Goal: Information Seeking & Learning: Learn about a topic

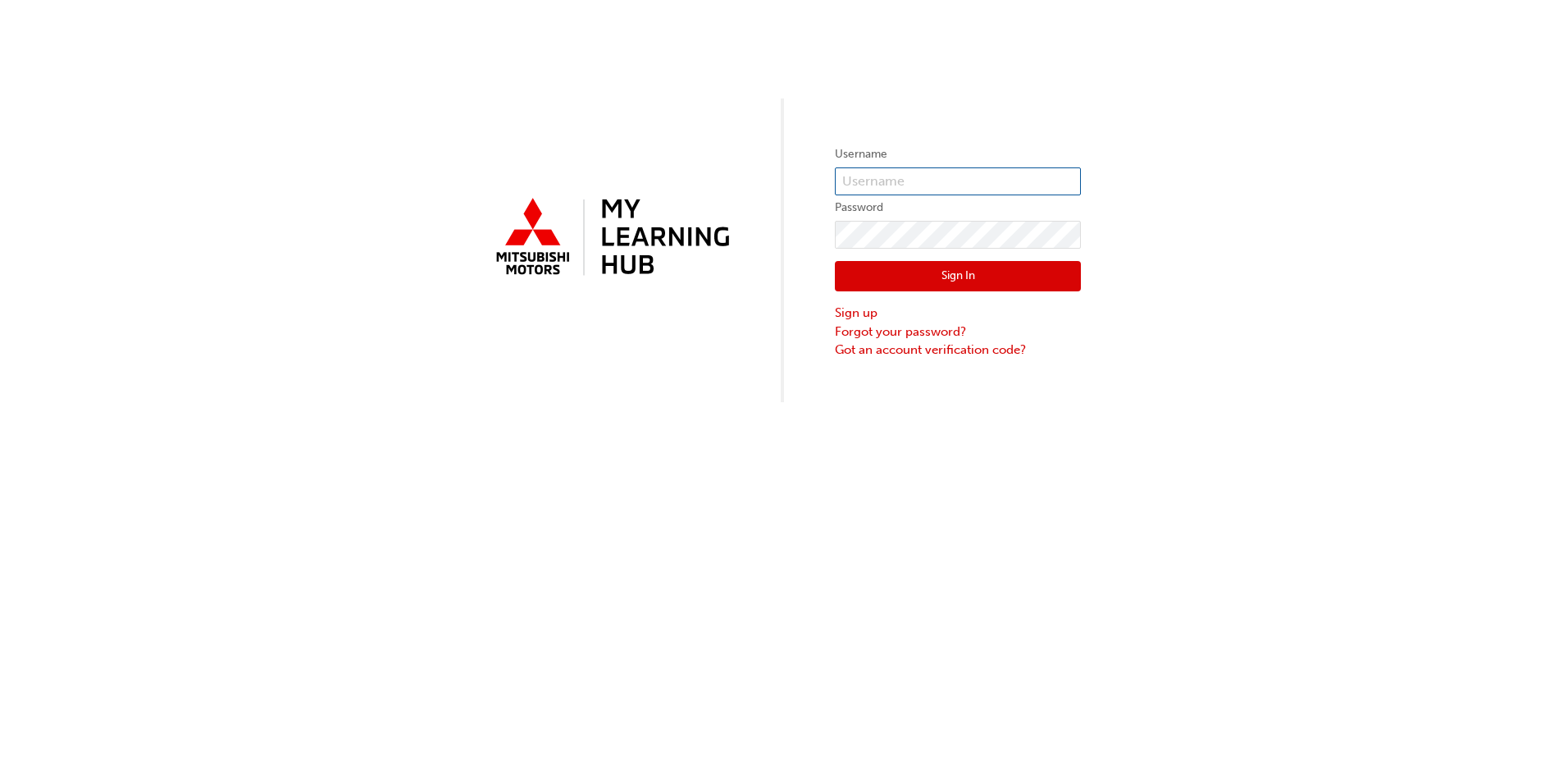
type input "[PERSON_NAME][EMAIL_ADDRESS][DOMAIN_NAME]"
click at [934, 279] on button "Sign In" at bounding box center [958, 277] width 247 height 31
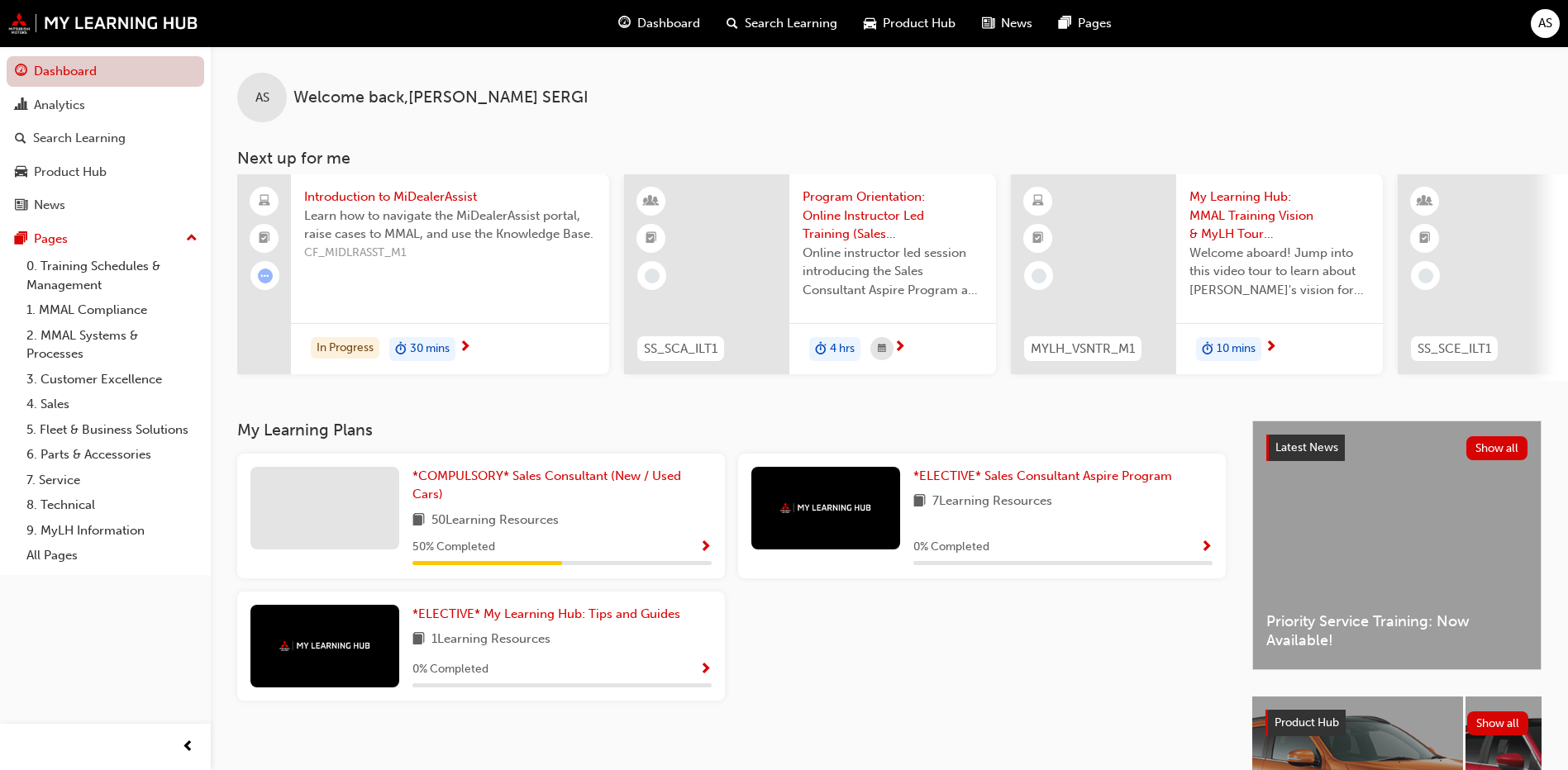
click at [112, 69] on link "Dashboard" at bounding box center [105, 71] width 198 height 30
click at [159, 128] on div "Search Learning" at bounding box center [105, 138] width 181 height 20
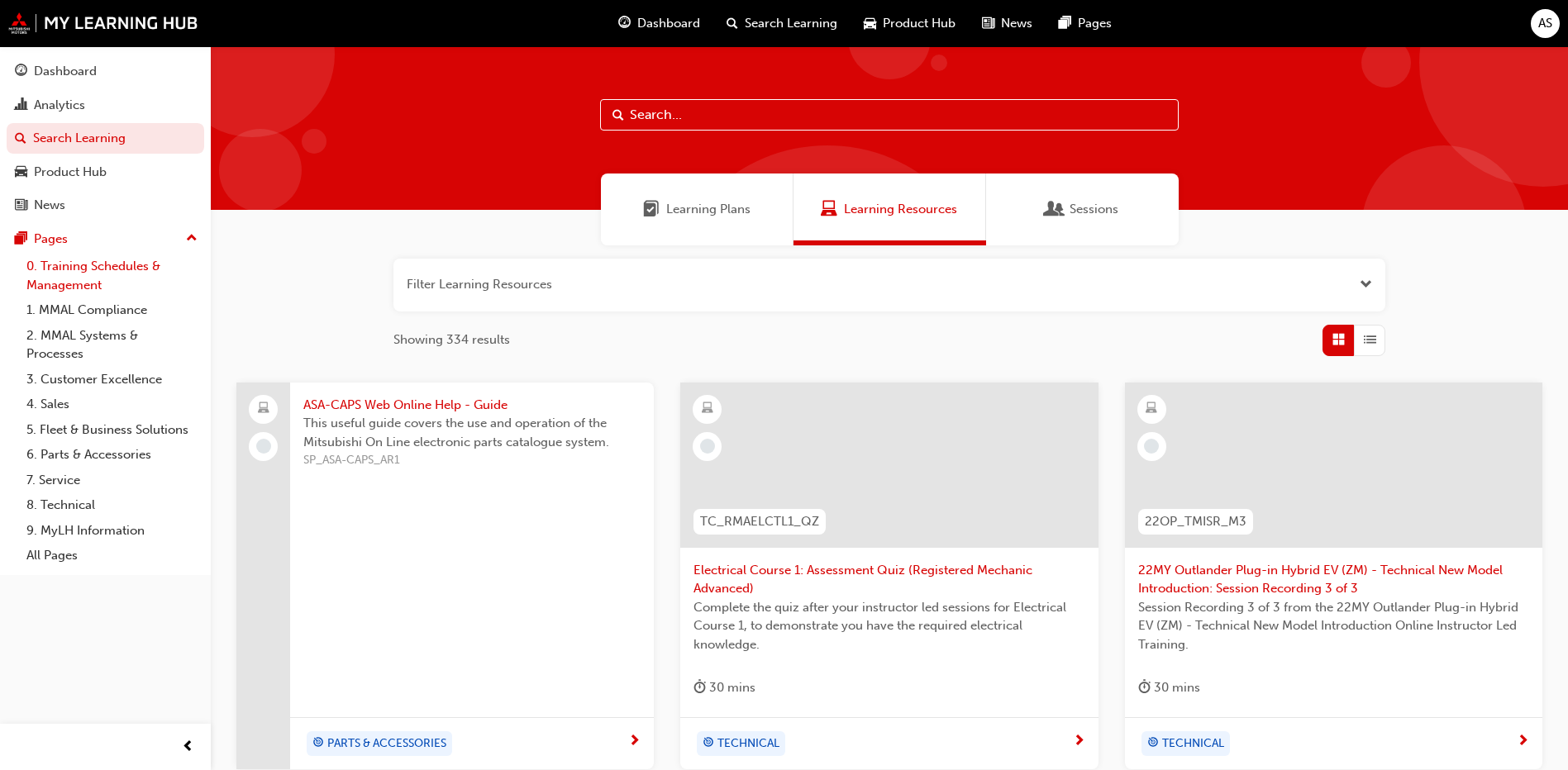
click at [118, 278] on link "0. Training Schedules & Management" at bounding box center [111, 275] width 184 height 44
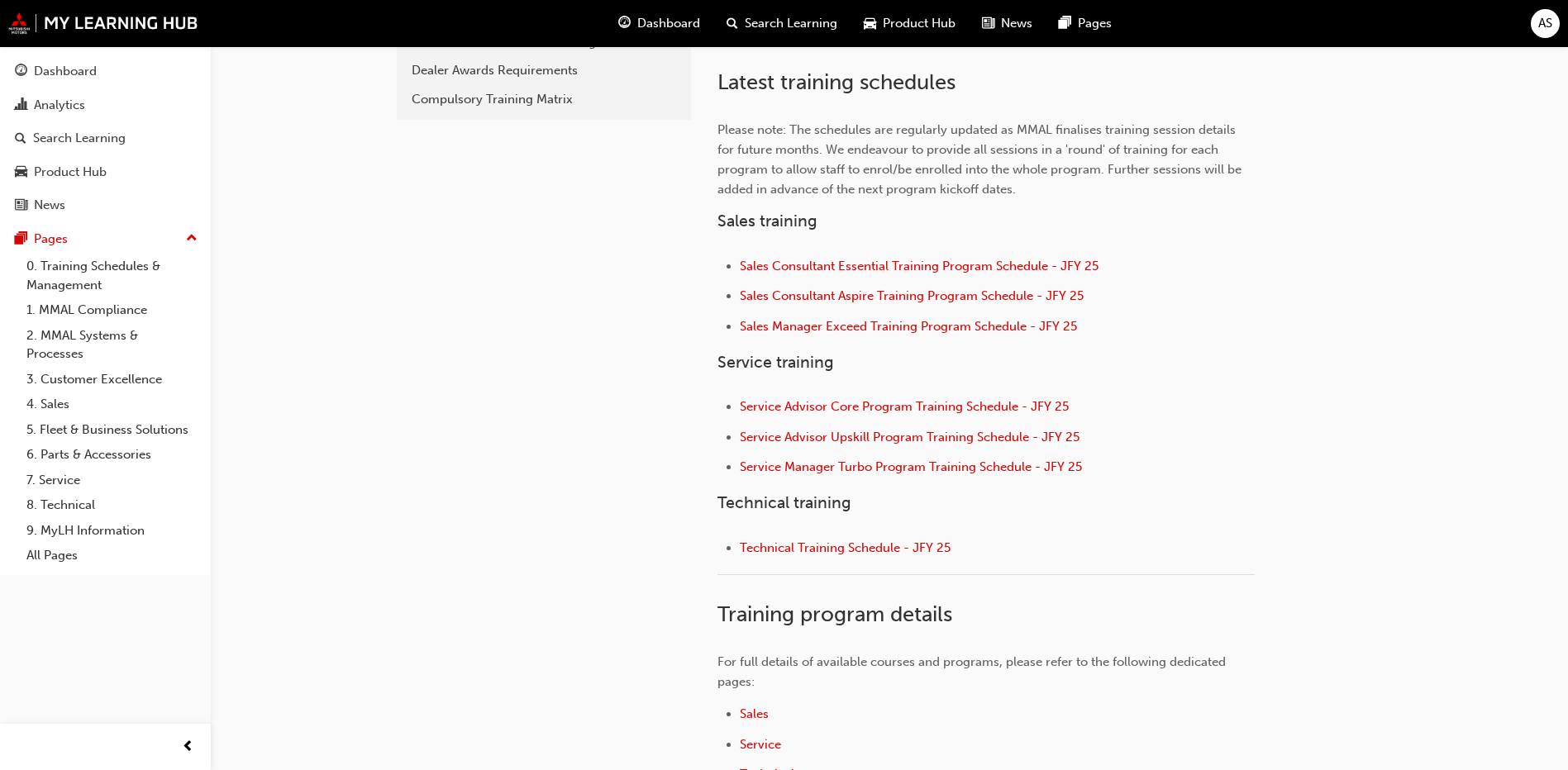
scroll to position [305, 0]
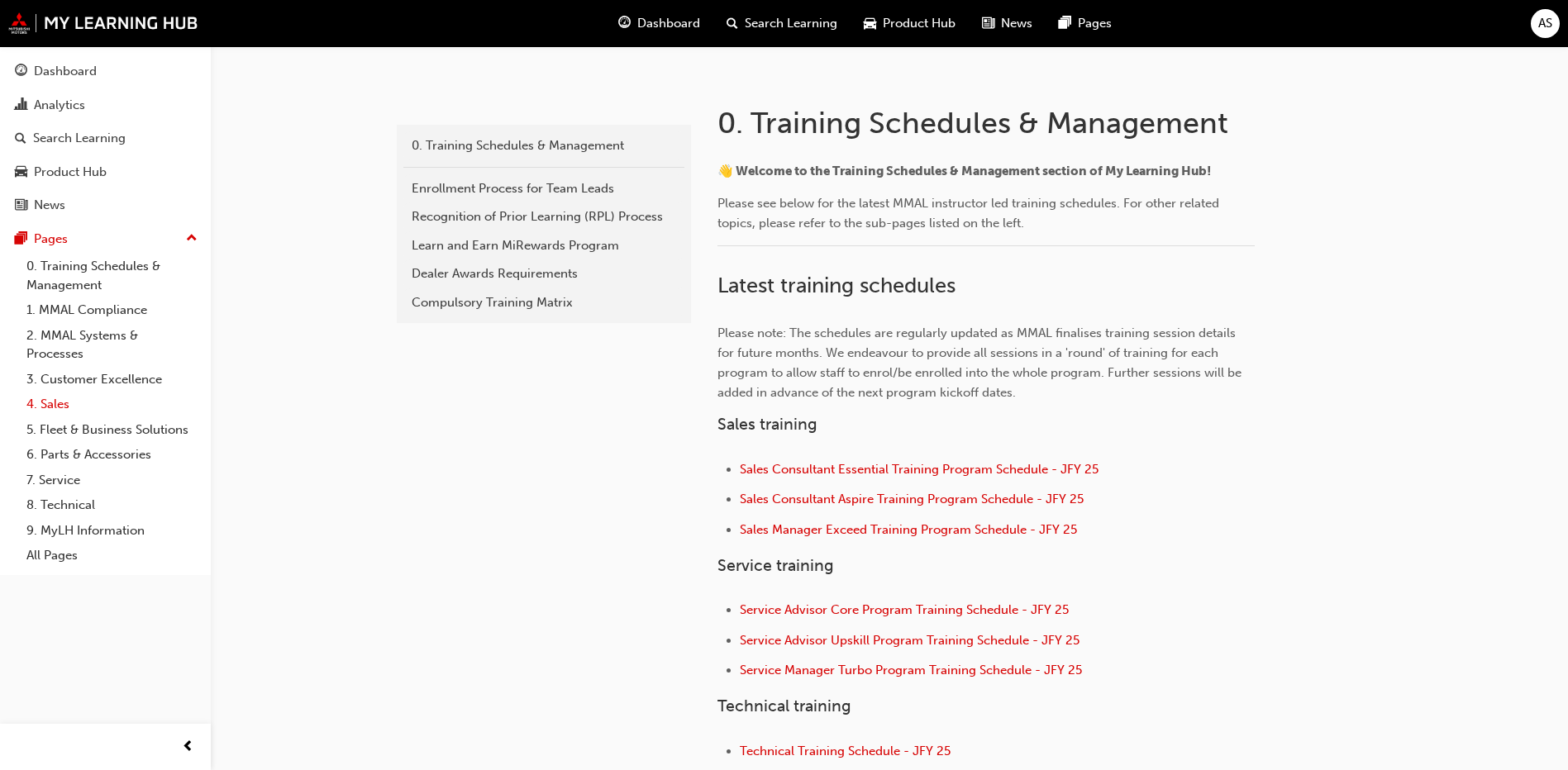
click at [83, 414] on link "4. Sales" at bounding box center [111, 404] width 184 height 25
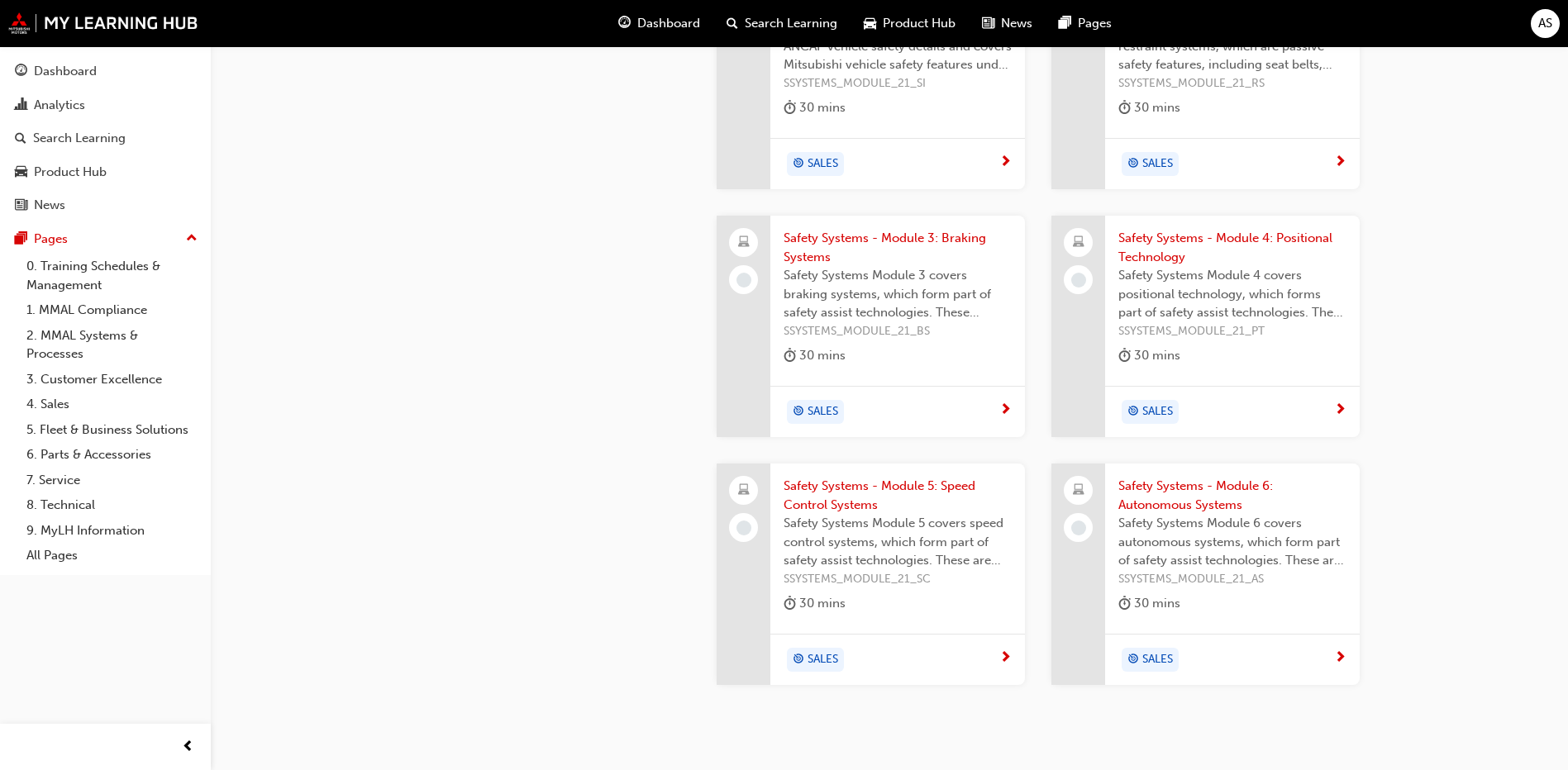
scroll to position [1960, 0]
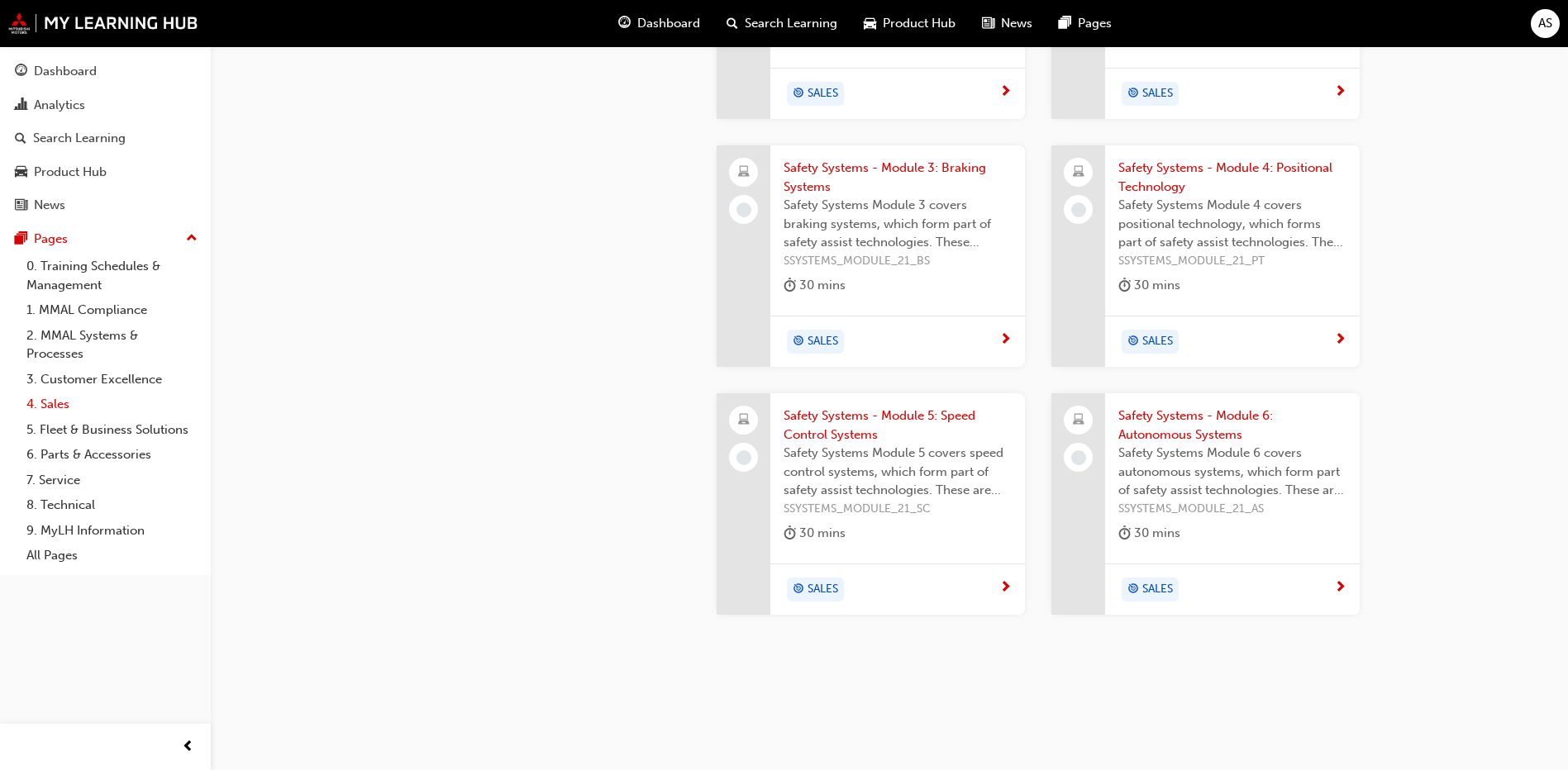
click at [46, 395] on link "4. Sales" at bounding box center [111, 404] width 184 height 25
click at [107, 170] on div "Product Hub" at bounding box center [105, 171] width 181 height 20
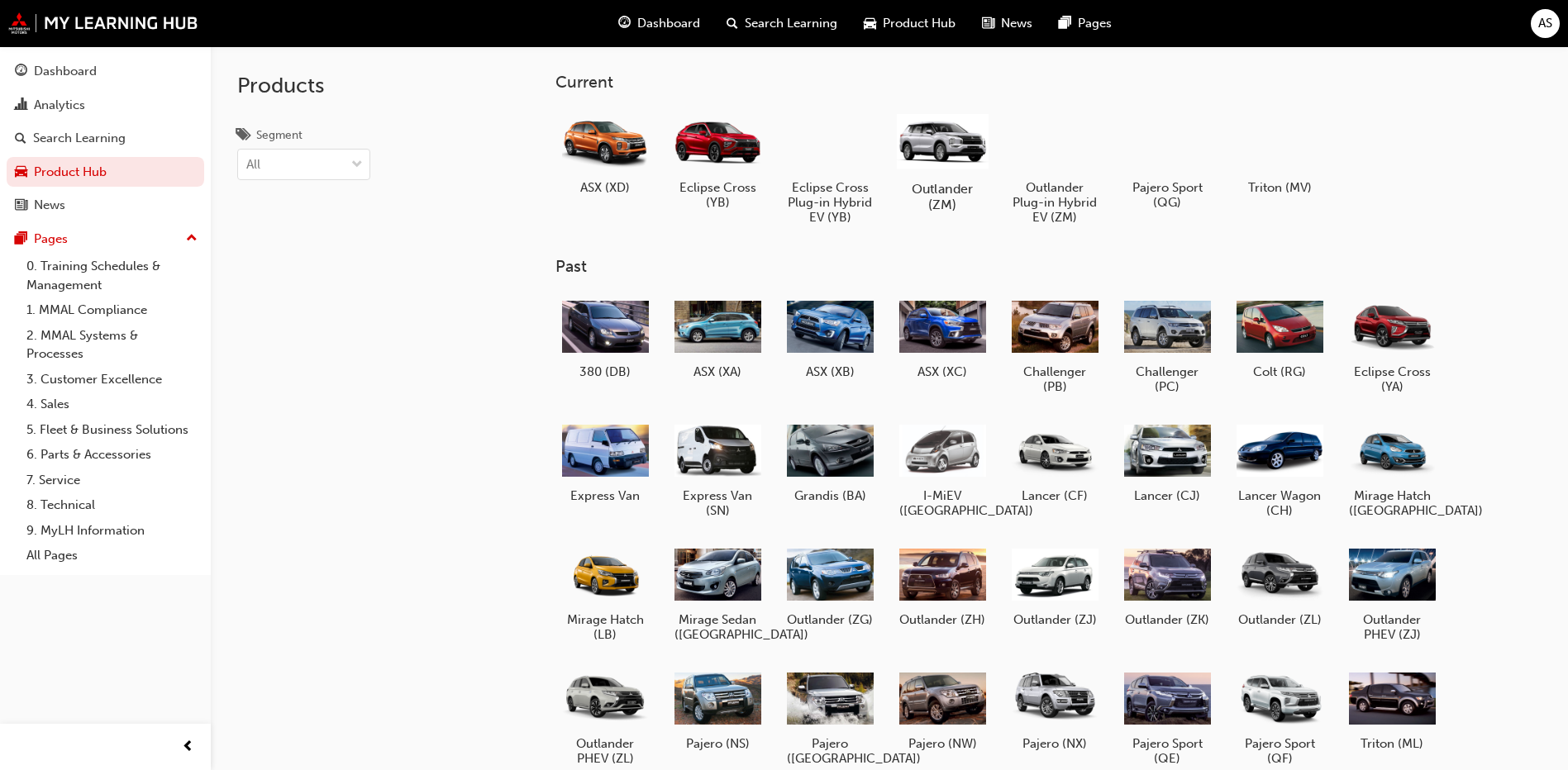
click at [906, 169] on div at bounding box center [943, 140] width 92 height 65
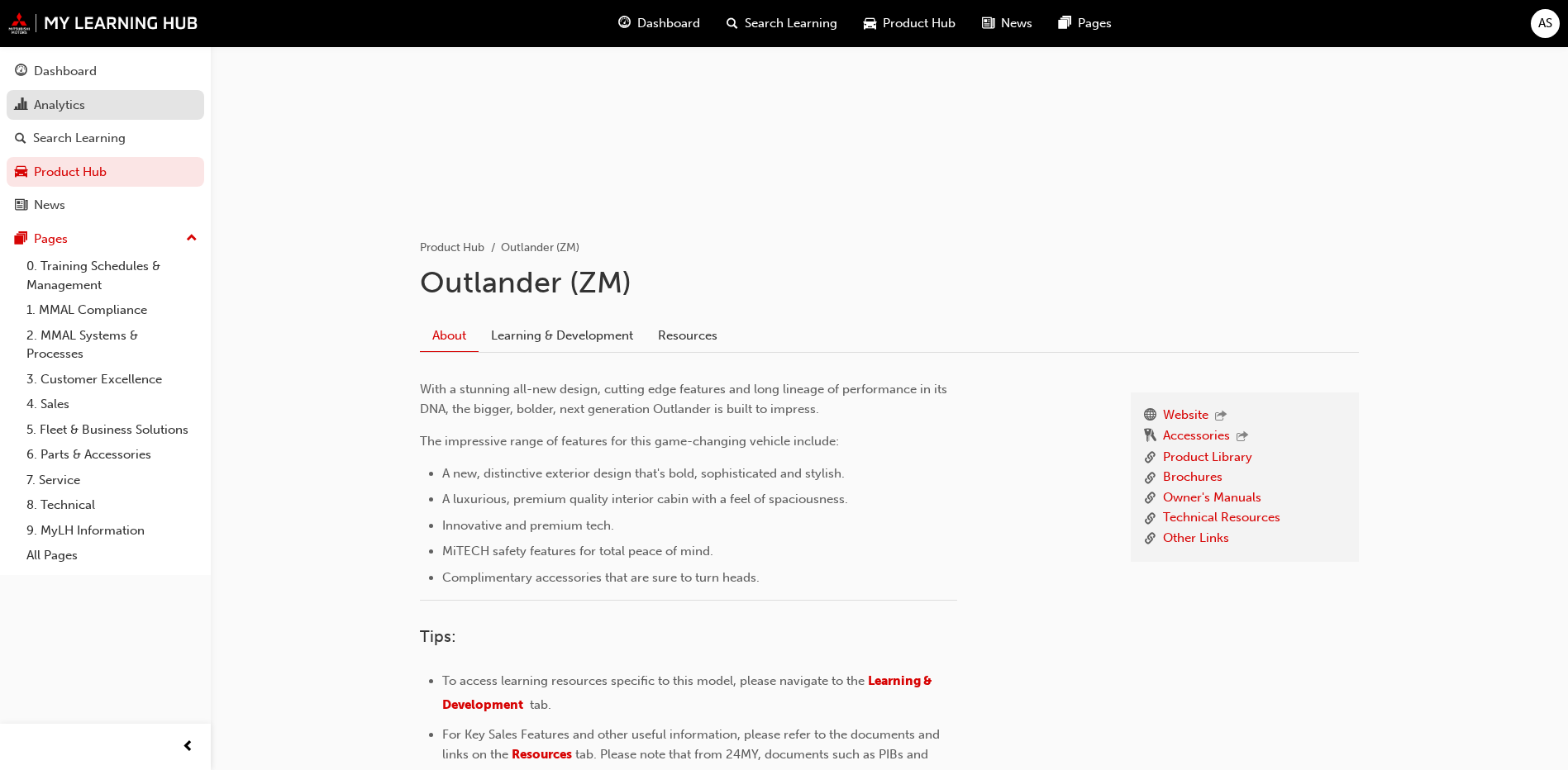
scroll to position [45, 0]
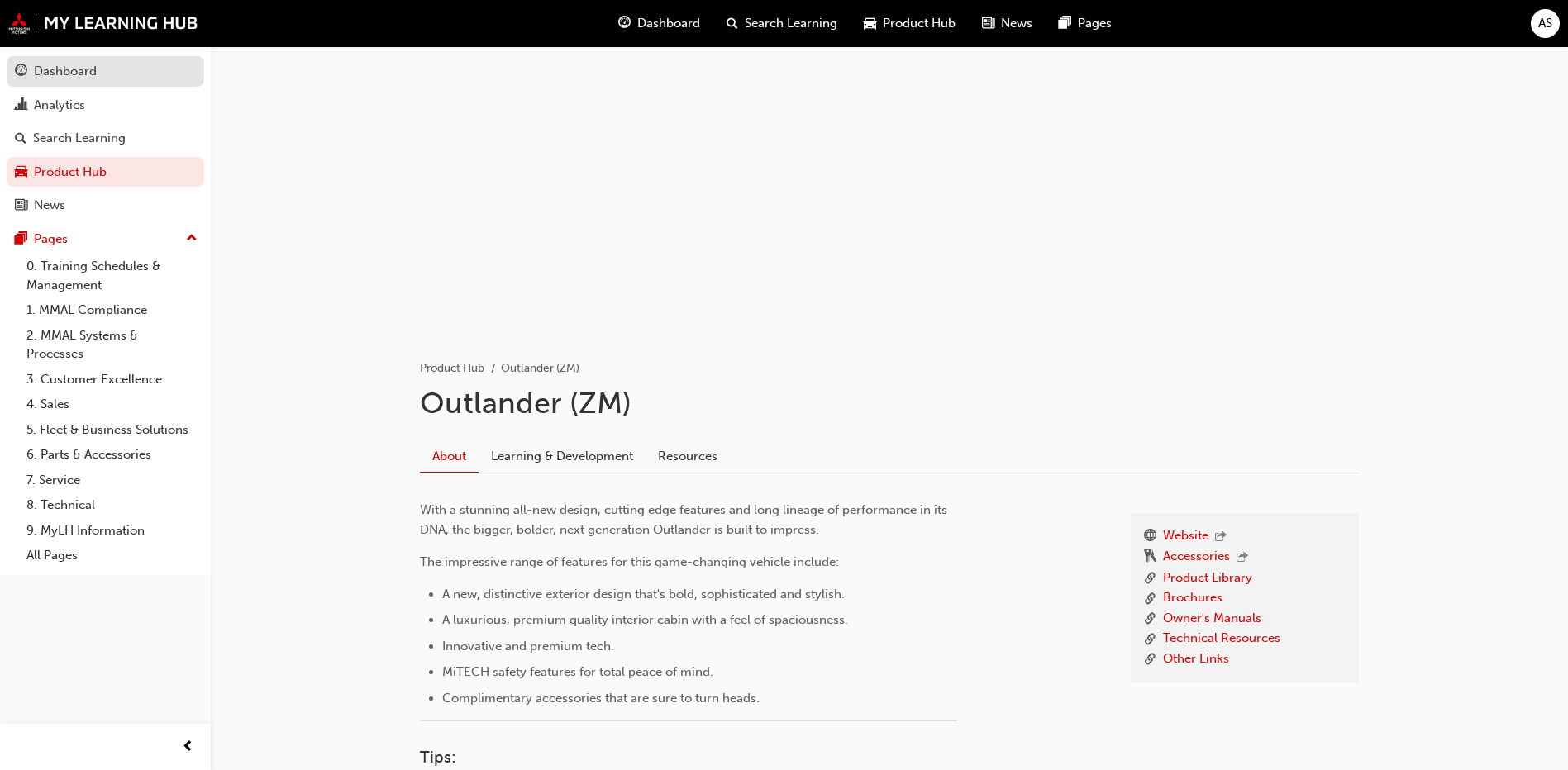
click at [45, 66] on div "Dashboard" at bounding box center [65, 72] width 62 height 19
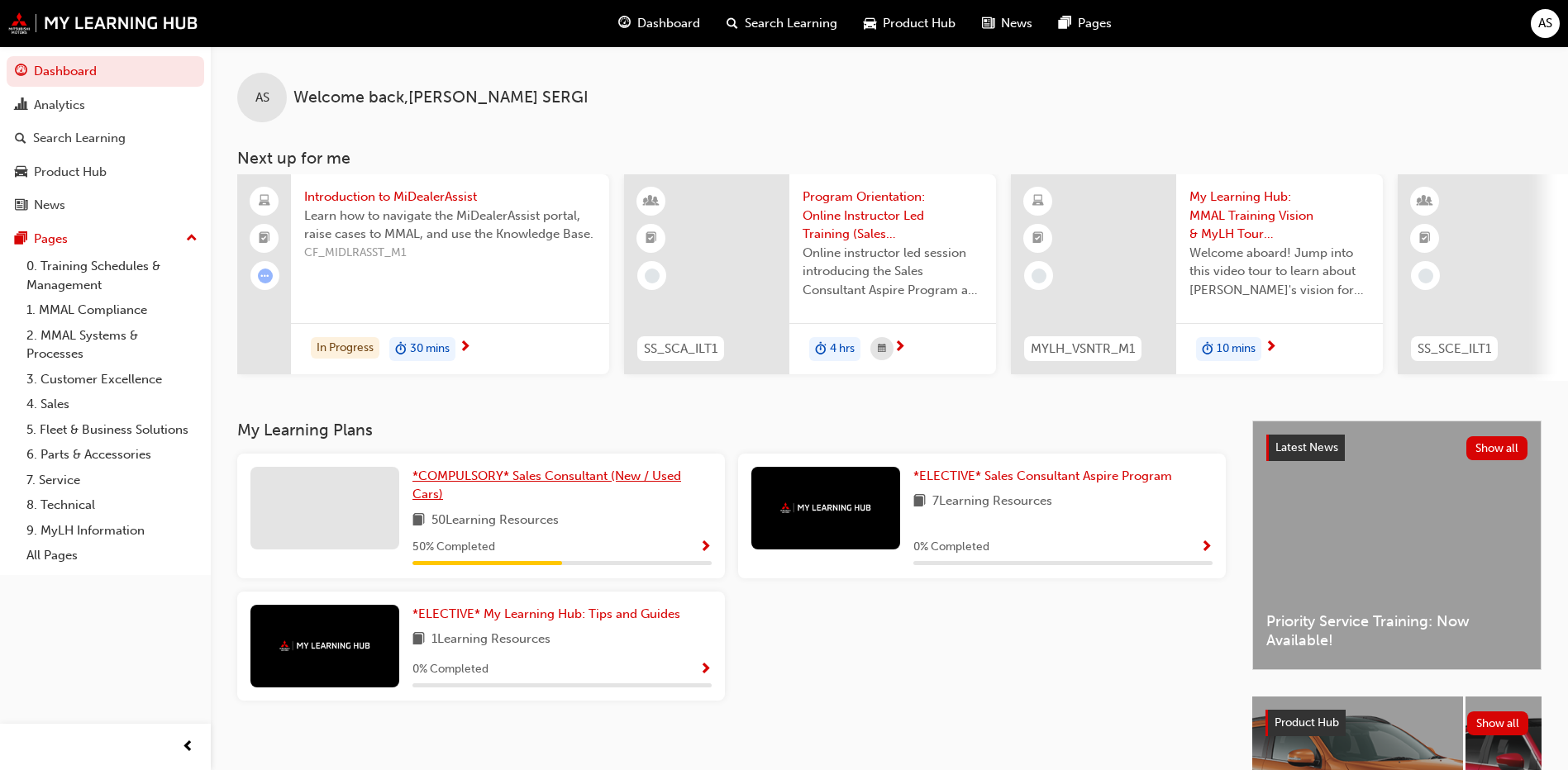
click at [580, 492] on link "*COMPULSORY* Sales Consultant (New / Used Cars)" at bounding box center [561, 485] width 299 height 37
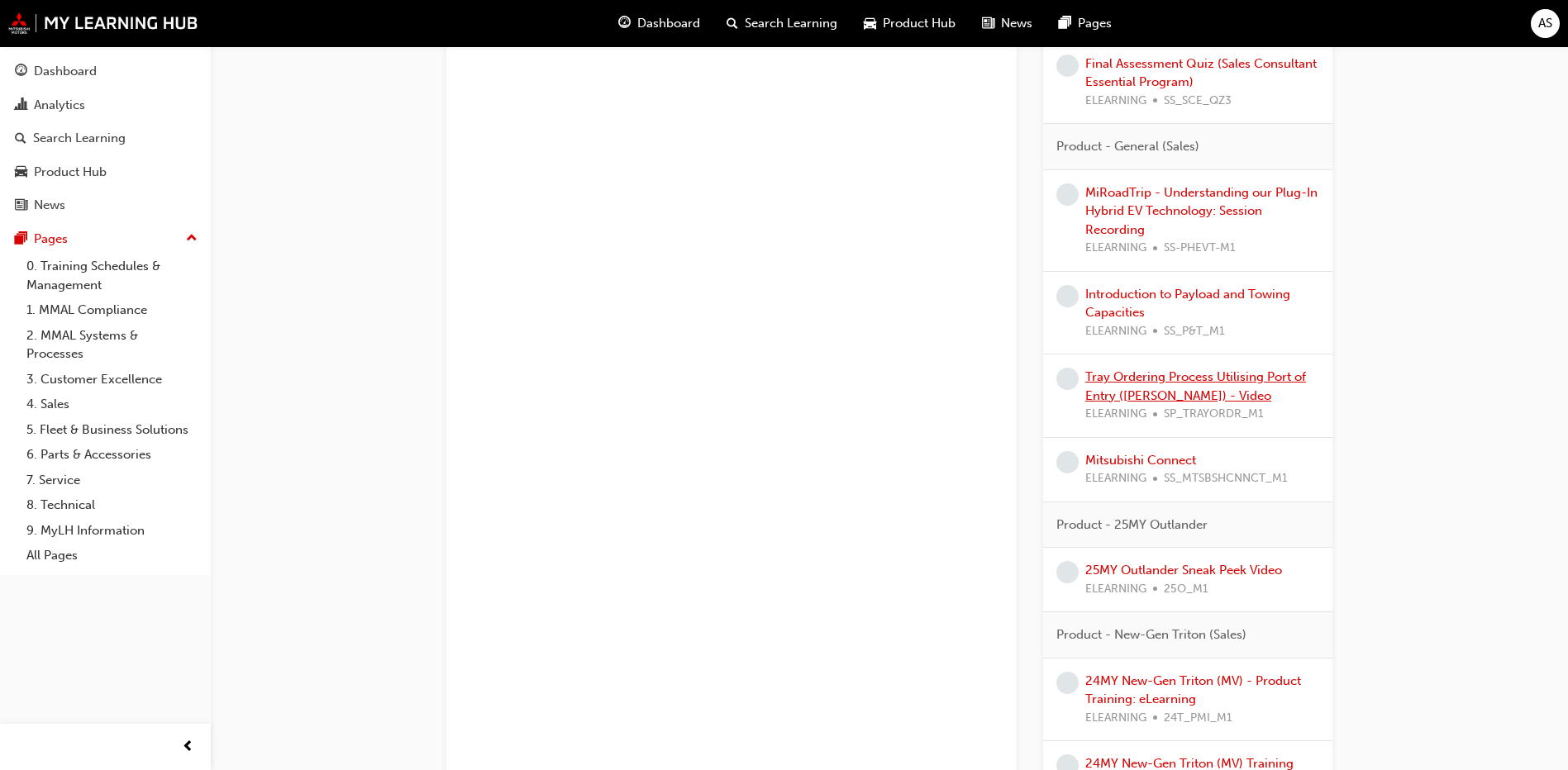
scroll to position [1486, 0]
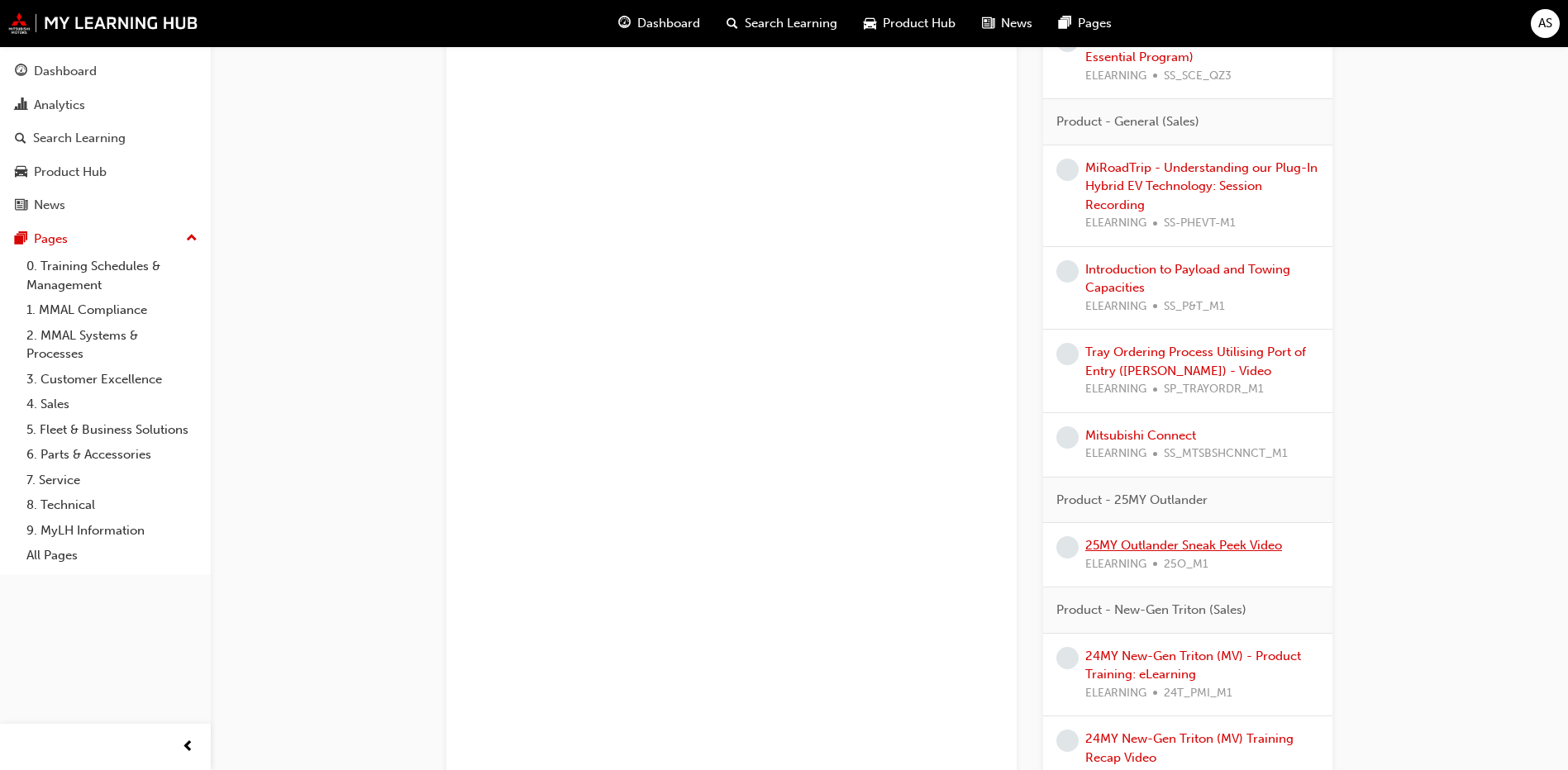
click at [1149, 546] on link "25MY Outlander Sneak Peek Video" at bounding box center [1183, 544] width 197 height 15
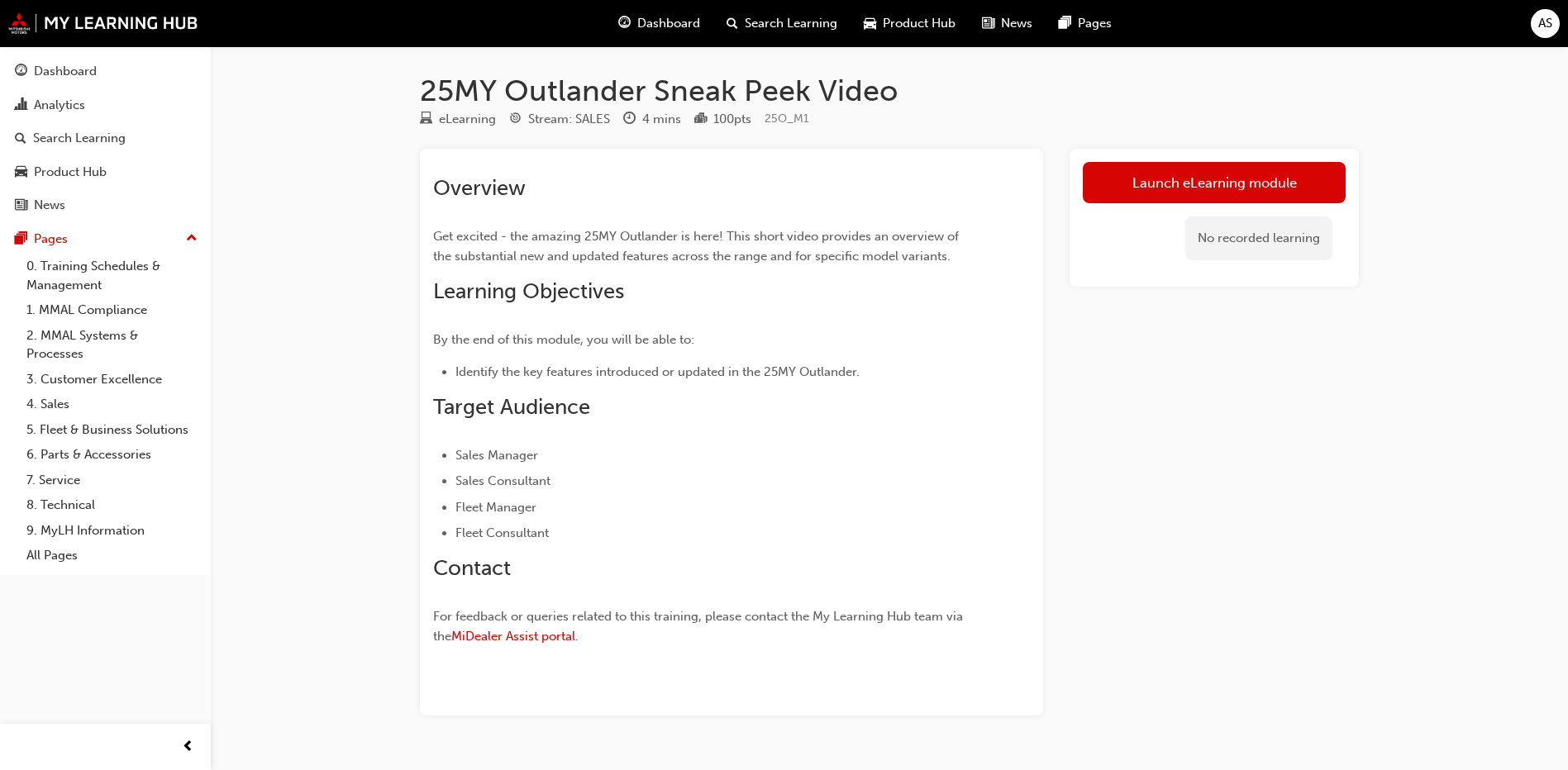
click at [1188, 206] on div "No recorded learning" at bounding box center [1213, 238] width 263 height 70
click at [1191, 188] on link "Launch eLearning module" at bounding box center [1213, 182] width 263 height 41
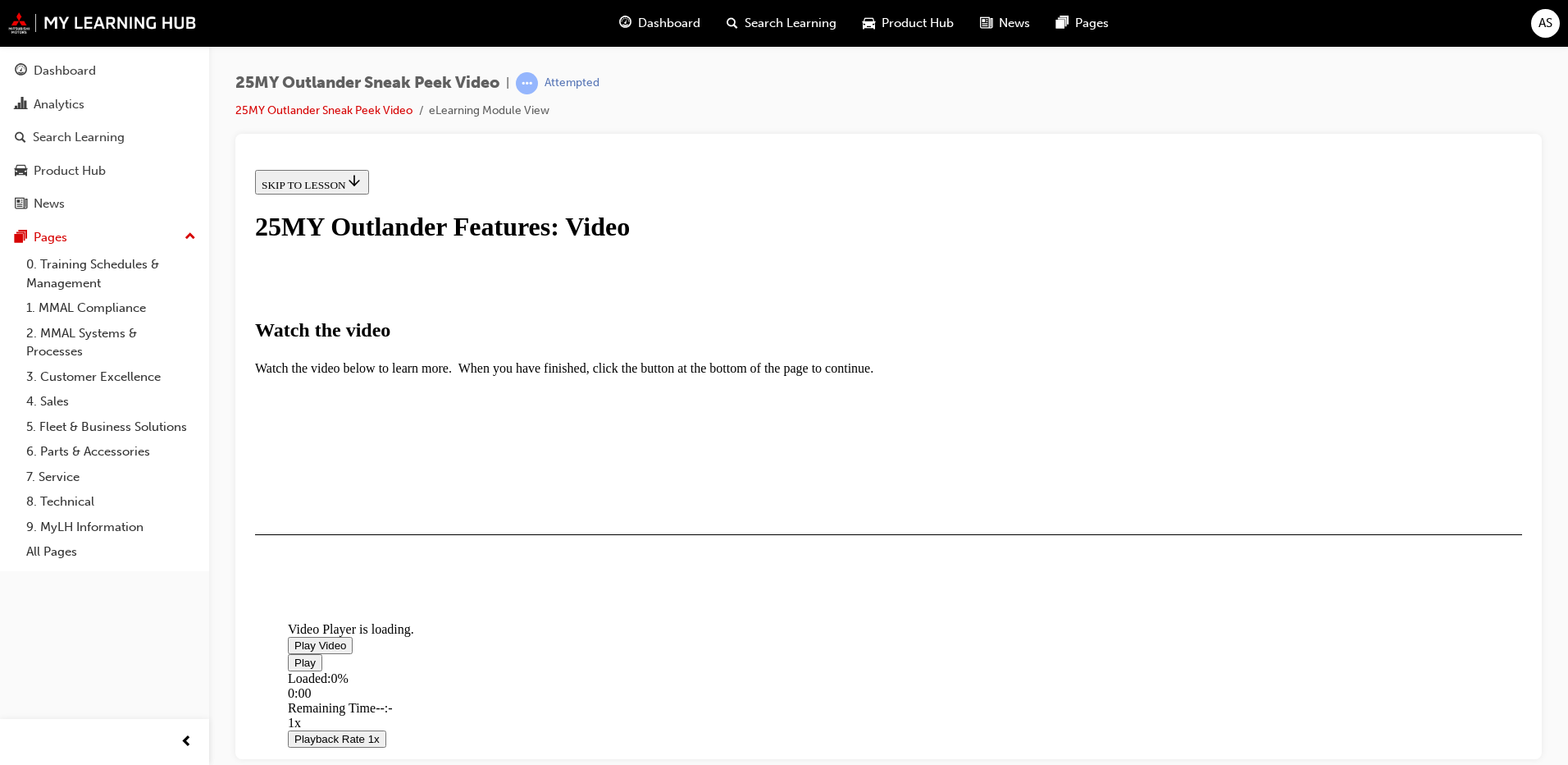
click at [295, 638] on span "Video player" at bounding box center [295, 644] width 0 height 13
click at [534, 480] on video "Video player" at bounding box center [411, 541] width 247 height 123
click at [295, 638] on span "Video player" at bounding box center [295, 644] width 0 height 13
click at [334, 760] on span "2x" at bounding box center [328, 767] width 14 height 14
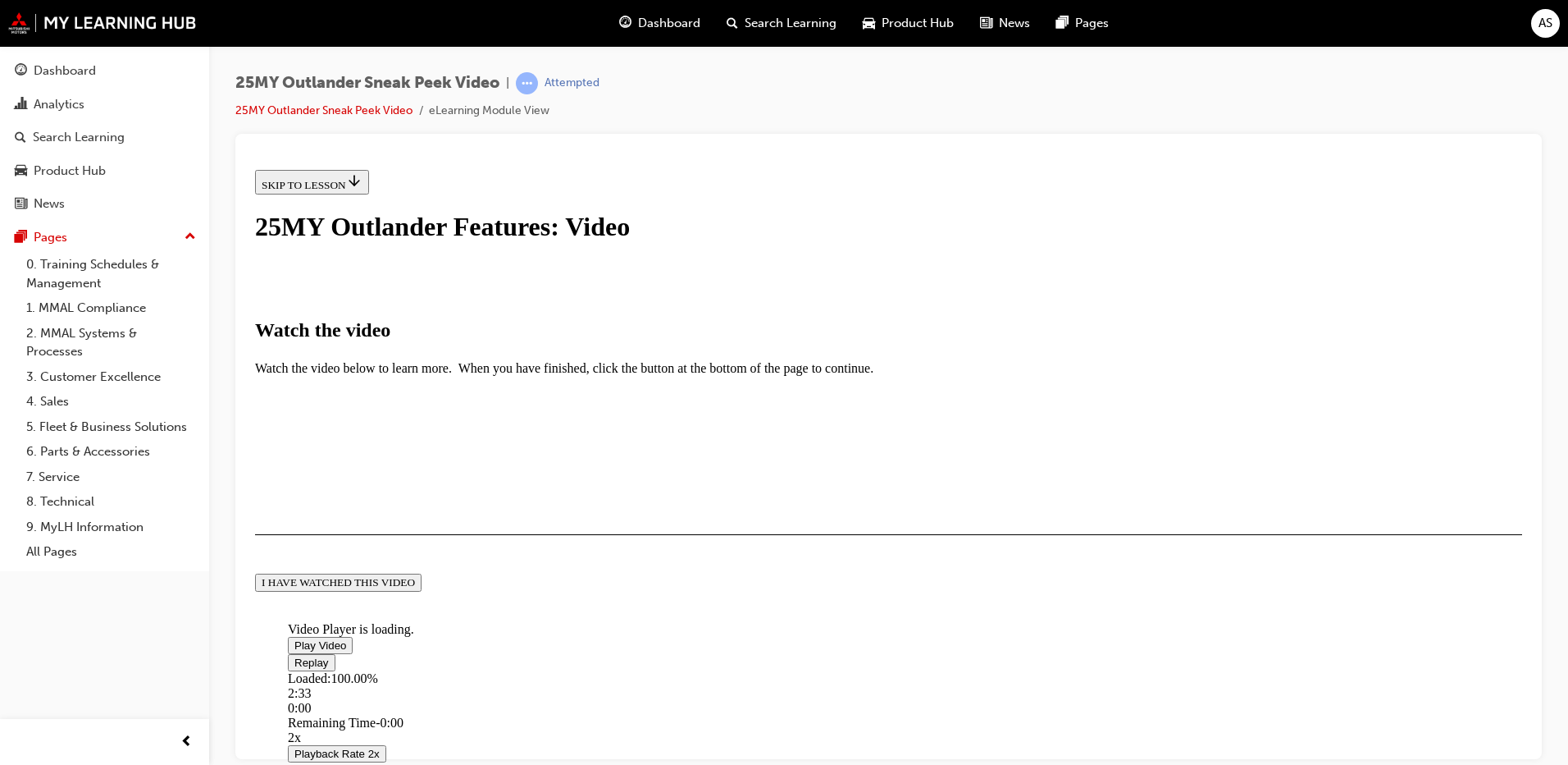
click at [421, 591] on button "I HAVE WATCHED THIS VIDEO" at bounding box center [338, 581] width 166 height 18
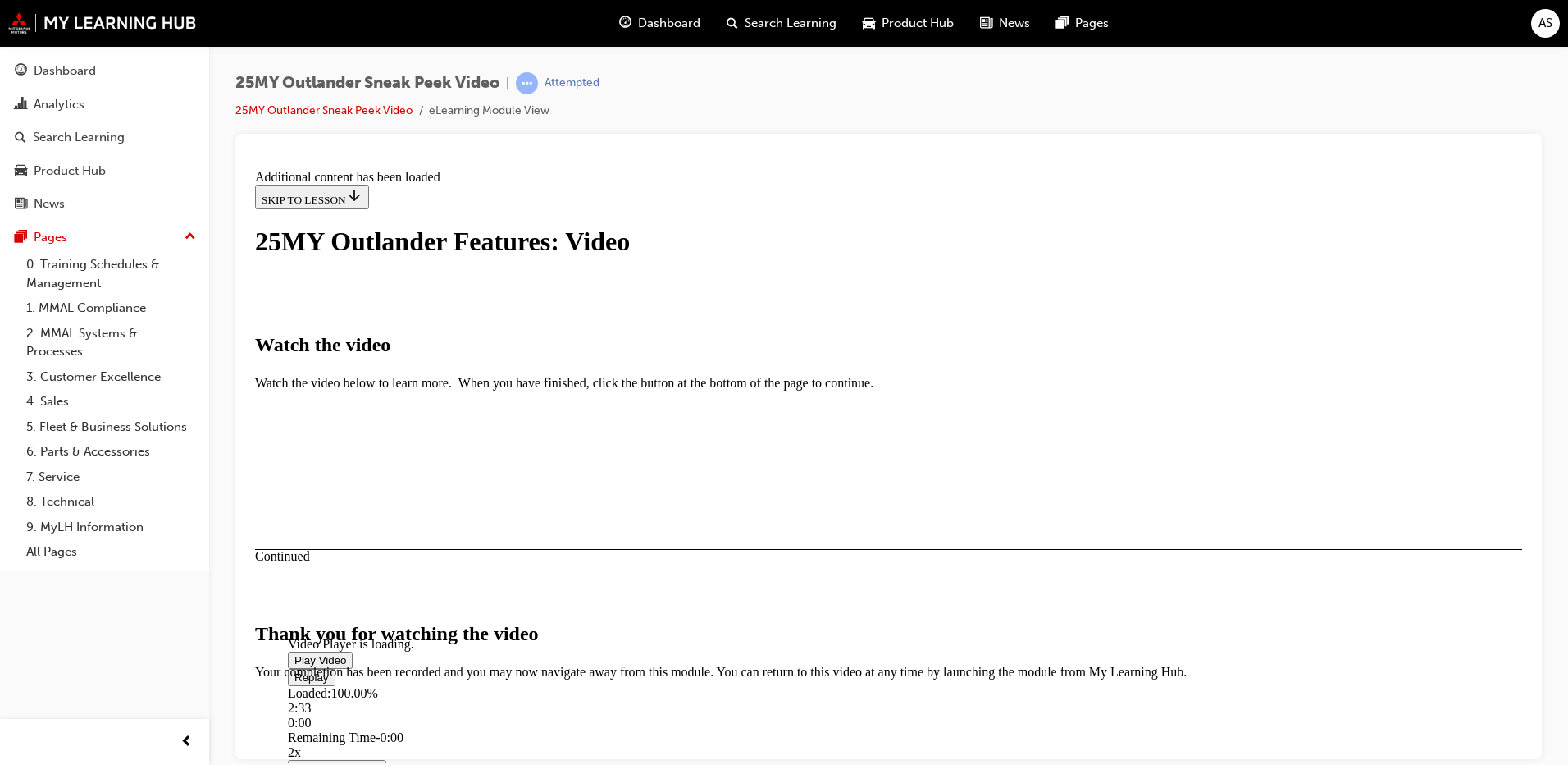
scroll to position [504, 0]
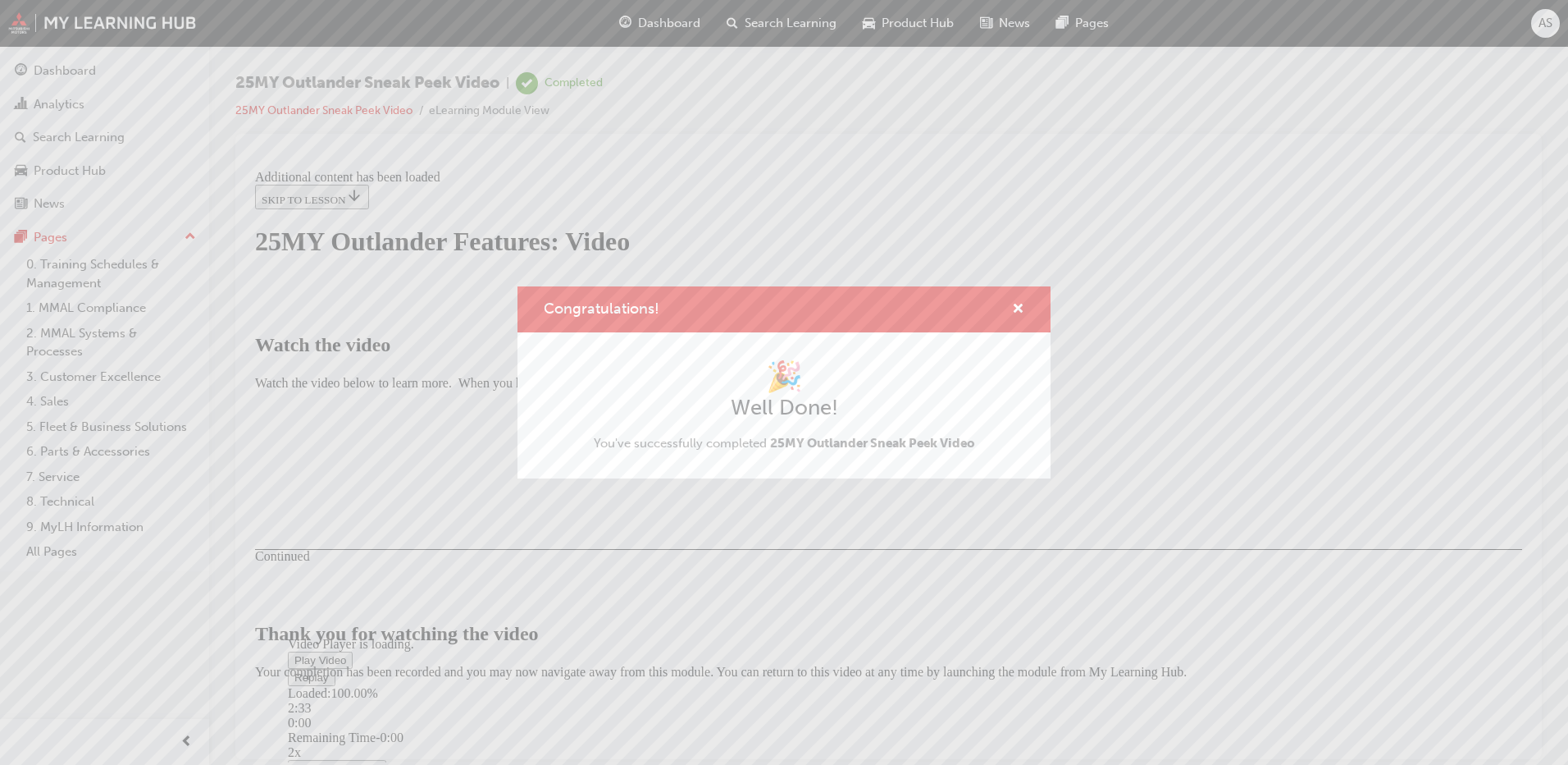
click at [1035, 637] on div "Congratulations! 🎉 Well Done! You've successfully completed 25MY Outlander Snea…" at bounding box center [784, 382] width 1568 height 765
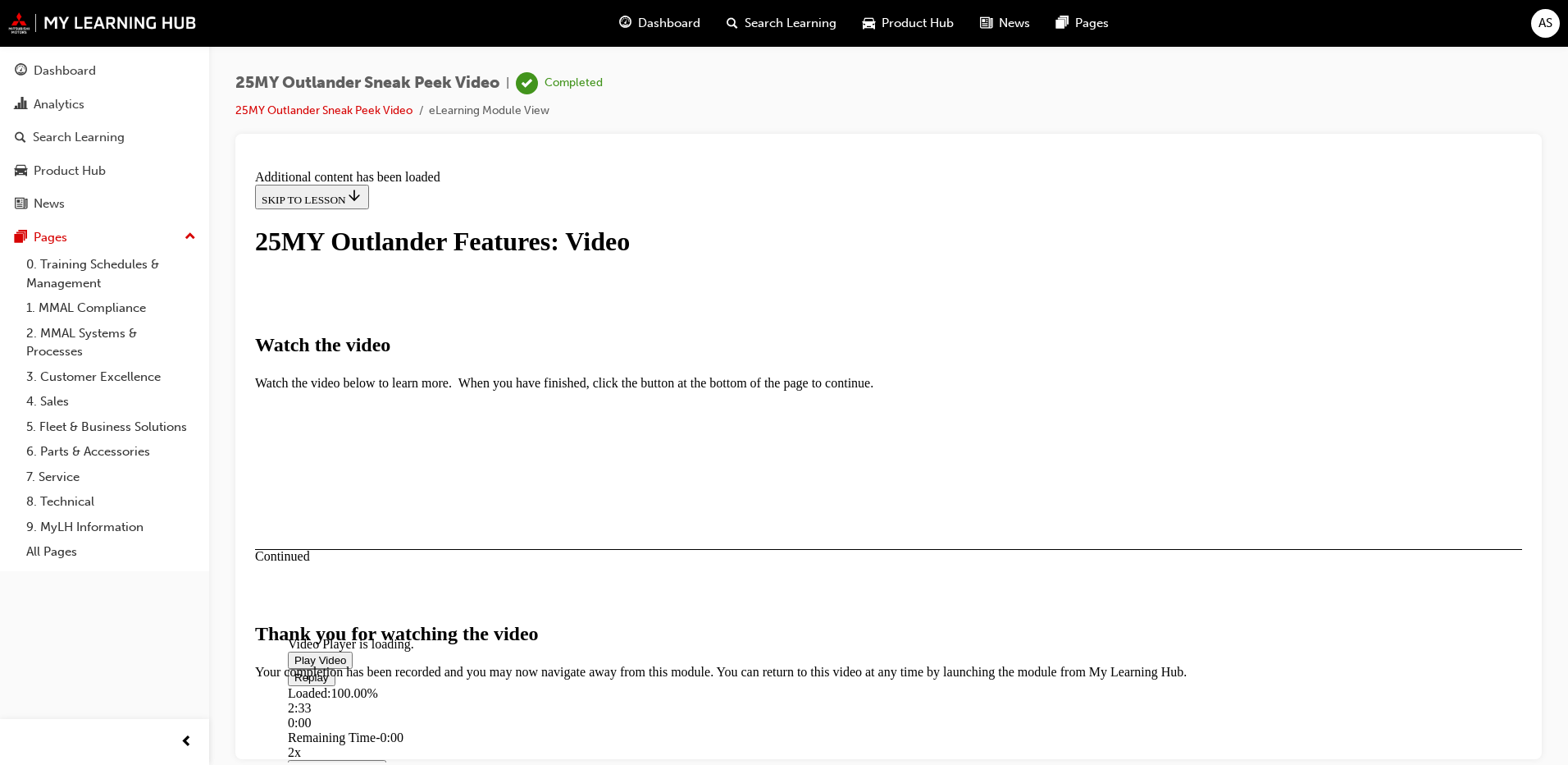
click at [355, 764] on button "CLOSE MODULE" at bounding box center [305, 780] width 101 height 17
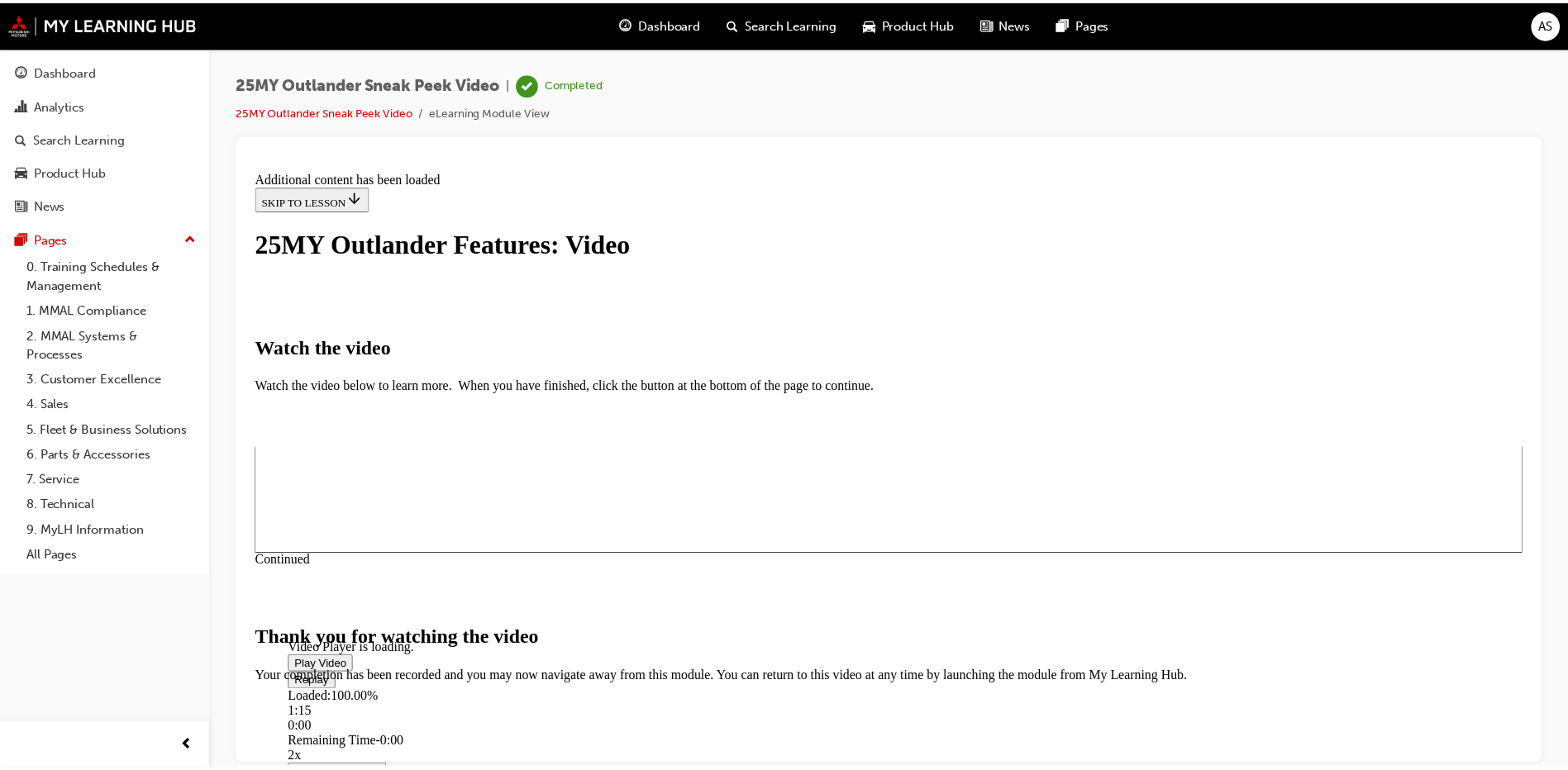
scroll to position [0, 0]
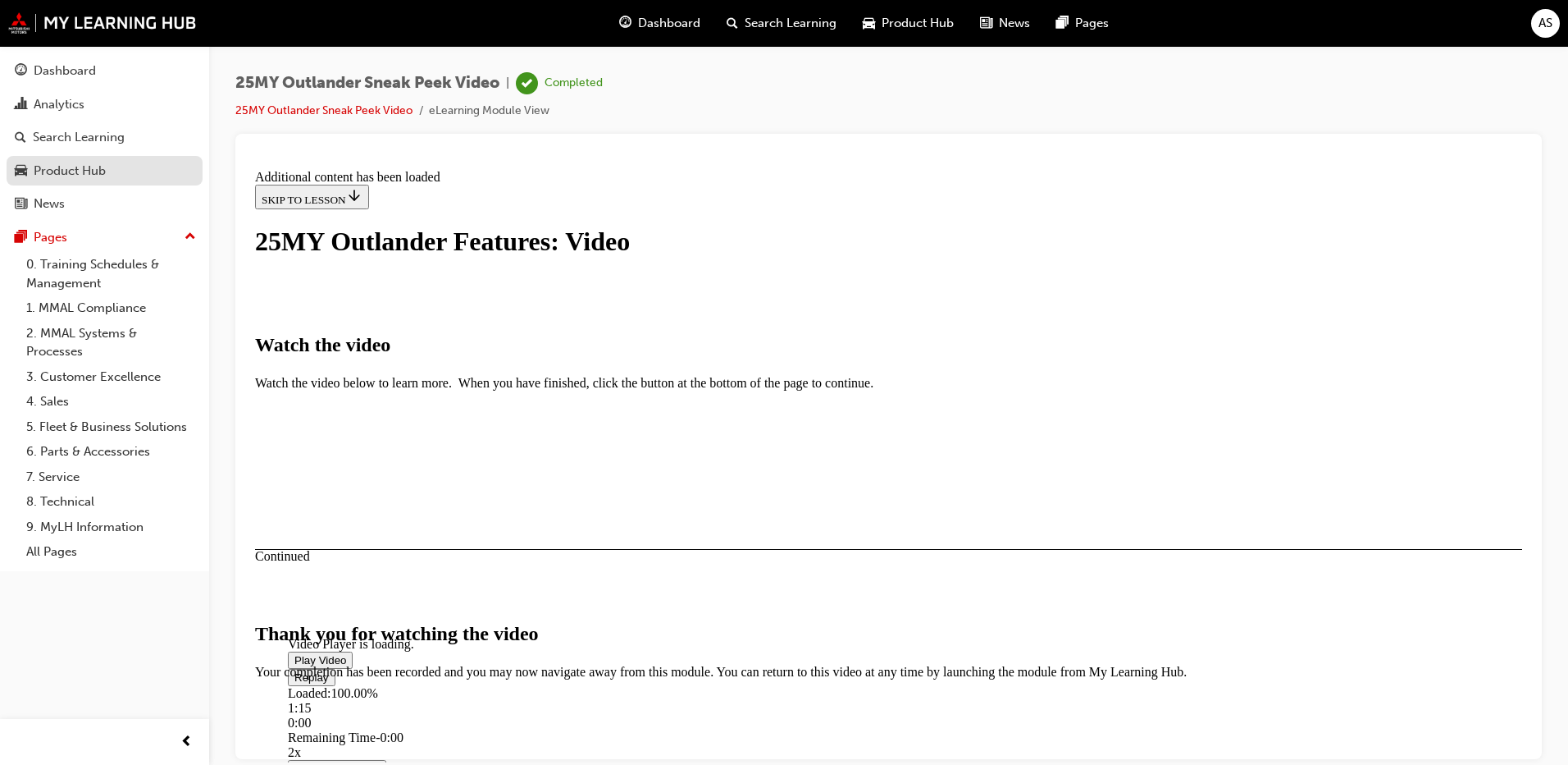
click at [132, 182] on link "Product Hub" at bounding box center [104, 170] width 196 height 30
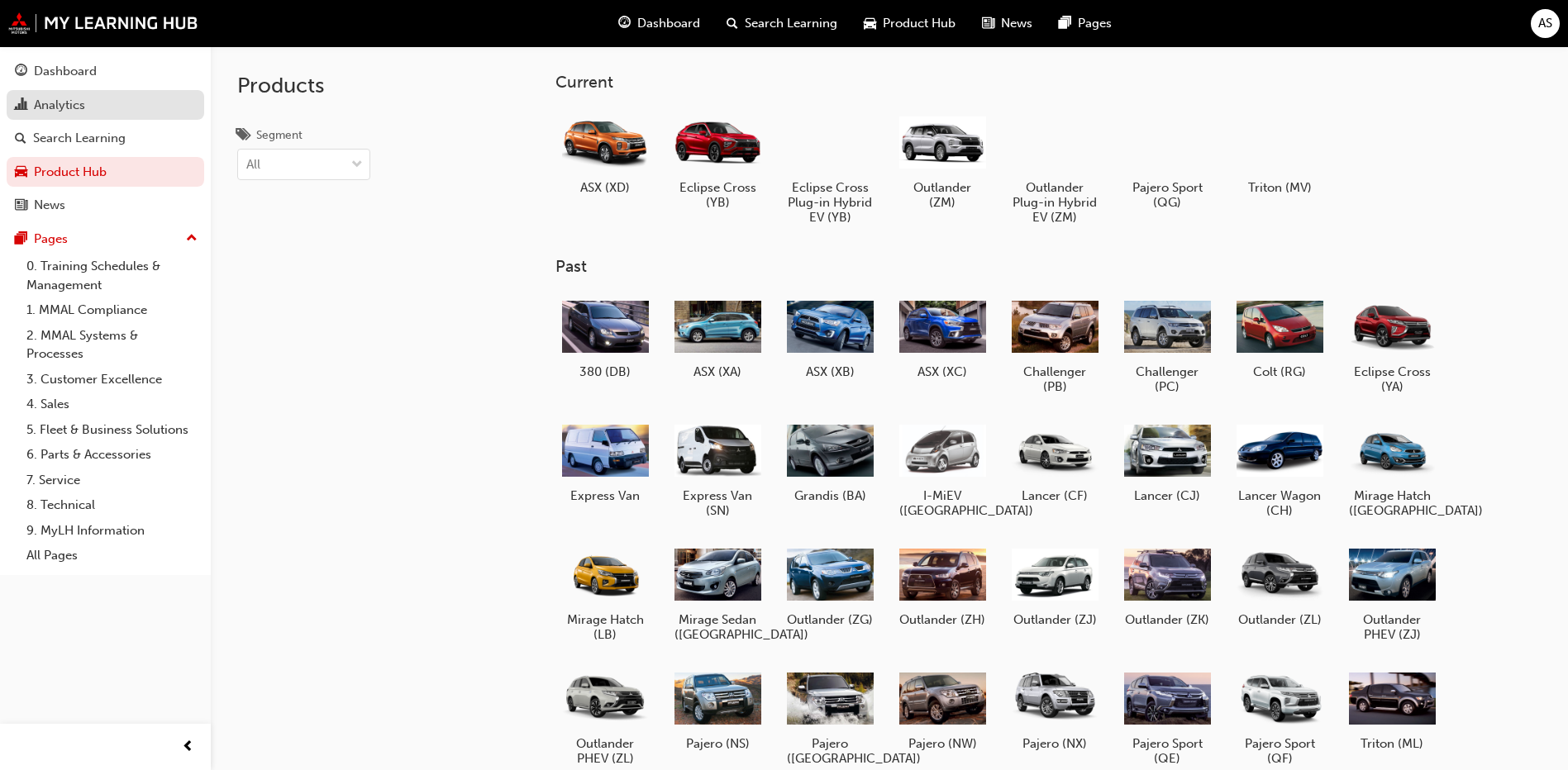
click at [75, 98] on div "Analytics" at bounding box center [59, 105] width 52 height 19
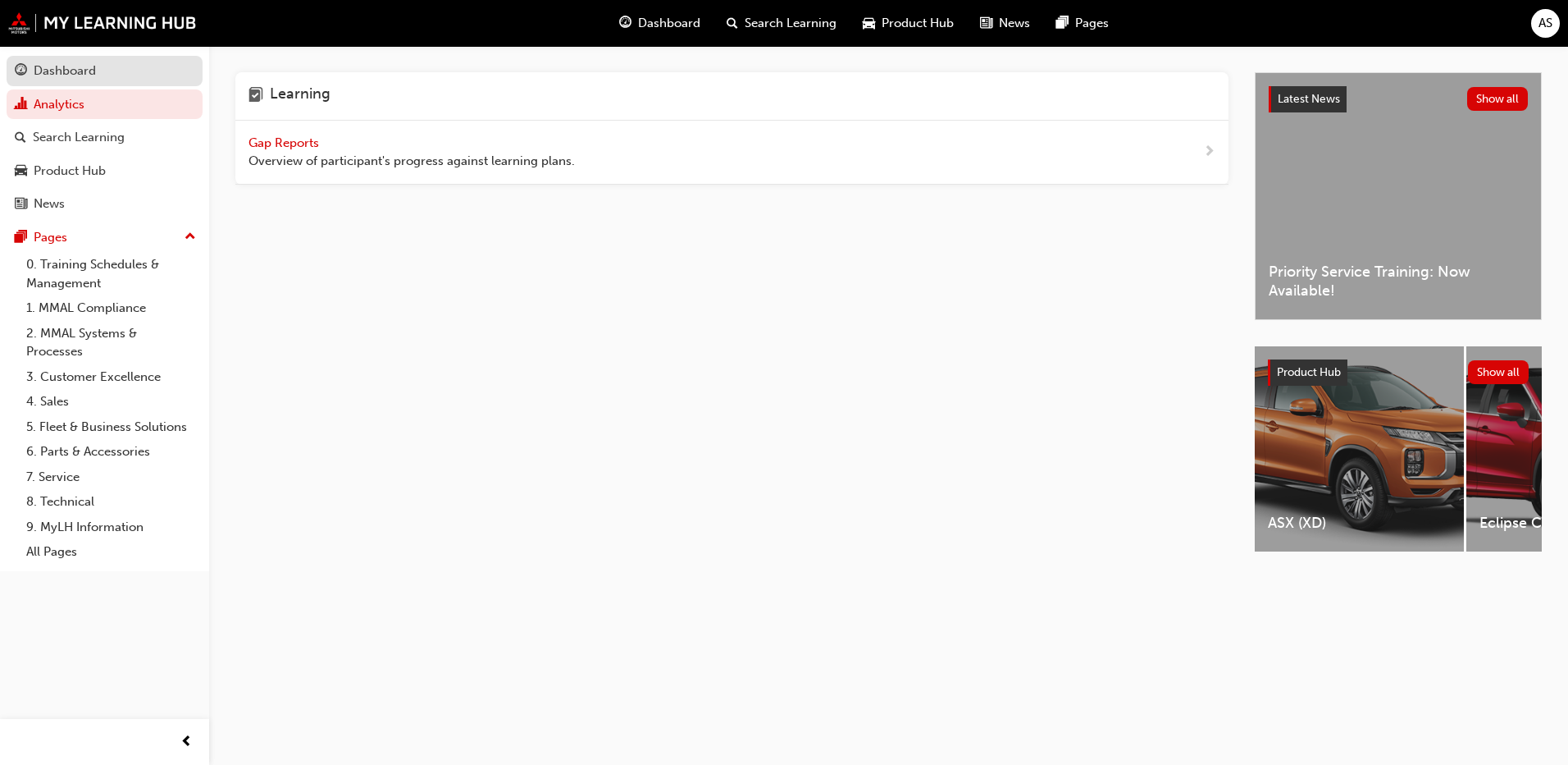
click at [42, 65] on div "Dashboard" at bounding box center [65, 72] width 62 height 19
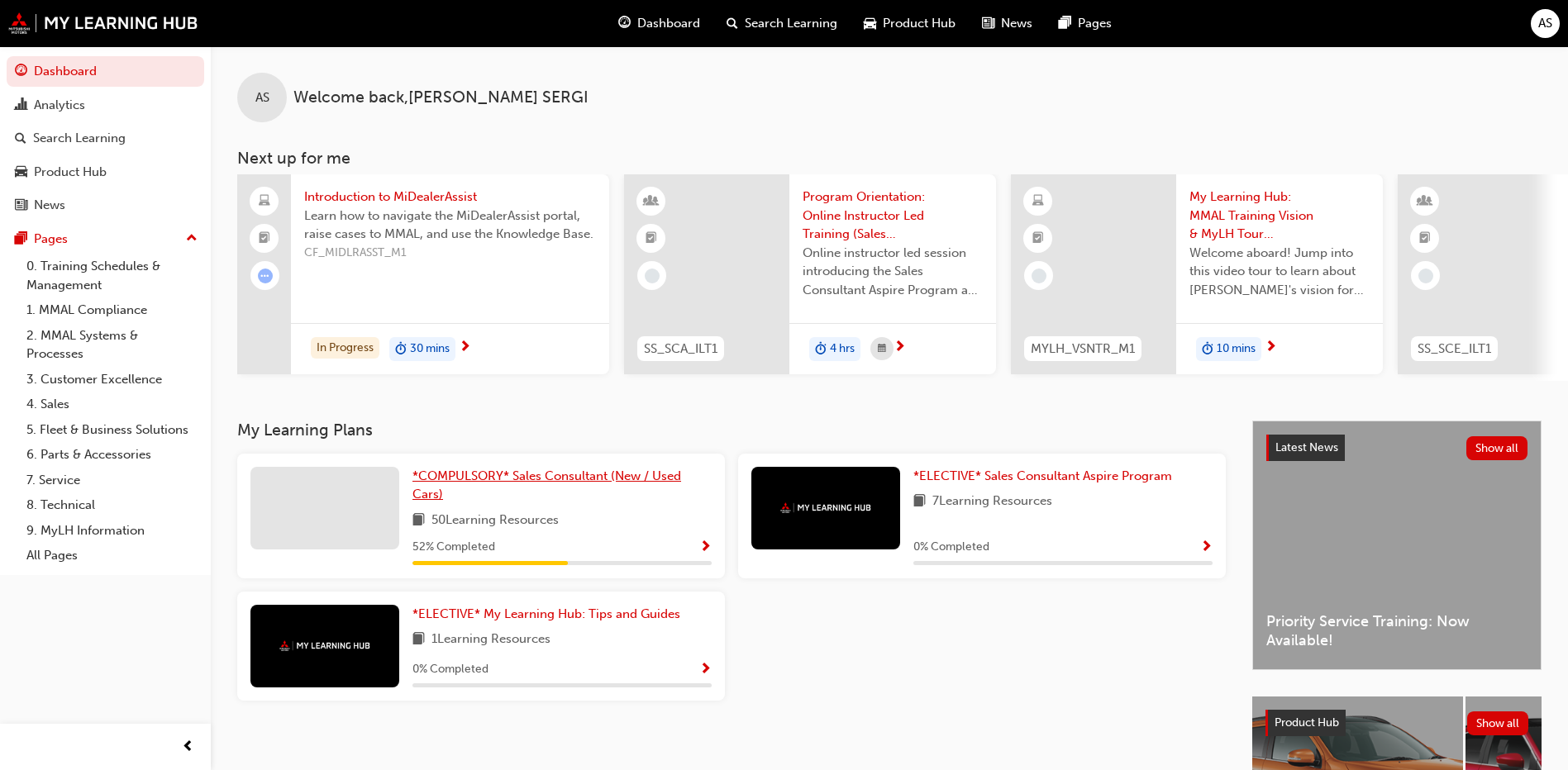
click at [645, 488] on span "*COMPULSORY* Sales Consultant (New / Used Cars)" at bounding box center [546, 485] width 269 height 34
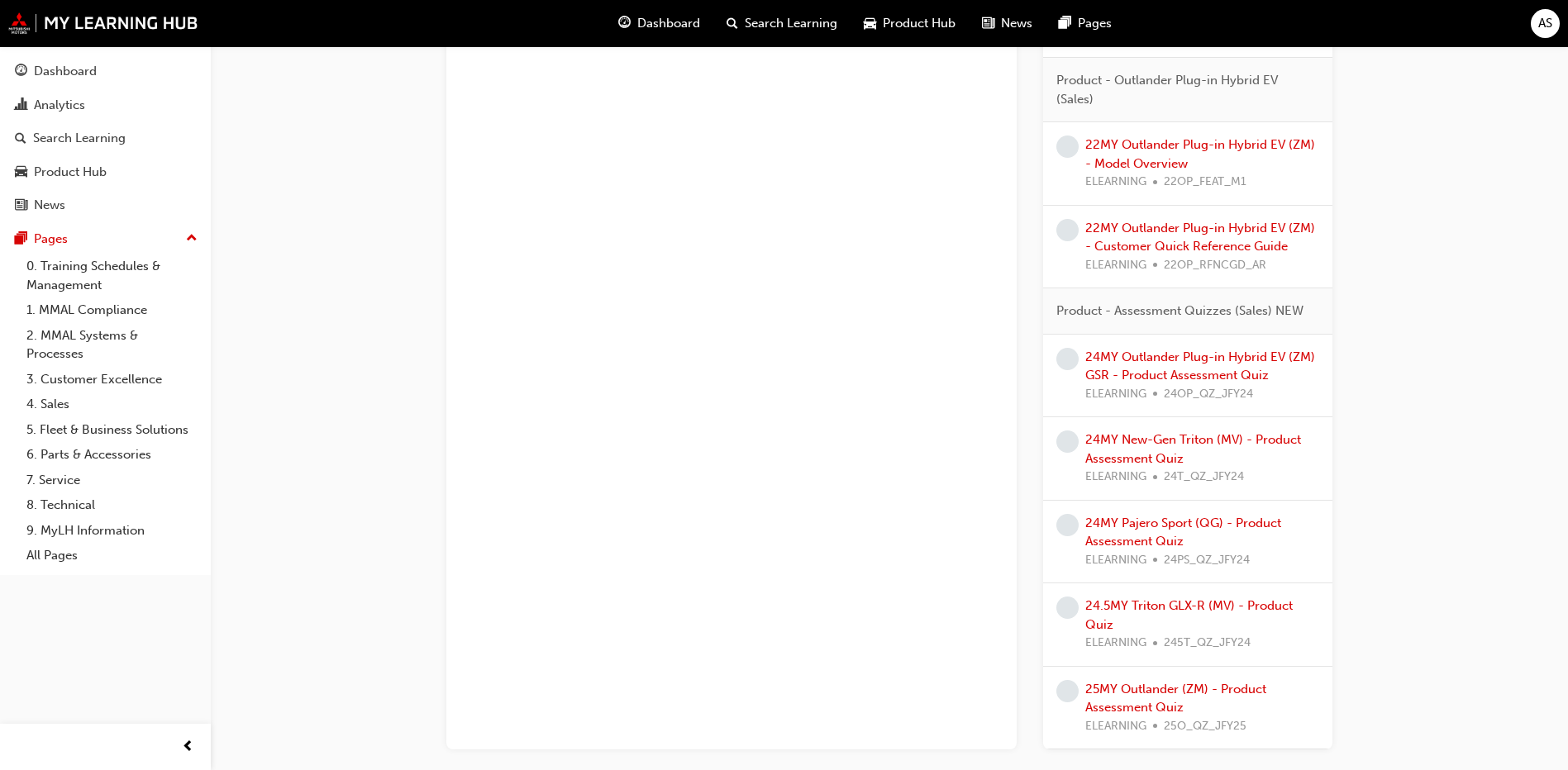
scroll to position [2350, 0]
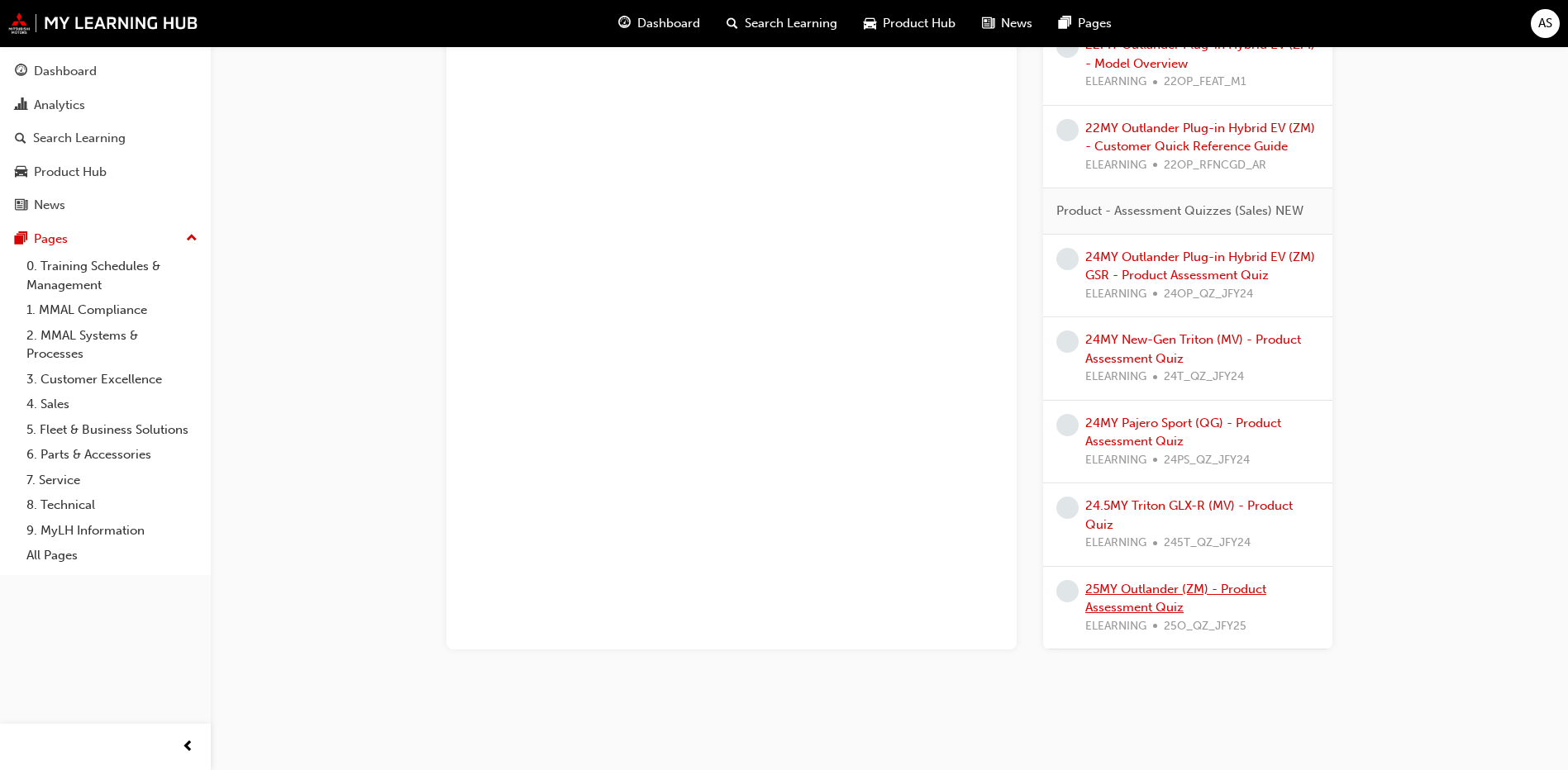
click at [1147, 607] on link "25MY Outlander (ZM) - Product Assessment Quiz" at bounding box center [1176, 598] width 181 height 34
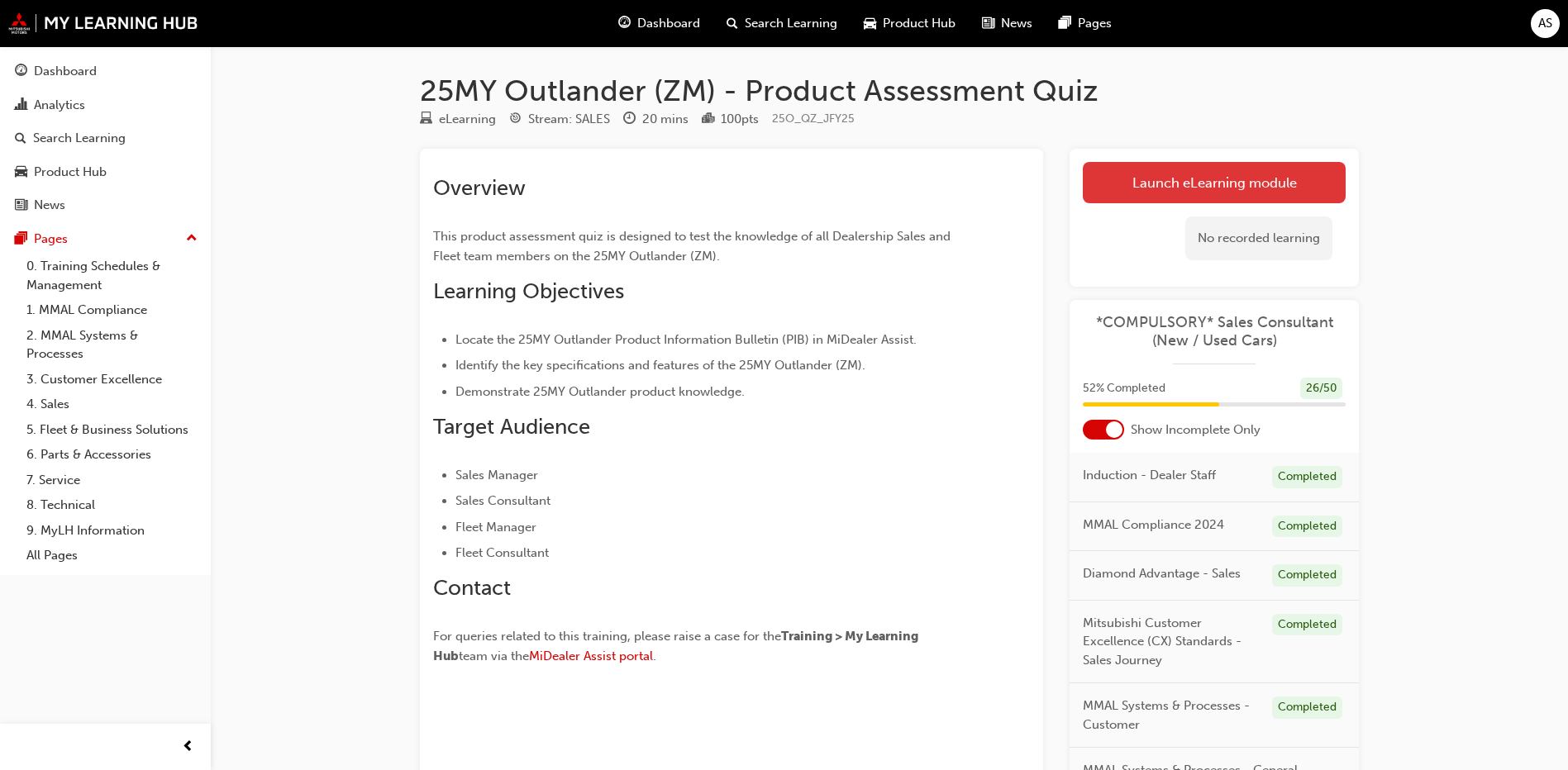
click at [1152, 183] on link "Launch eLearning module" at bounding box center [1213, 182] width 263 height 41
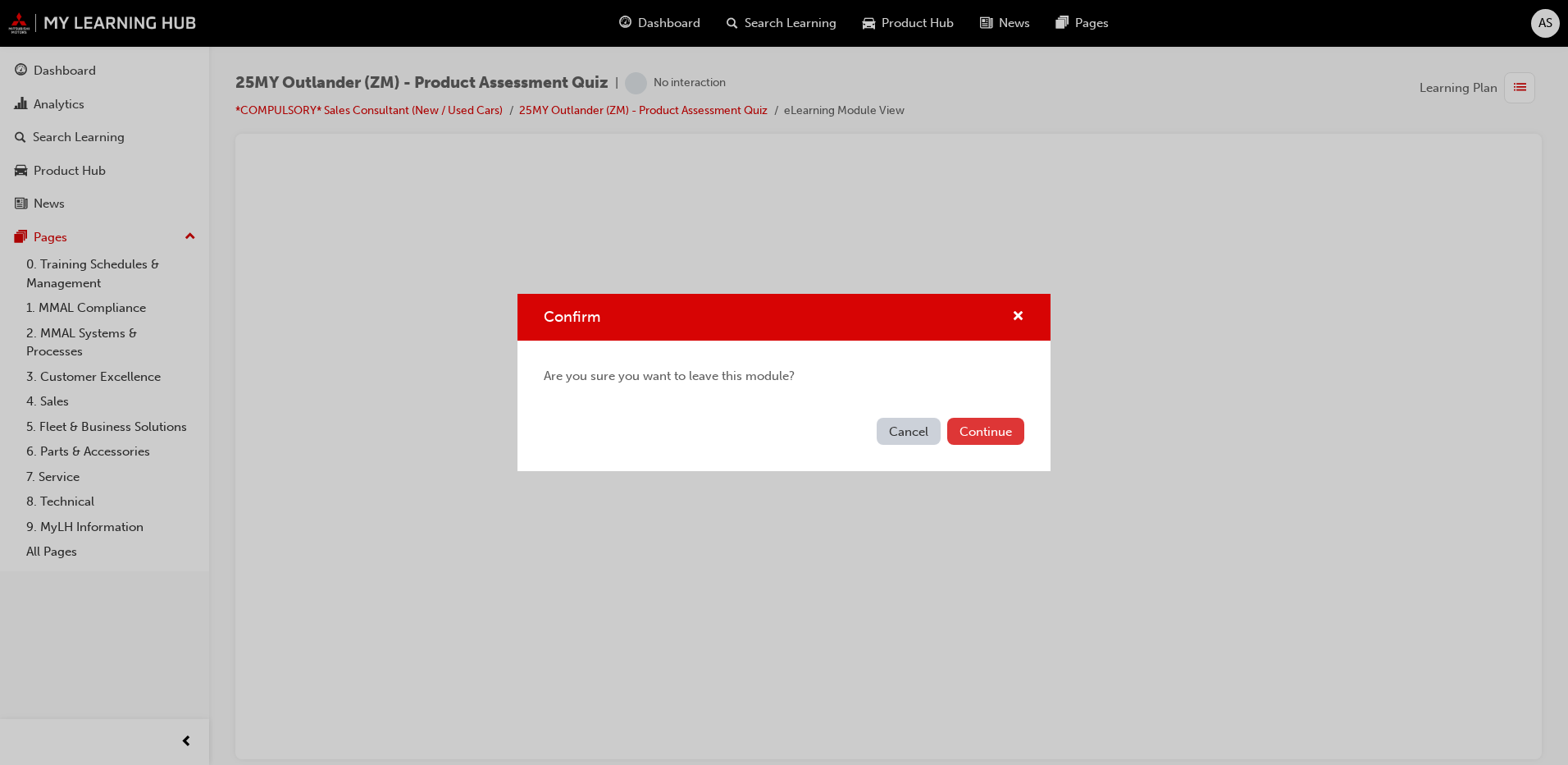
click at [976, 435] on button "Continue" at bounding box center [986, 431] width 77 height 27
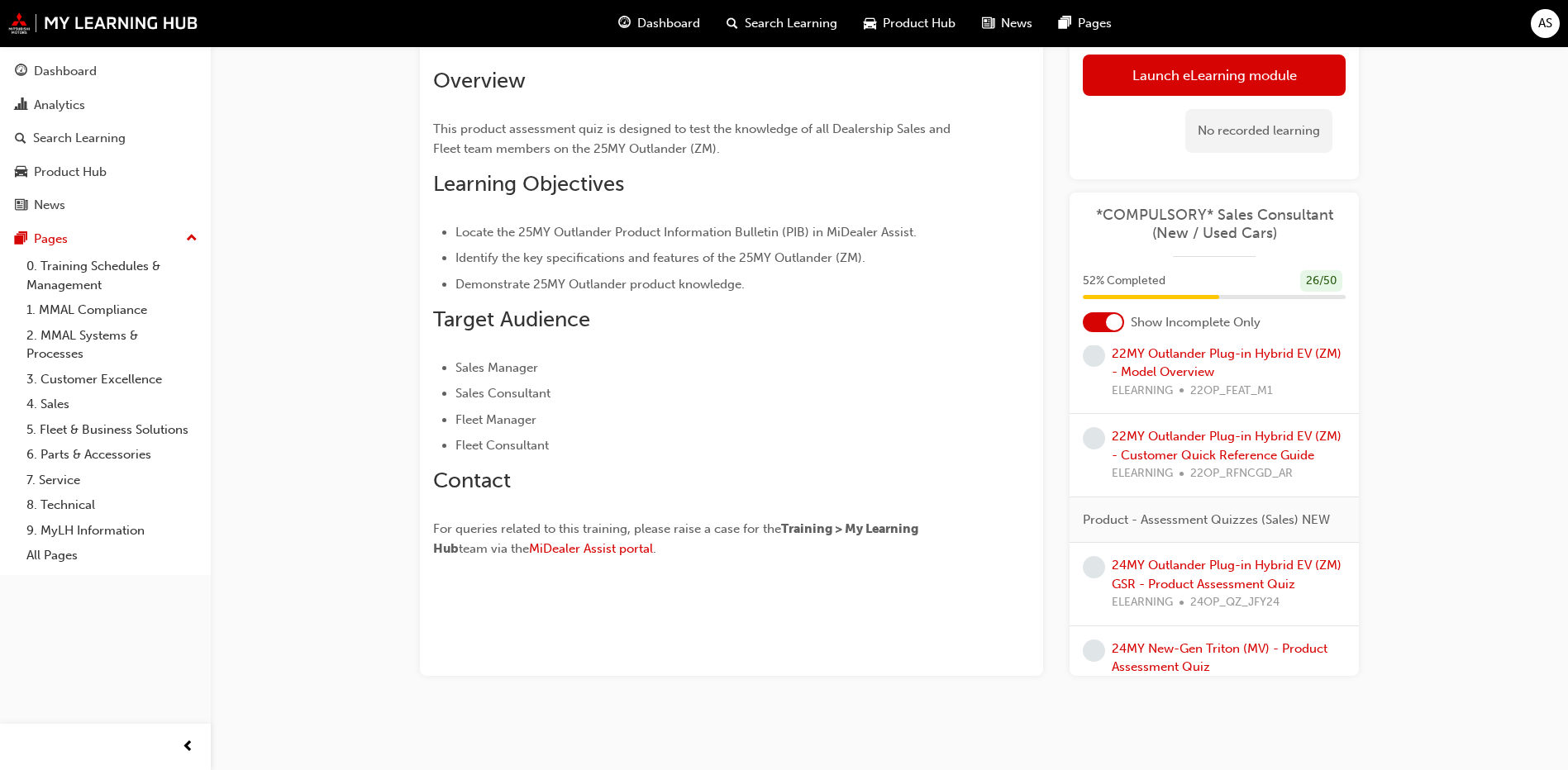
scroll to position [2467, 0]
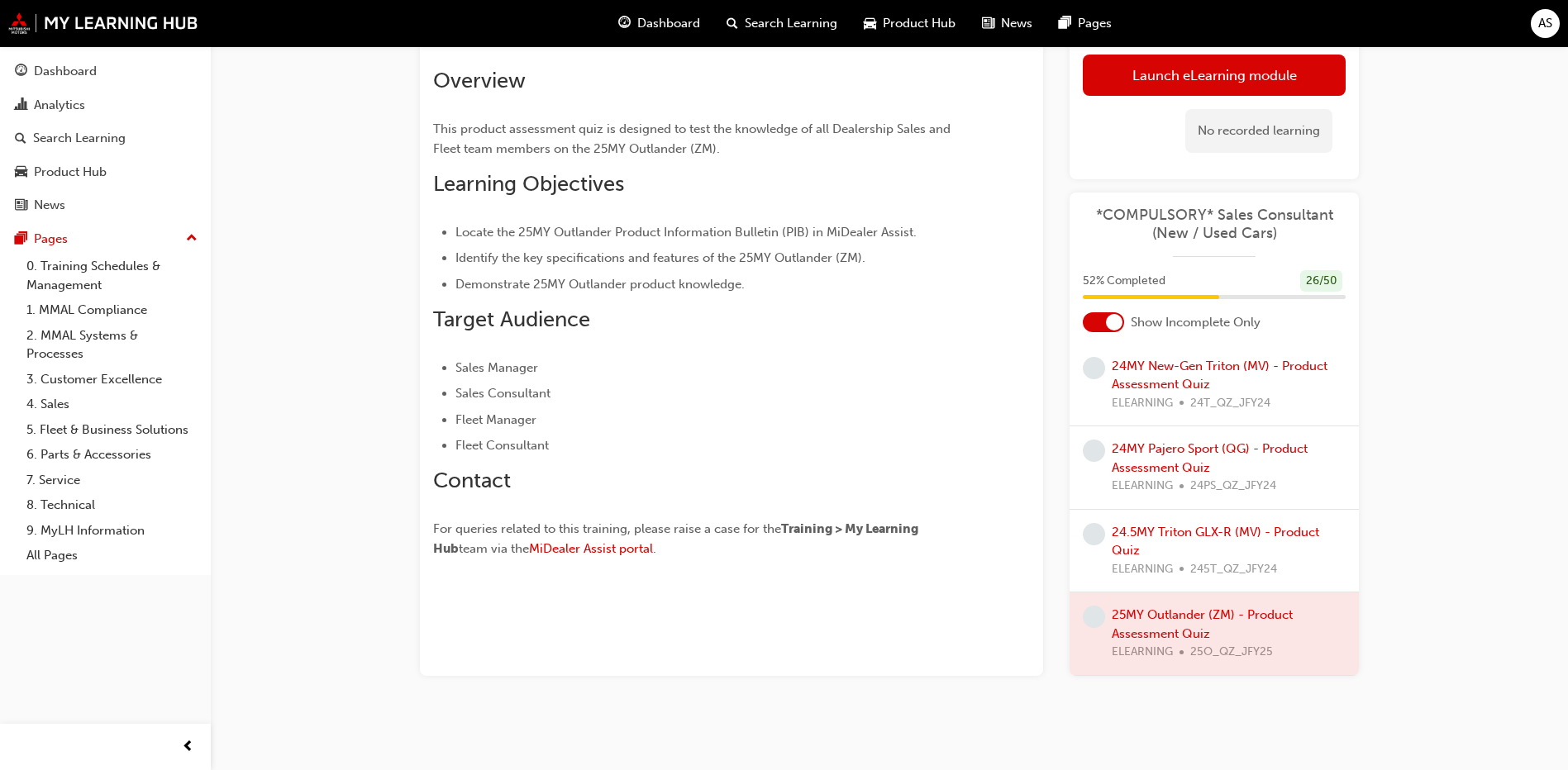
click at [1381, 515] on div "25MY Outlander (ZM) - Product Assessment Quiz eLearning Stream: SALES 20 mins 1…" at bounding box center [889, 347] width 991 height 763
click at [1139, 614] on div at bounding box center [1213, 633] width 289 height 83
click at [1086, 615] on span "learningRecordVerb_NONE-icon" at bounding box center [1093, 616] width 22 height 22
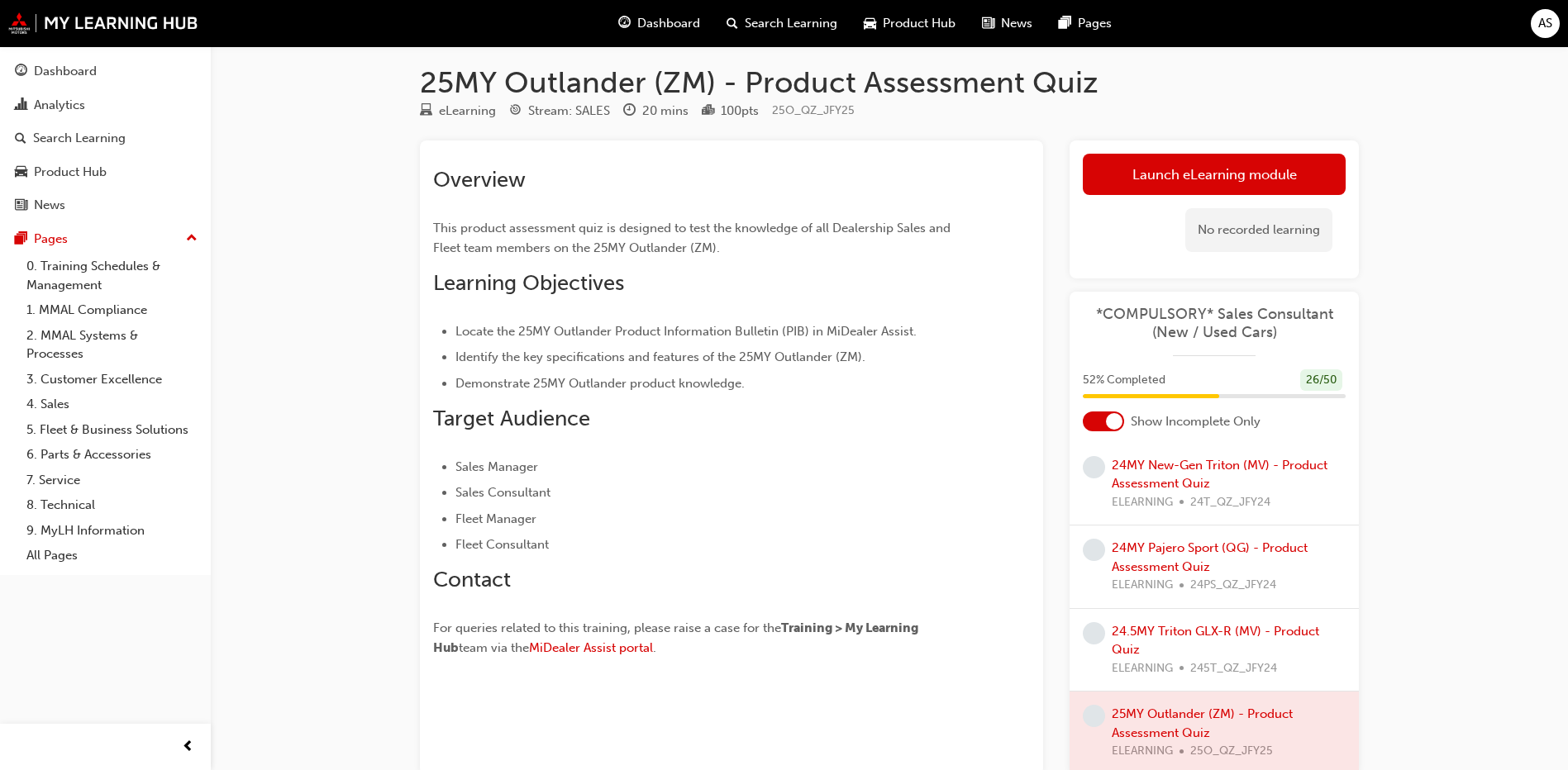
scroll to position [0, 0]
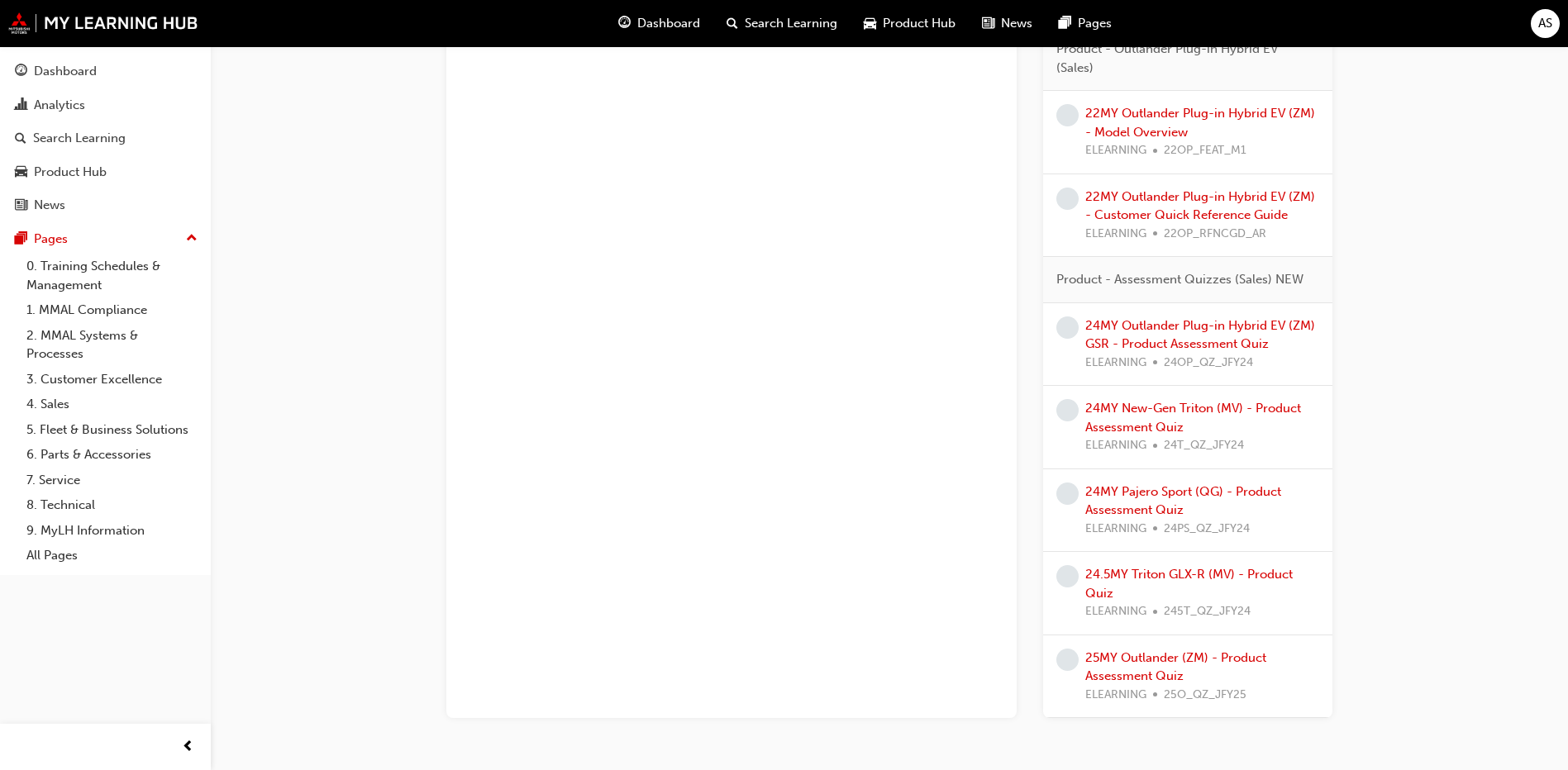
scroll to position [2350, 0]
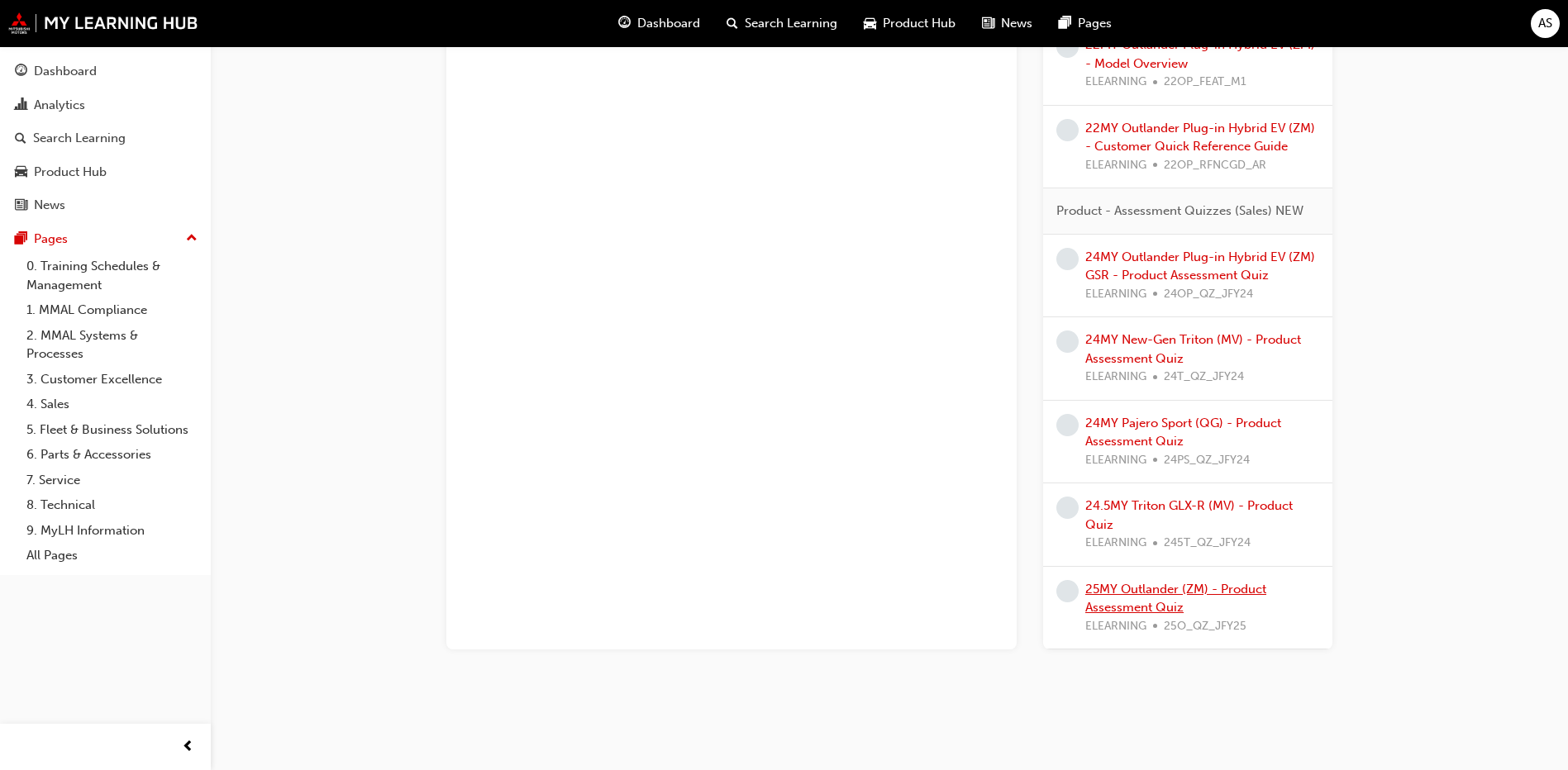
click at [1134, 609] on link "25MY Outlander (ZM) - Product Assessment Quiz" at bounding box center [1176, 598] width 181 height 34
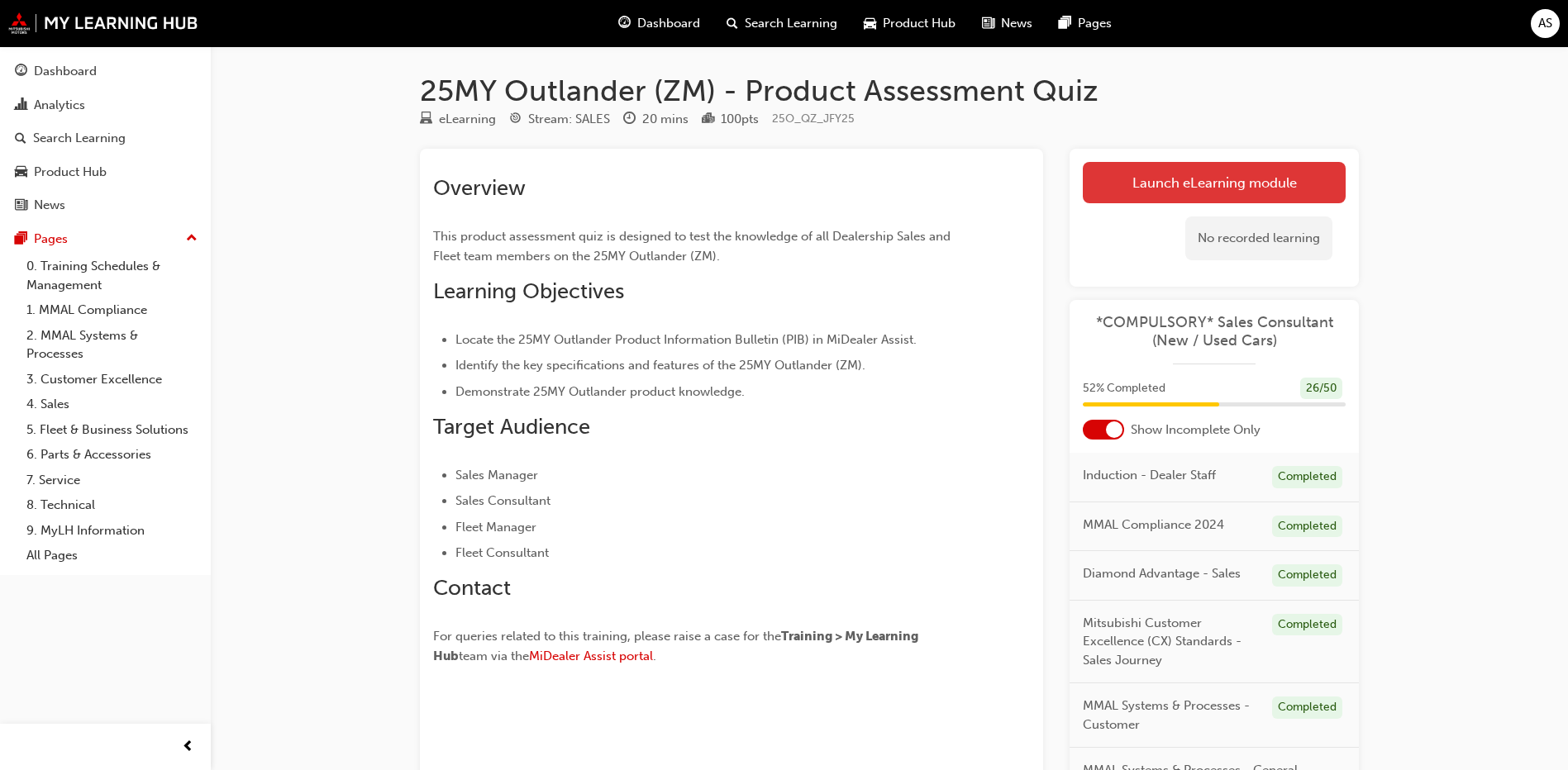
click at [1215, 183] on link "Launch eLearning module" at bounding box center [1213, 182] width 263 height 41
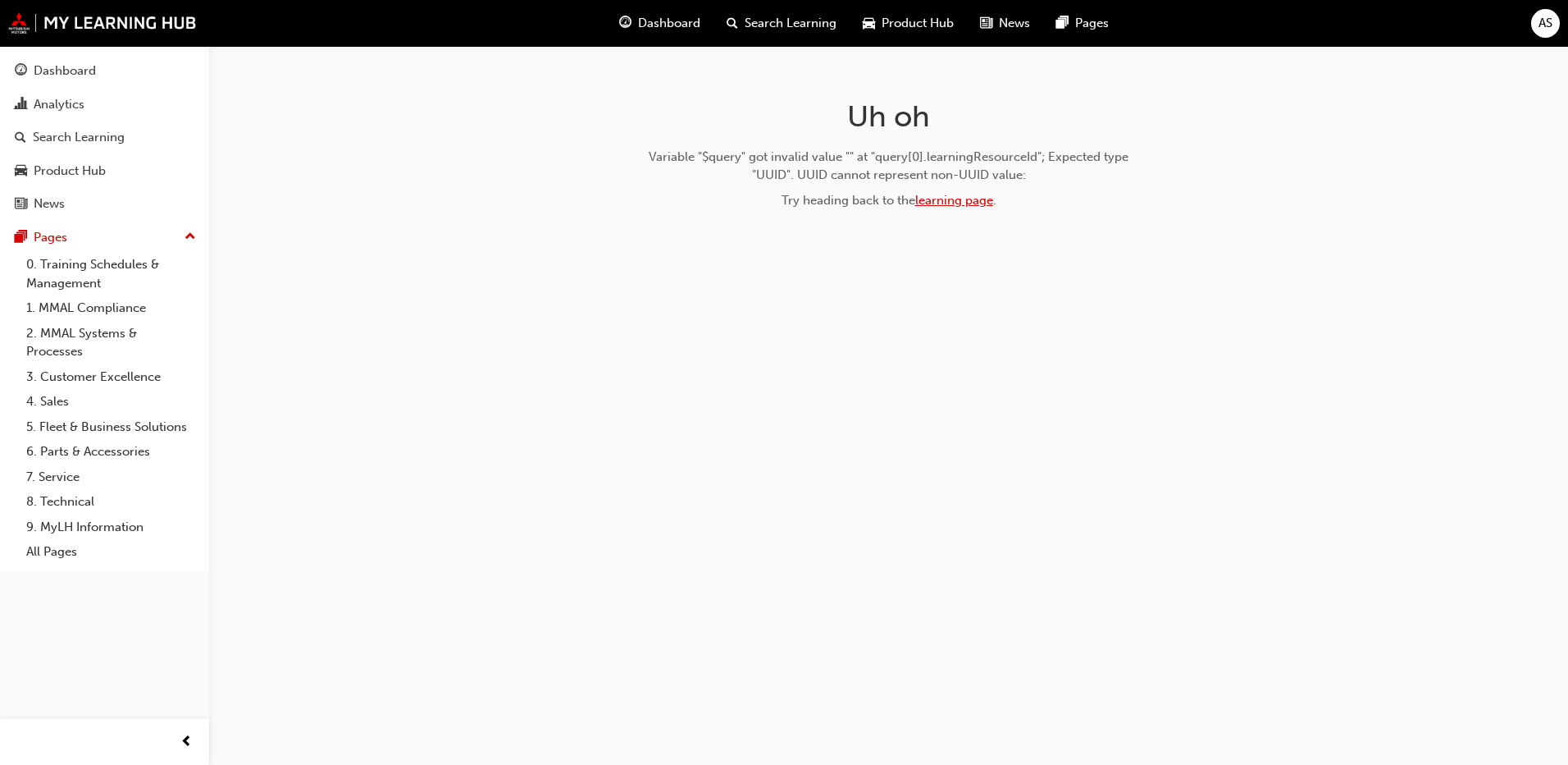
click at [952, 203] on link "learning page" at bounding box center [954, 199] width 78 height 15
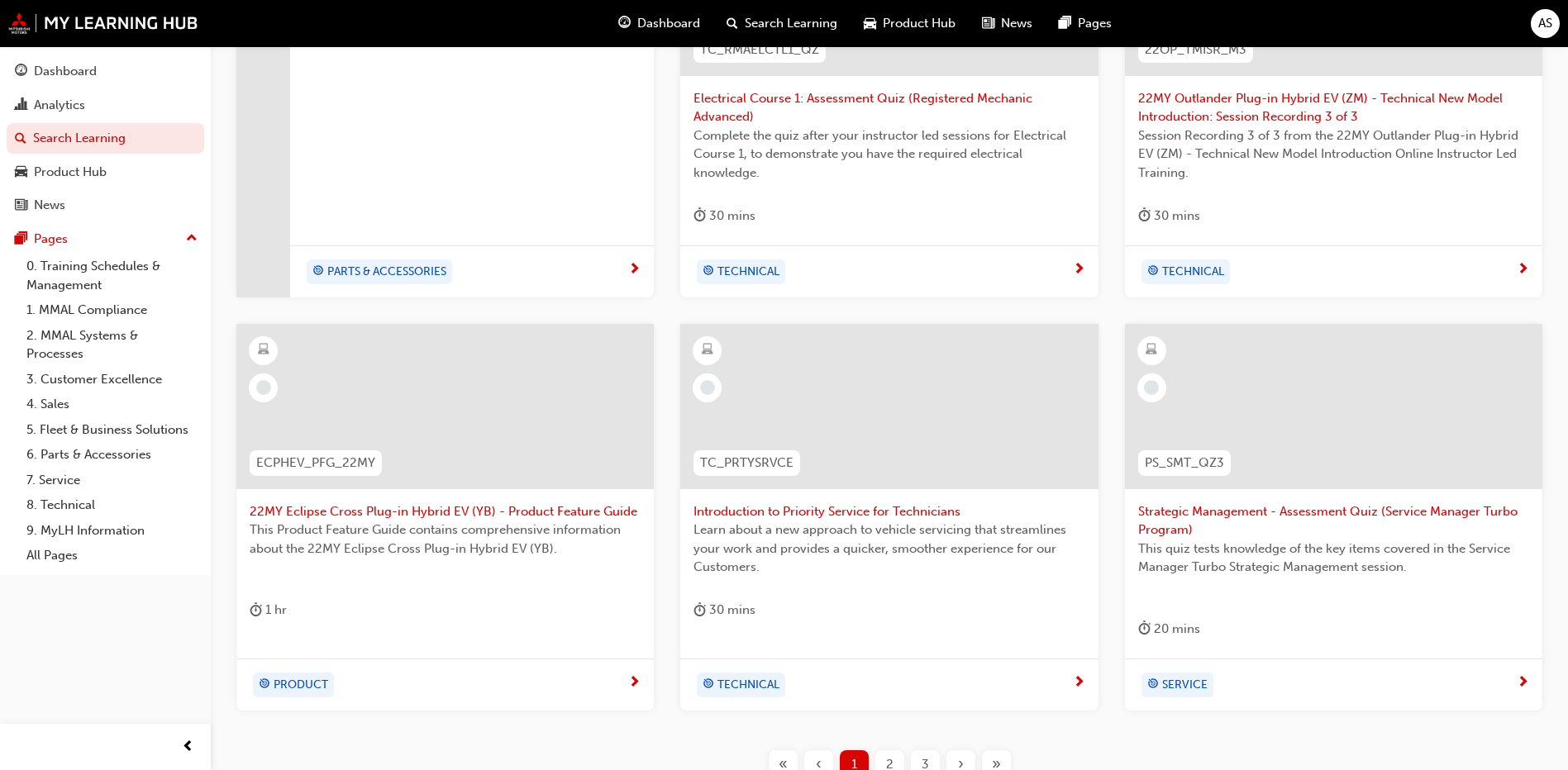
scroll to position [614, 0]
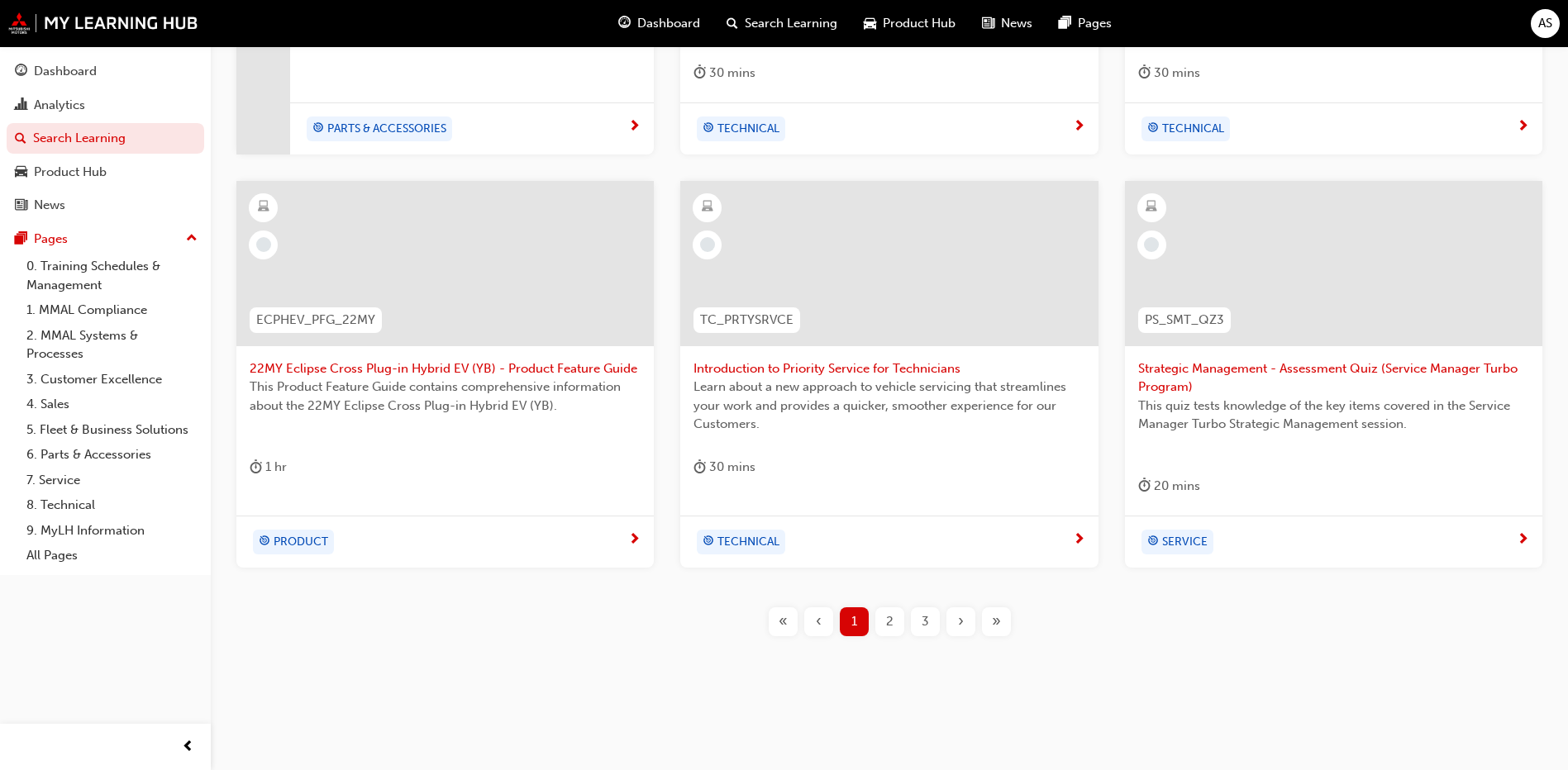
click at [994, 624] on span "»" at bounding box center [995, 622] width 9 height 19
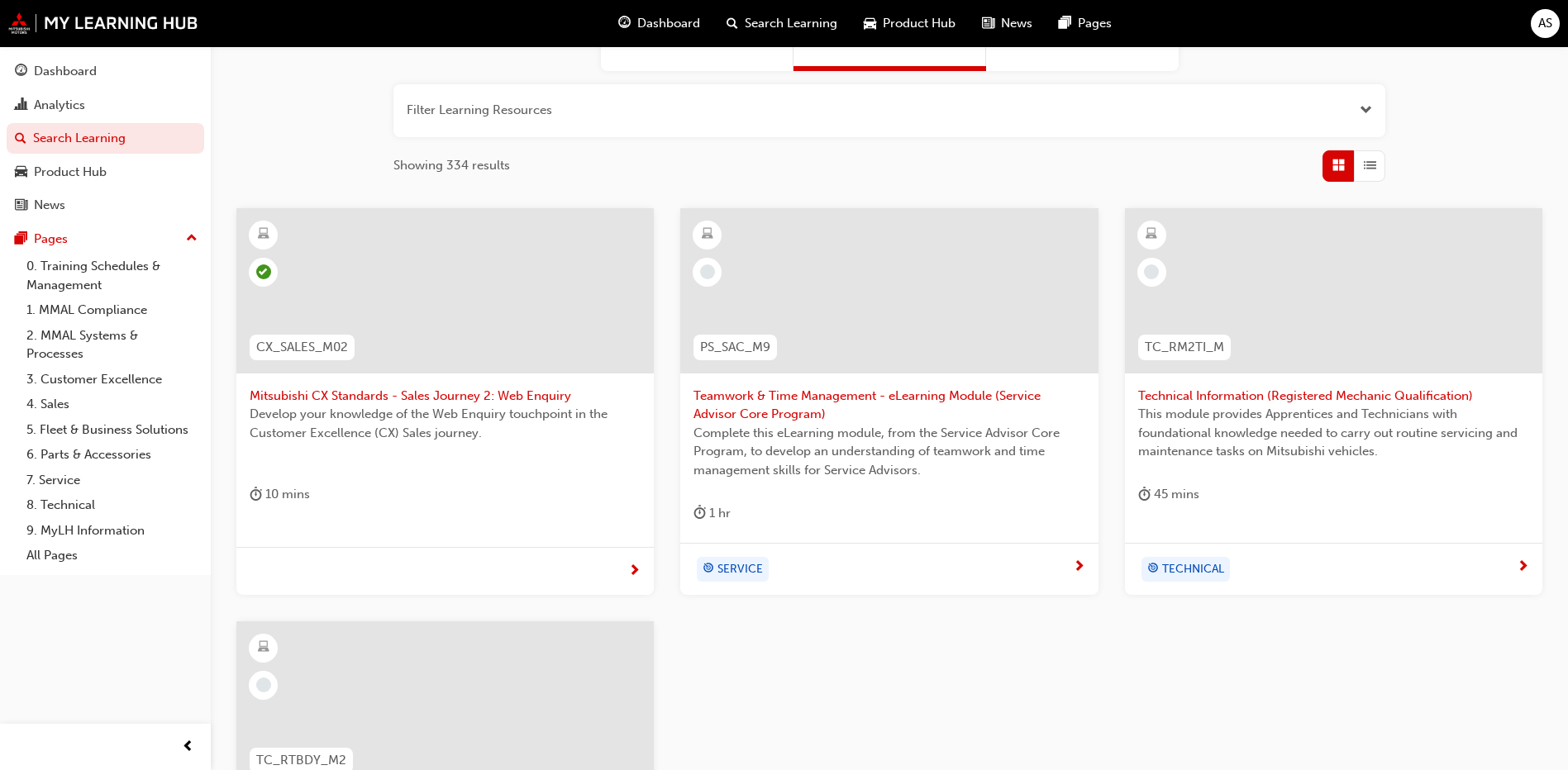
scroll to position [587, 0]
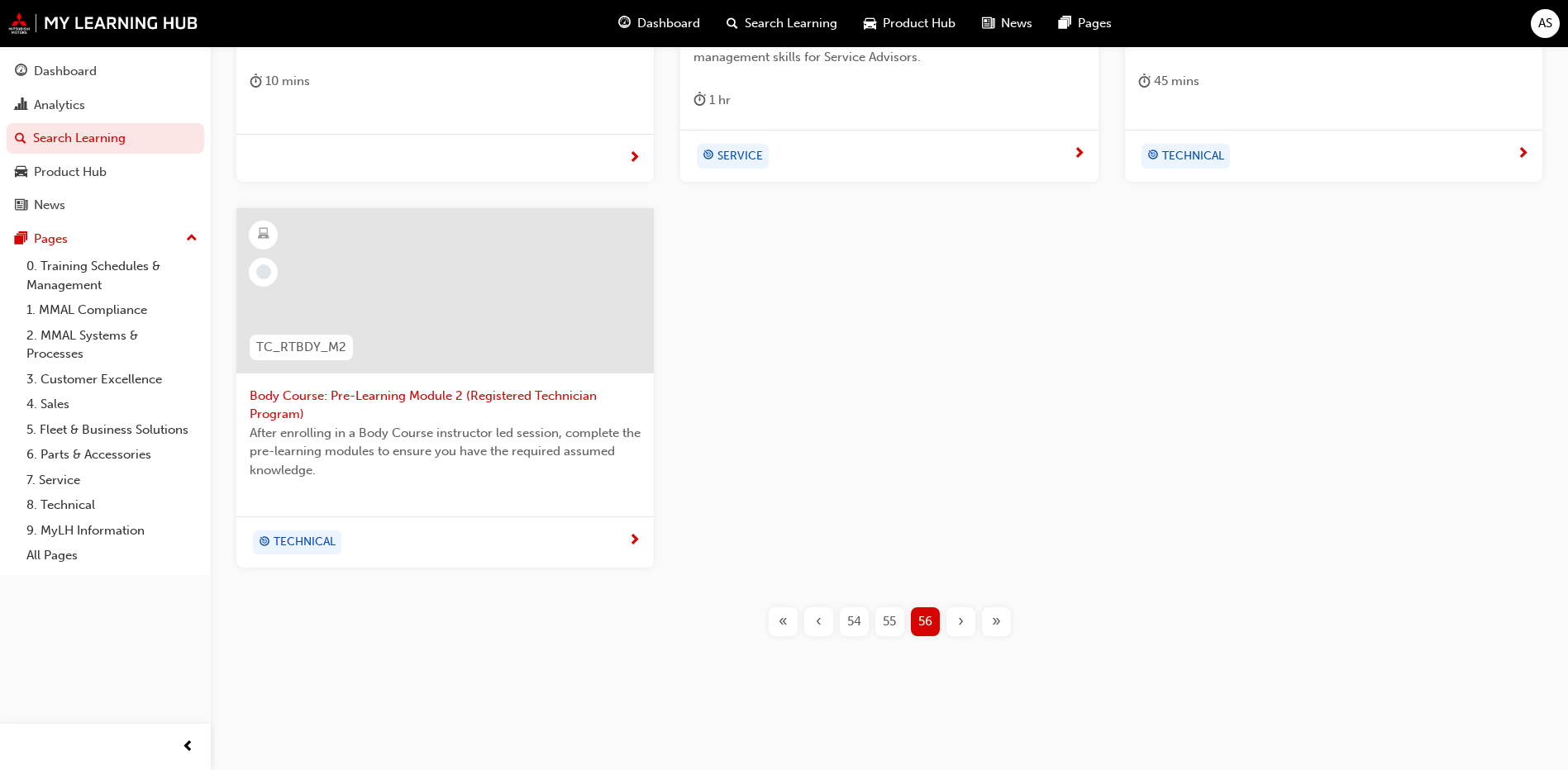
click at [889, 621] on span "55" at bounding box center [889, 622] width 14 height 19
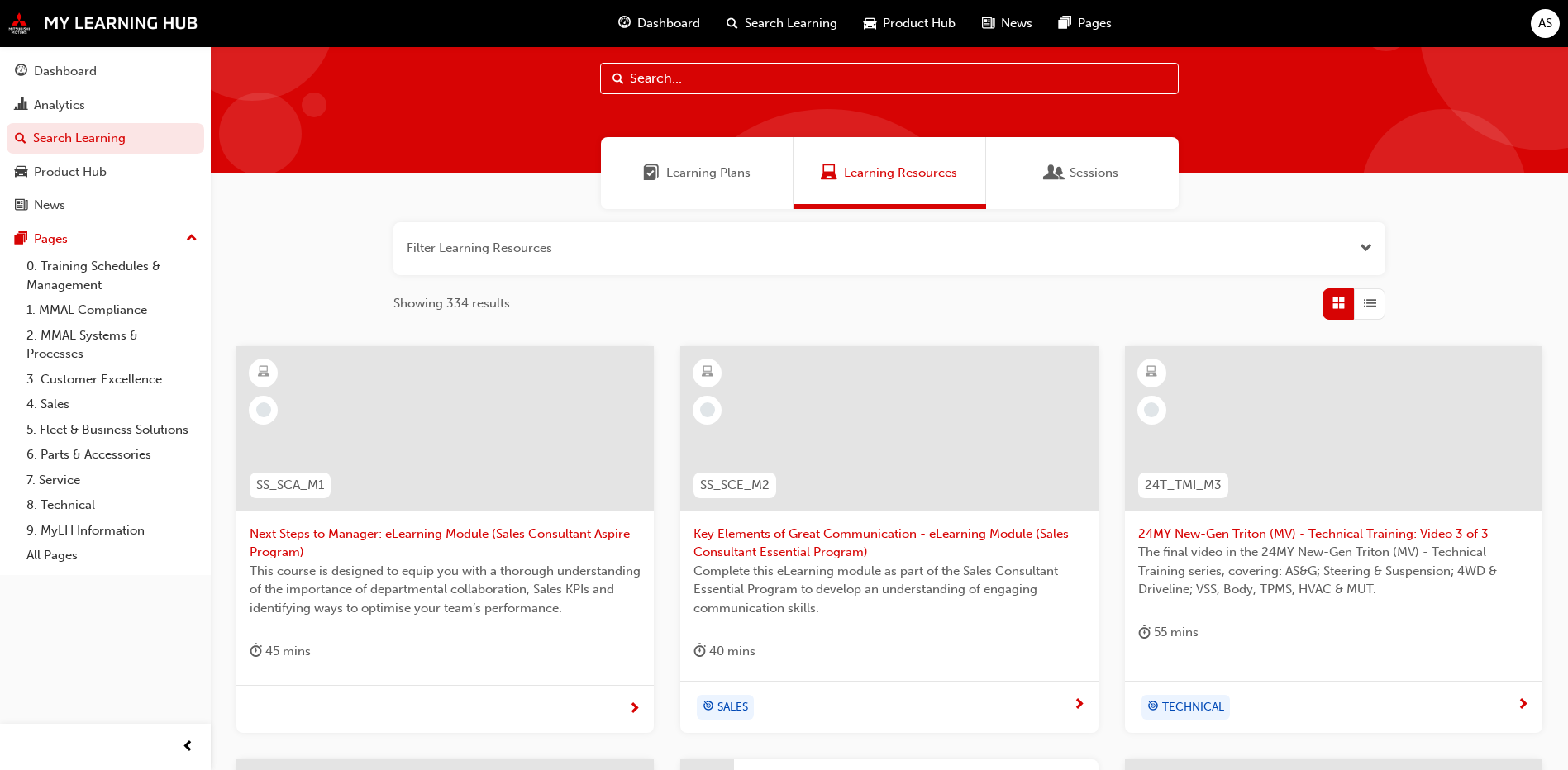
scroll to position [614, 0]
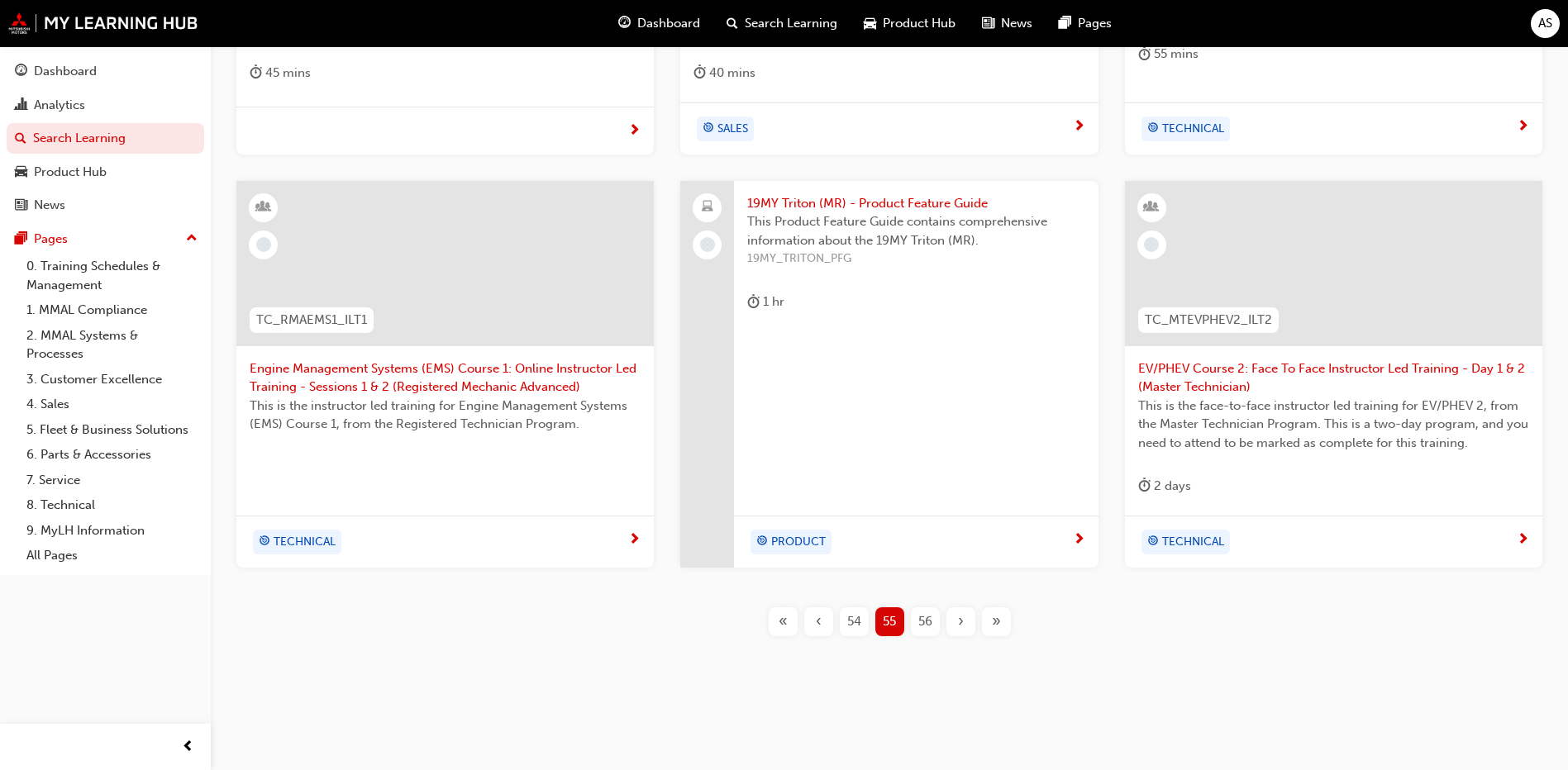
click at [823, 624] on div "‹" at bounding box center [819, 622] width 29 height 29
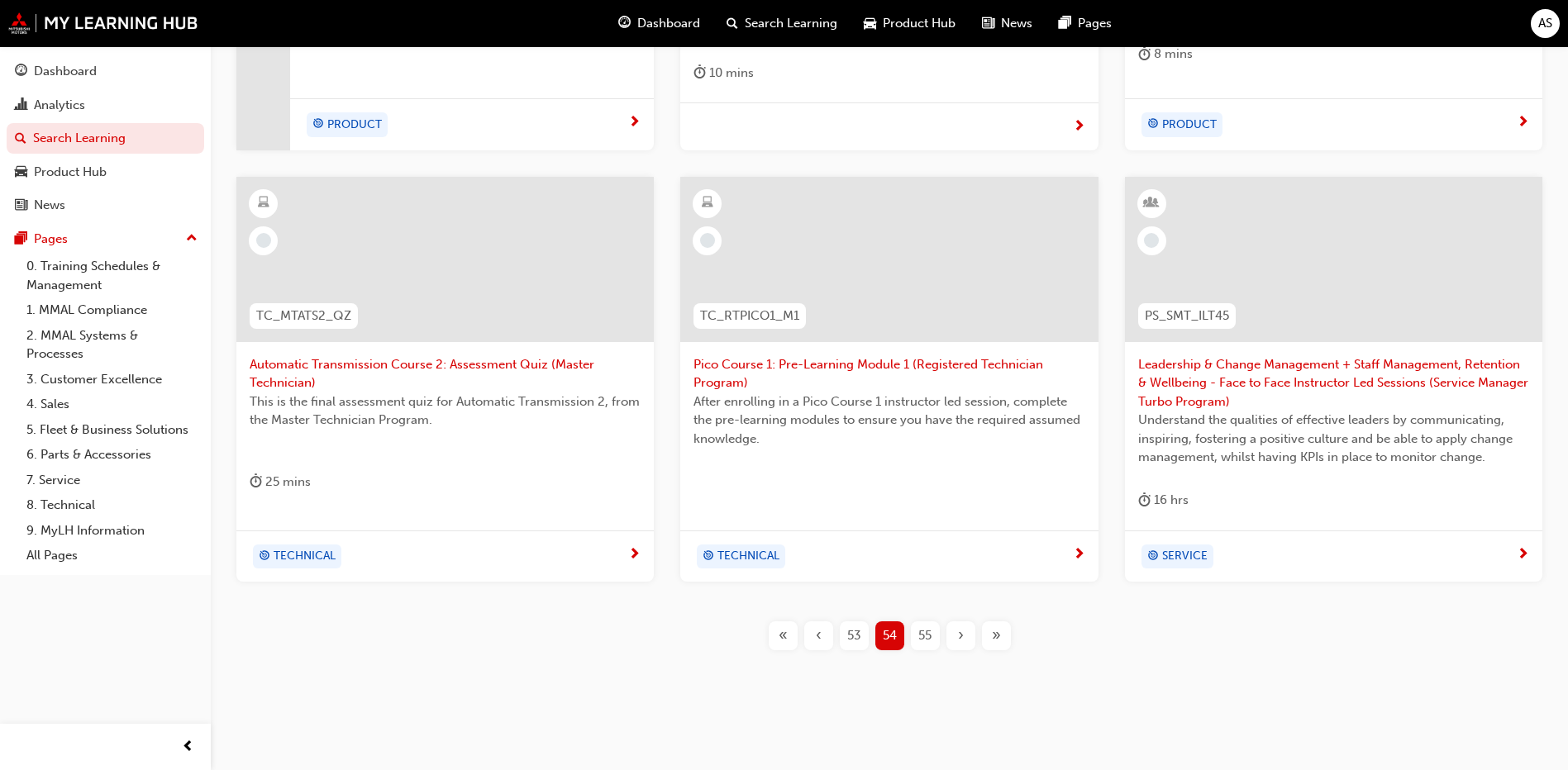
click at [824, 630] on div "‹" at bounding box center [819, 636] width 29 height 29
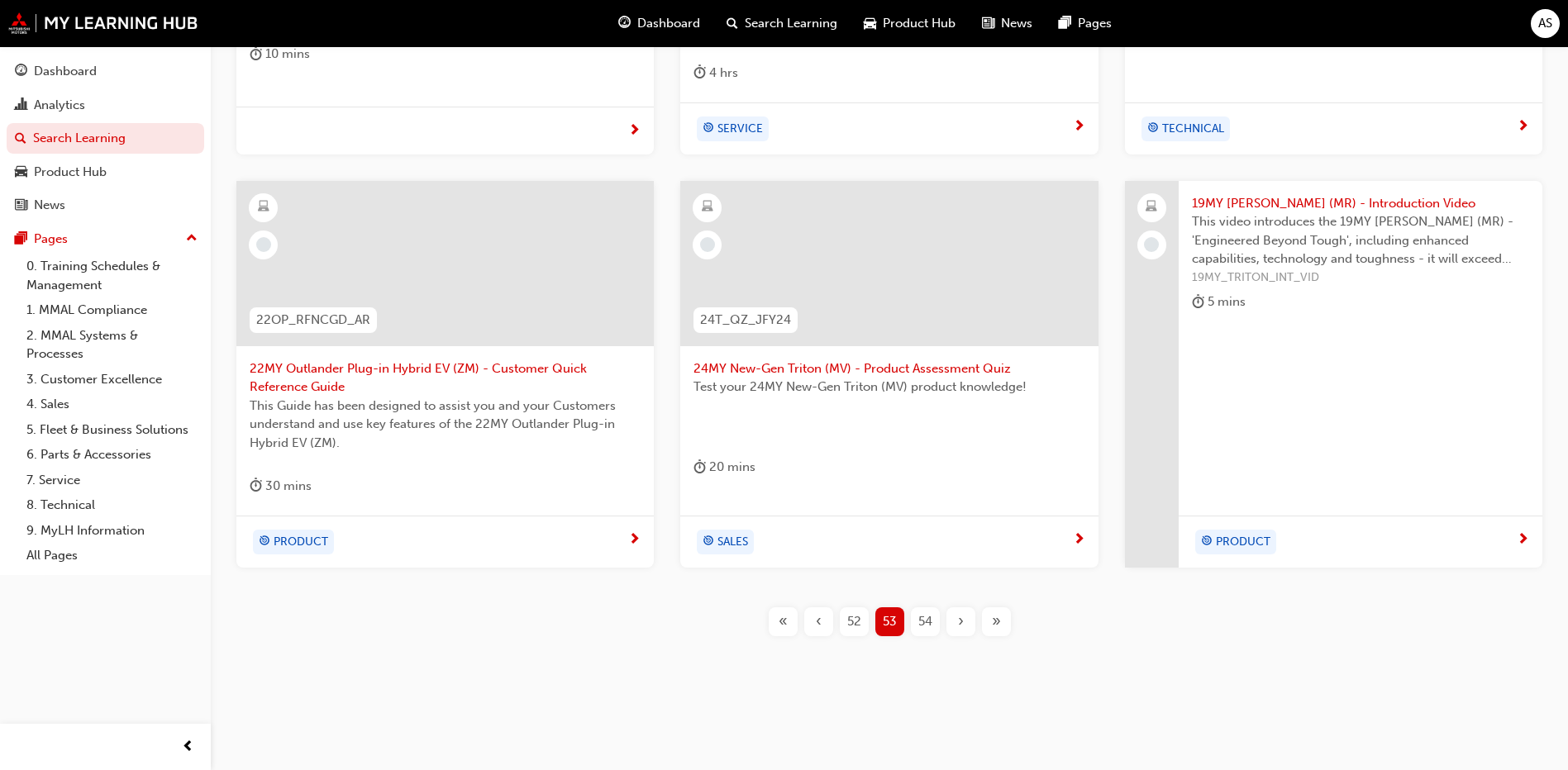
click at [772, 623] on div "«" at bounding box center [783, 622] width 29 height 29
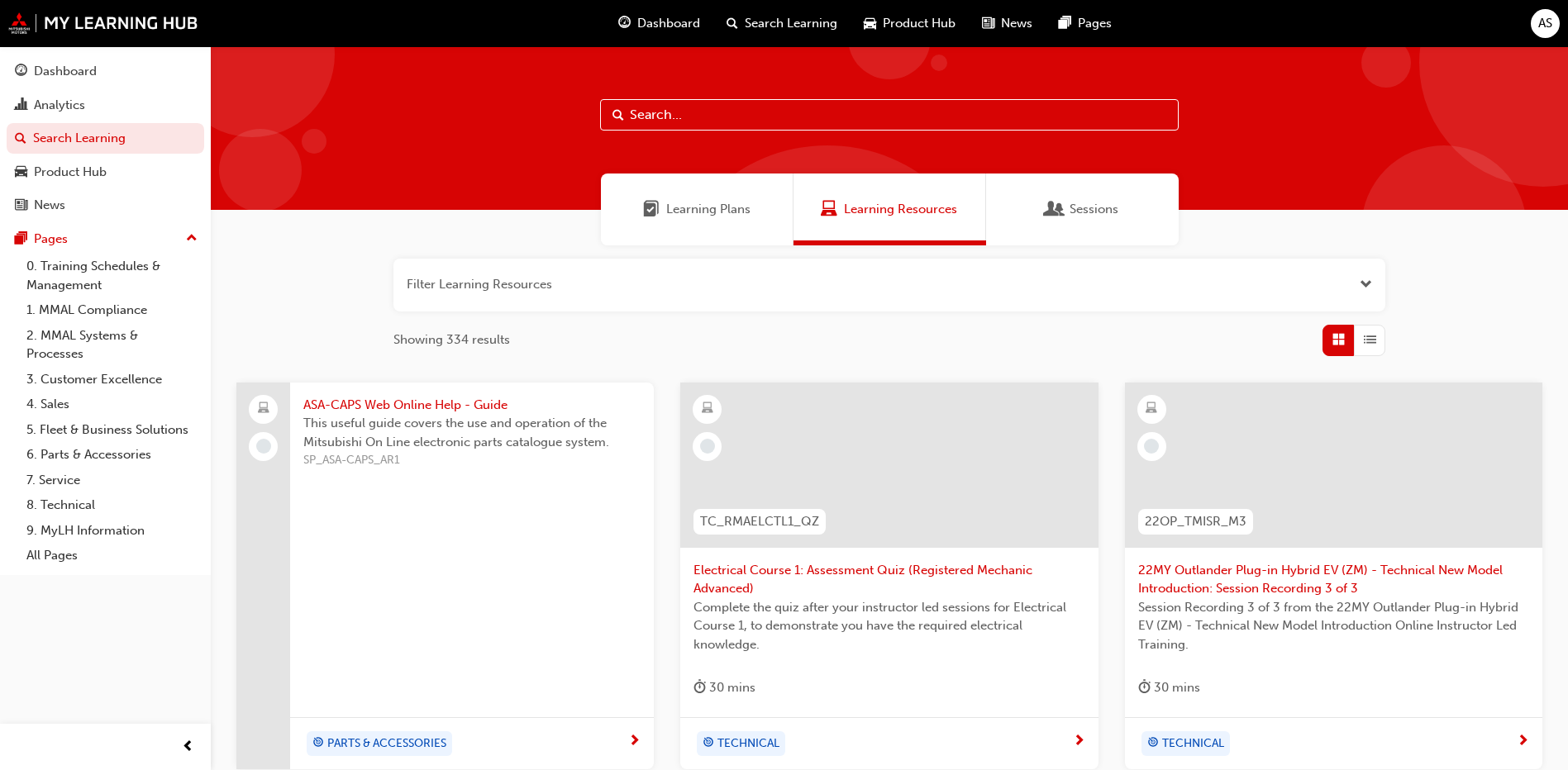
scroll to position [614, 0]
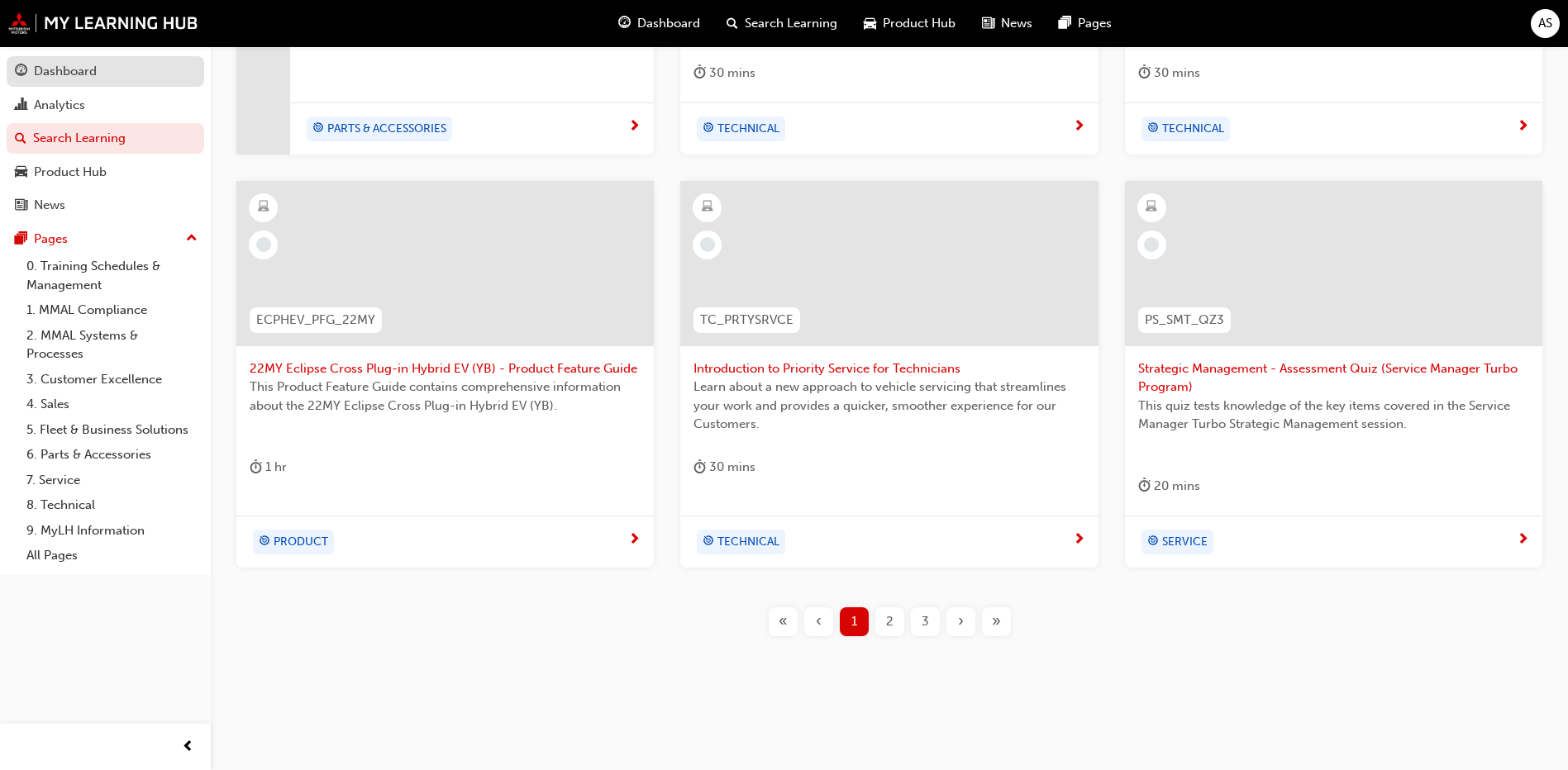
click at [42, 69] on div "Dashboard" at bounding box center [65, 72] width 62 height 19
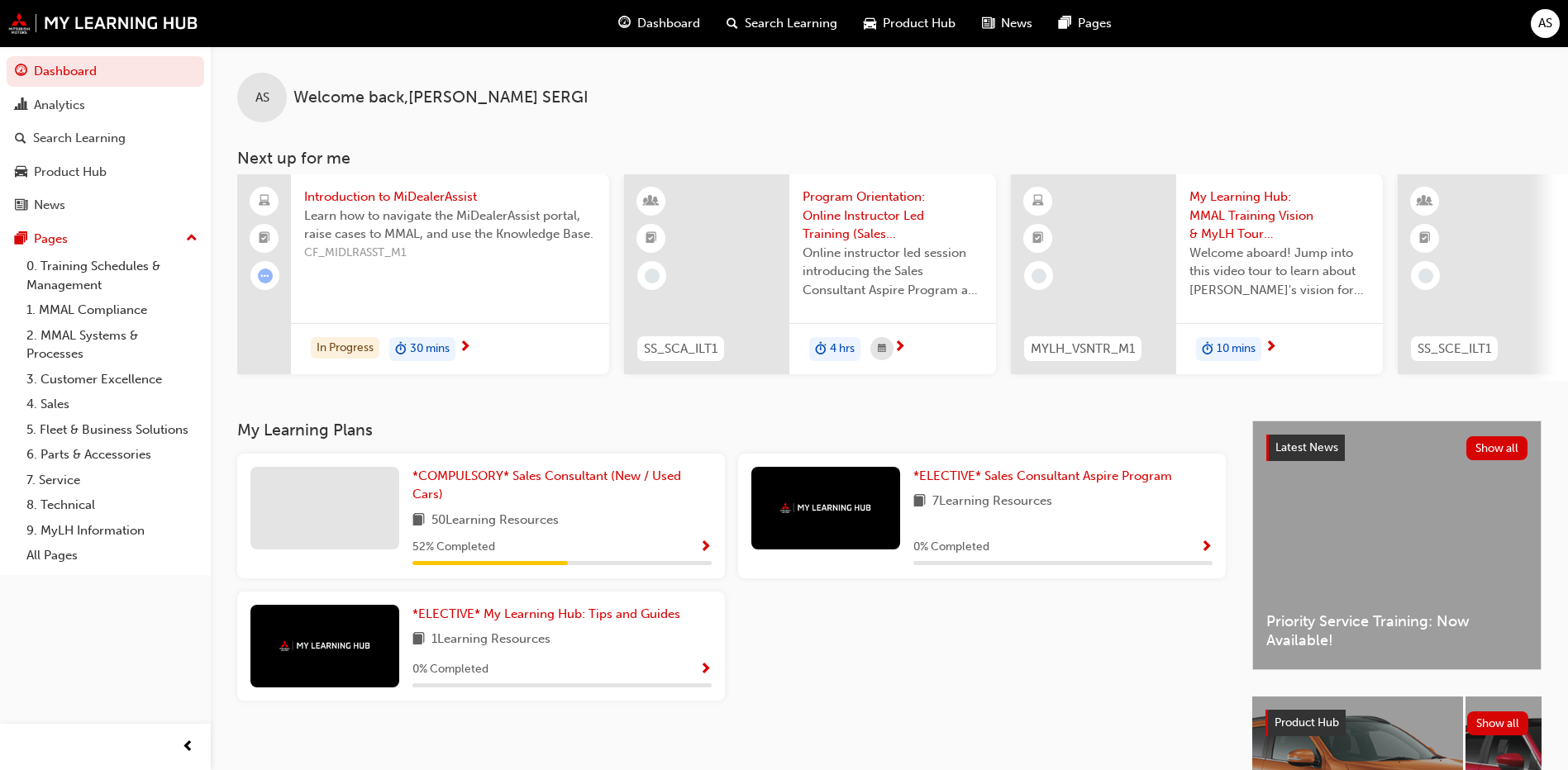
click at [1544, 21] on span "AS" at bounding box center [1545, 23] width 14 height 19
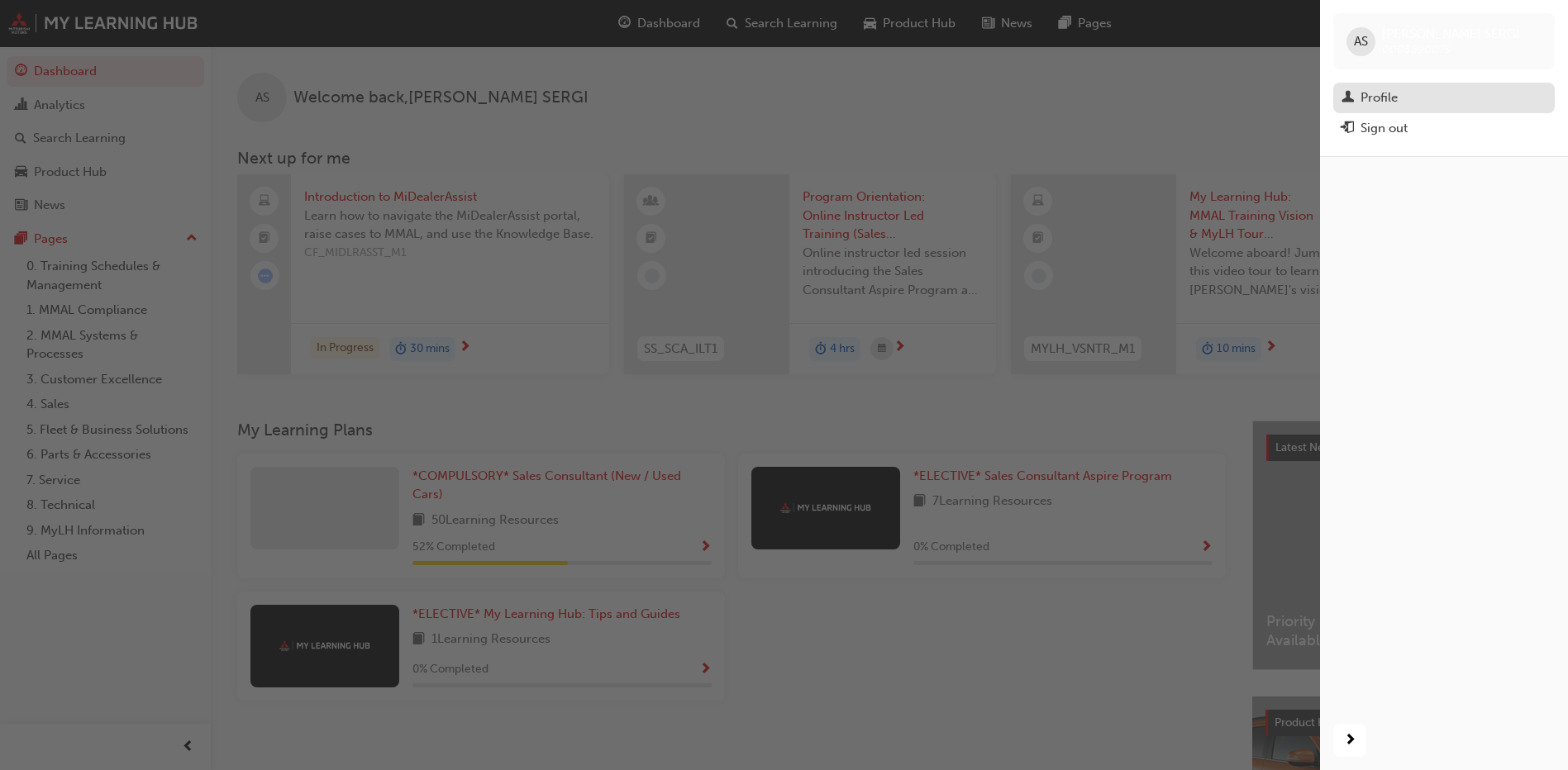
click at [1377, 92] on div "Profile" at bounding box center [1379, 98] width 37 height 19
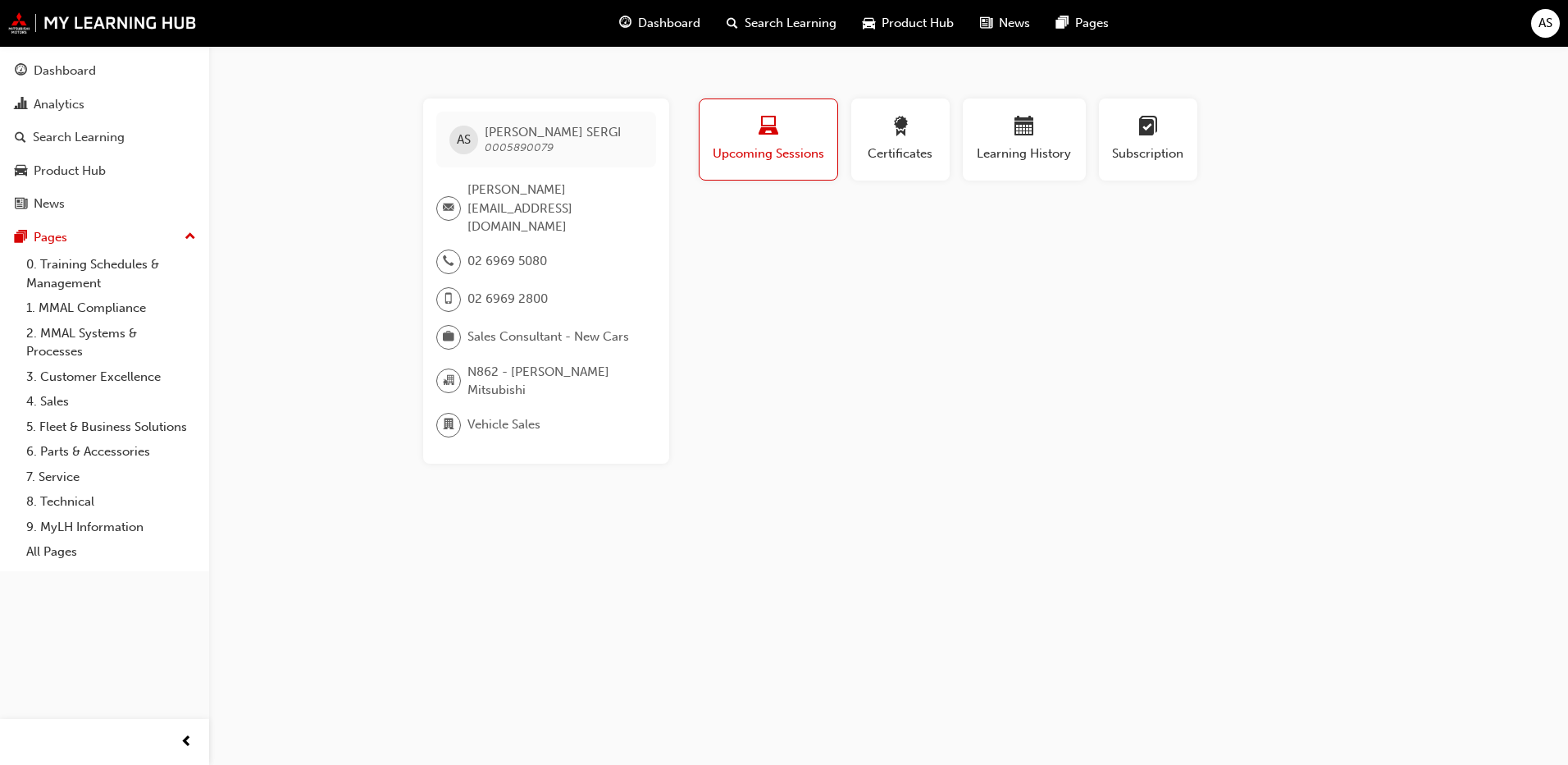
click at [1525, 30] on div "Dashboard Search Learning Product Hub News Pages AS" at bounding box center [784, 23] width 1568 height 46
click at [1534, 24] on div "AS" at bounding box center [1546, 23] width 29 height 29
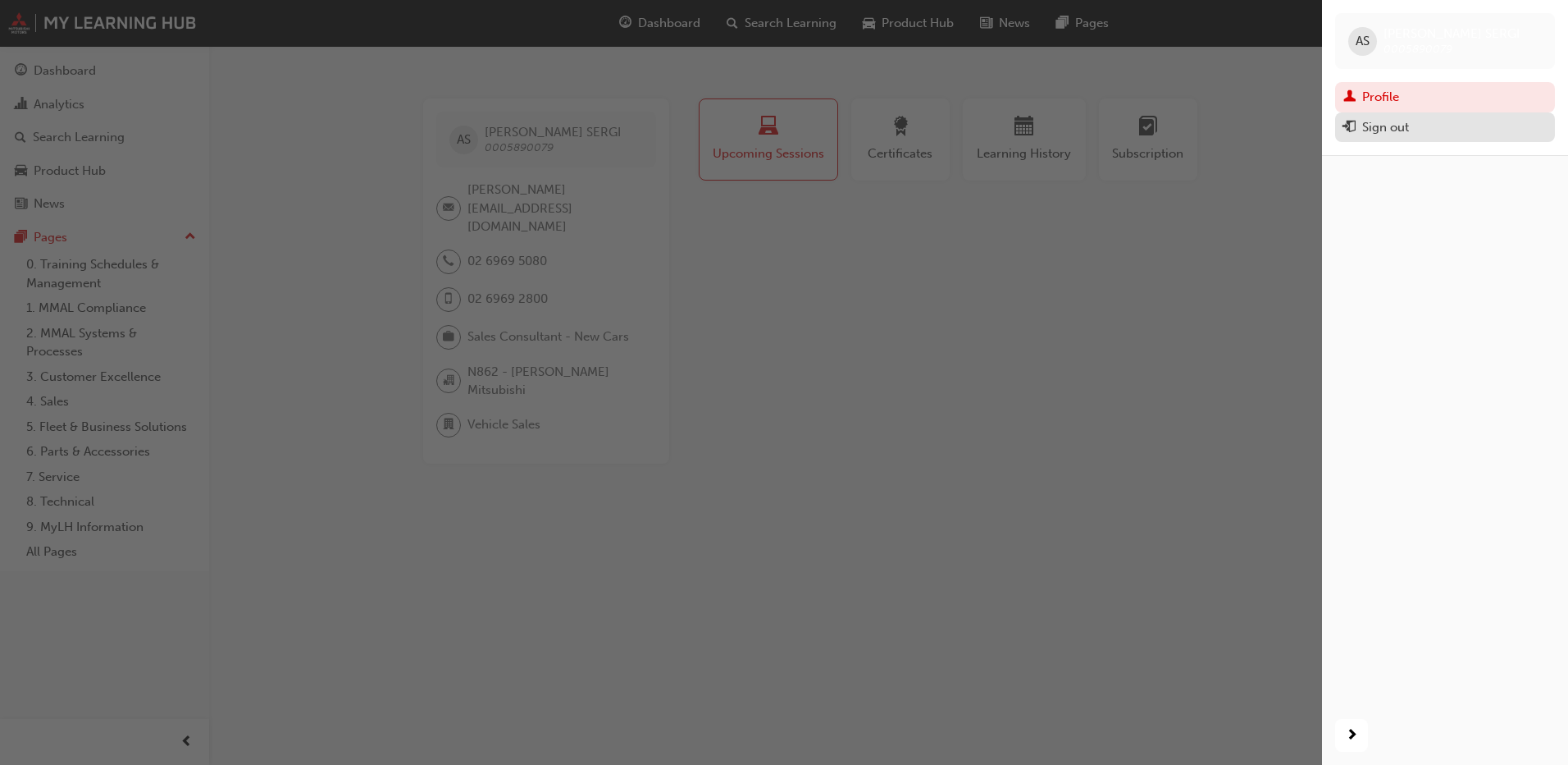
click at [1386, 133] on div "Sign out" at bounding box center [1385, 128] width 46 height 19
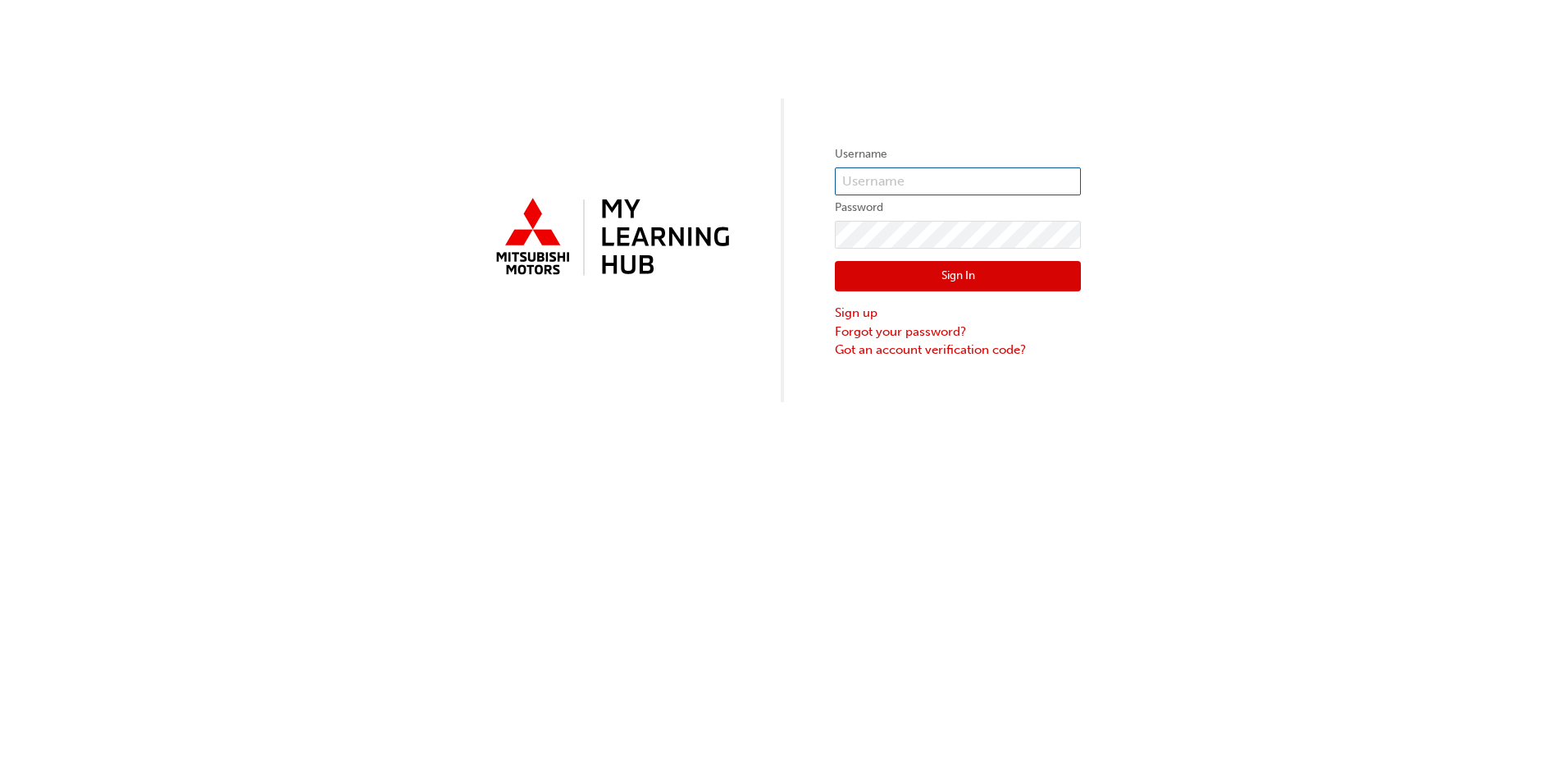
type input "[PERSON_NAME][EMAIL_ADDRESS][DOMAIN_NAME]"
click at [608, 501] on div "Username tony@leofrancomotors.com.au Password Sign In Sign up Forgot your passw…" at bounding box center [784, 382] width 1568 height 765
click at [762, 241] on div "Username tony@leofrancomotors.com.au Password Sign In Sign up Forgot your passw…" at bounding box center [784, 201] width 1568 height 402
click at [841, 275] on button "Sign In" at bounding box center [958, 277] width 247 height 31
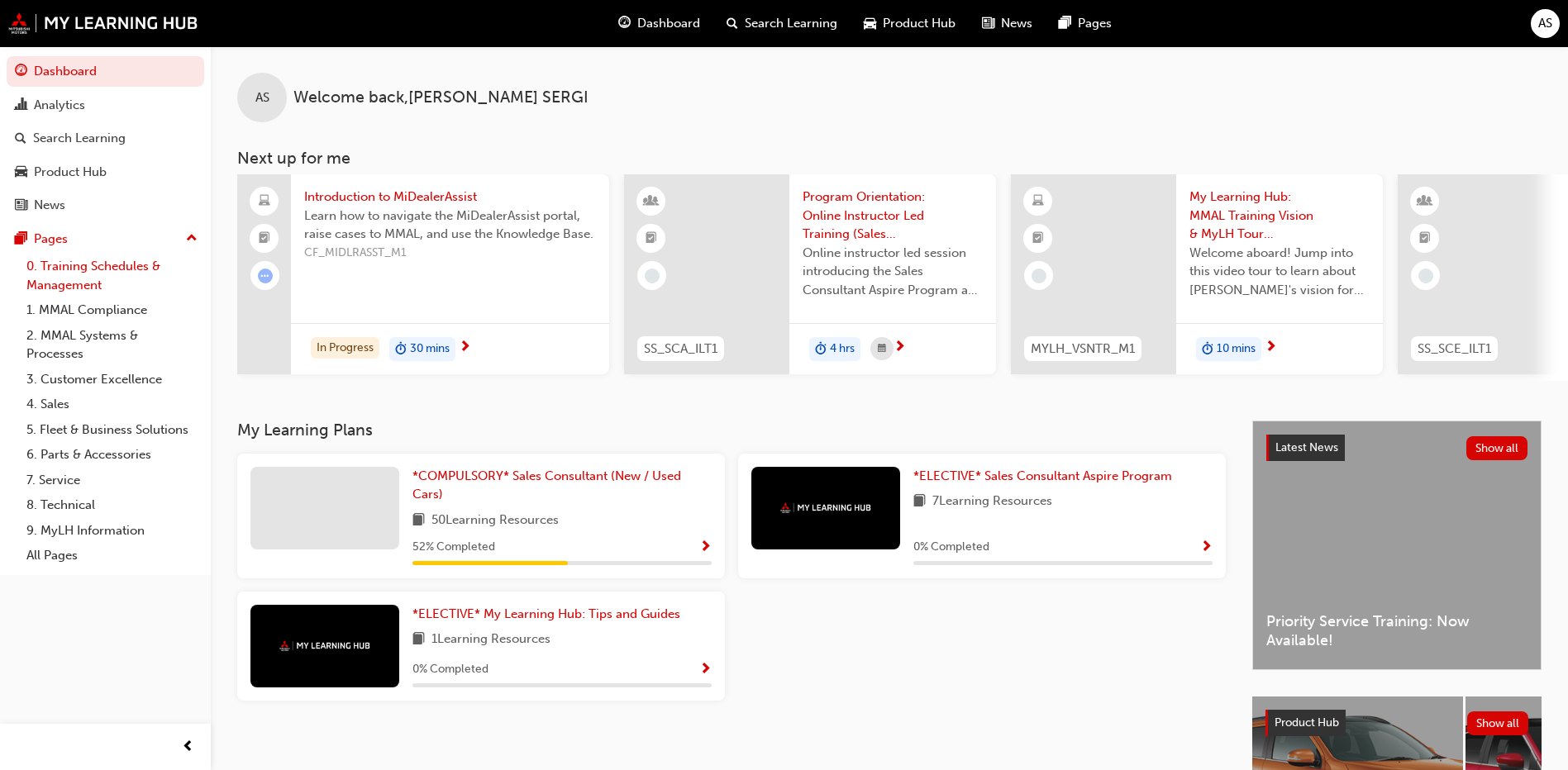
click at [85, 280] on link "0. Training Schedules & Management" at bounding box center [111, 275] width 184 height 44
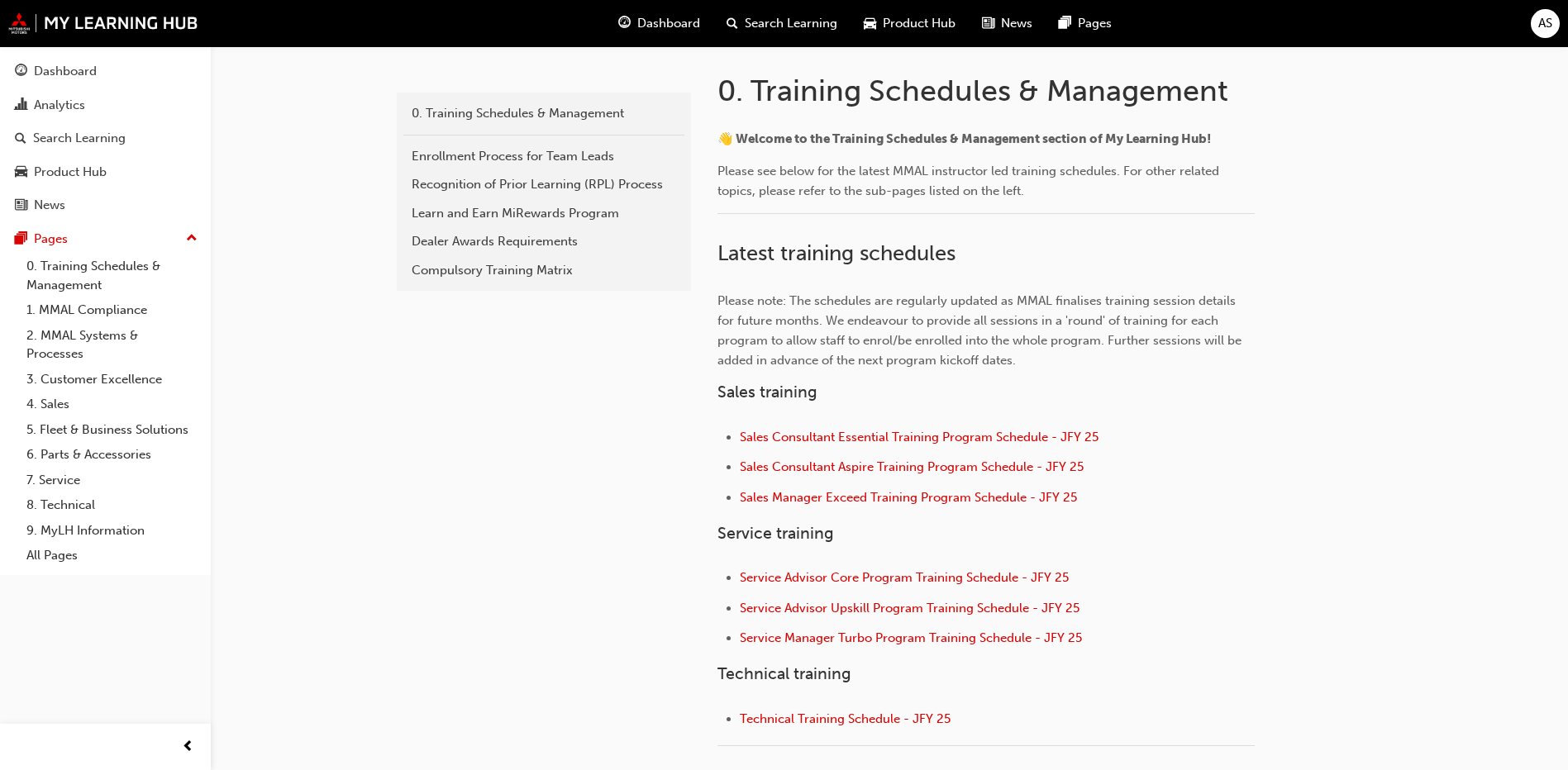
scroll to position [139, 0]
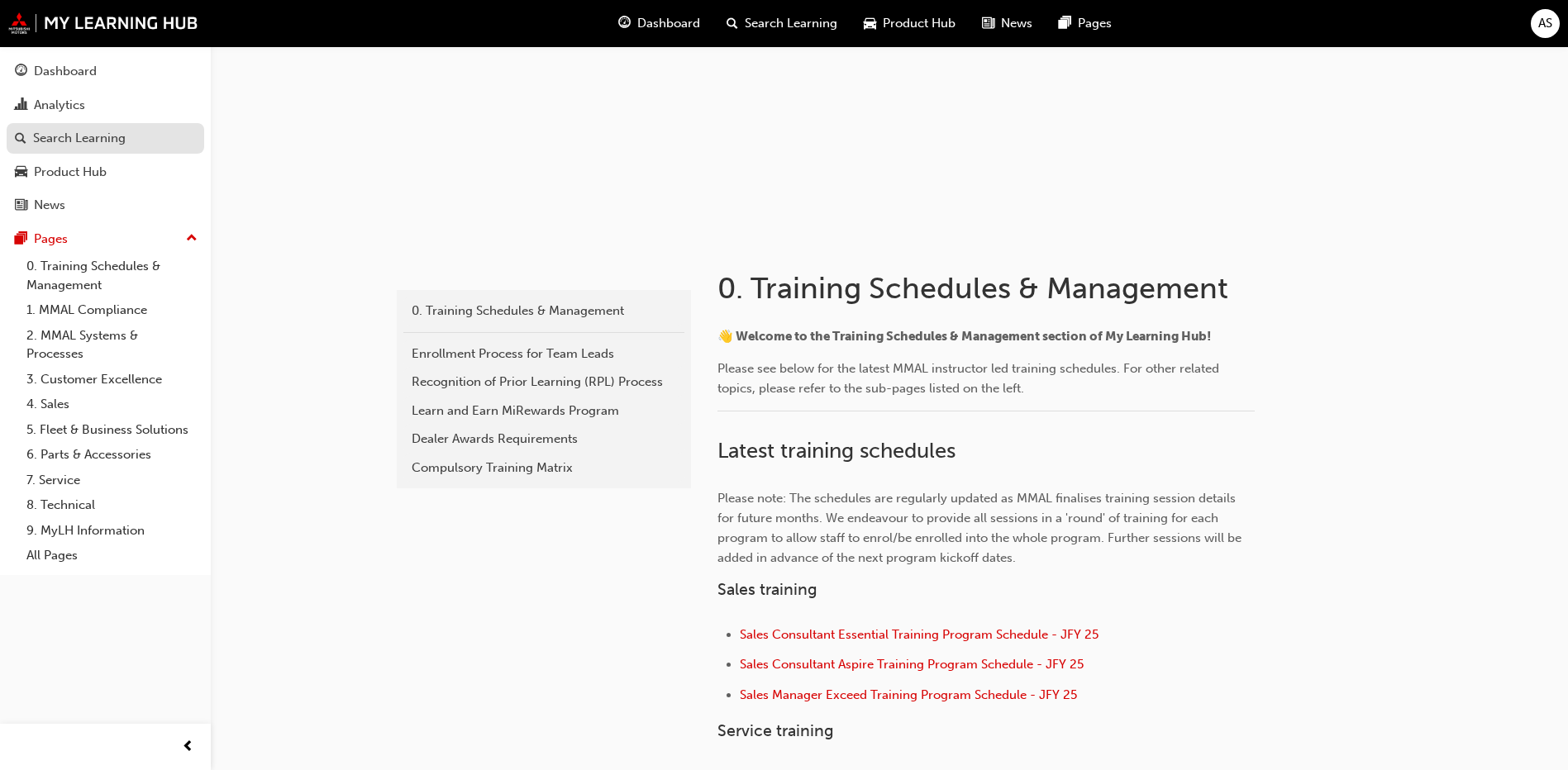
click at [60, 143] on div "Search Learning" at bounding box center [79, 138] width 93 height 19
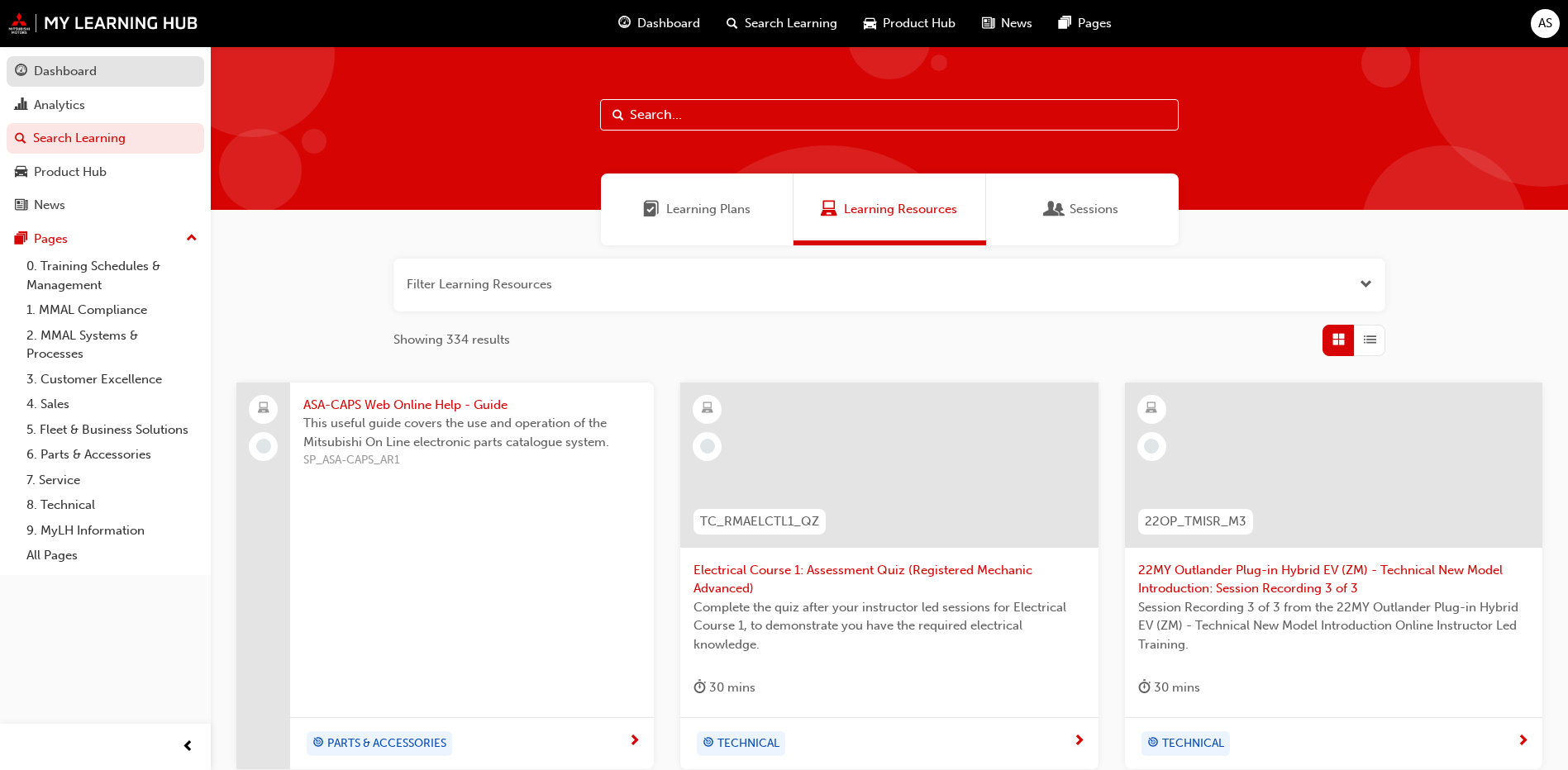
click at [106, 79] on div "Dashboard" at bounding box center [105, 71] width 181 height 20
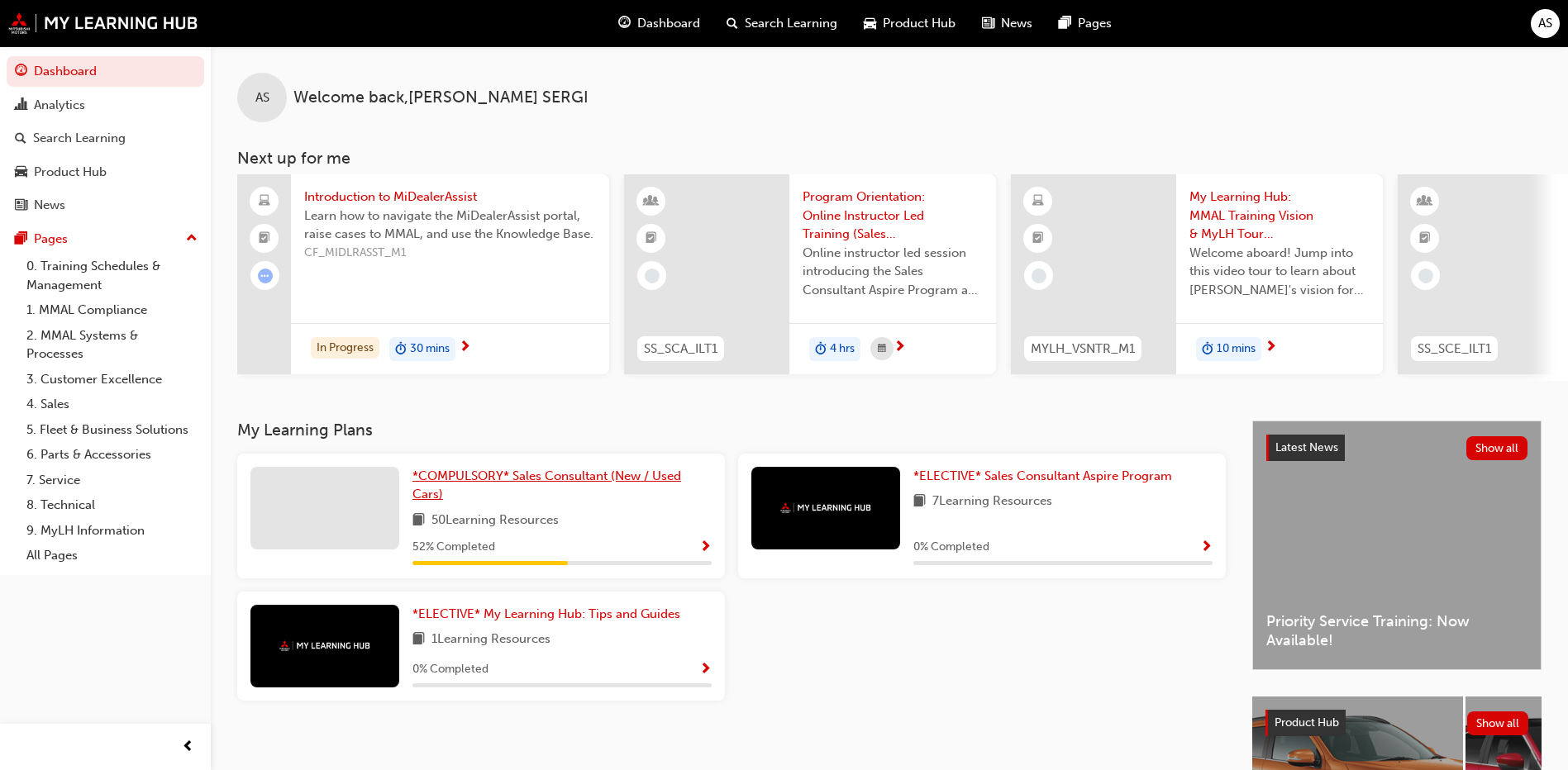
scroll to position [217, 0]
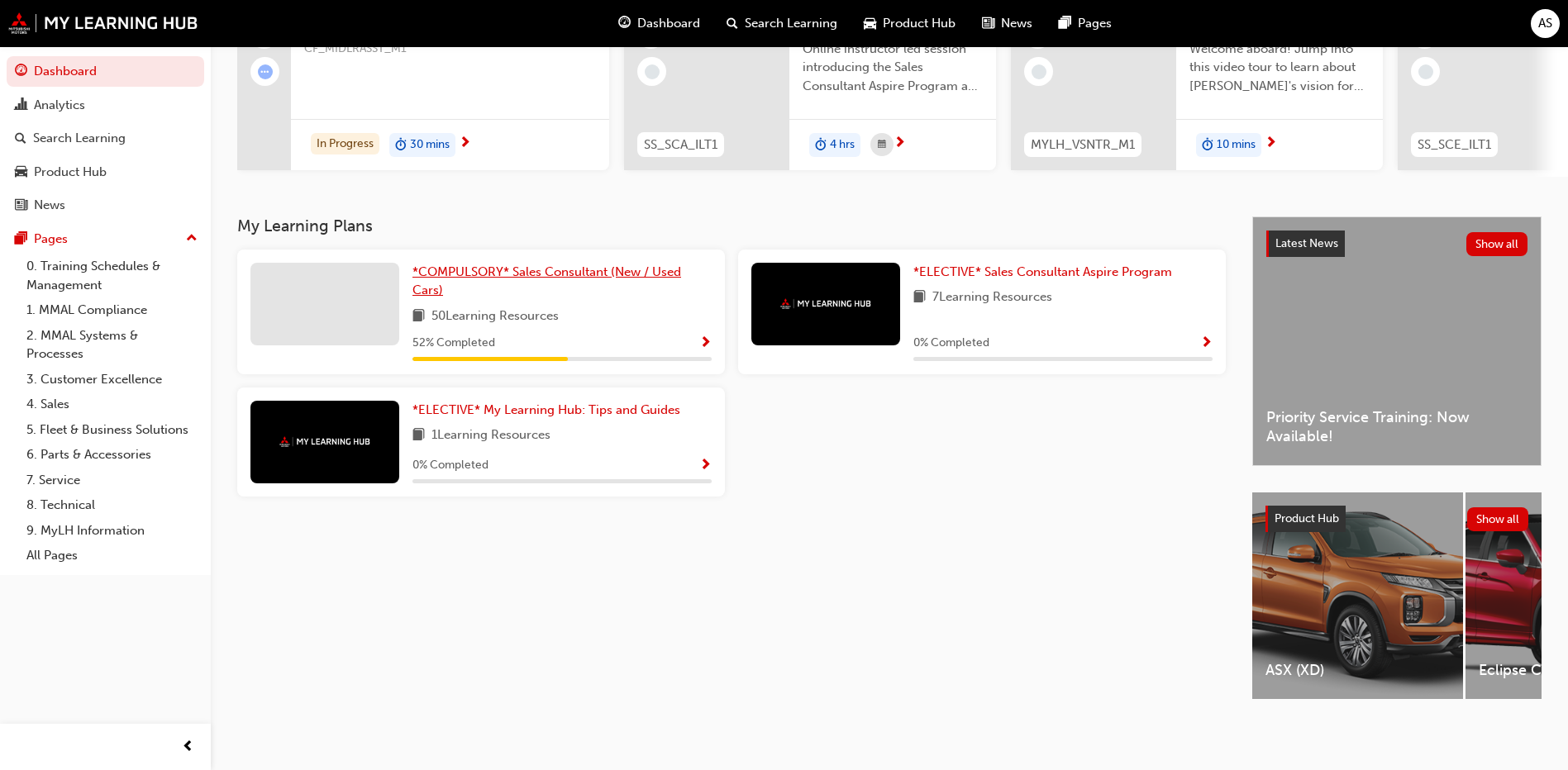
click at [541, 265] on span "*COMPULSORY* Sales Consultant (New / Used Cars)" at bounding box center [546, 281] width 269 height 34
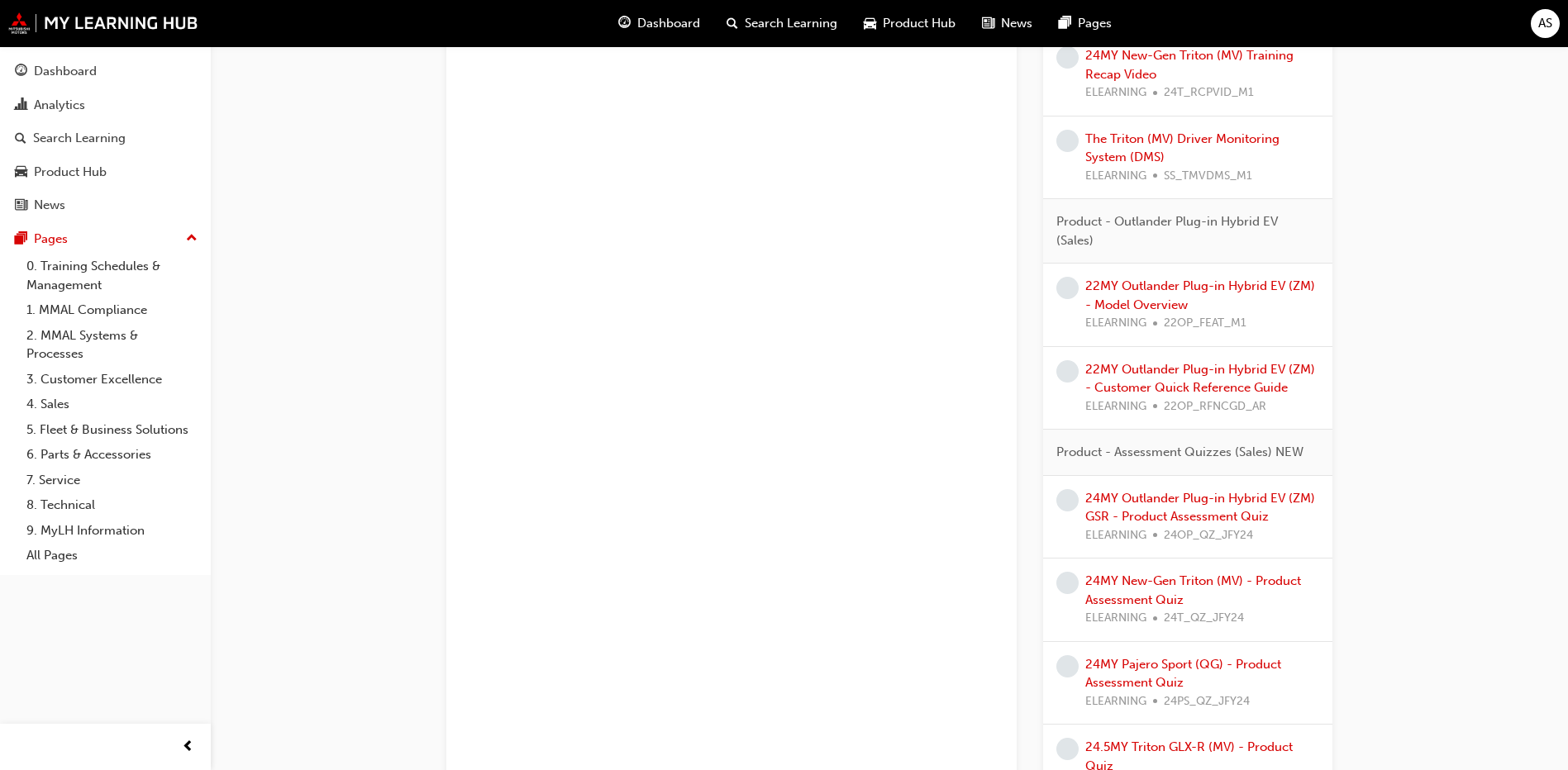
scroll to position [1735, 0]
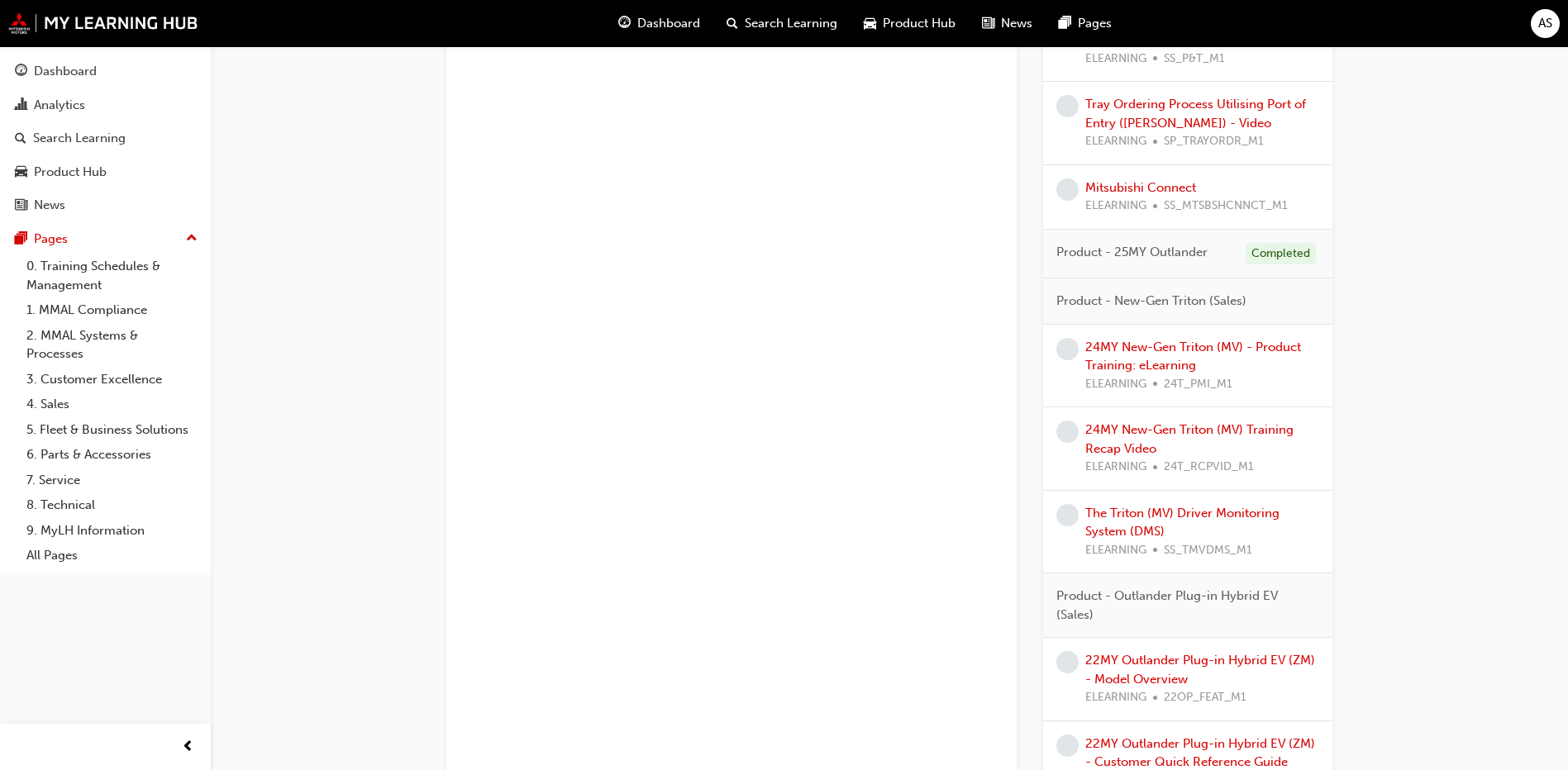
click at [1153, 256] on span "Product - 25MY Outlander" at bounding box center [1131, 252] width 151 height 19
click at [1279, 249] on div "Completed" at bounding box center [1281, 253] width 70 height 22
drag, startPoint x: 1045, startPoint y: 246, endPoint x: 1031, endPoint y: 247, distance: 14.0
click at [1288, 261] on div "Completed" at bounding box center [1281, 253] width 70 height 22
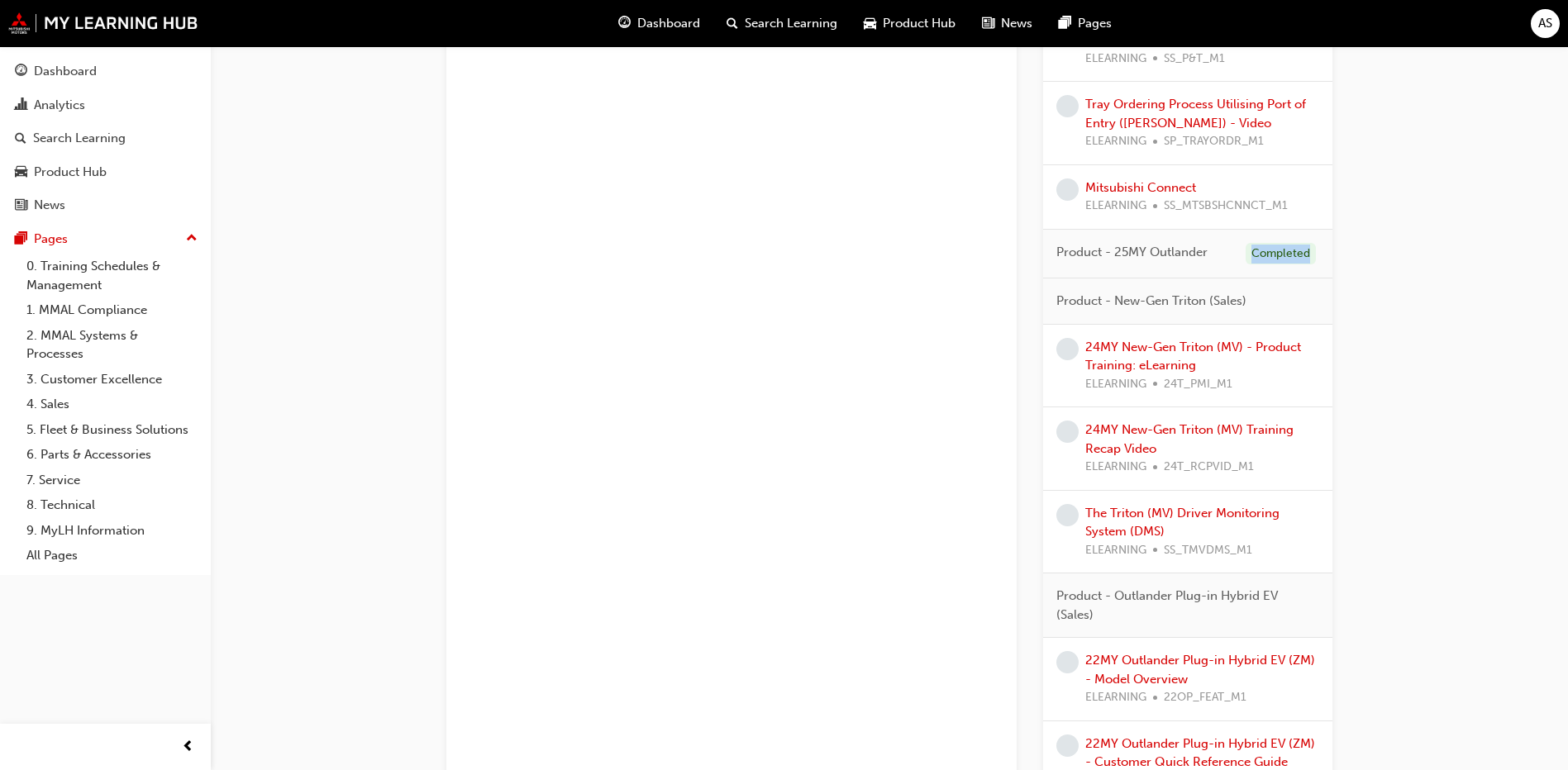
click at [1288, 261] on div "Completed" at bounding box center [1281, 253] width 70 height 22
drag, startPoint x: 1288, startPoint y: 261, endPoint x: 1261, endPoint y: 309, distance: 55.1
click at [1261, 309] on div "Product - New-Gen Triton (Sales)" at bounding box center [1187, 302] width 289 height 47
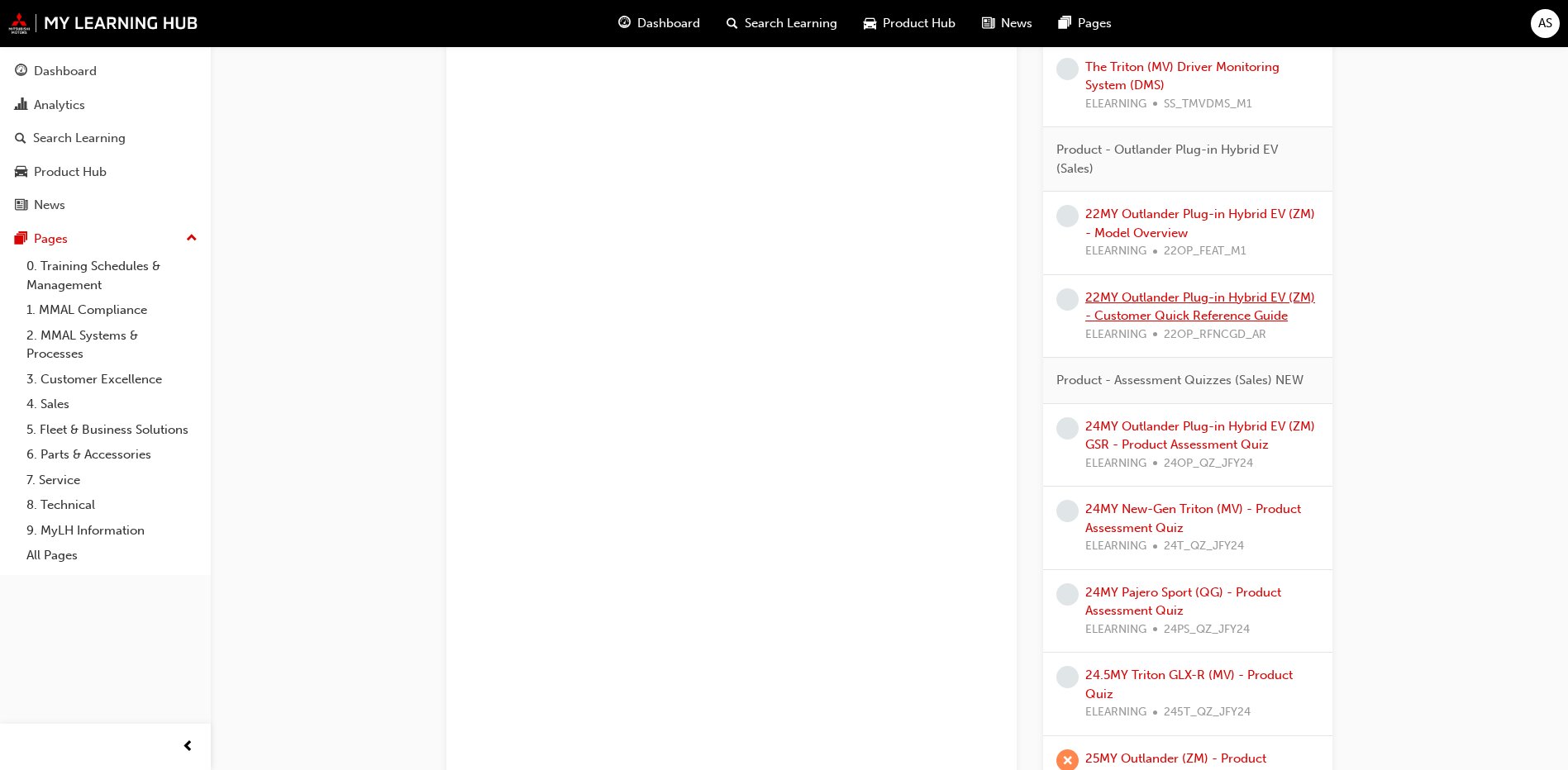
scroll to position [2350, 0]
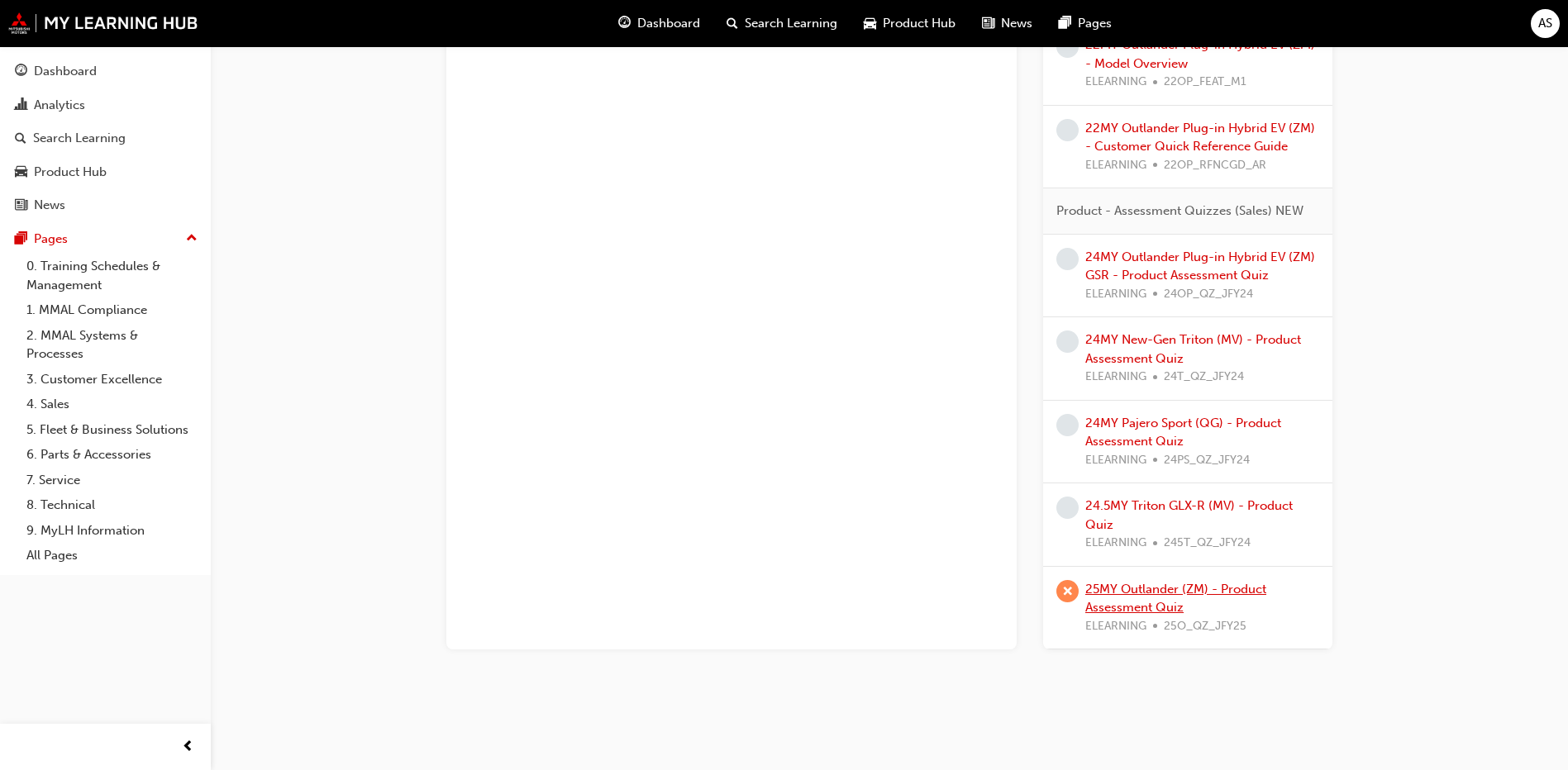
click at [1144, 588] on link "25MY Outlander (ZM) - Product Assessment Quiz" at bounding box center [1176, 598] width 181 height 34
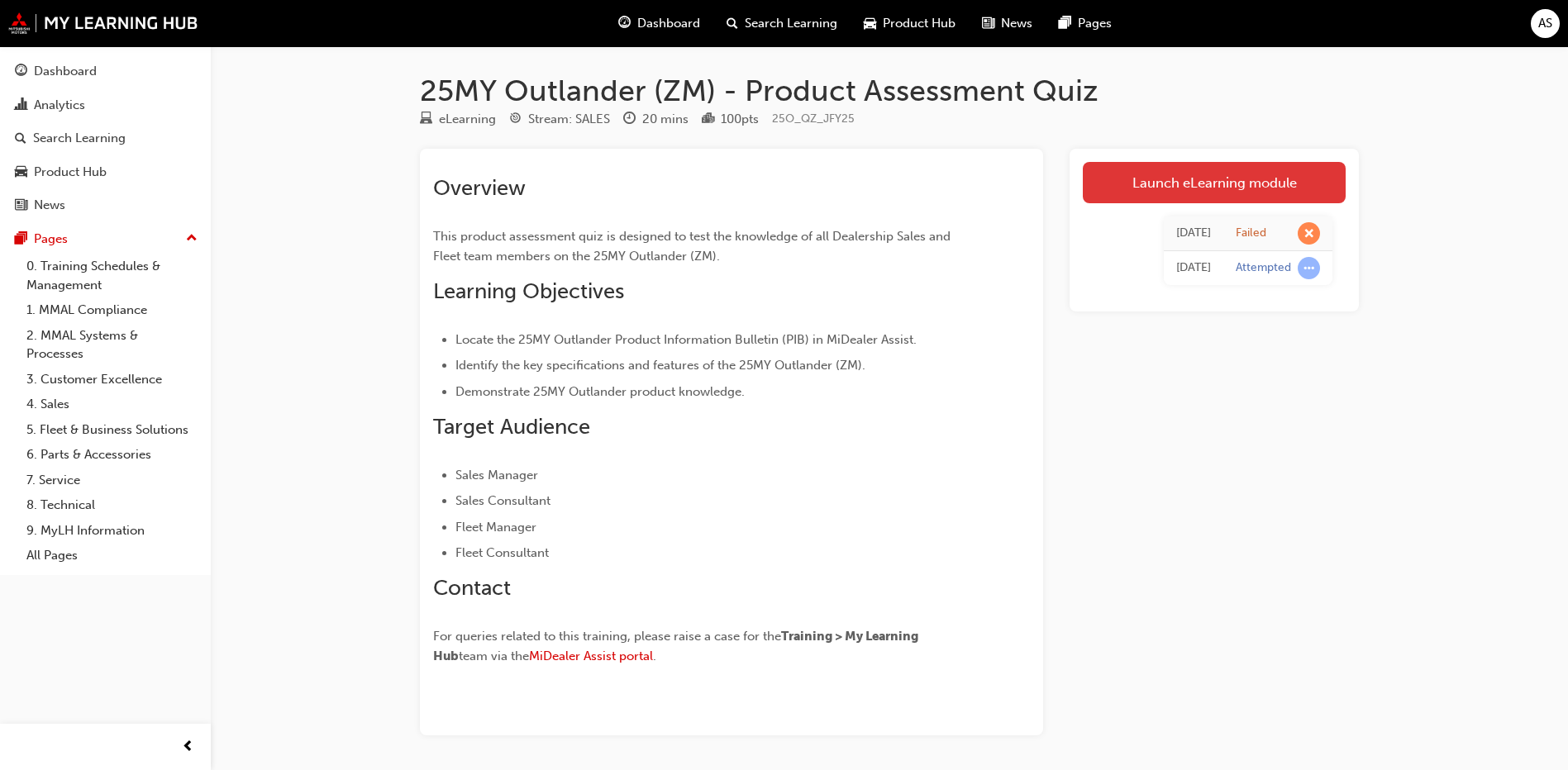
click at [1245, 199] on link "Launch eLearning module" at bounding box center [1213, 182] width 263 height 41
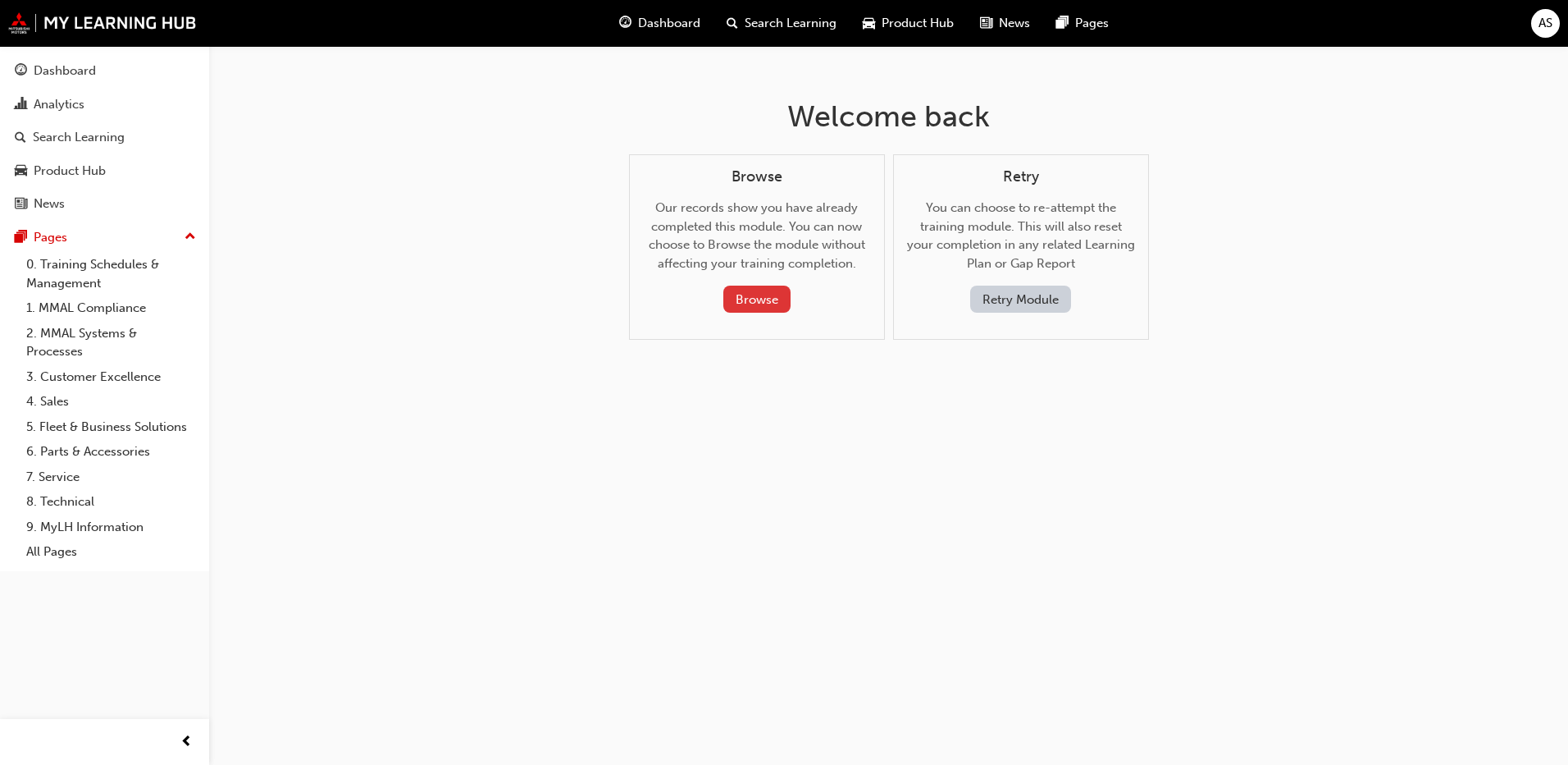
click at [742, 287] on button "Browse" at bounding box center [757, 299] width 68 height 27
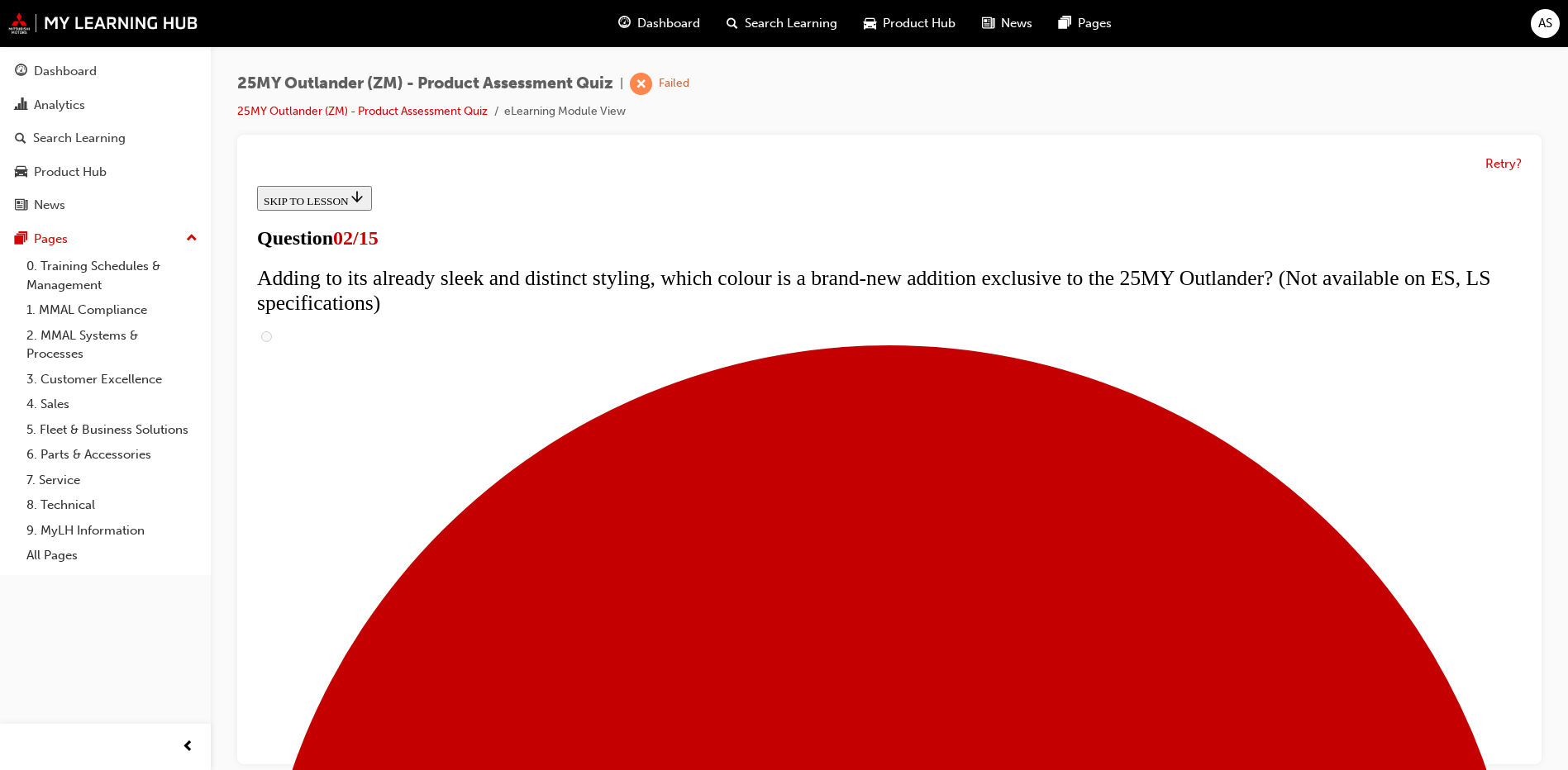
scroll to position [165, 0]
checkbox input "true"
drag, startPoint x: 995, startPoint y: 249, endPoint x: 1092, endPoint y: 283, distance: 102.8
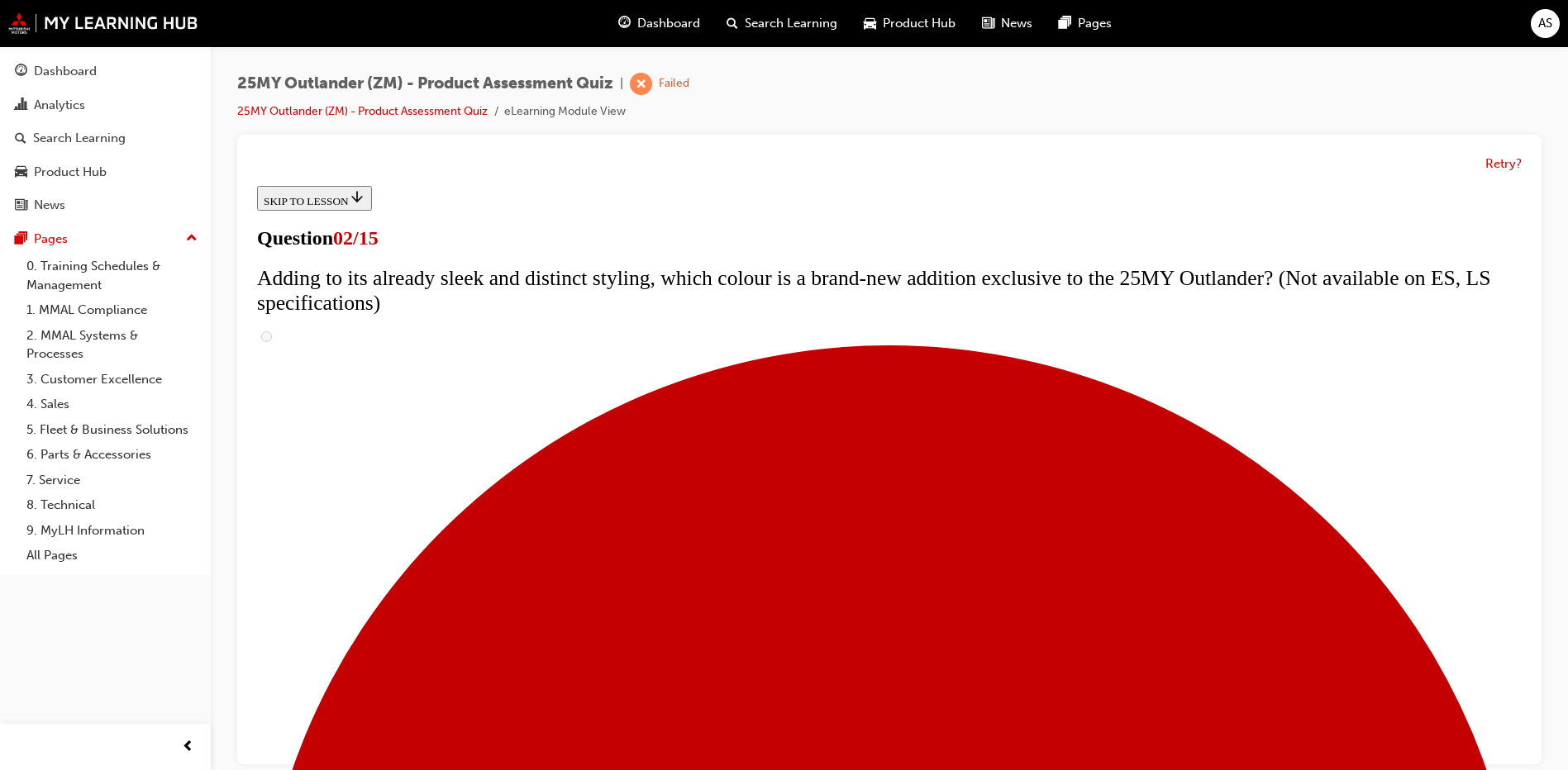
drag, startPoint x: 1092, startPoint y: 283, endPoint x: 497, endPoint y: 258, distance: 595.5
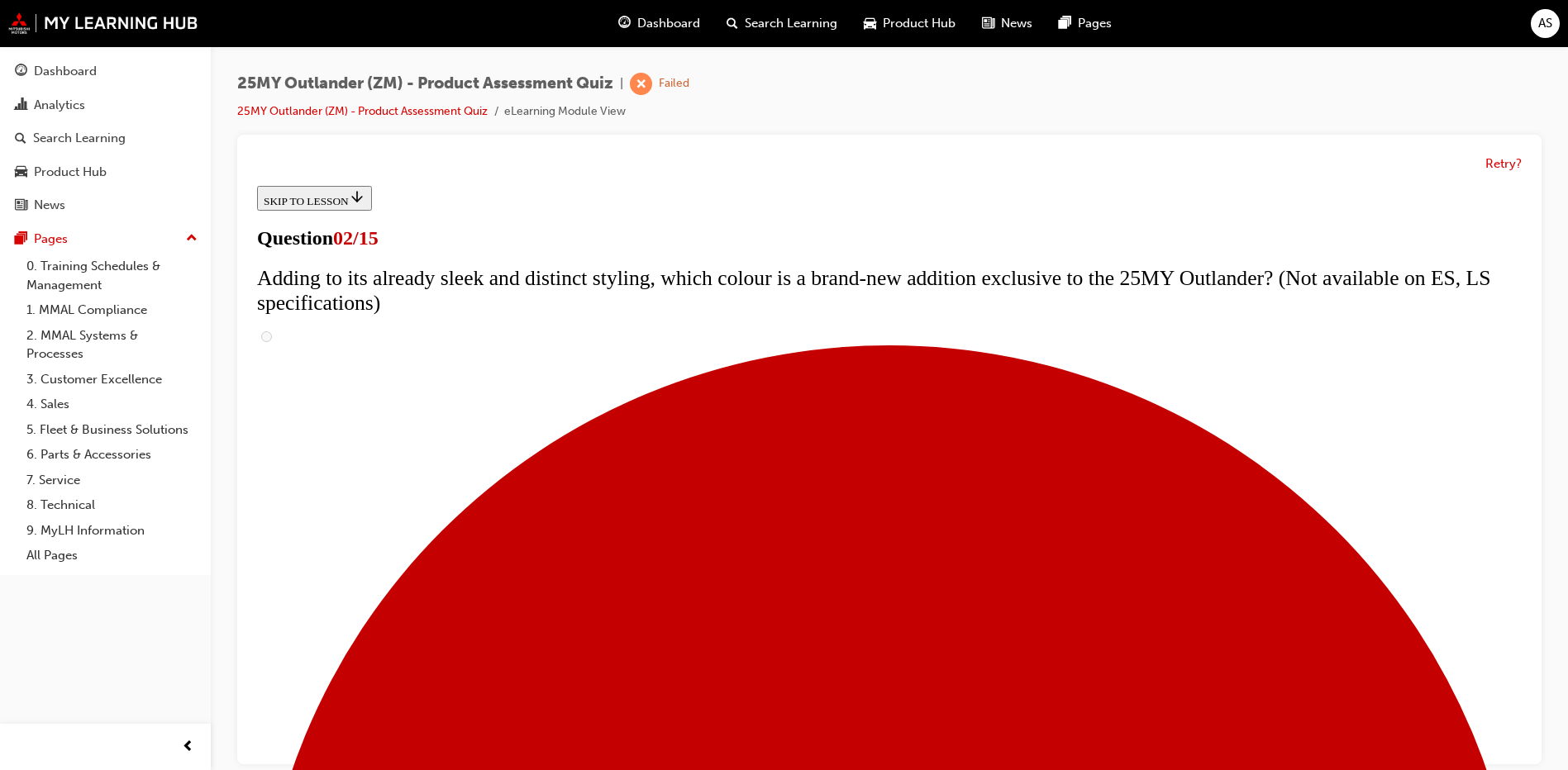
scroll to position [330, 0]
checkbox input "true"
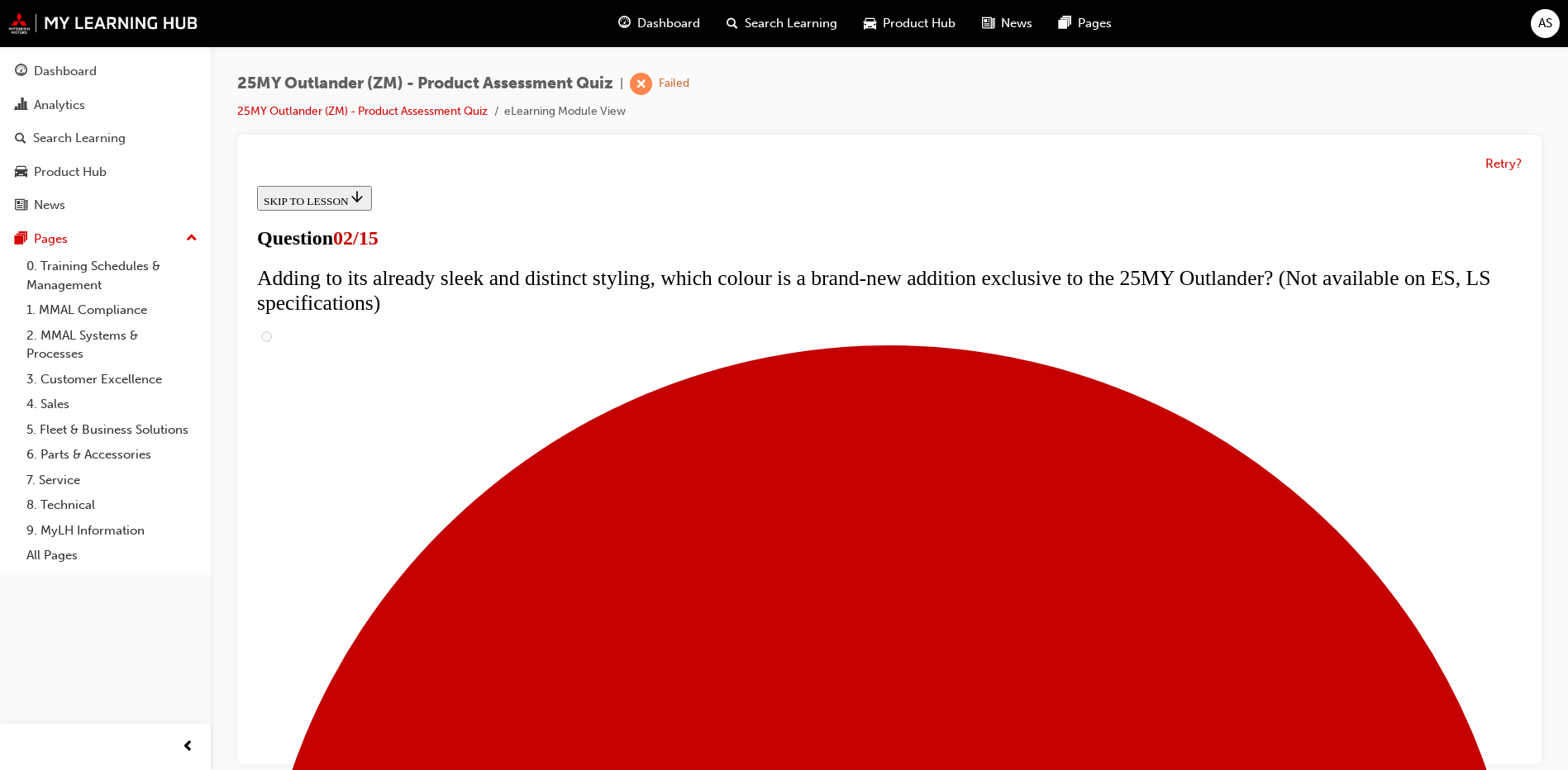
checkbox input "true"
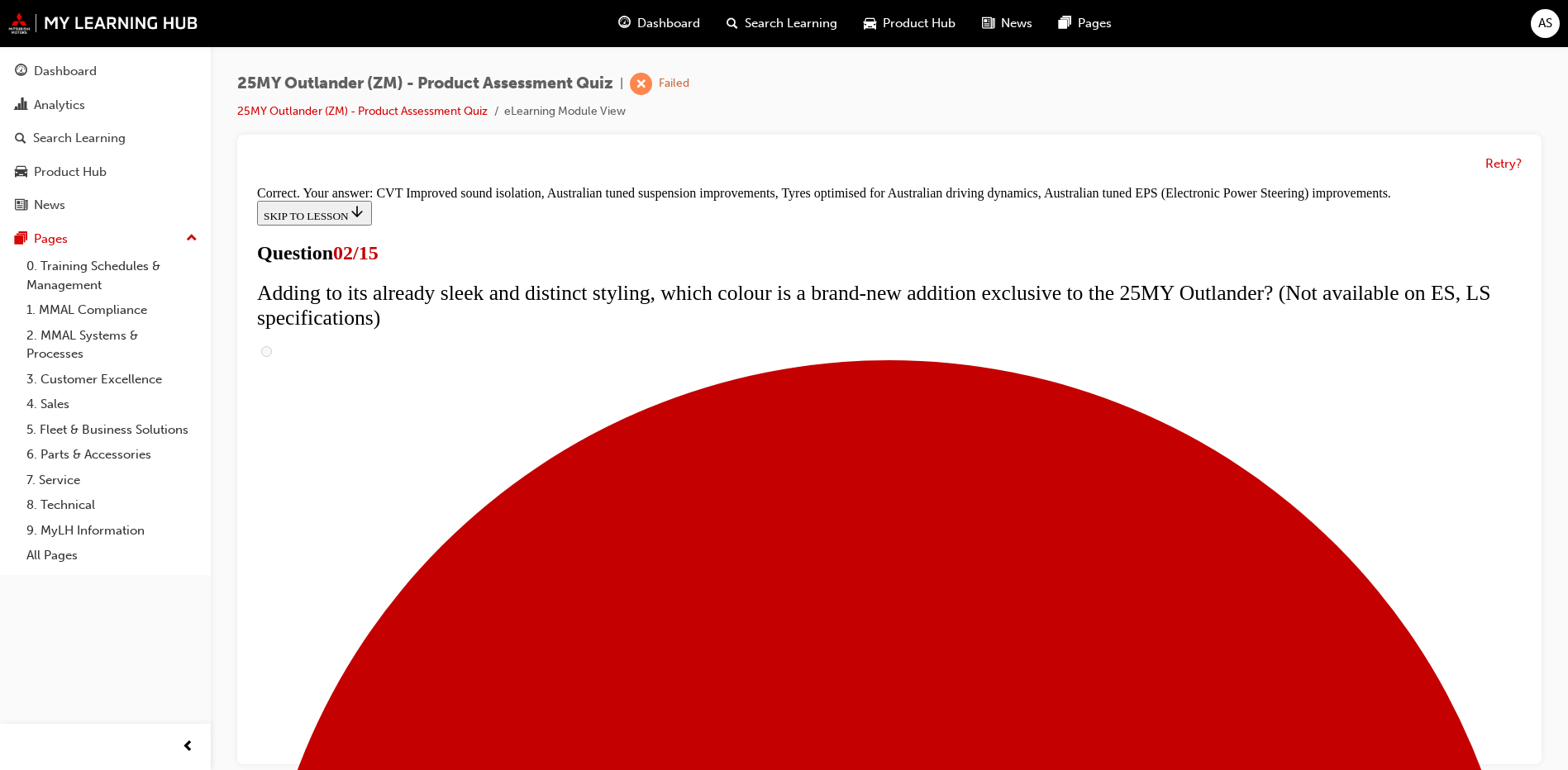
scroll to position [447, 0]
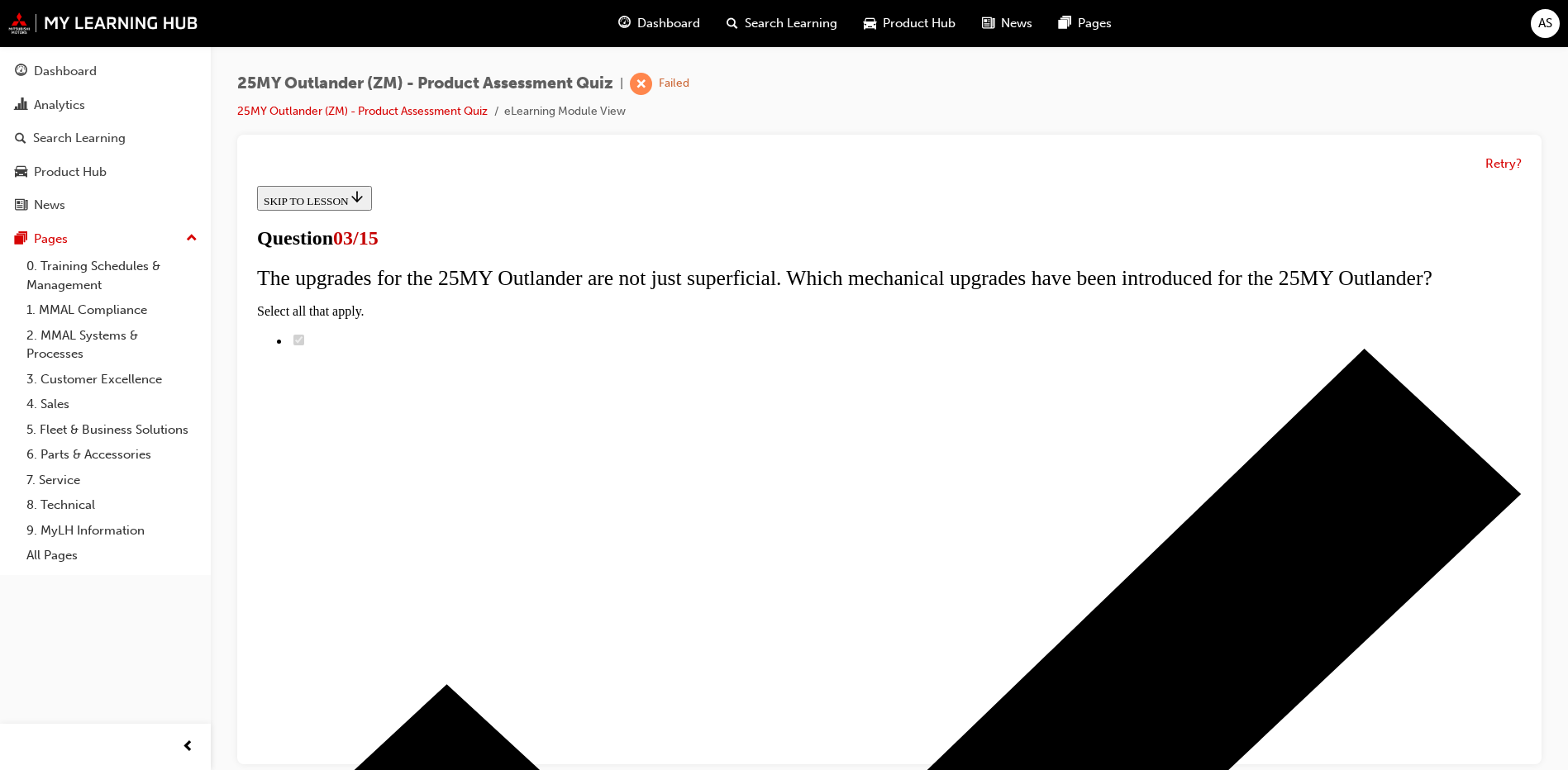
scroll to position [206, 0]
radio input "true"
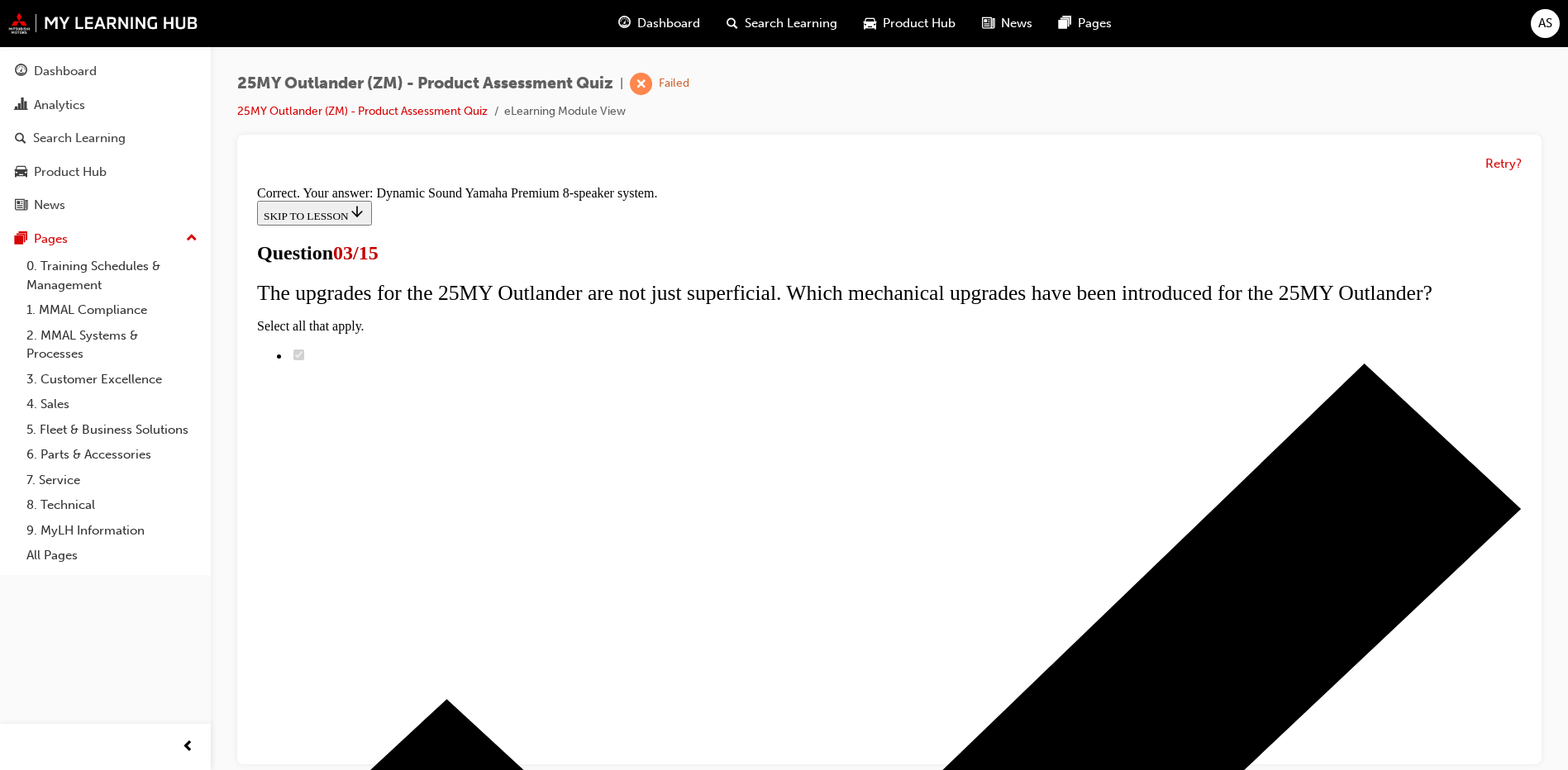
scroll to position [259, 0]
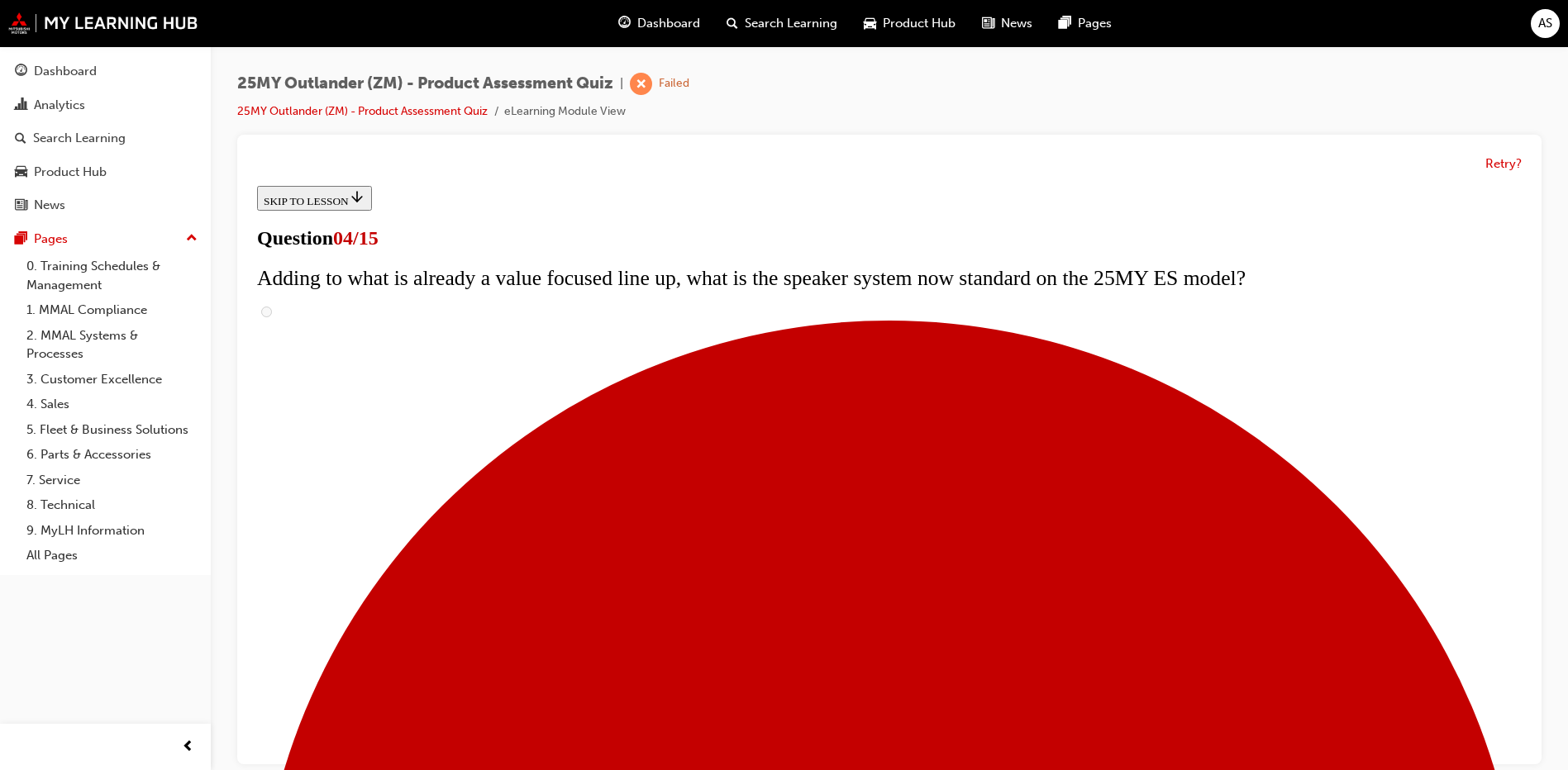
scroll to position [213, 0]
checkbox input "true"
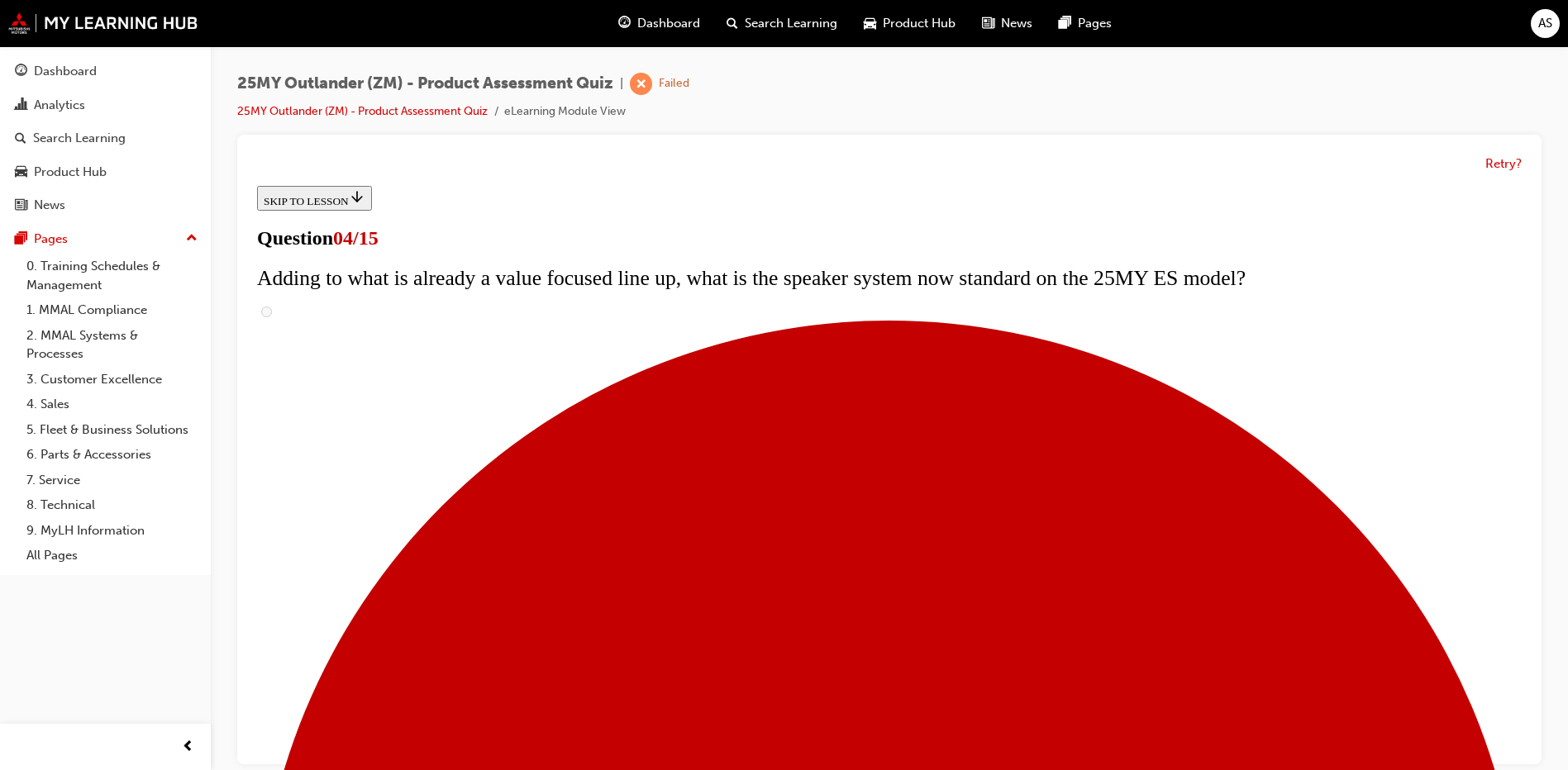
checkbox input "true"
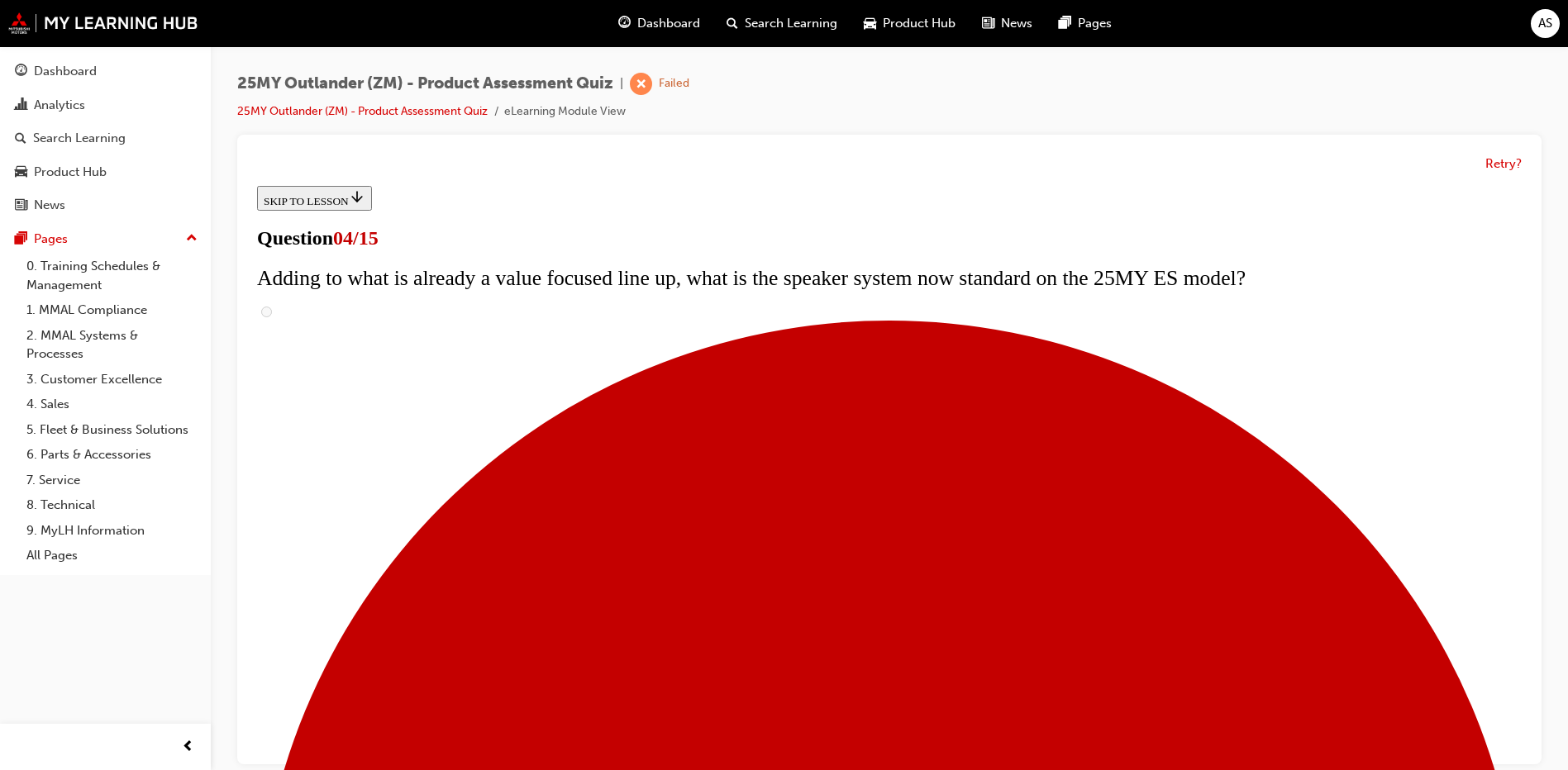
scroll to position [296, 0]
checkbox input "true"
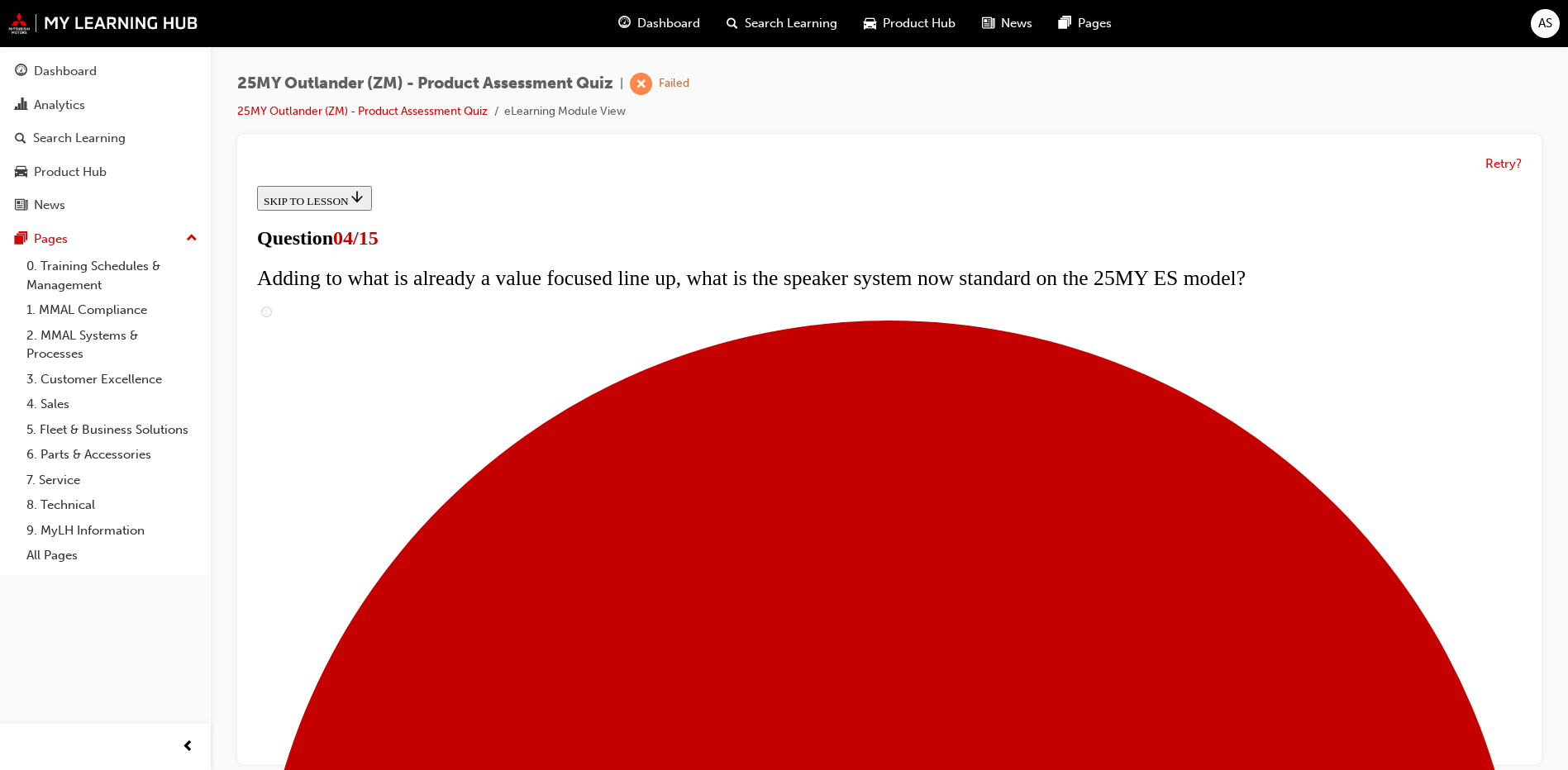
checkbox input "true"
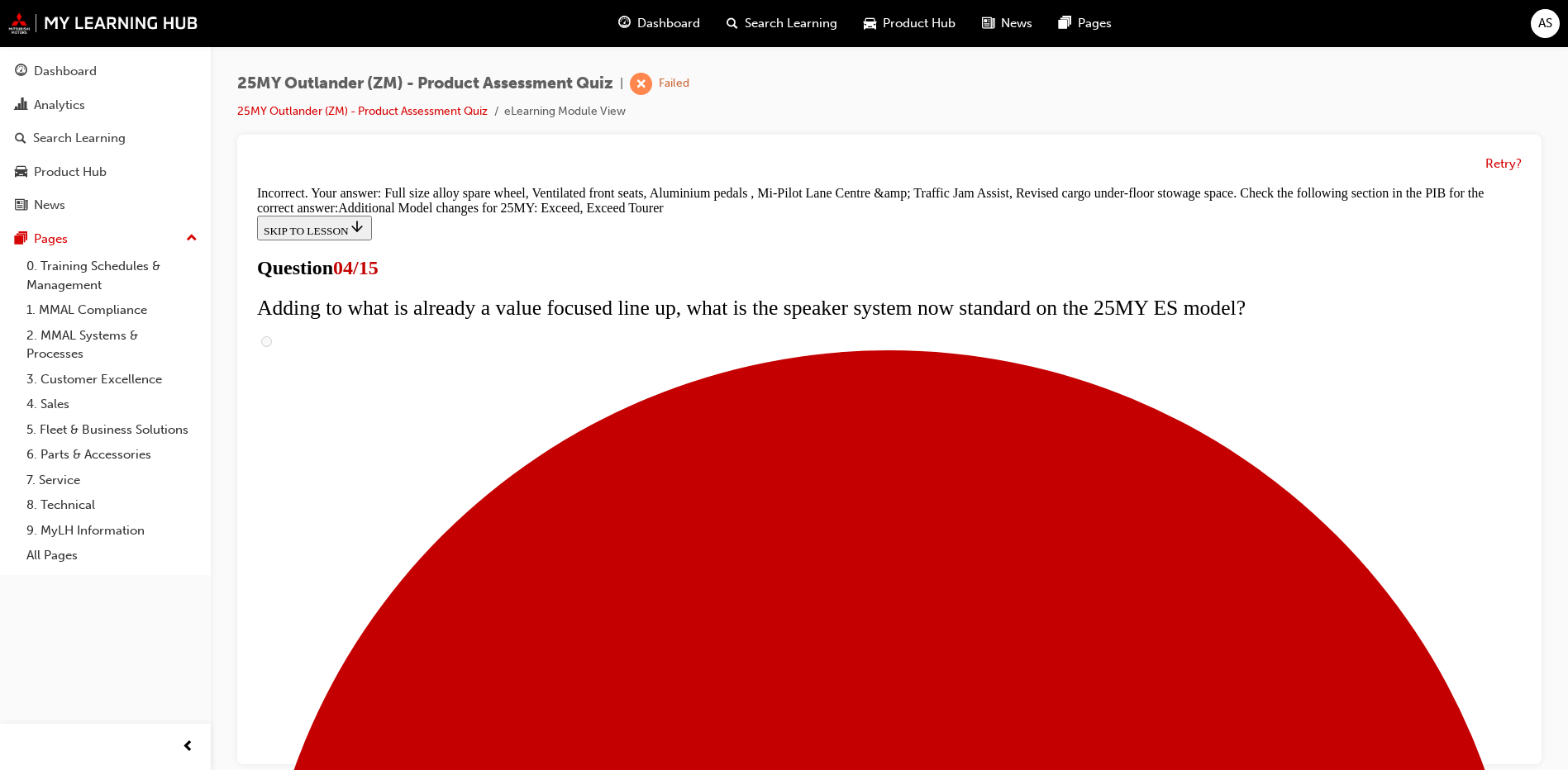
scroll to position [614, 0]
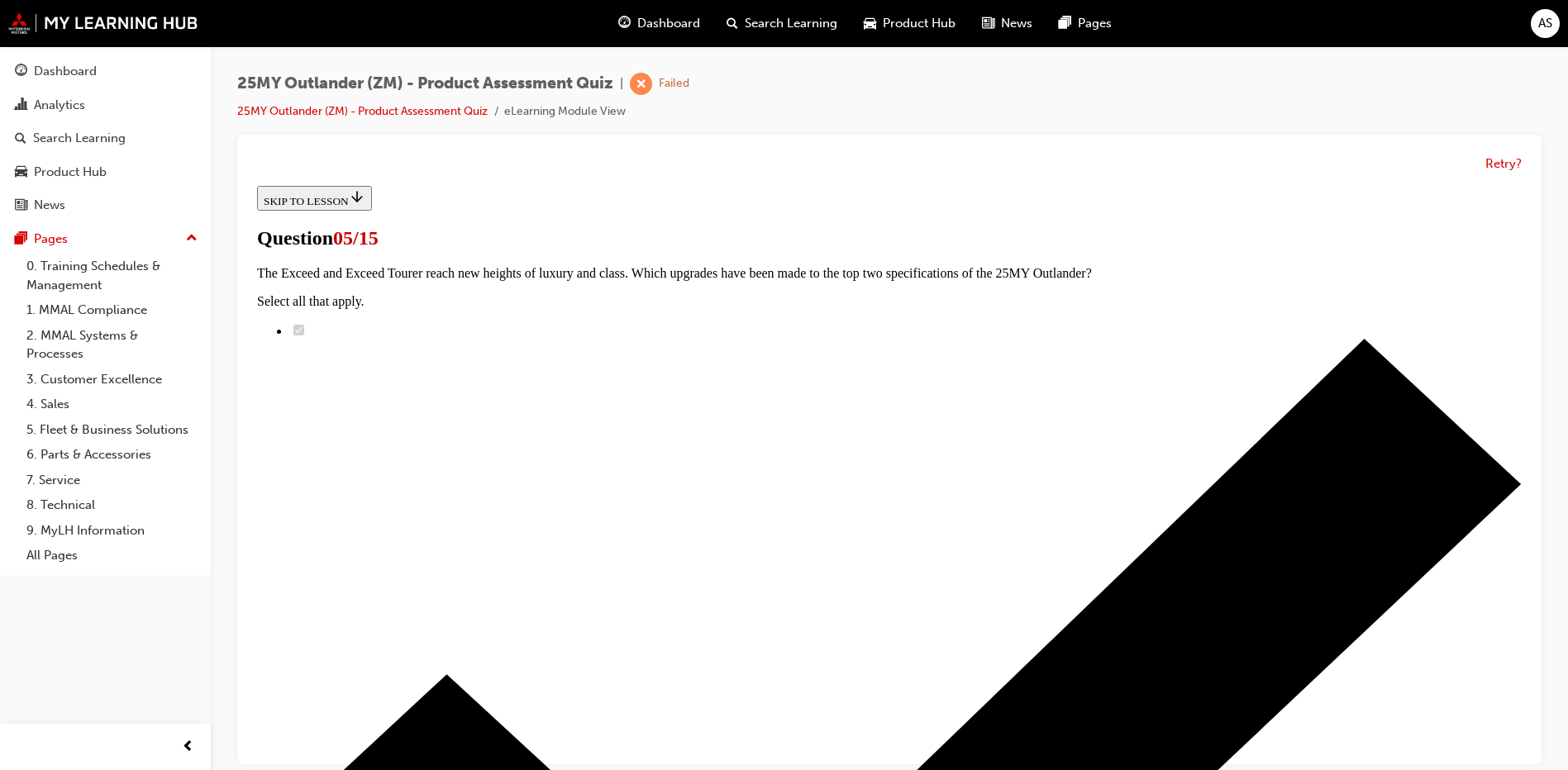
scroll to position [339, 0]
radio input "true"
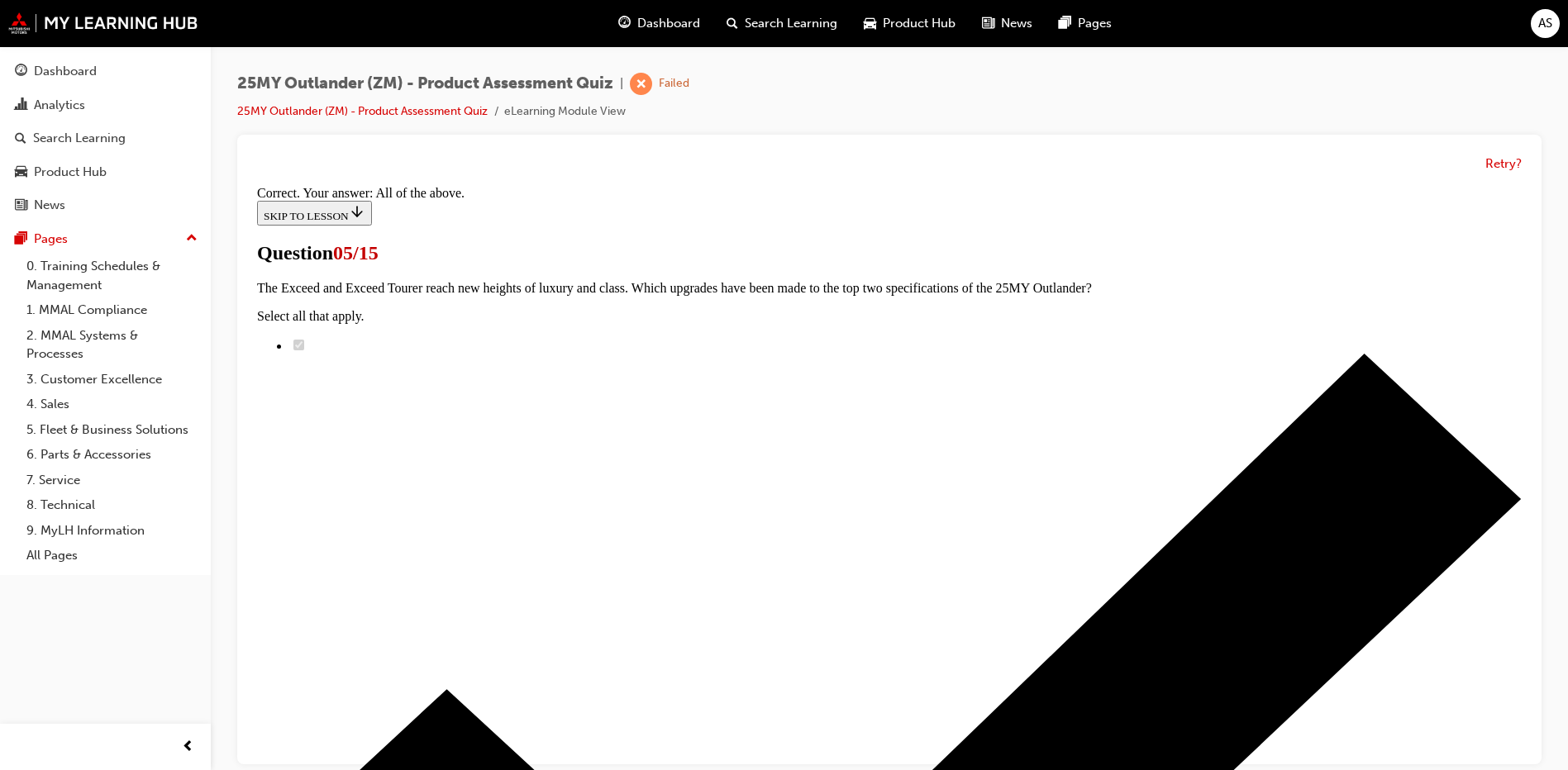
scroll to position [390, 0]
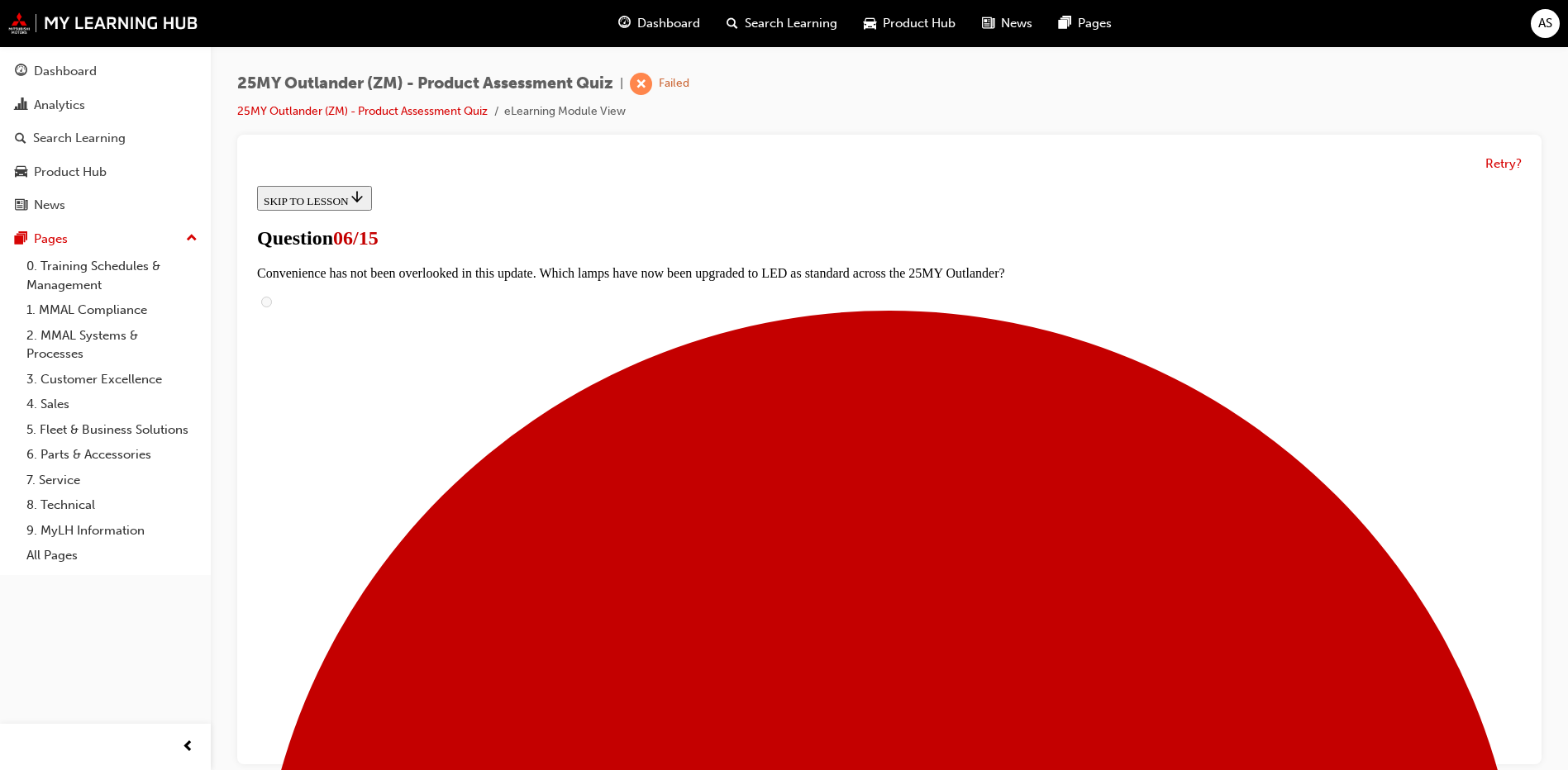
drag, startPoint x: 597, startPoint y: 422, endPoint x: 1082, endPoint y: 486, distance: 489.2
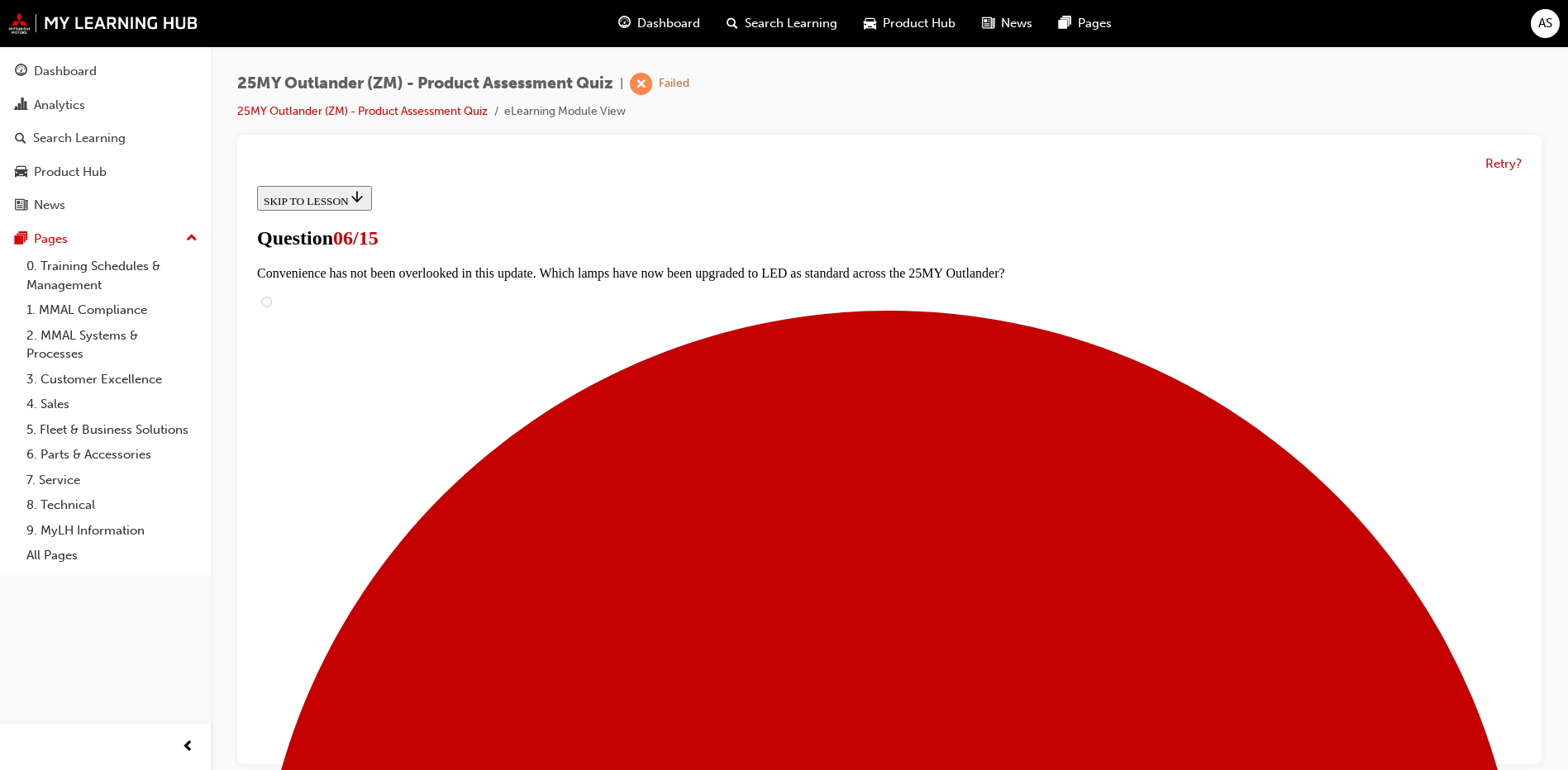
radio input "true"
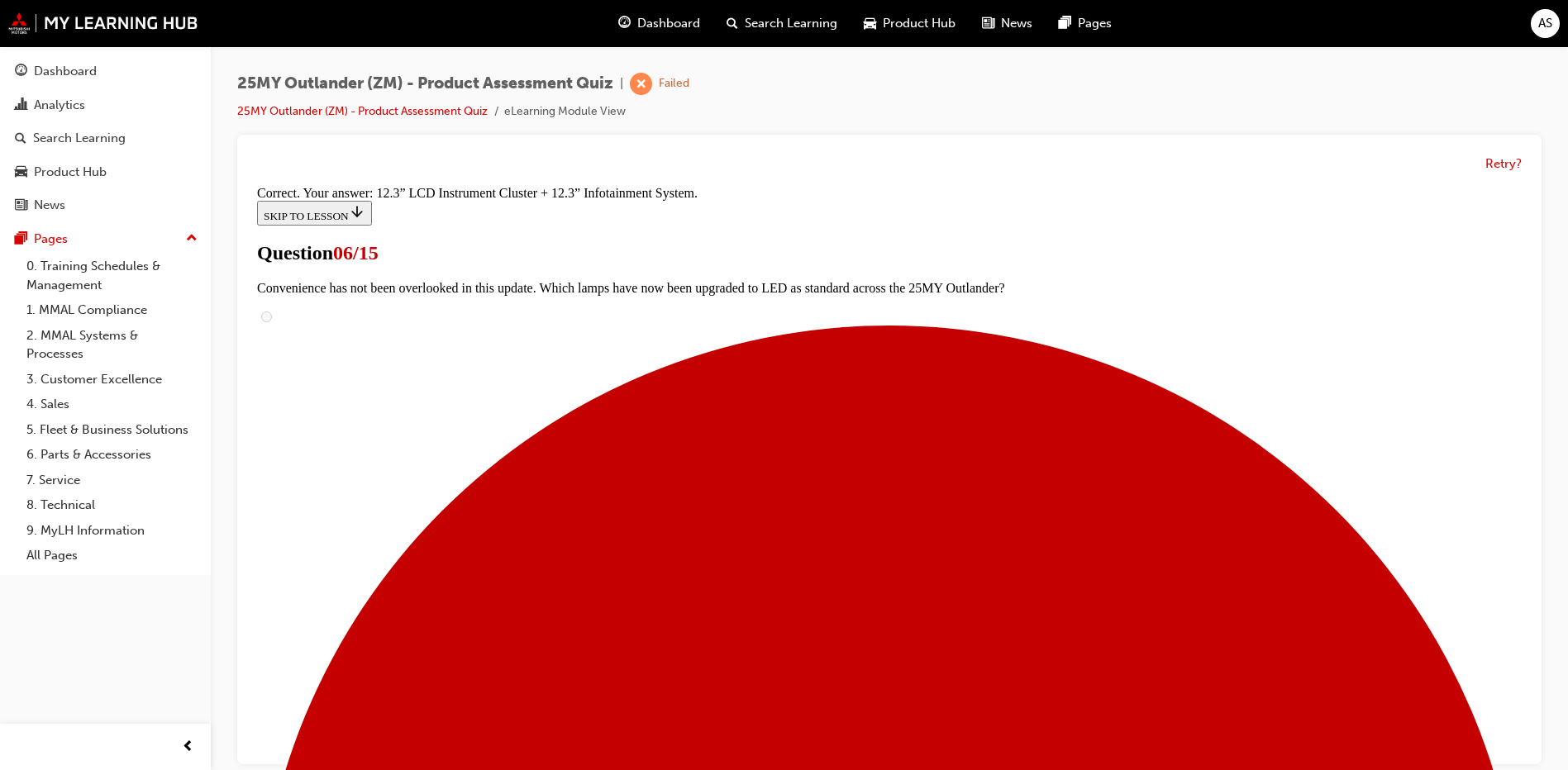
scroll to position [547, 0]
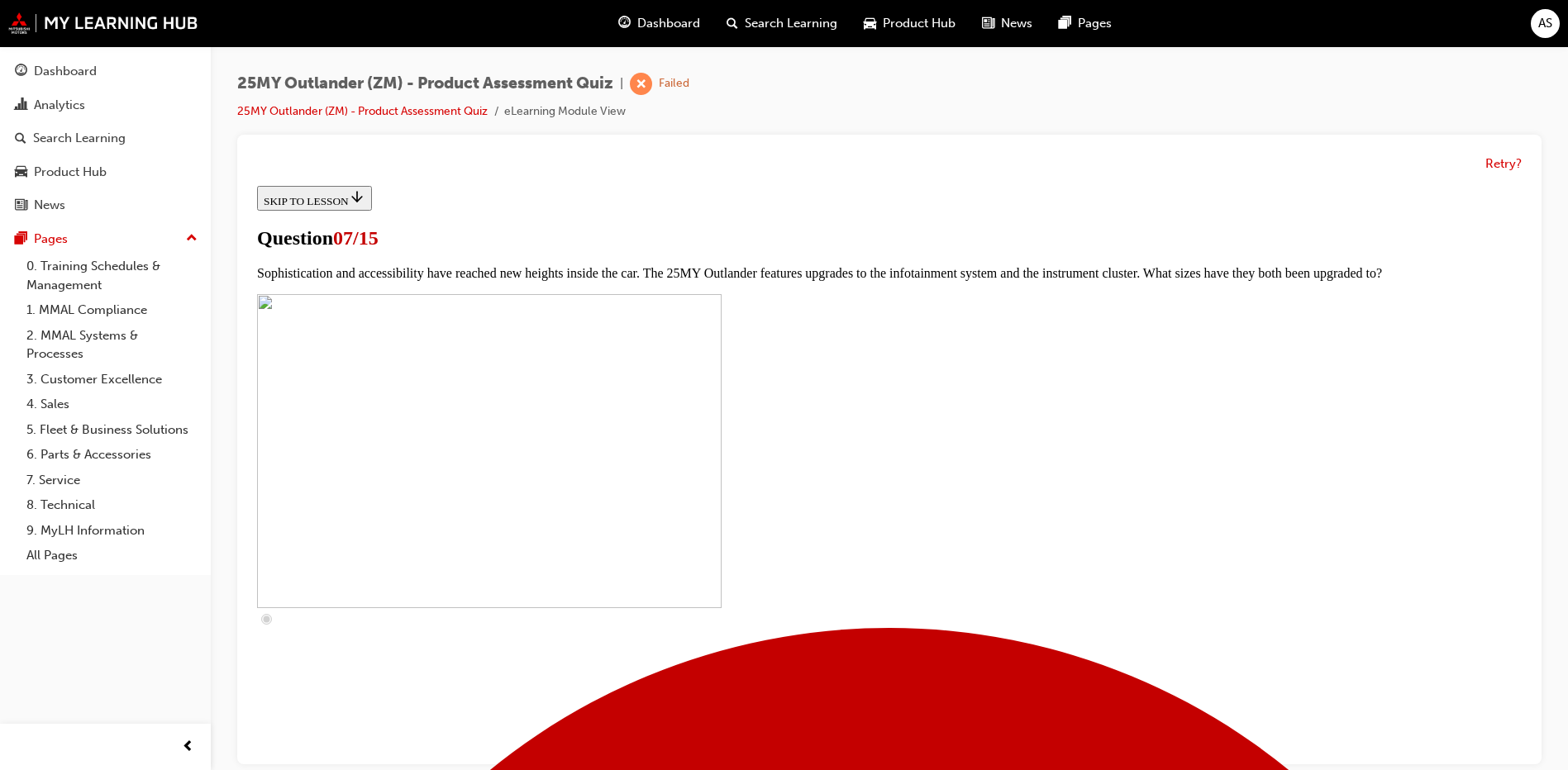
scroll to position [683, 0]
checkbox input "true"
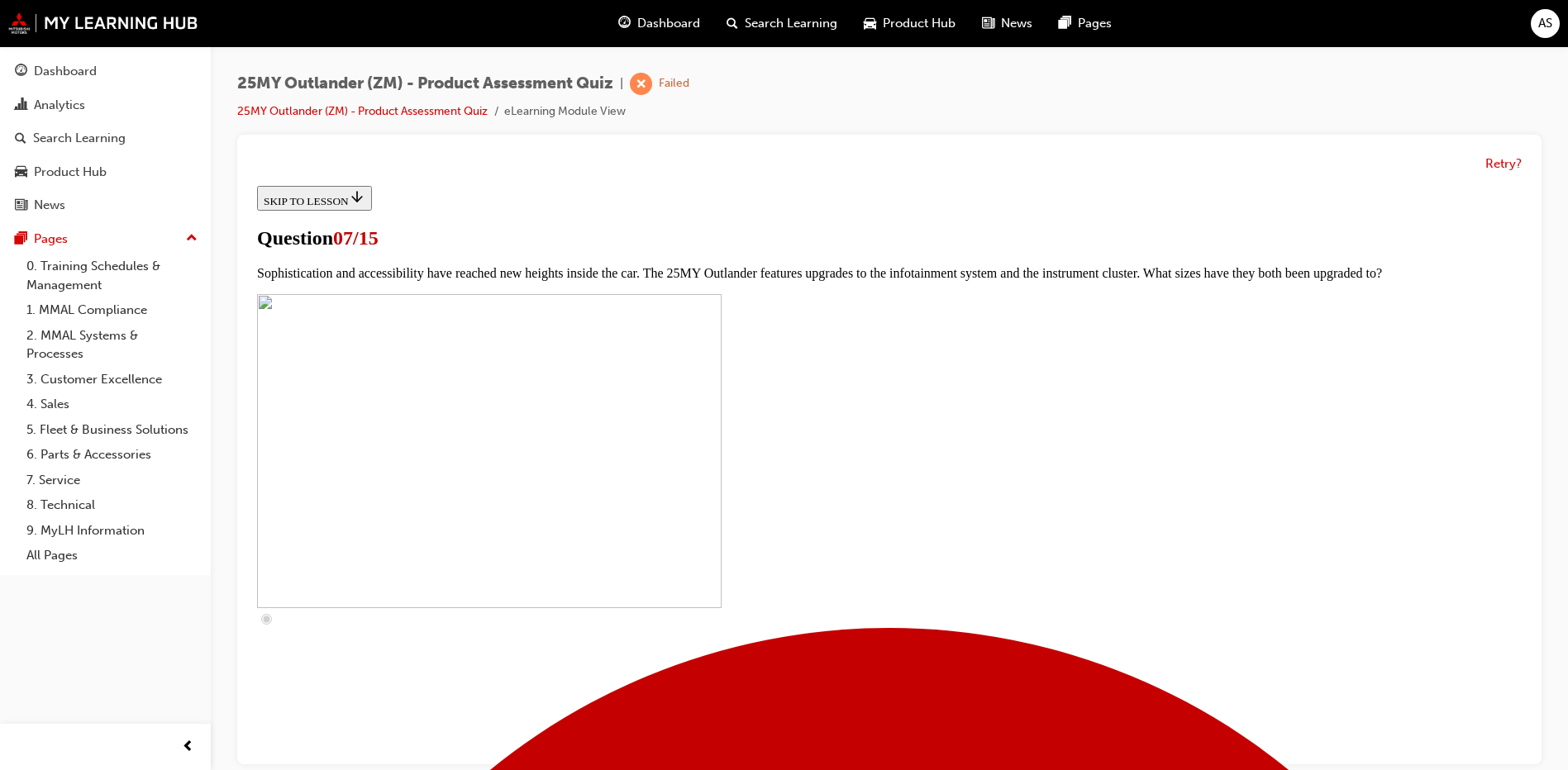
checkbox input "true"
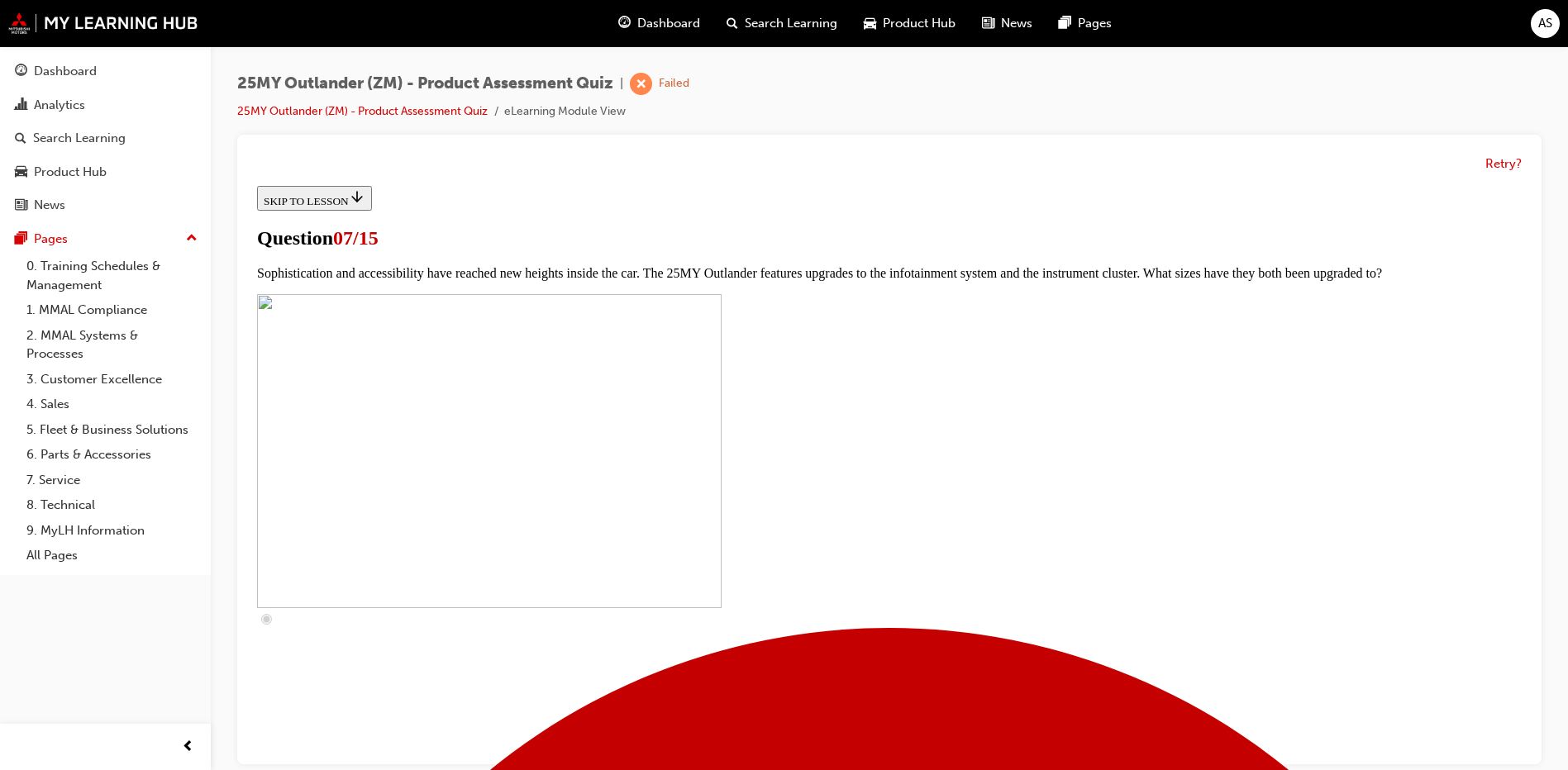
checkbox input "true"
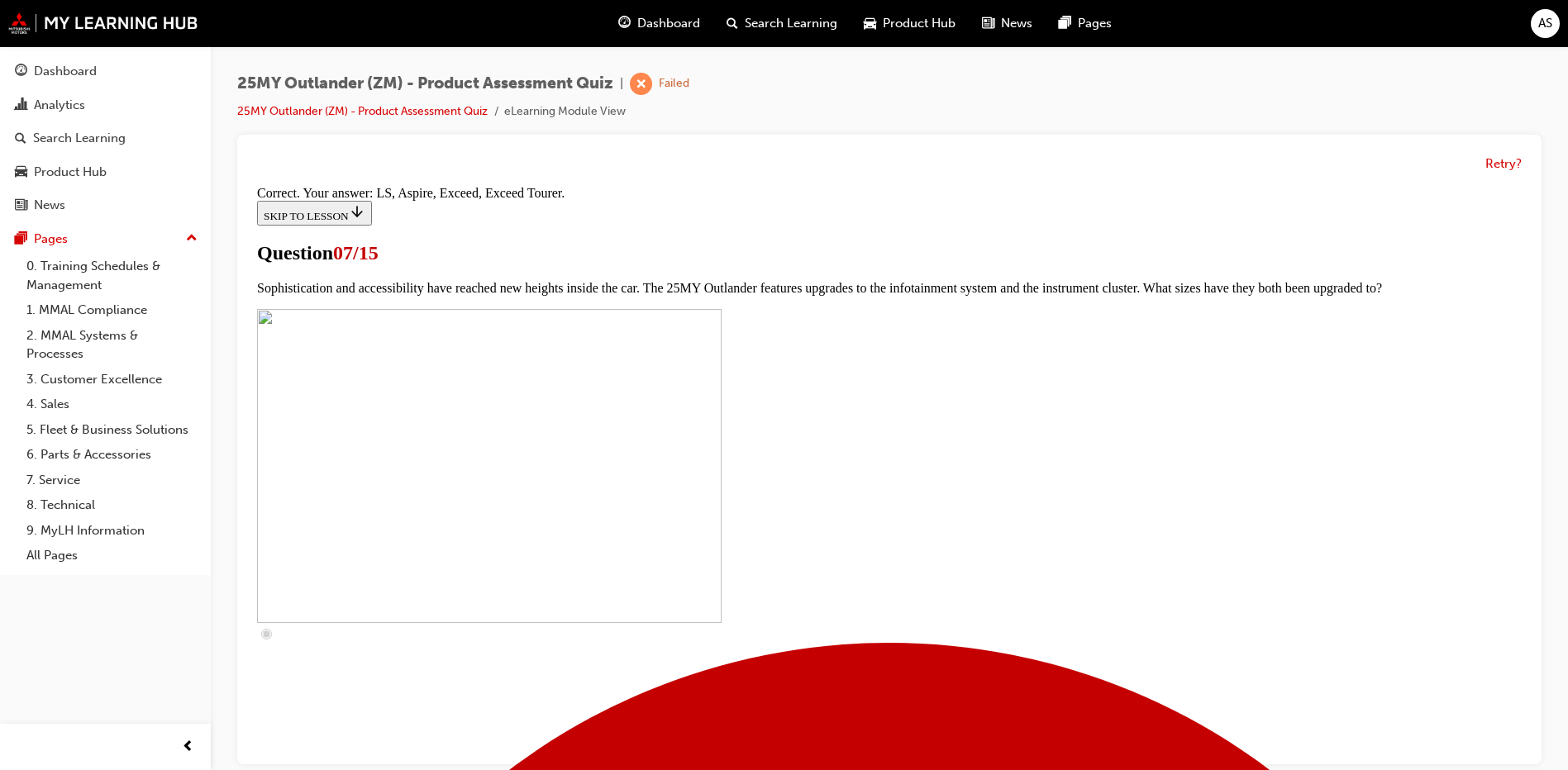
scroll to position [735, 0]
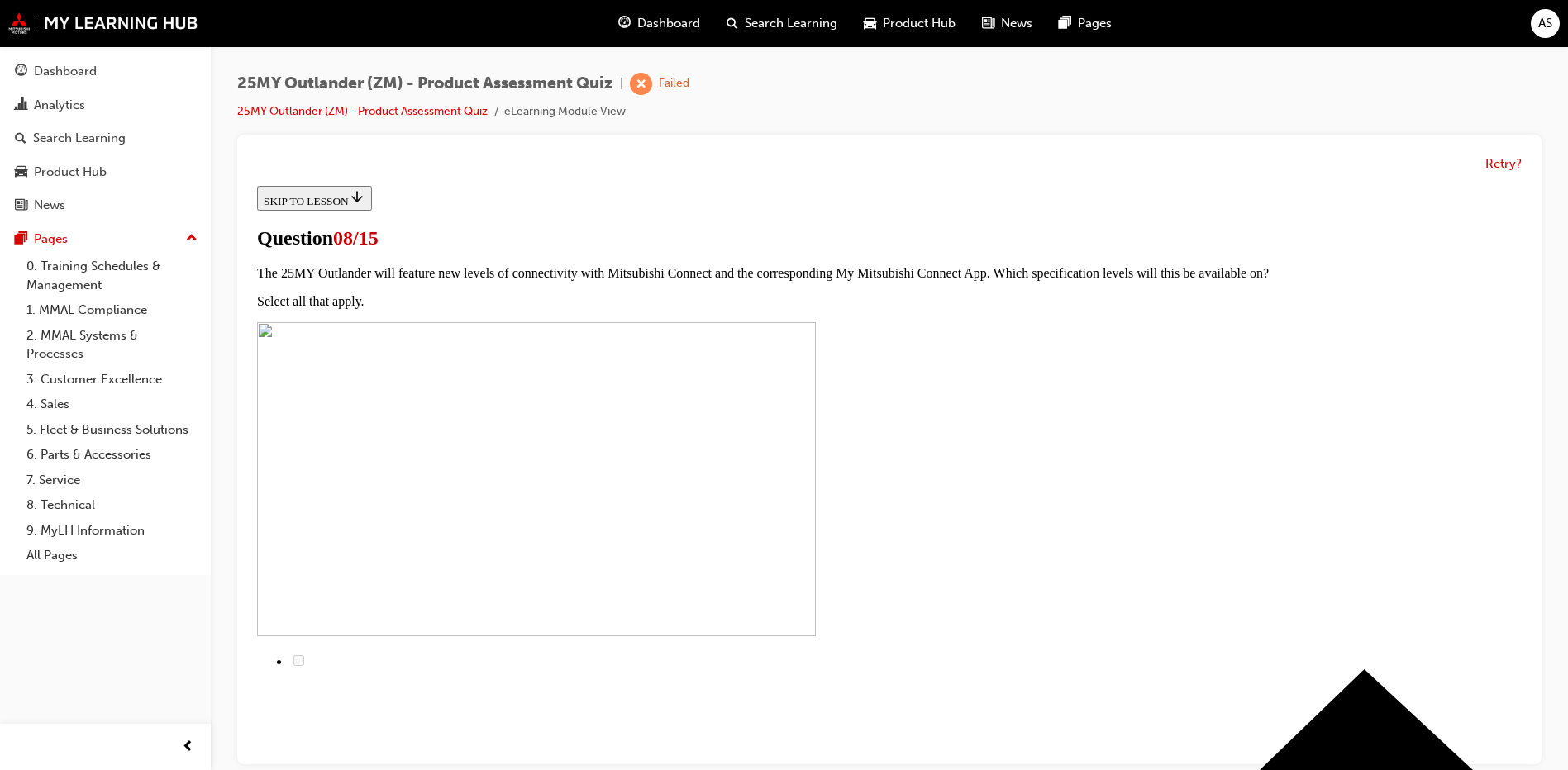
scroll to position [206, 0]
radio input "true"
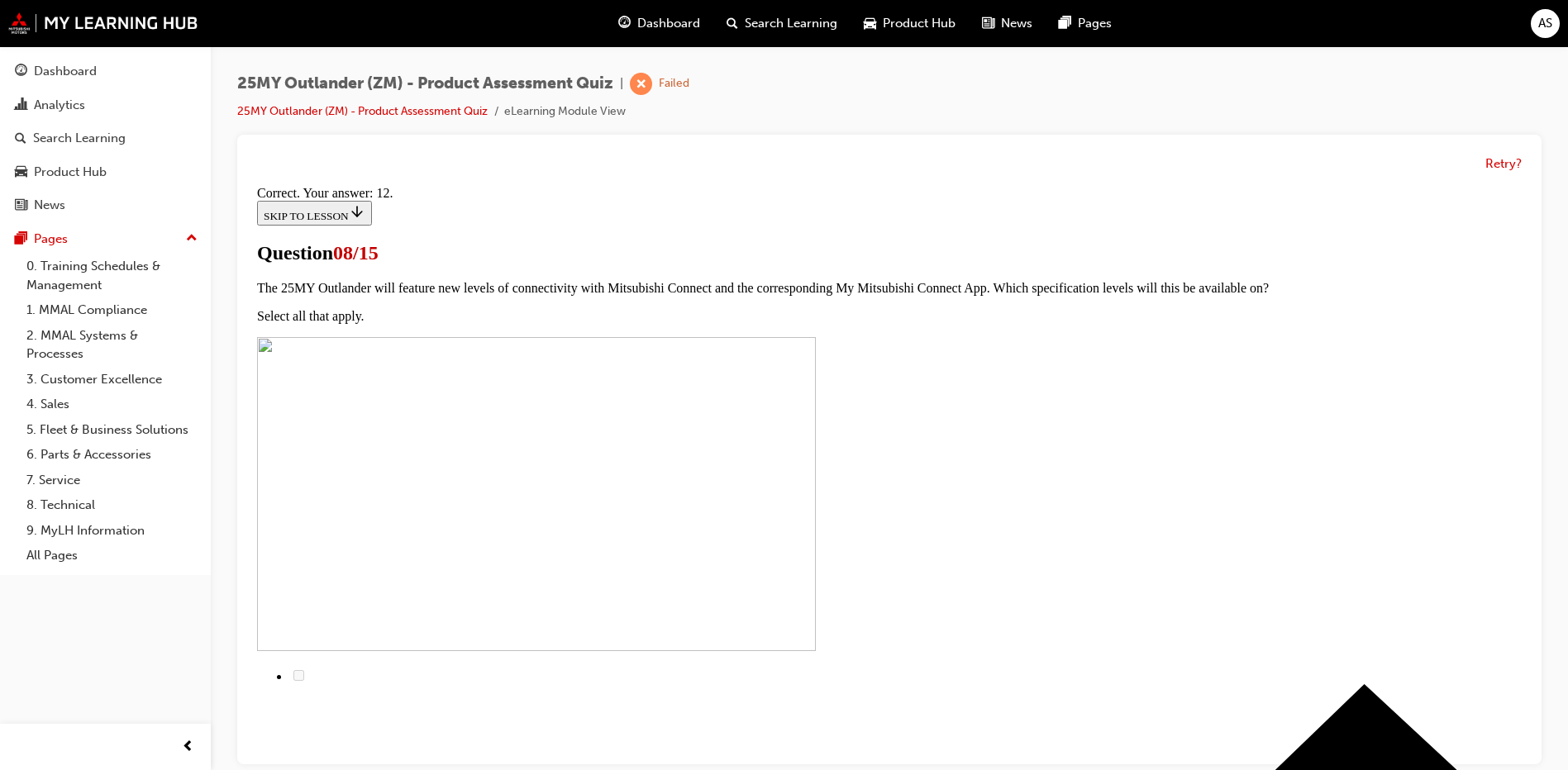
scroll to position [259, 0]
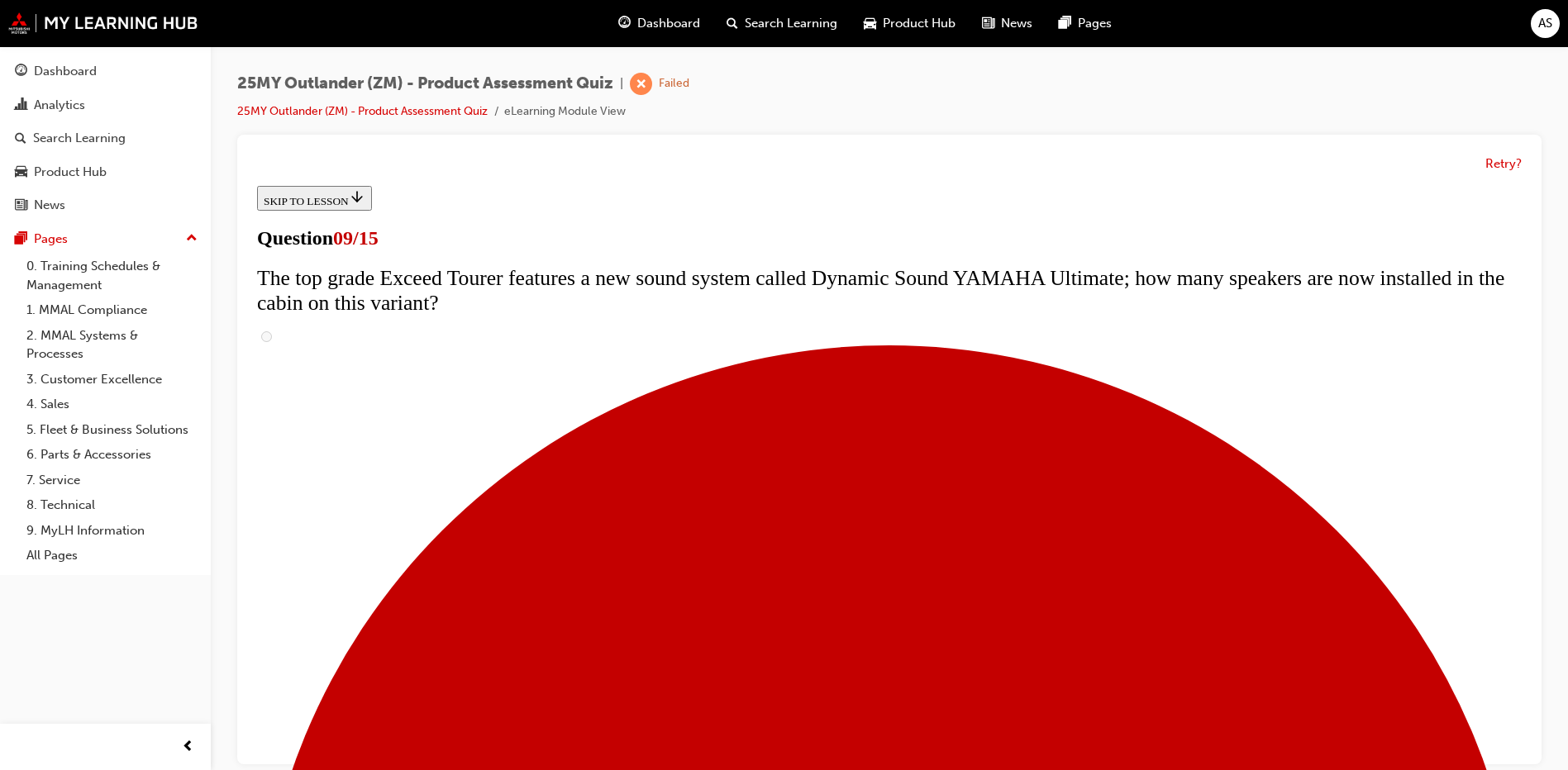
scroll to position [0, 0]
drag, startPoint x: 603, startPoint y: 418, endPoint x: 635, endPoint y: 419, distance: 32.0
drag, startPoint x: 635, startPoint y: 419, endPoint x: 1041, endPoint y: 370, distance: 408.9
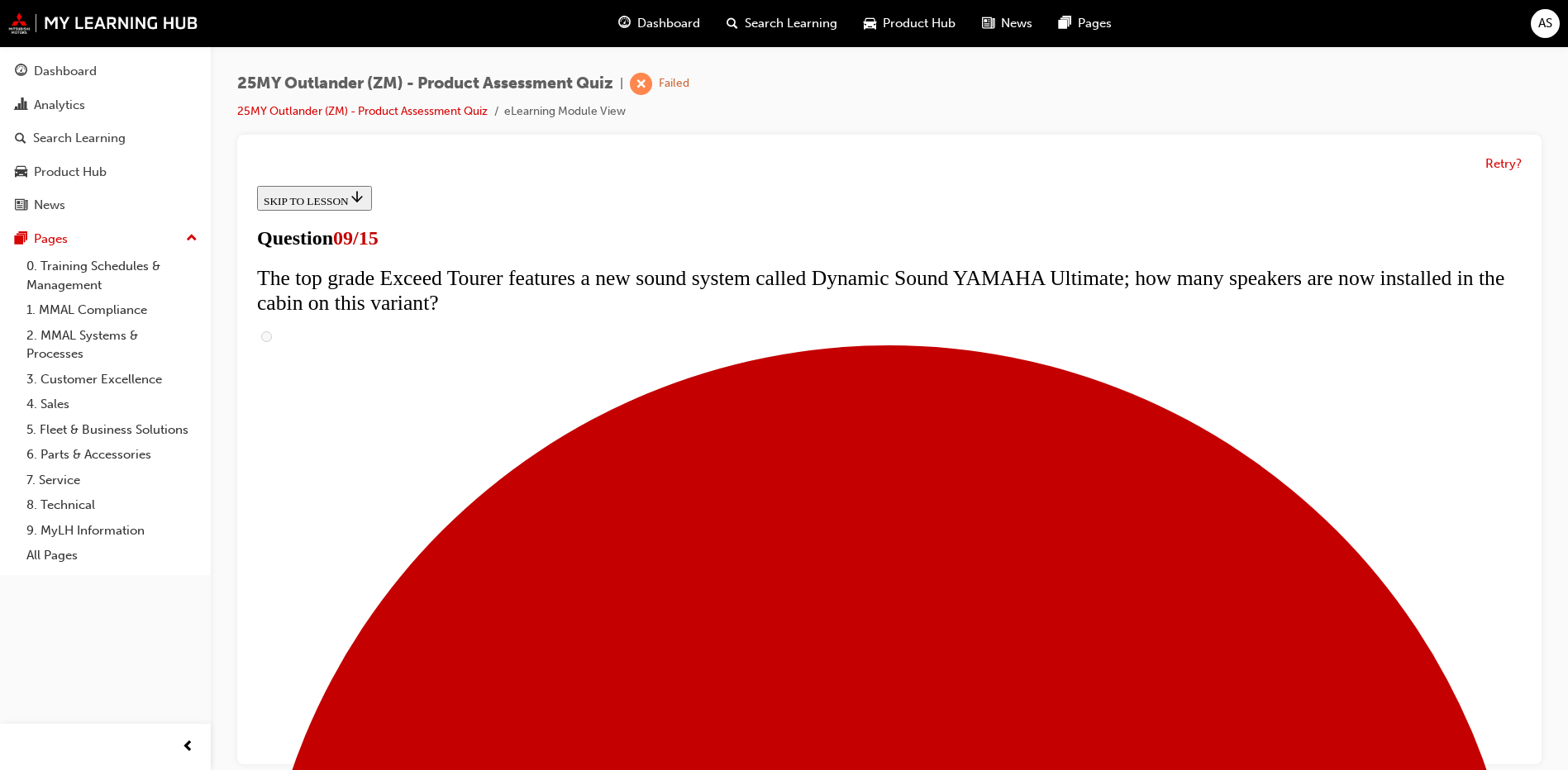
scroll to position [797, 0]
radio input "true"
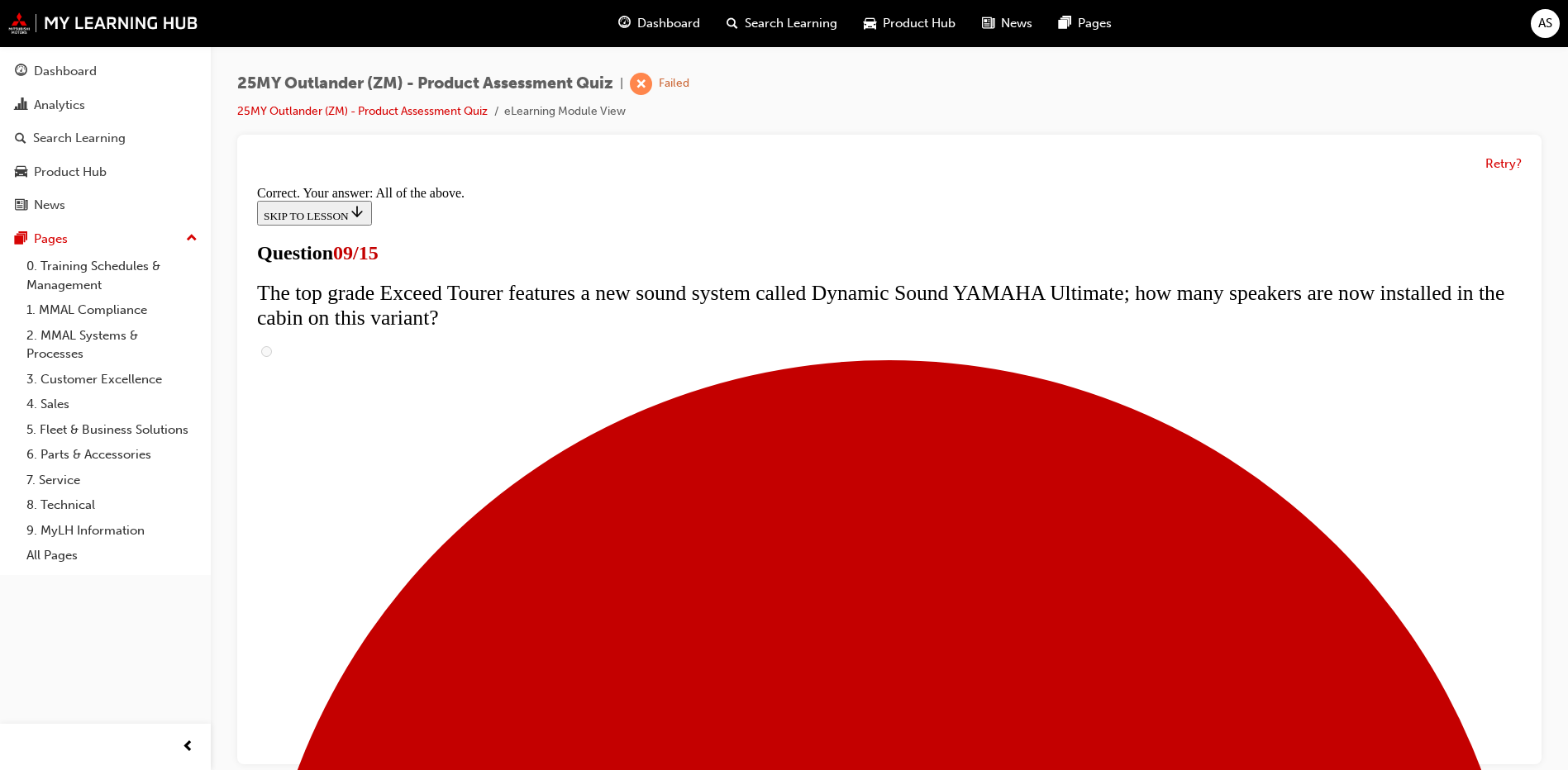
scroll to position [849, 0]
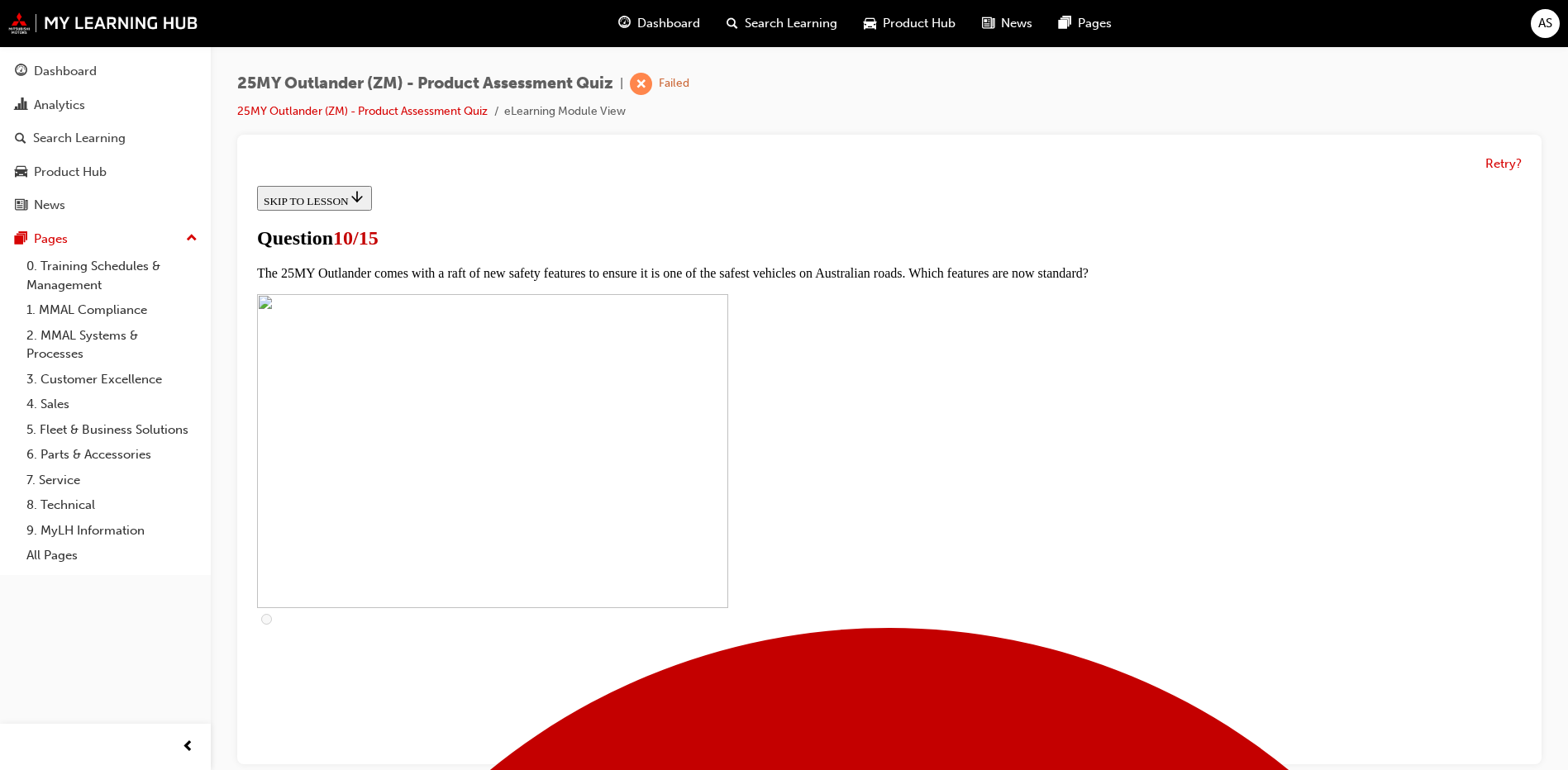
scroll to position [495, 0]
checkbox input "true"
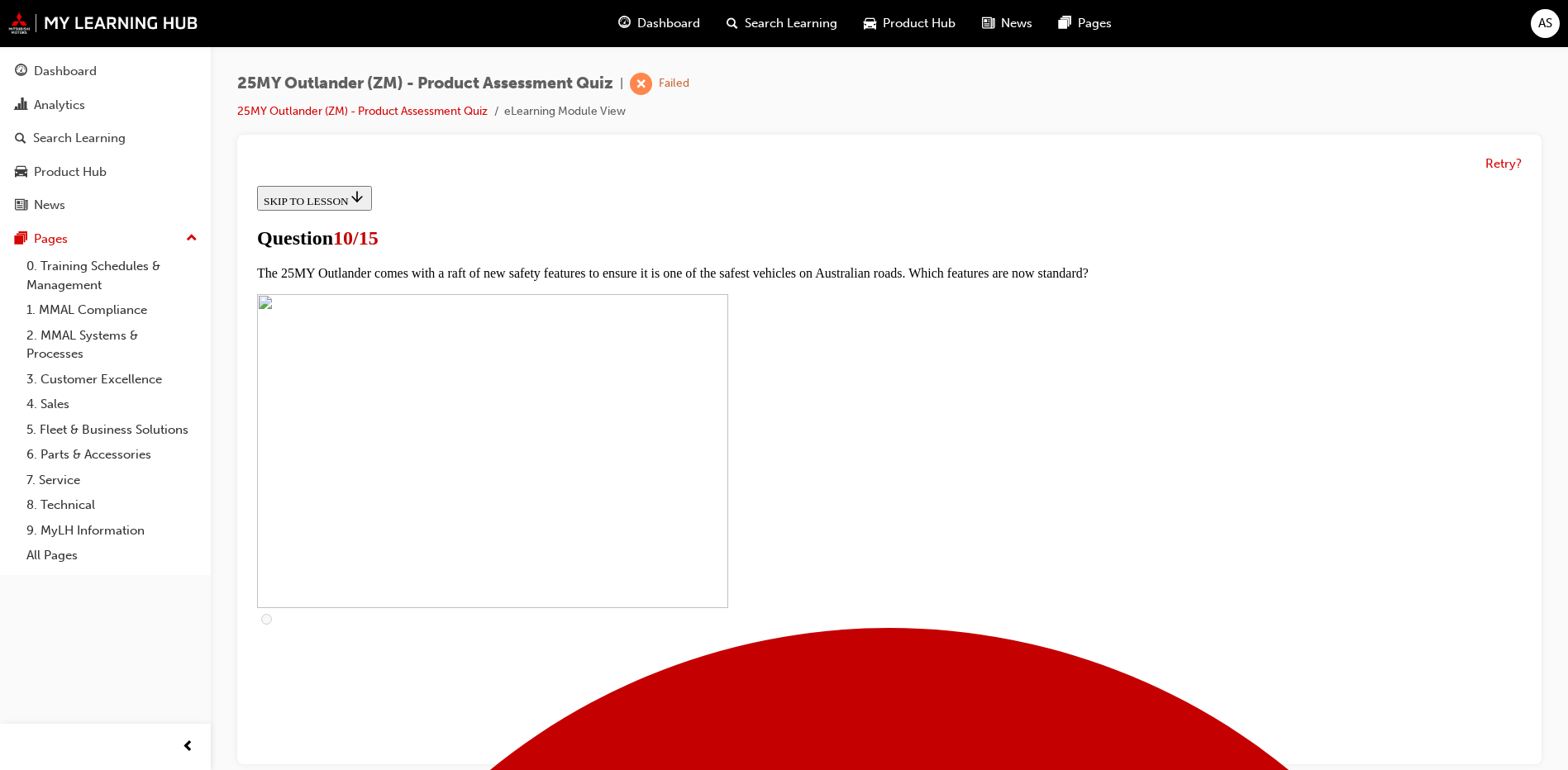
checkbox input "true"
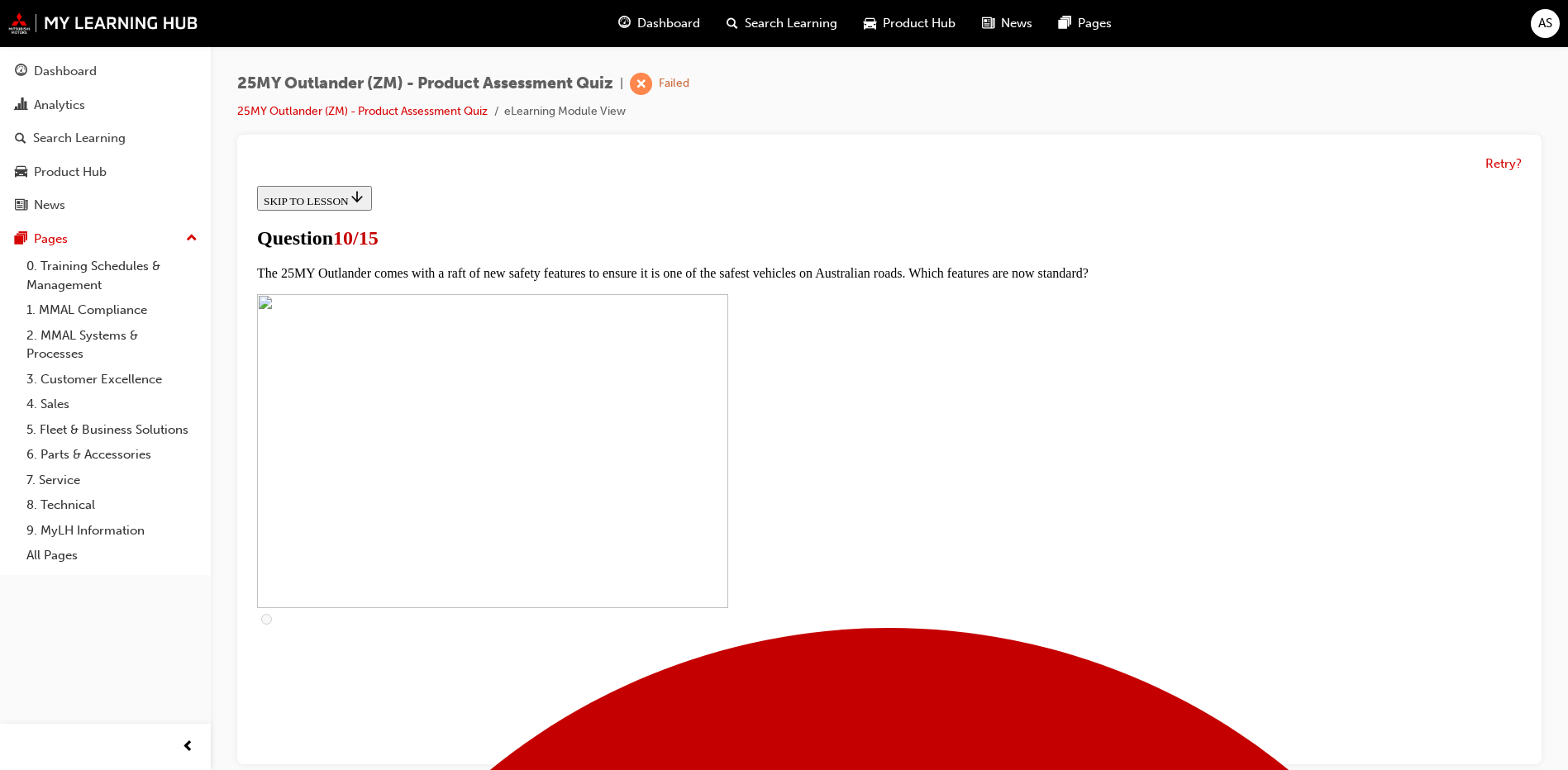
checkbox input "true"
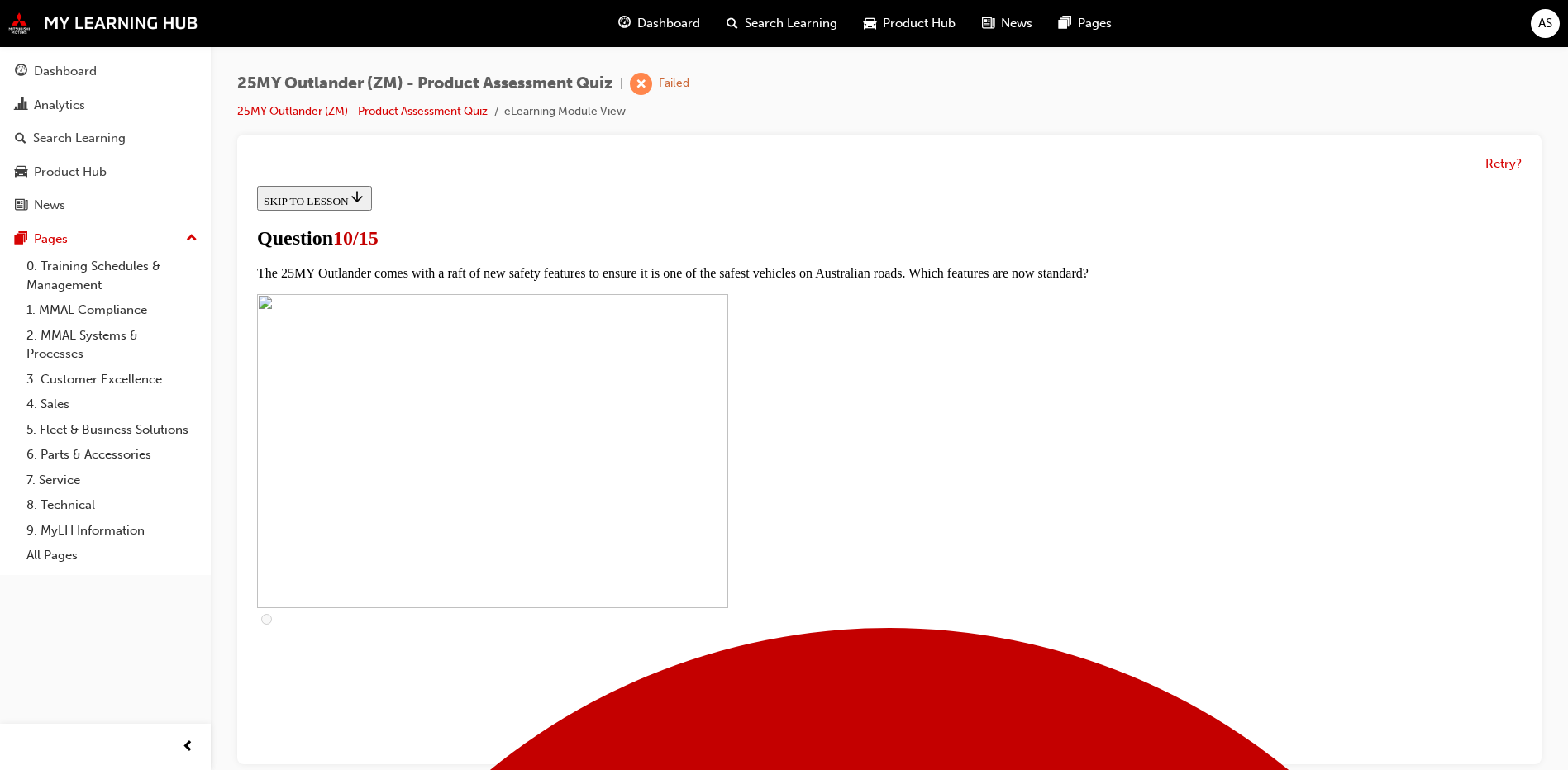
checkbox input "true"
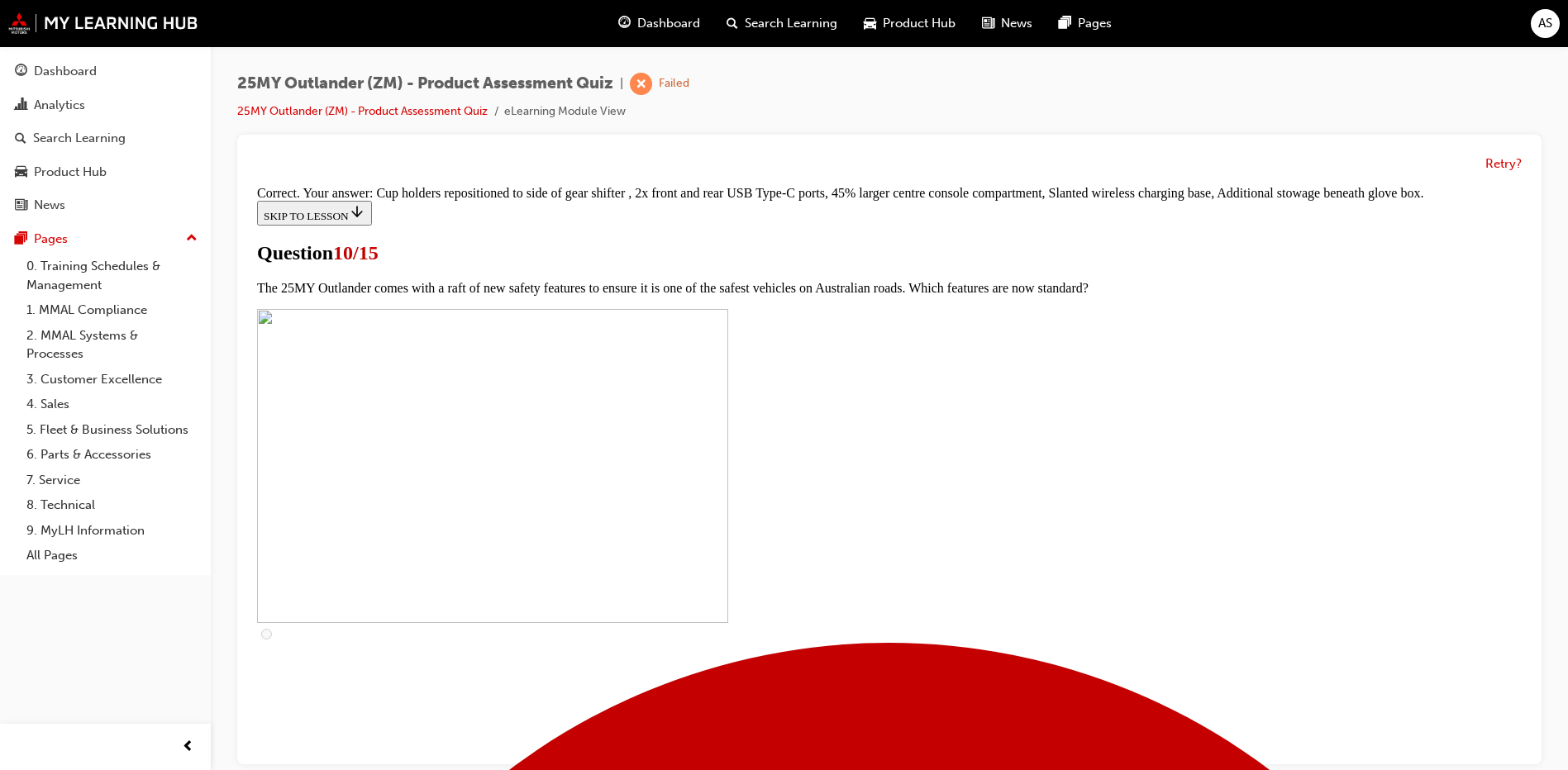
scroll to position [695, 0]
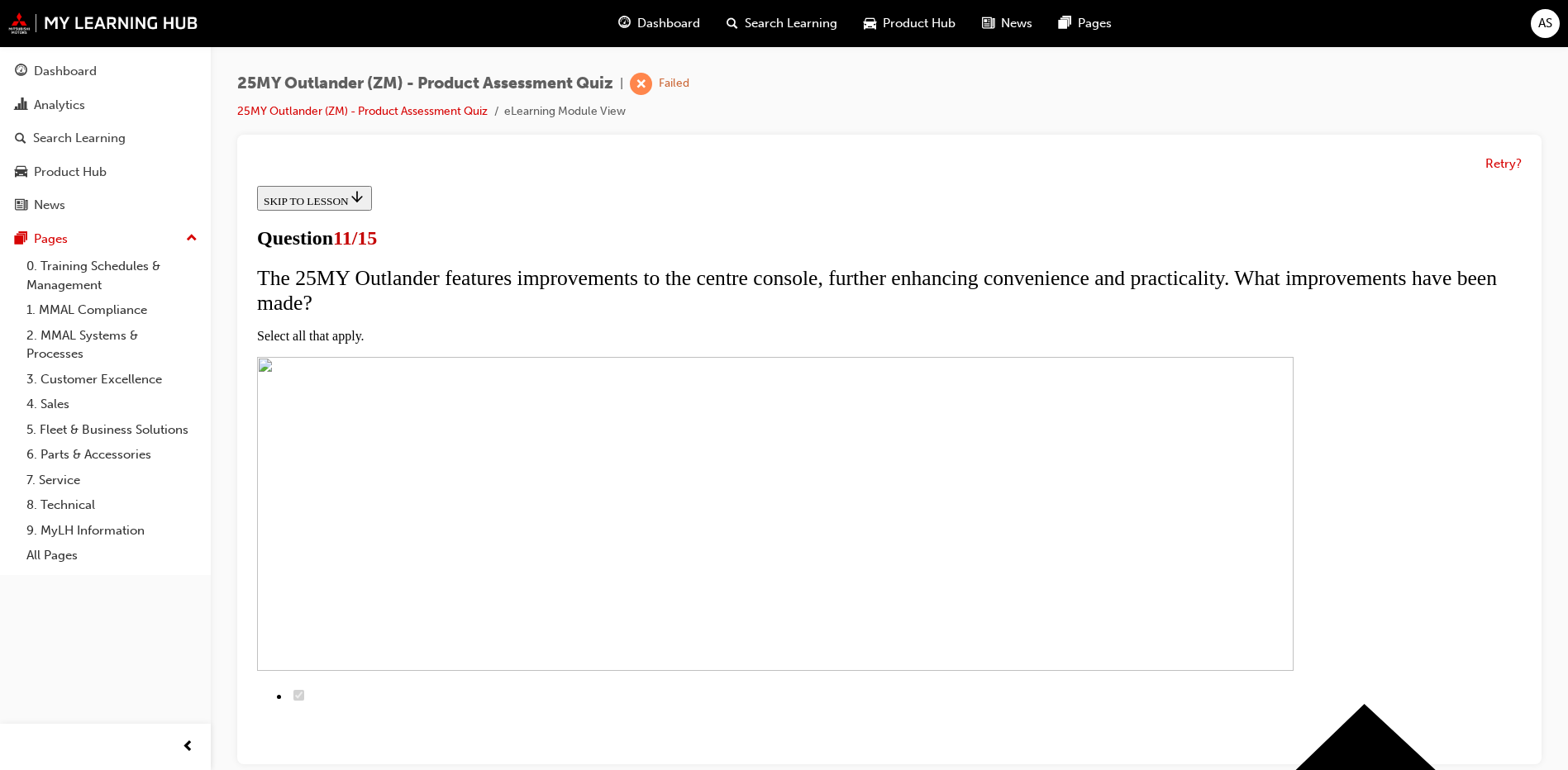
scroll to position [165, 0]
checkbox input "true"
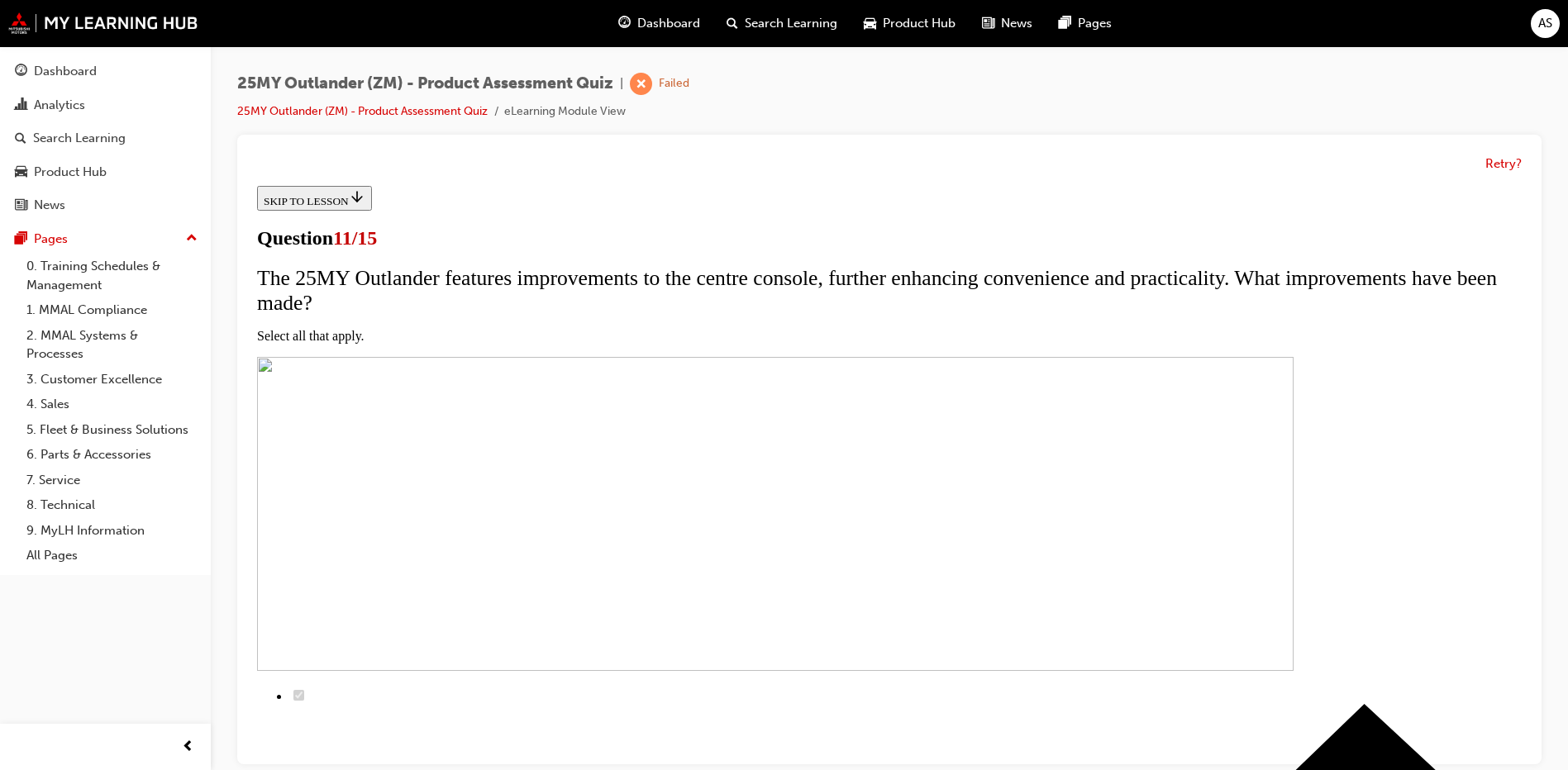
checkbox input "true"
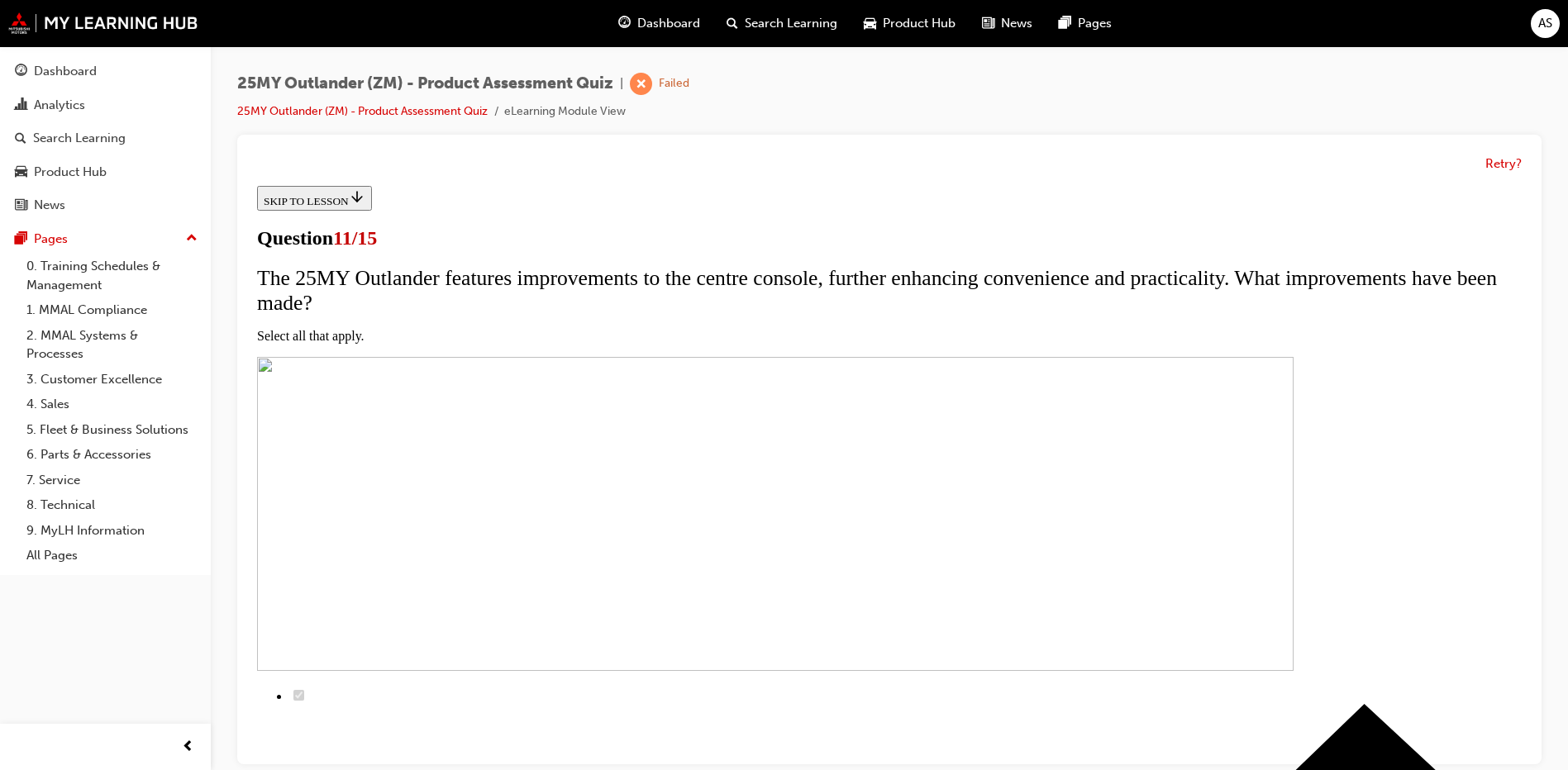
checkbox input "true"
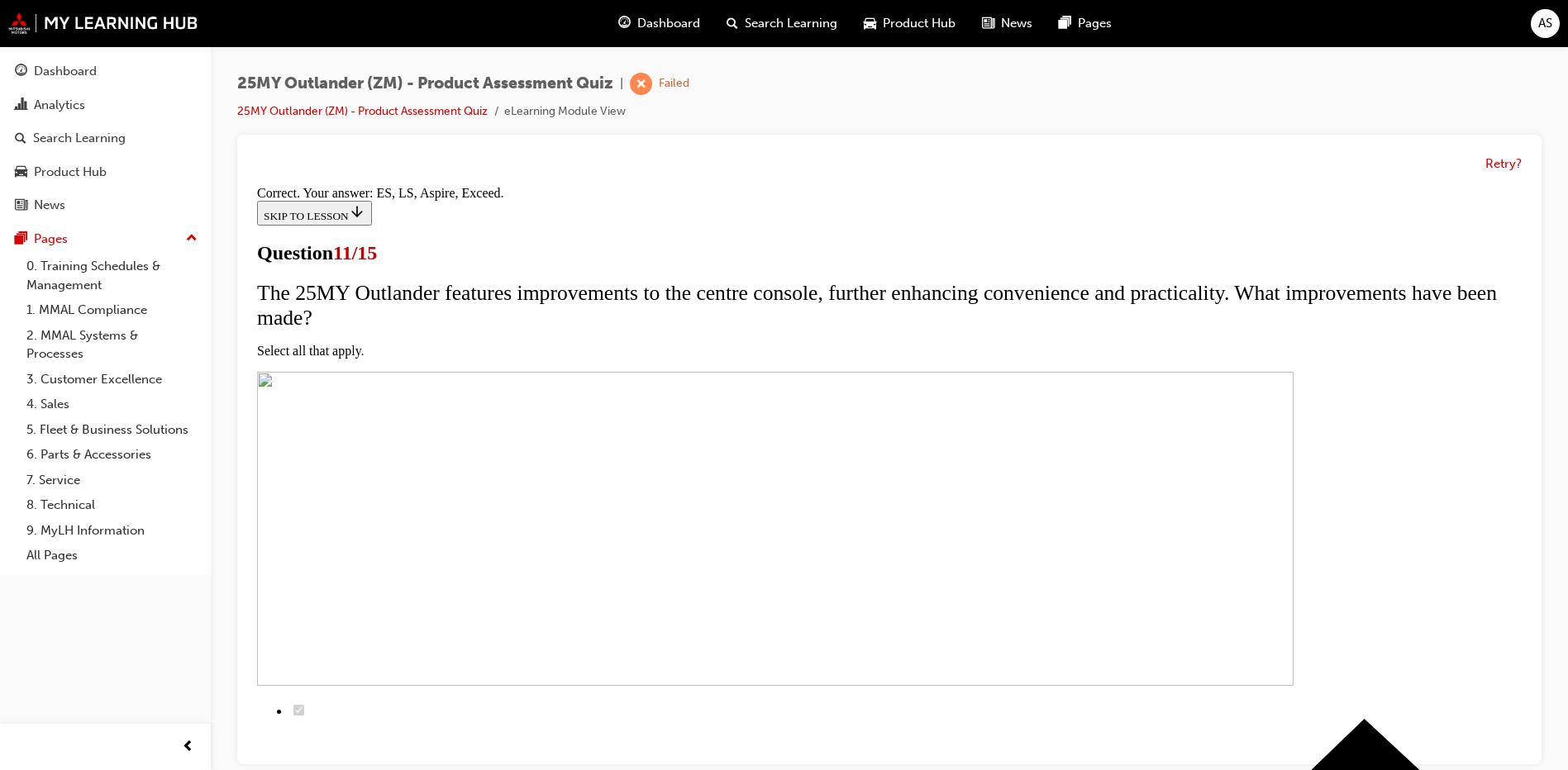
scroll to position [381, 0]
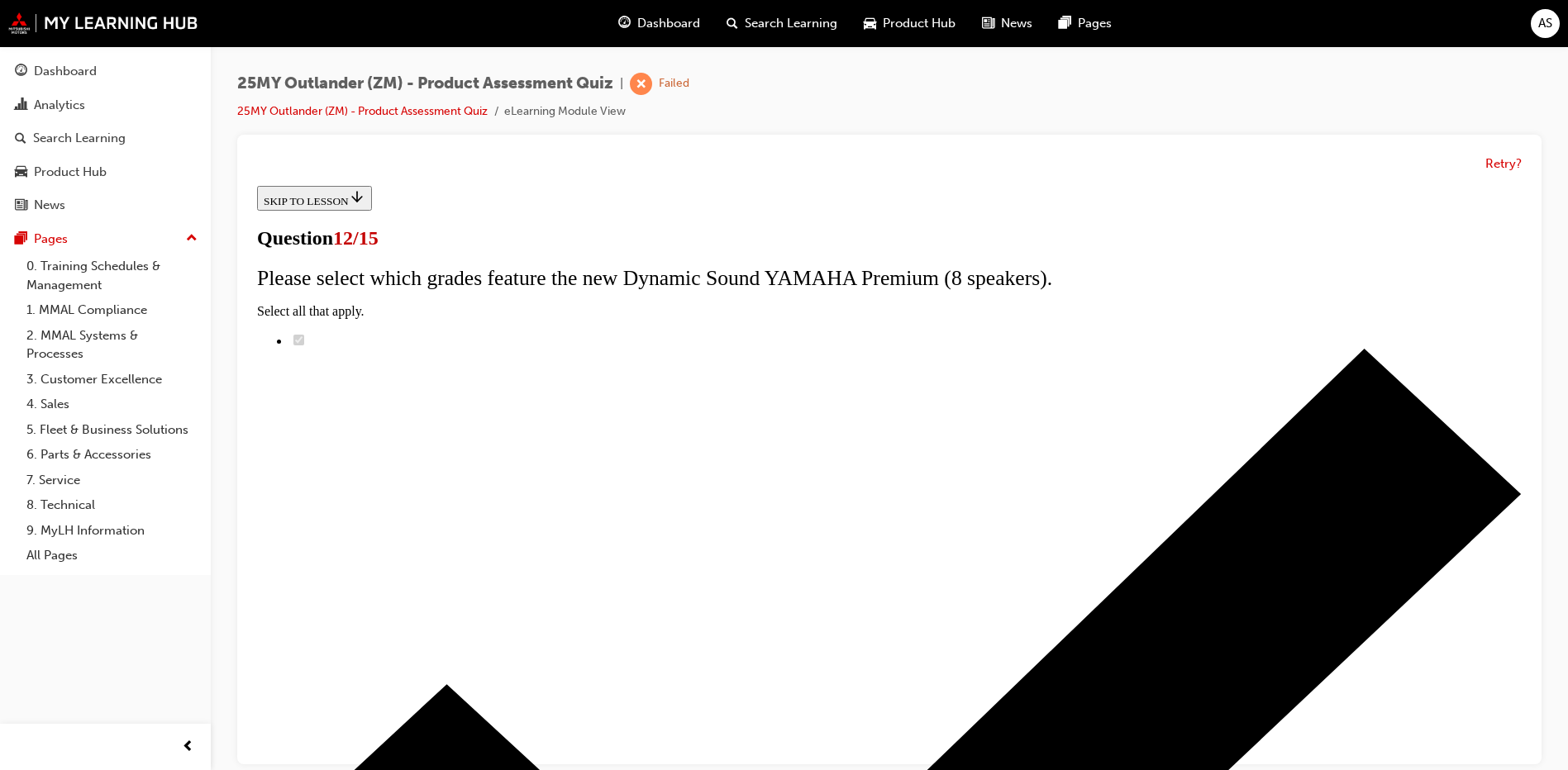
scroll to position [130, 0]
radio input "true"
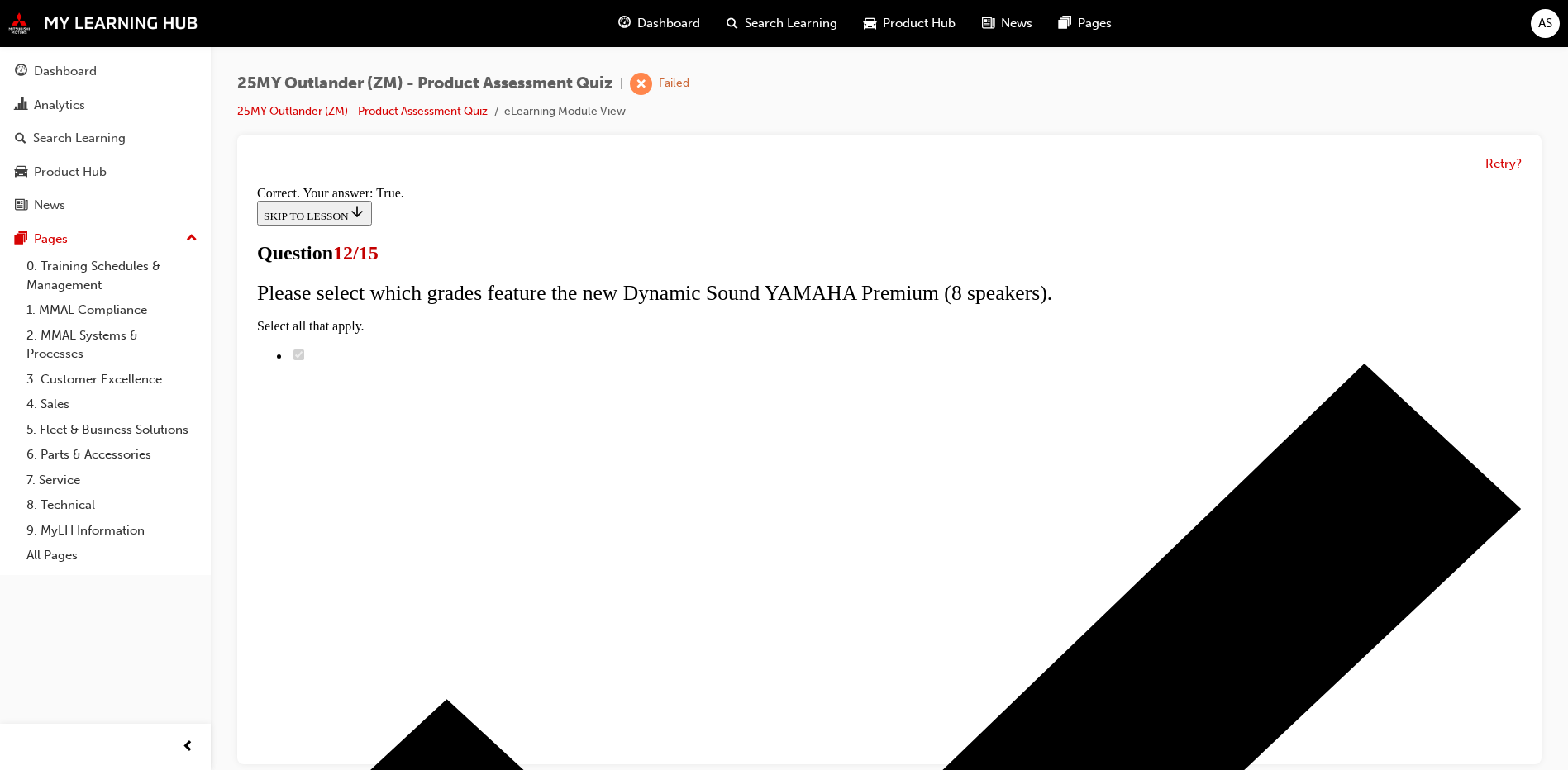
scroll to position [183, 0]
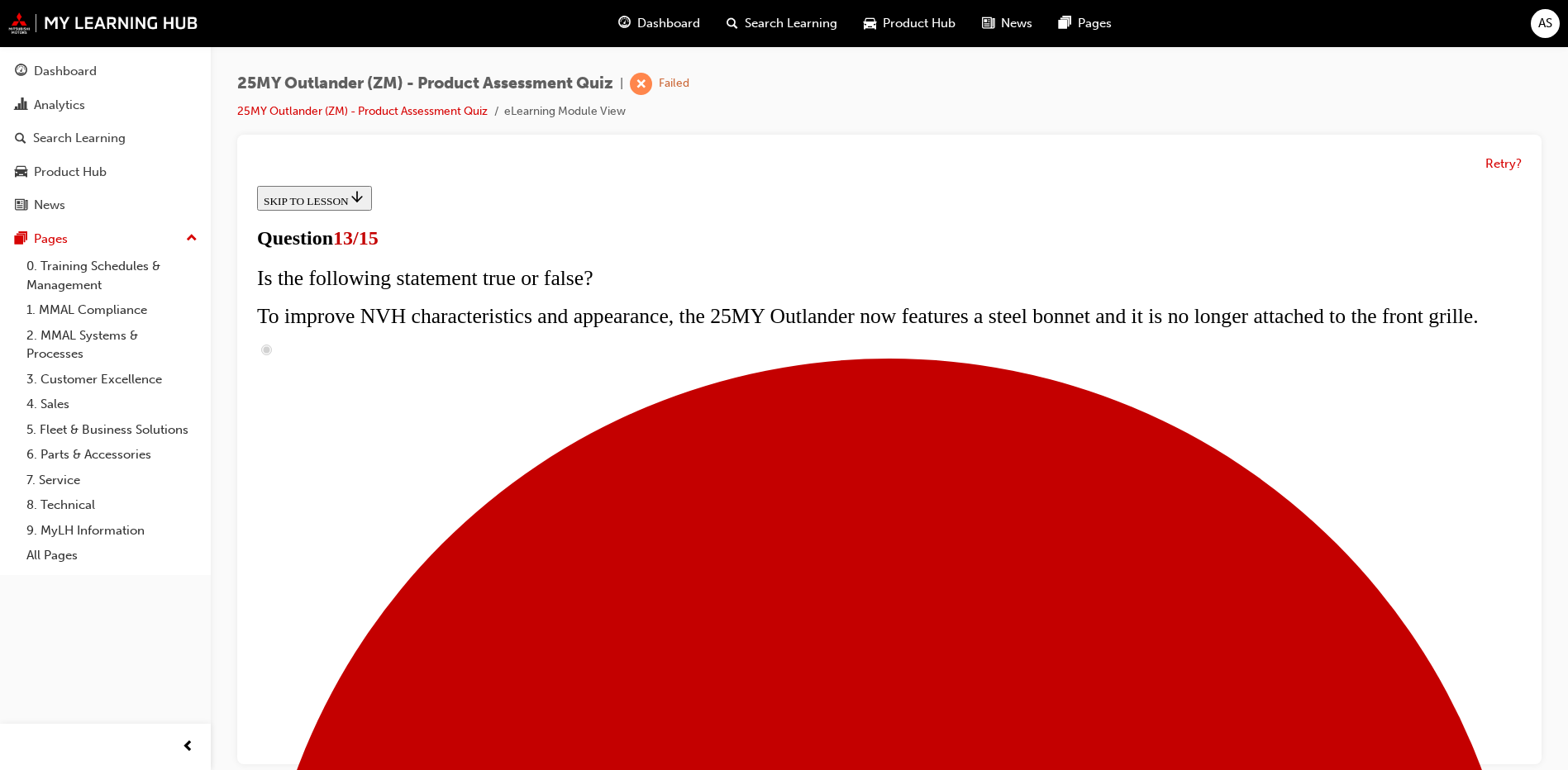
scroll to position [248, 0]
radio input "true"
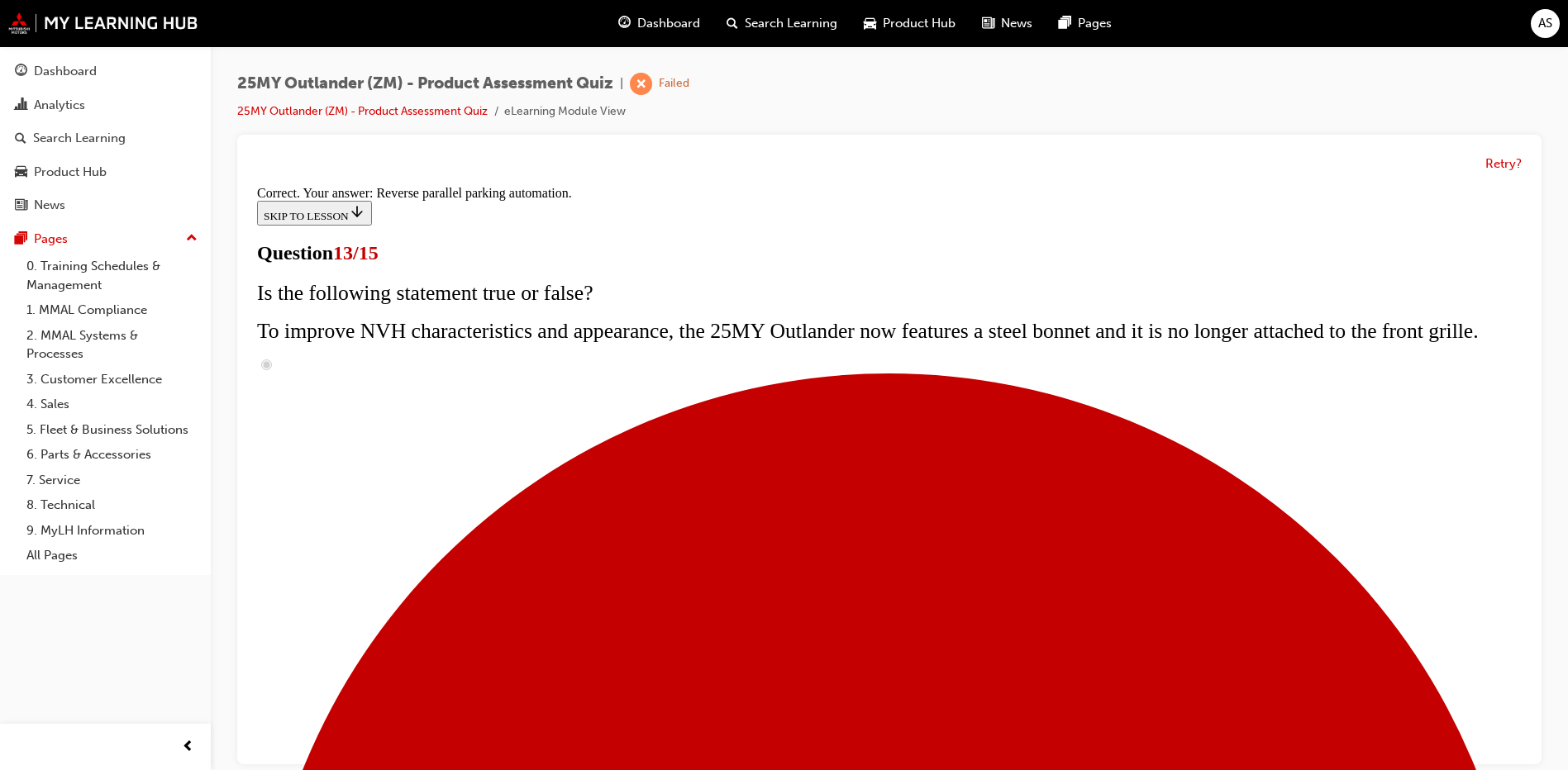
scroll to position [419, 0]
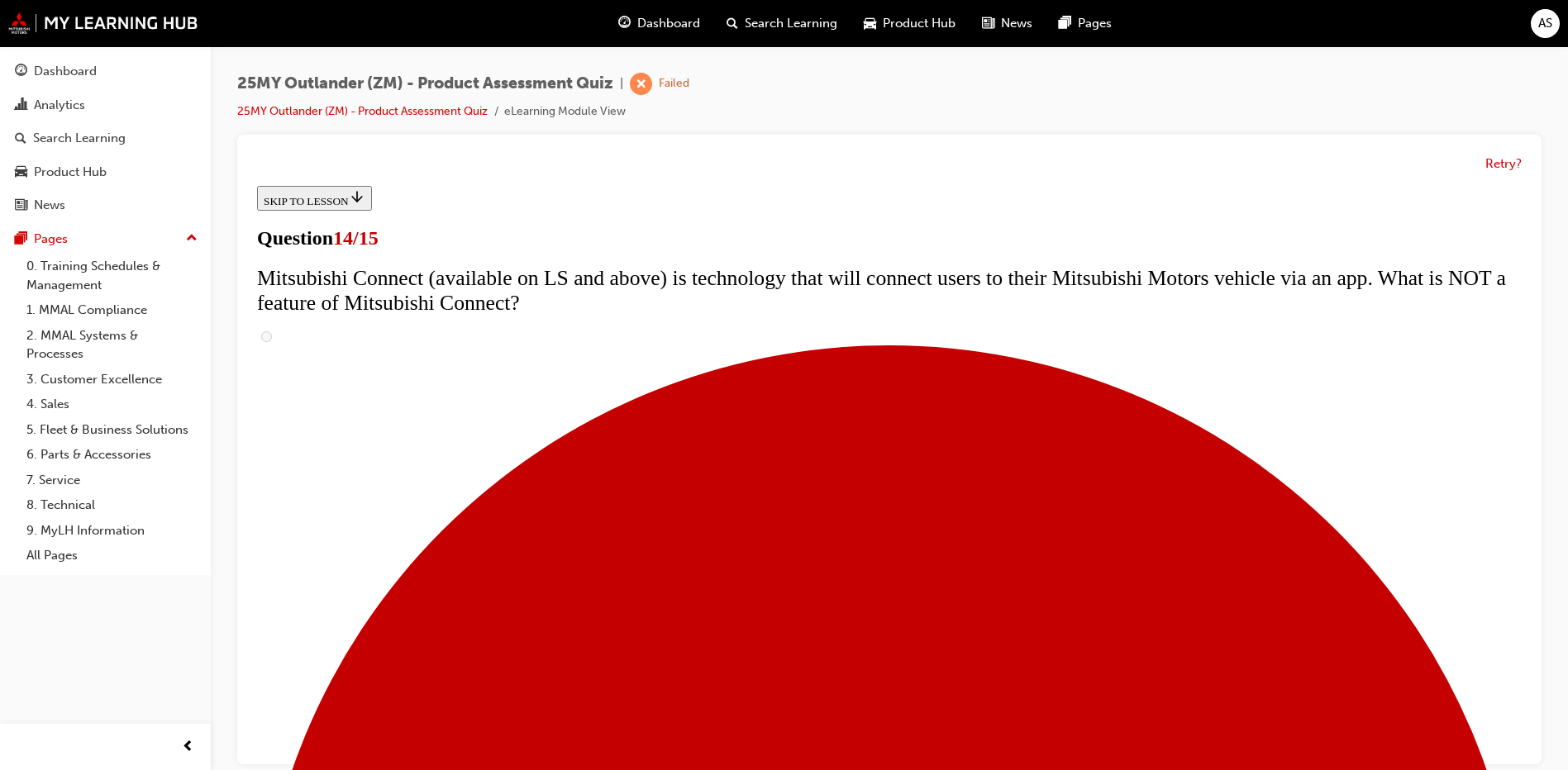
scroll to position [496, 0]
radio input "true"
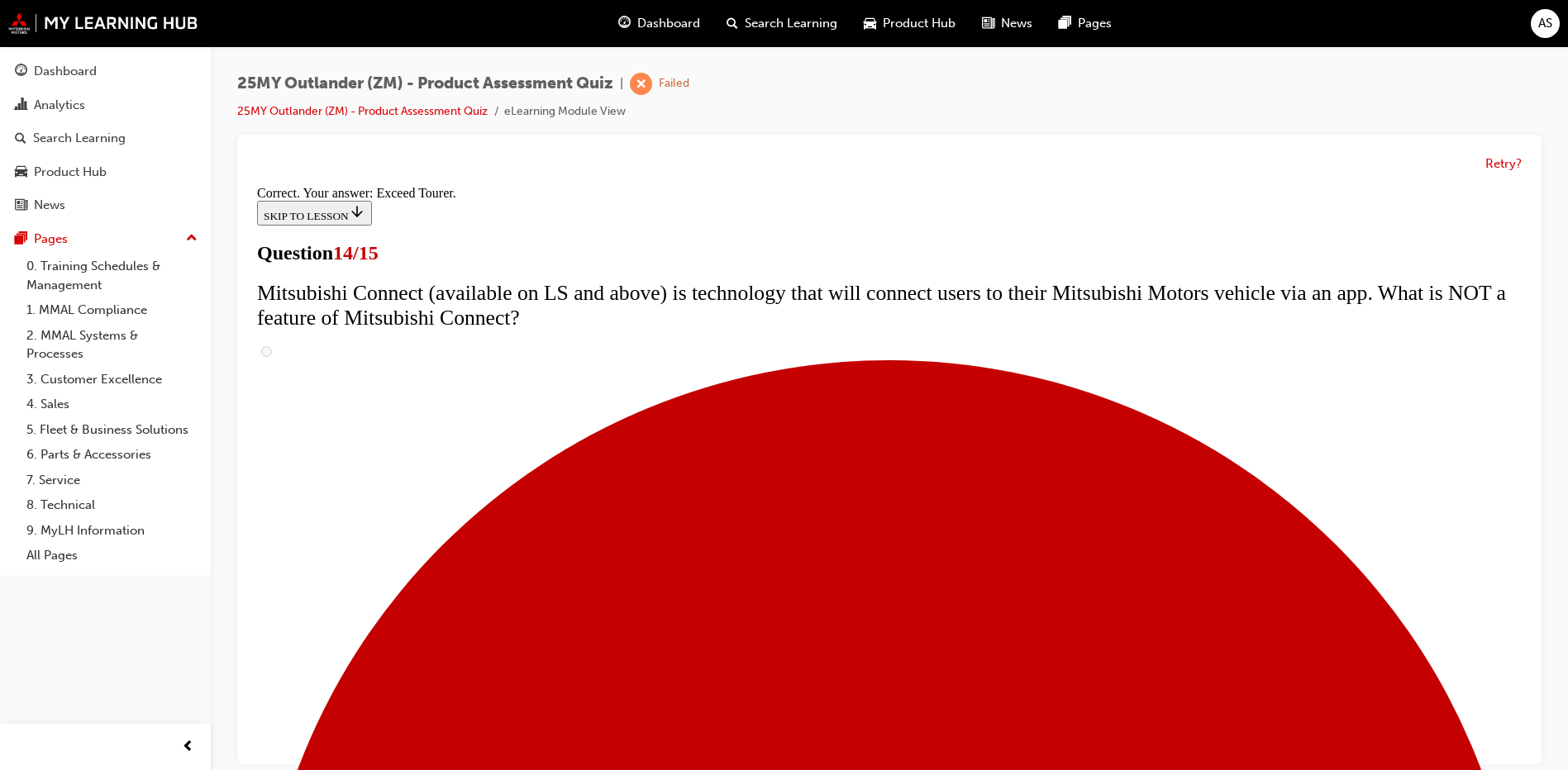
scroll to position [678, 0]
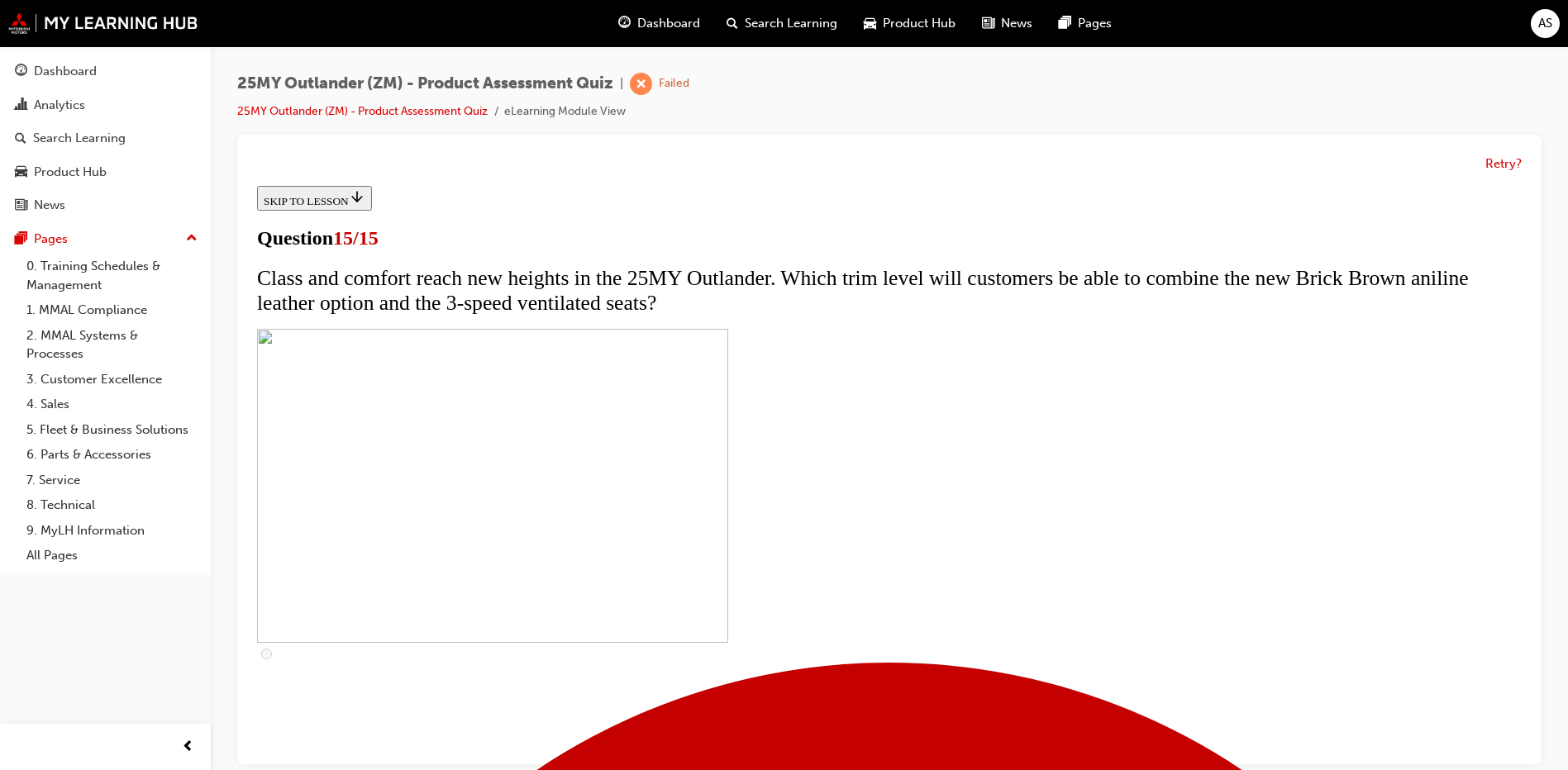
scroll to position [238, 0]
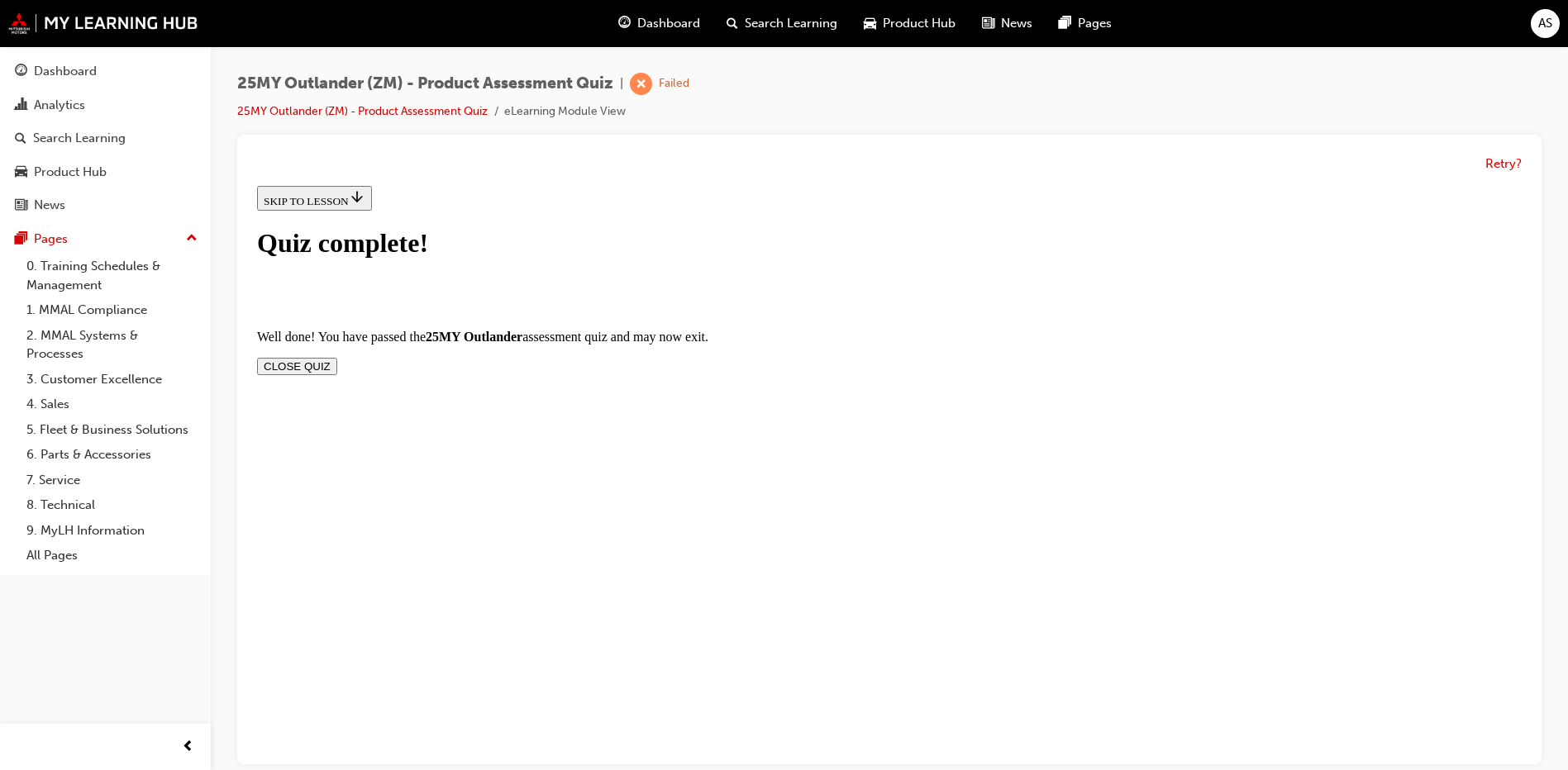
click at [337, 357] on button "CLOSE QUIZ" at bounding box center [297, 366] width 80 height 18
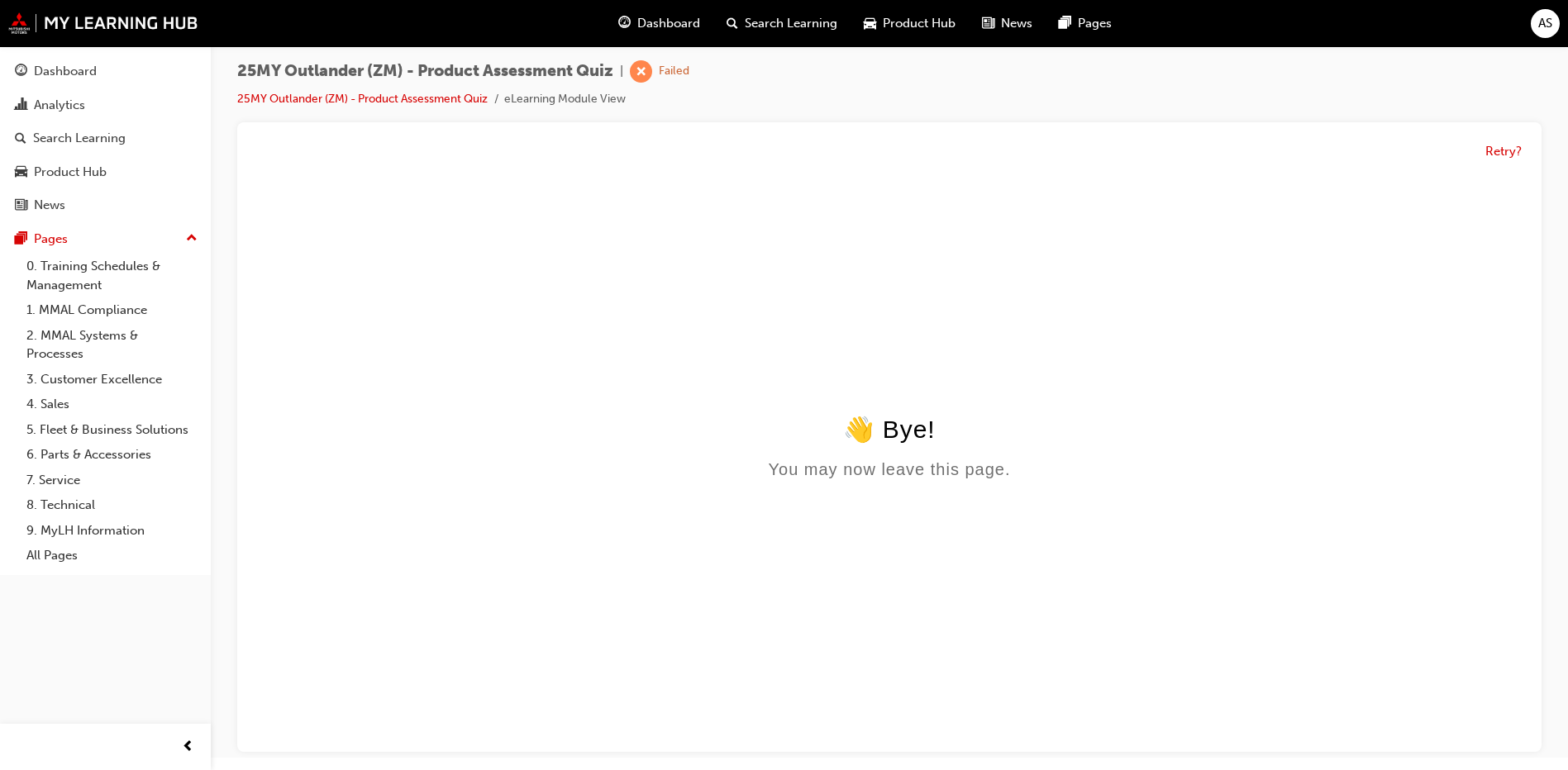
scroll to position [0, 0]
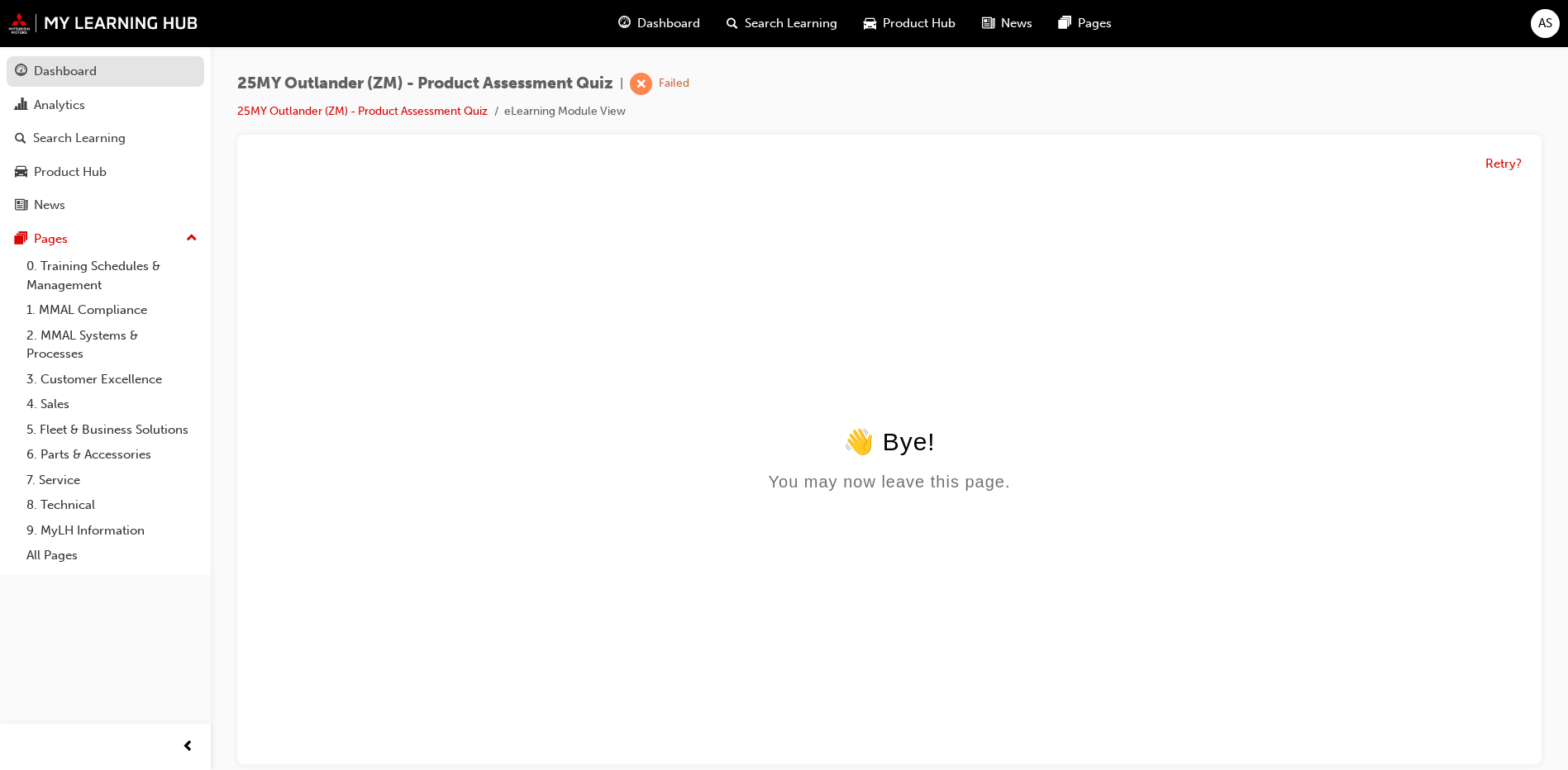
click at [77, 69] on div "Dashboard" at bounding box center [65, 72] width 62 height 19
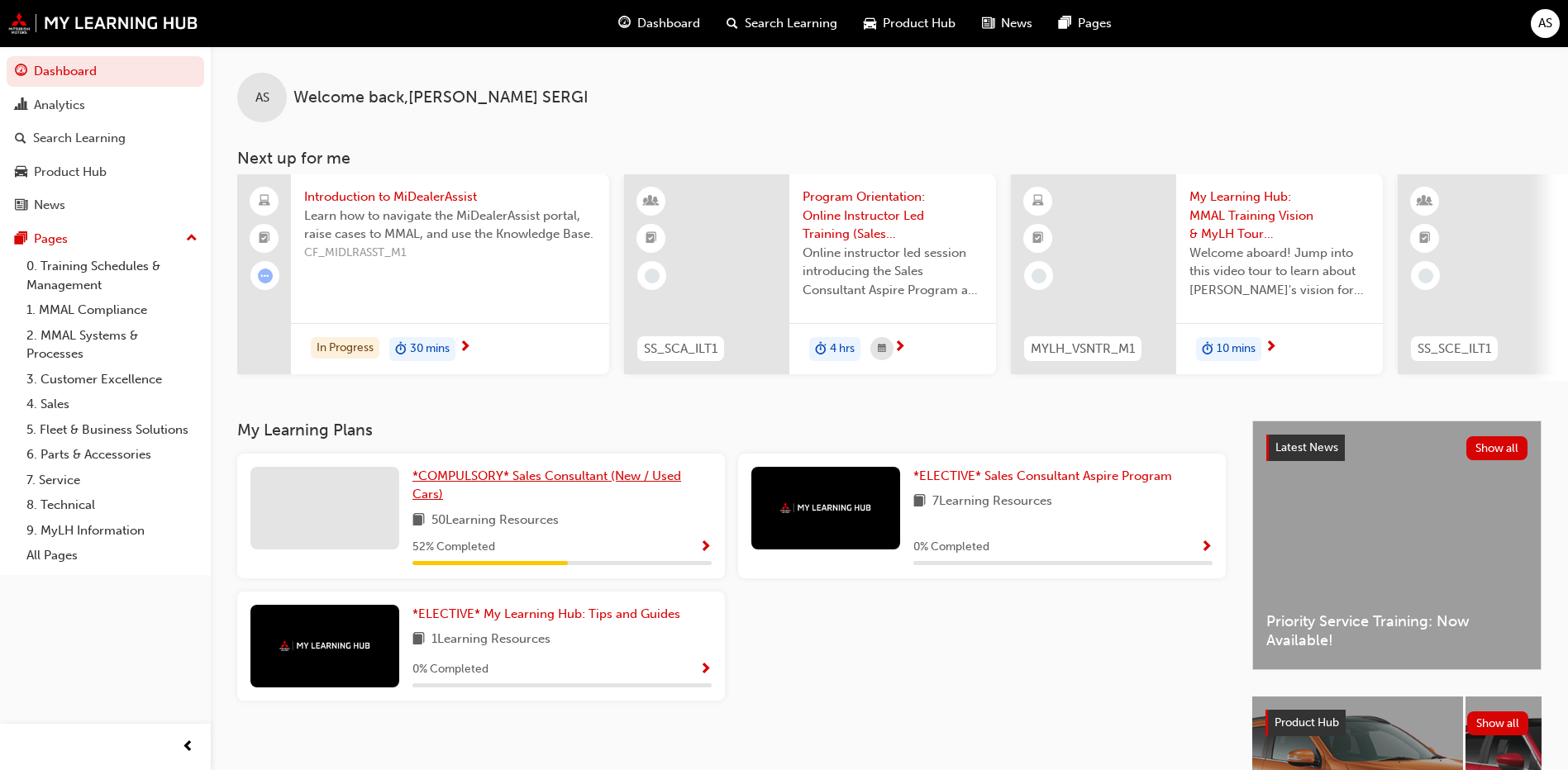
click at [541, 497] on link "*COMPULSORY* Sales Consultant (New / Used Cars)" at bounding box center [561, 485] width 299 height 37
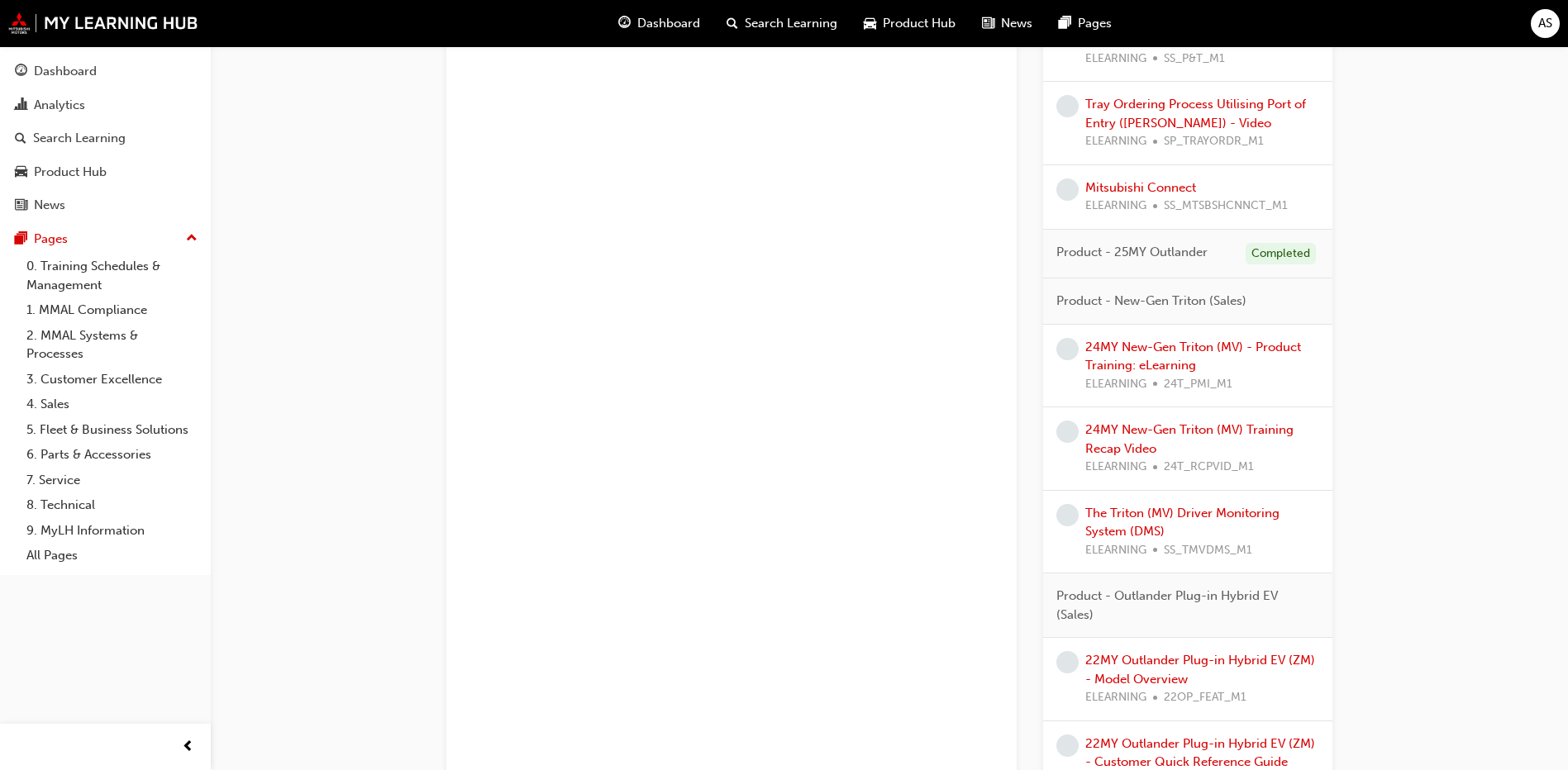
scroll to position [2350, 0]
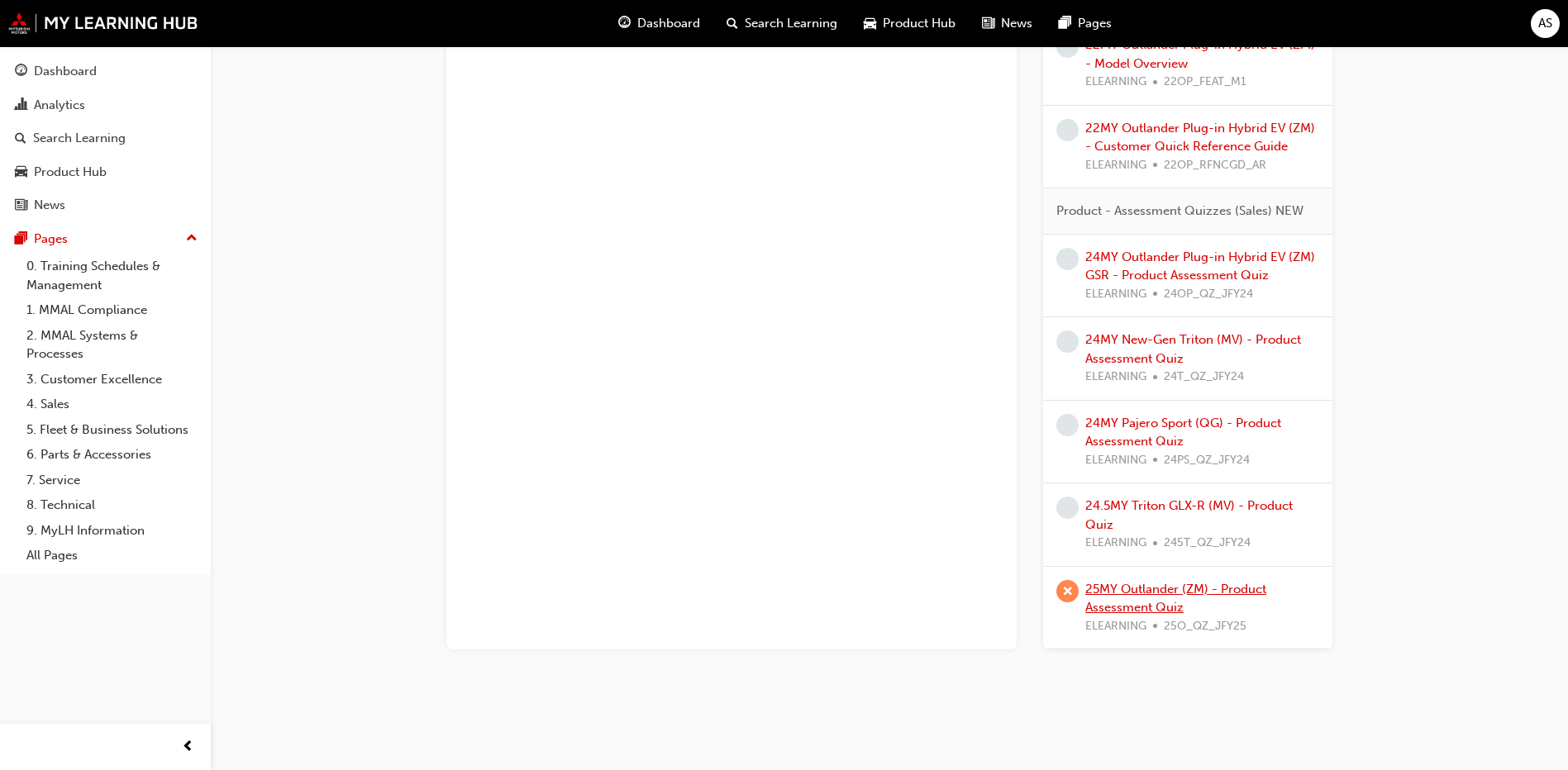
click at [1196, 591] on link "25MY Outlander (ZM) - Product Assessment Quiz" at bounding box center [1176, 598] width 181 height 34
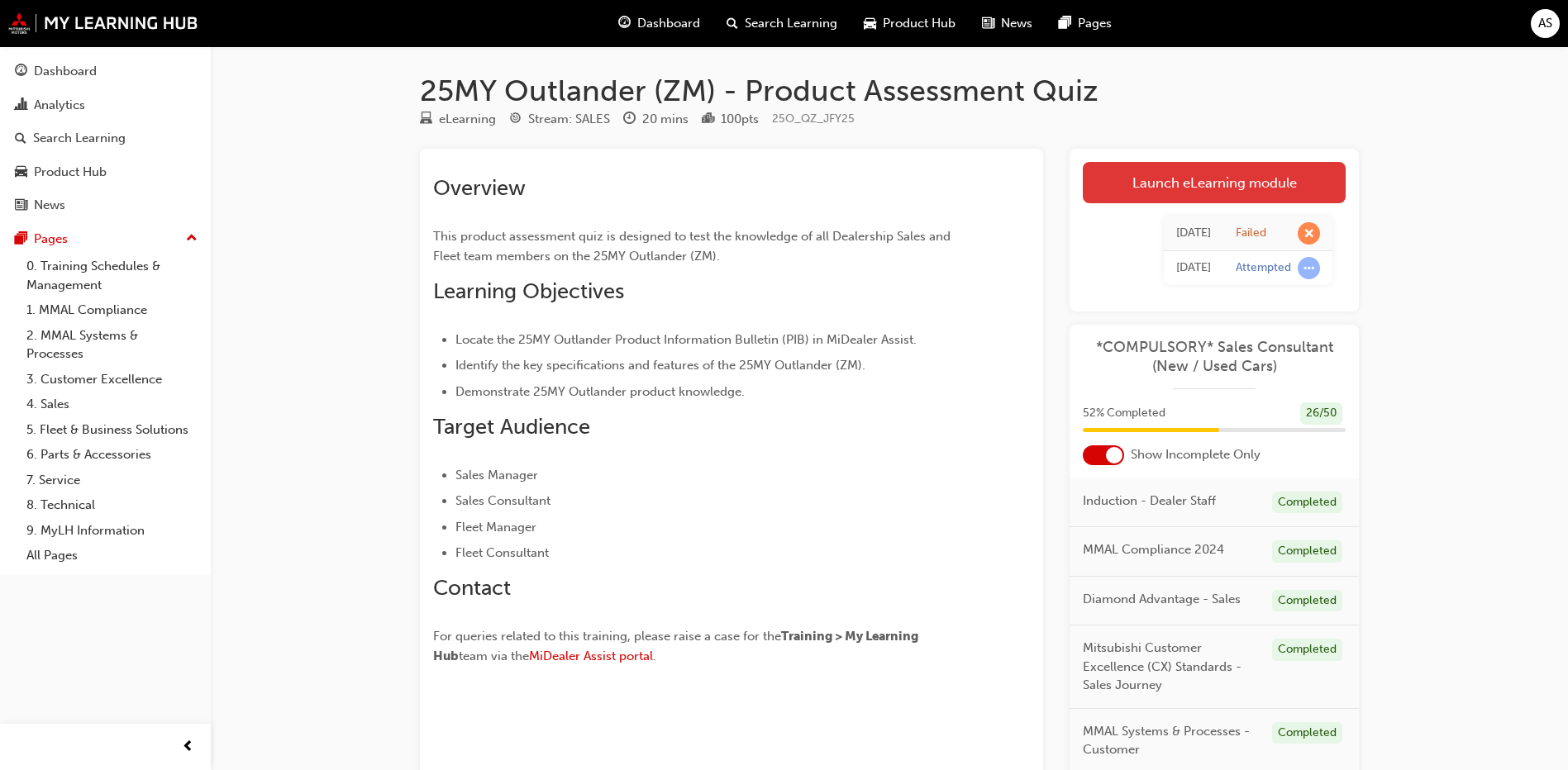
click at [1265, 181] on link "Launch eLearning module" at bounding box center [1213, 182] width 263 height 41
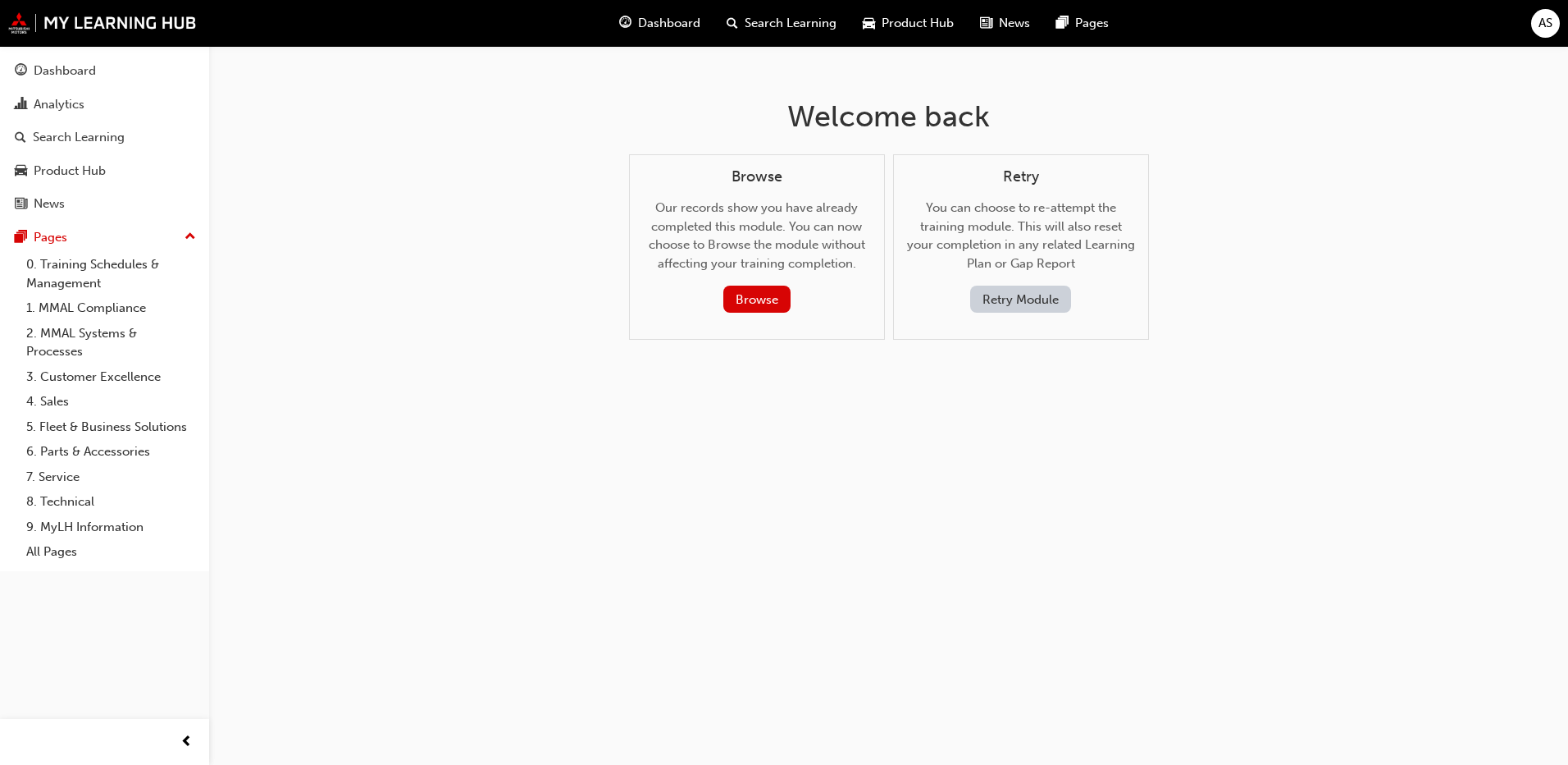
click at [1024, 296] on button "Retry Module" at bounding box center [1021, 299] width 101 height 27
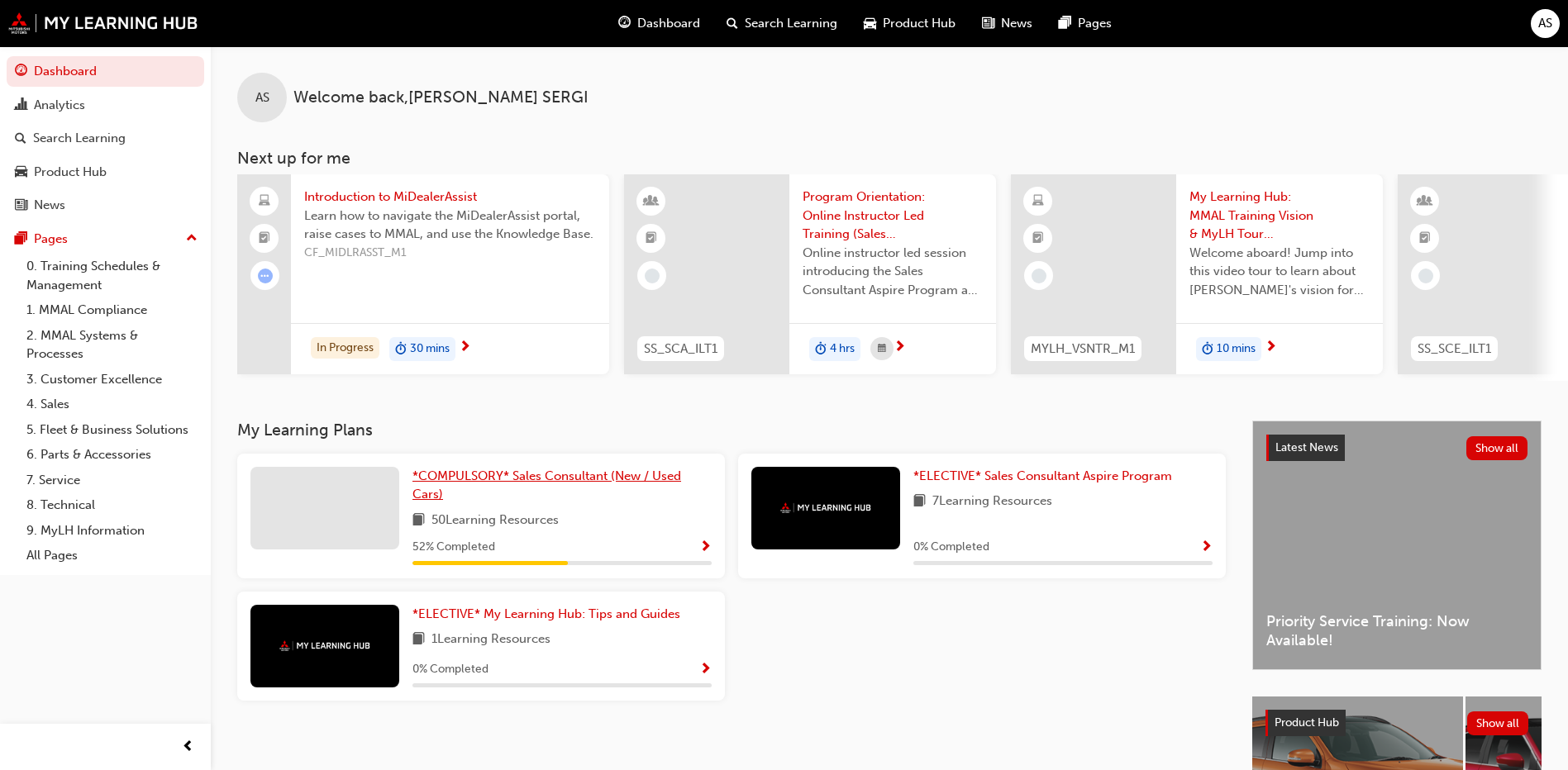
click at [494, 492] on link "*COMPULSORY* Sales Consultant (New / Used Cars)" at bounding box center [561, 485] width 299 height 37
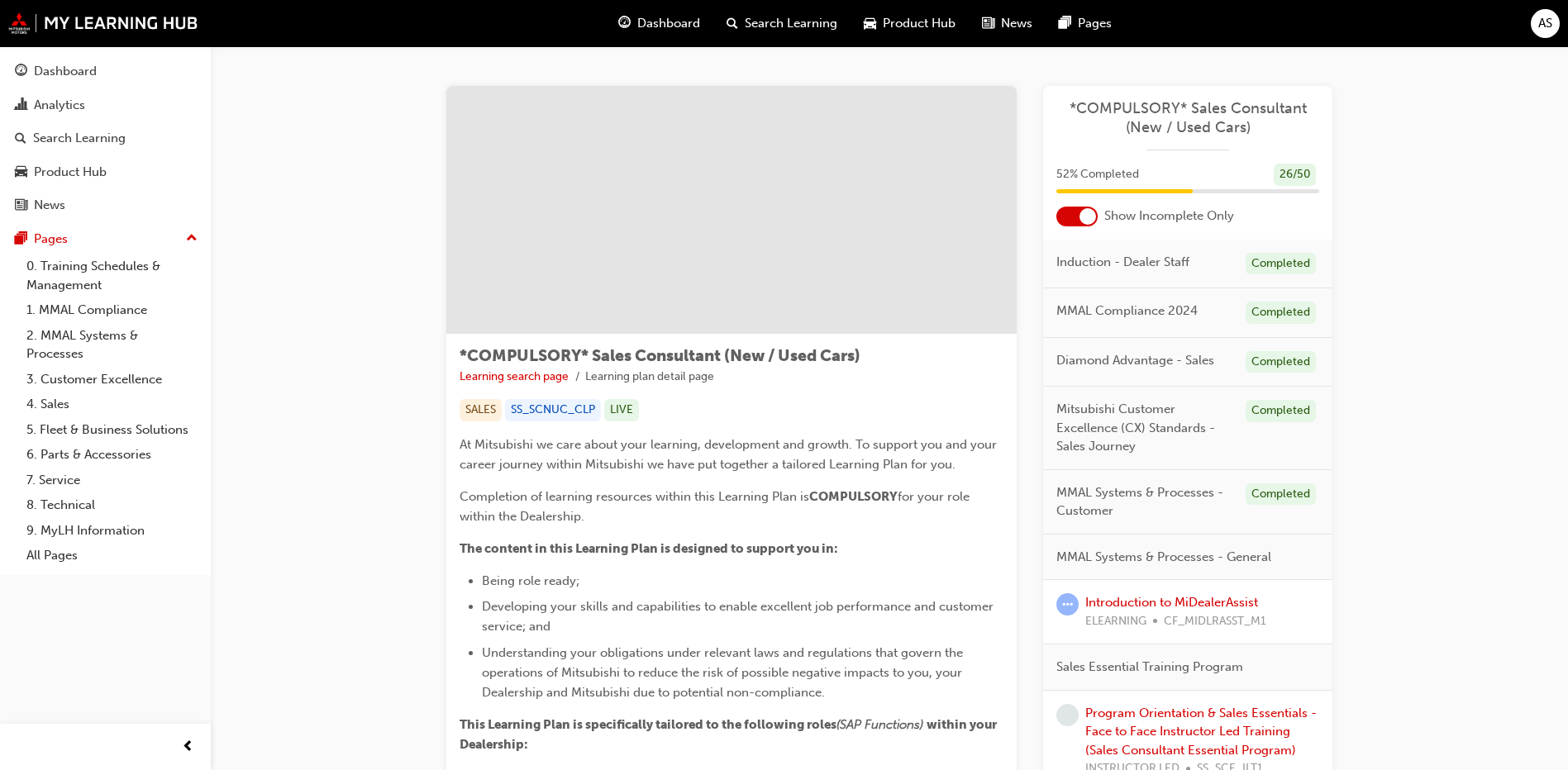
click at [1097, 211] on div at bounding box center [1076, 216] width 41 height 19
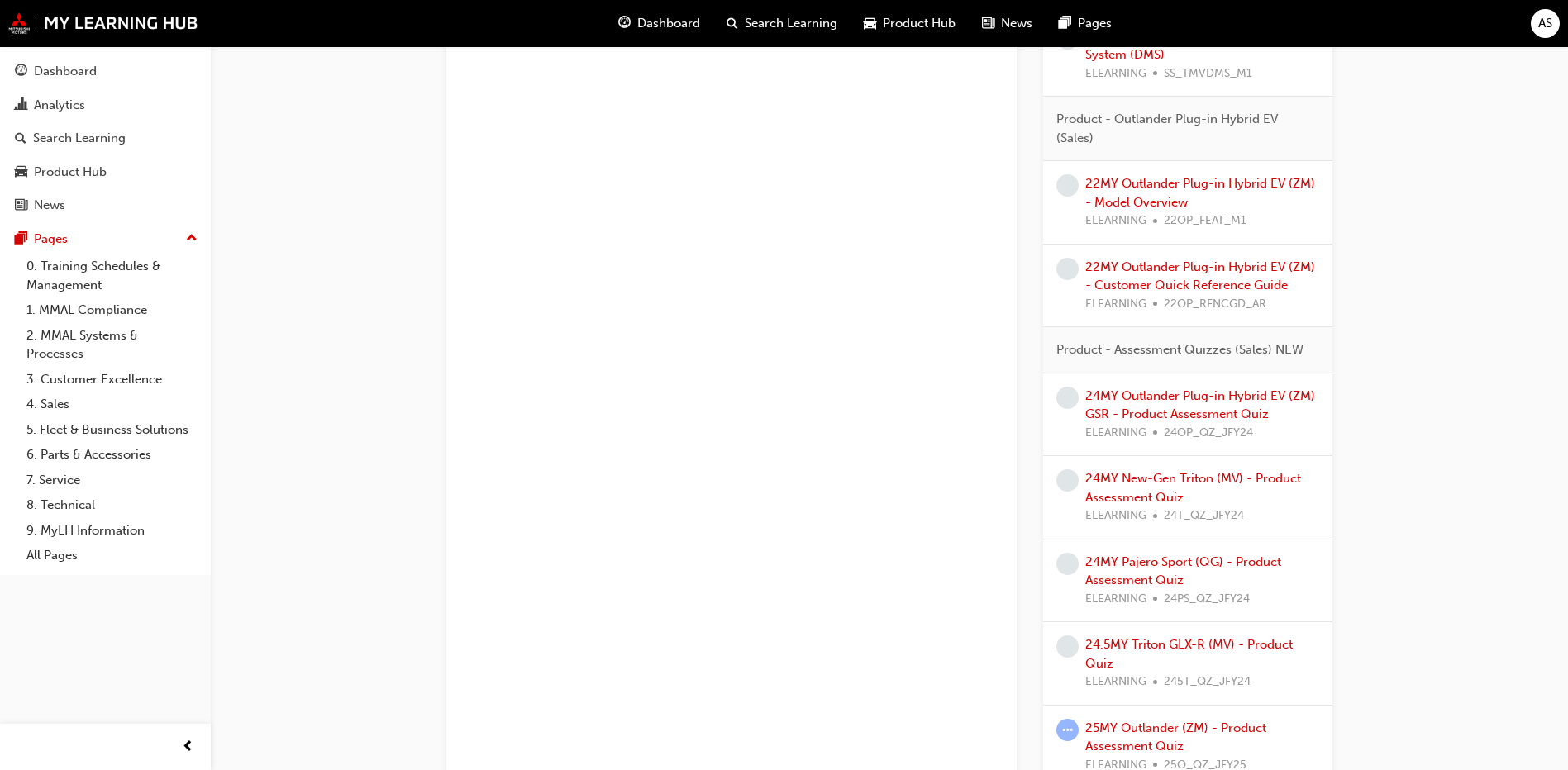
scroll to position [4434, 0]
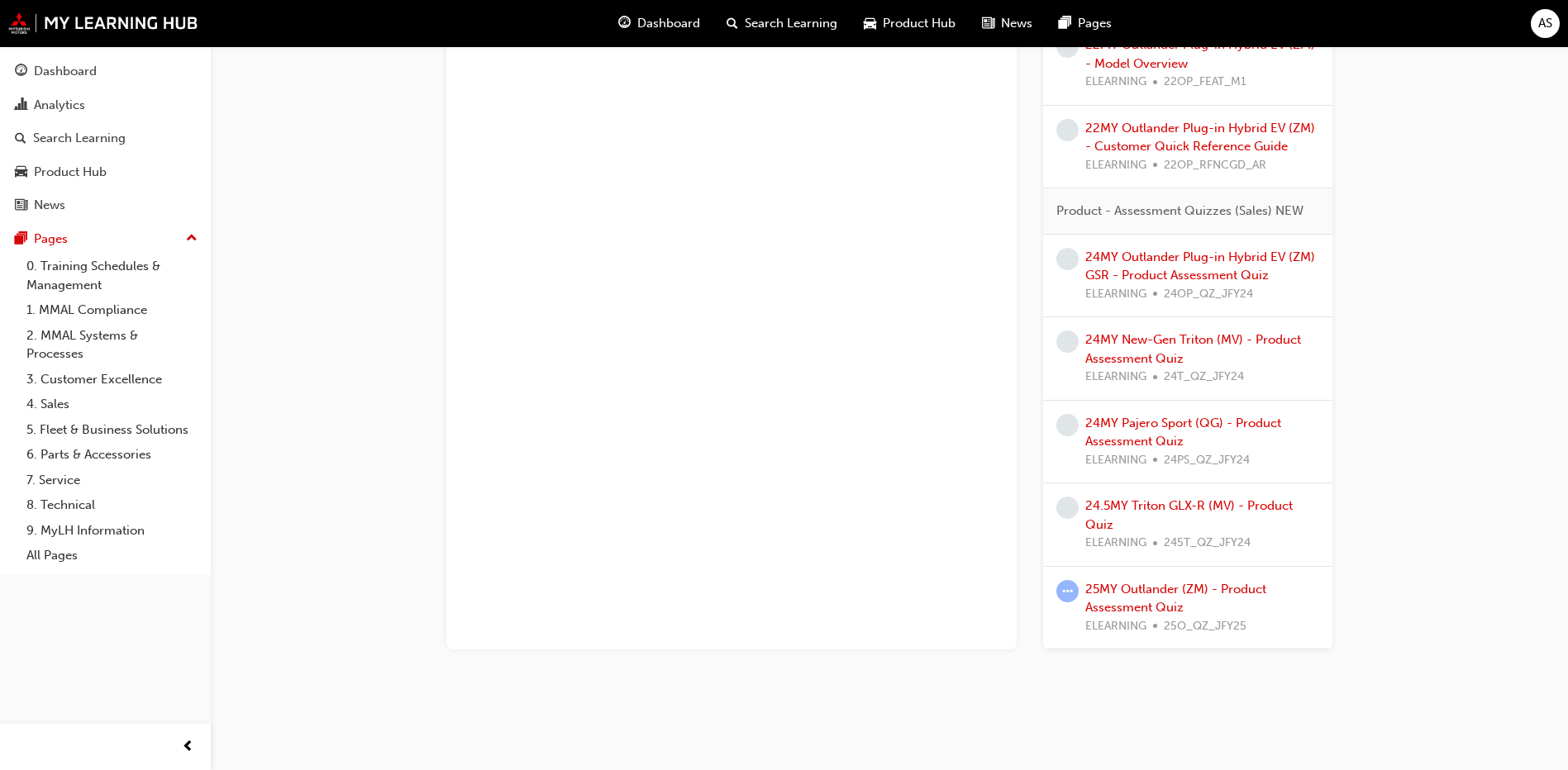
click at [1063, 599] on span "learningRecordVerb_ATTEMPT-icon" at bounding box center [1066, 591] width 22 height 22
click at [1122, 586] on link "25MY Outlander (ZM) - Product Assessment Quiz" at bounding box center [1176, 598] width 181 height 34
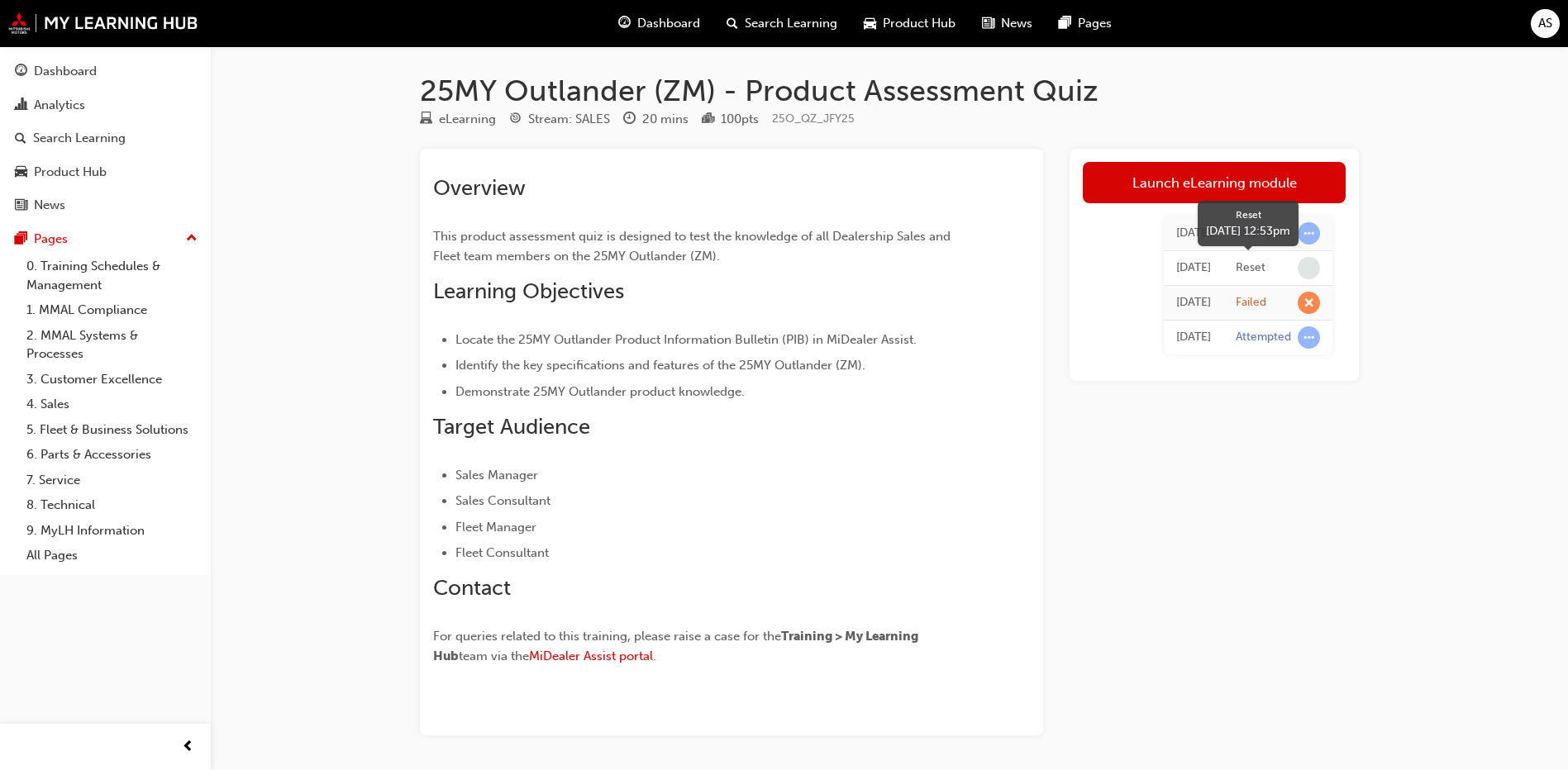
click at [1311, 267] on span "learningRecordVerb_NONE-icon" at bounding box center [1308, 268] width 22 height 22
click at [1306, 222] on span "learningRecordVerb_ATTEMPT-icon" at bounding box center [1308, 233] width 22 height 22
click at [1308, 232] on span "learningRecordVerb_ATTEMPT-icon" at bounding box center [1308, 233] width 22 height 22
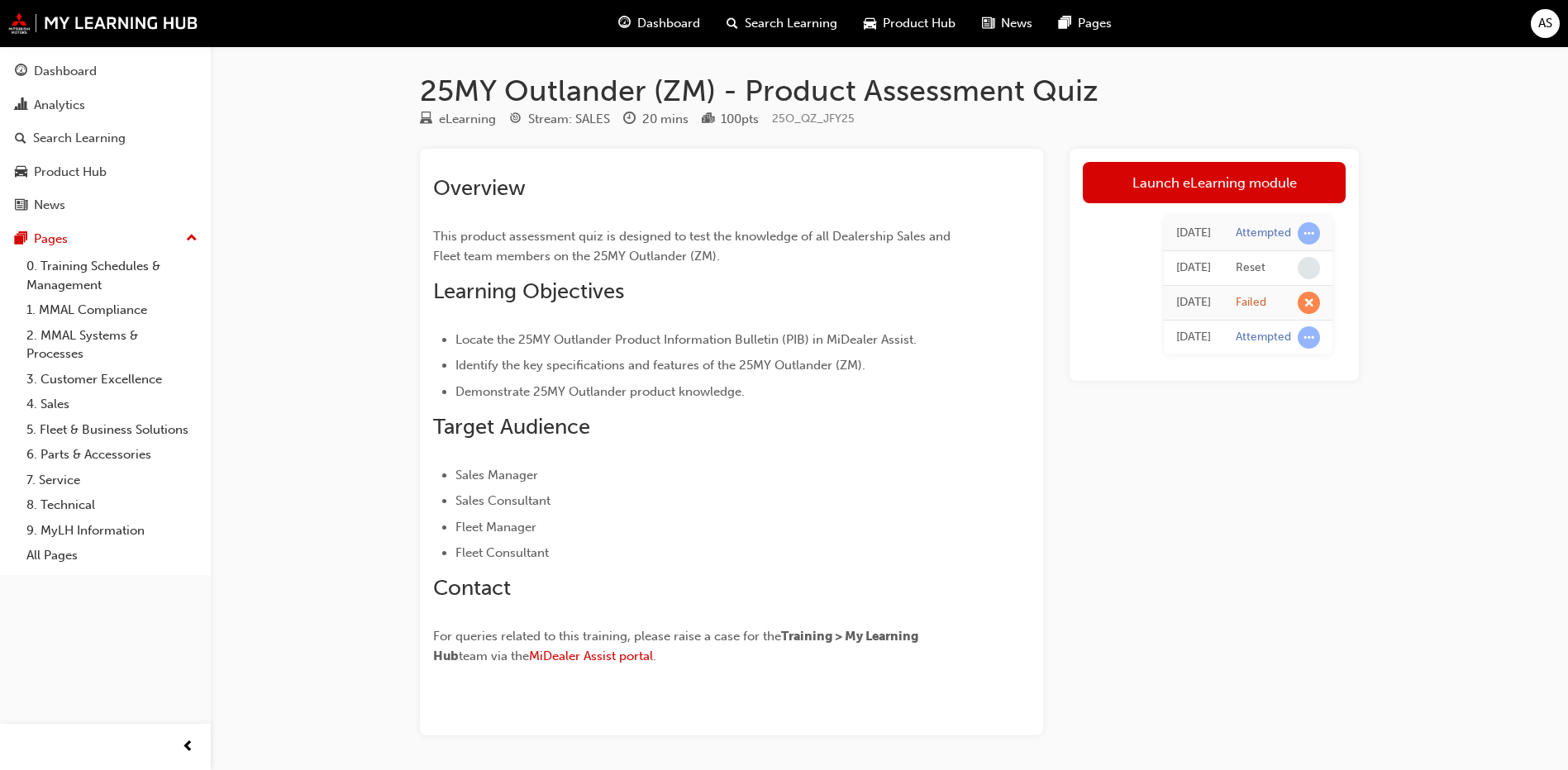
click at [1132, 240] on div "[DATE] Attempted [DATE] Reset [DATE] Failed [DATE] Attempted" at bounding box center [1213, 285] width 263 height 165
click at [1151, 185] on link "Launch eLearning module" at bounding box center [1213, 182] width 263 height 41
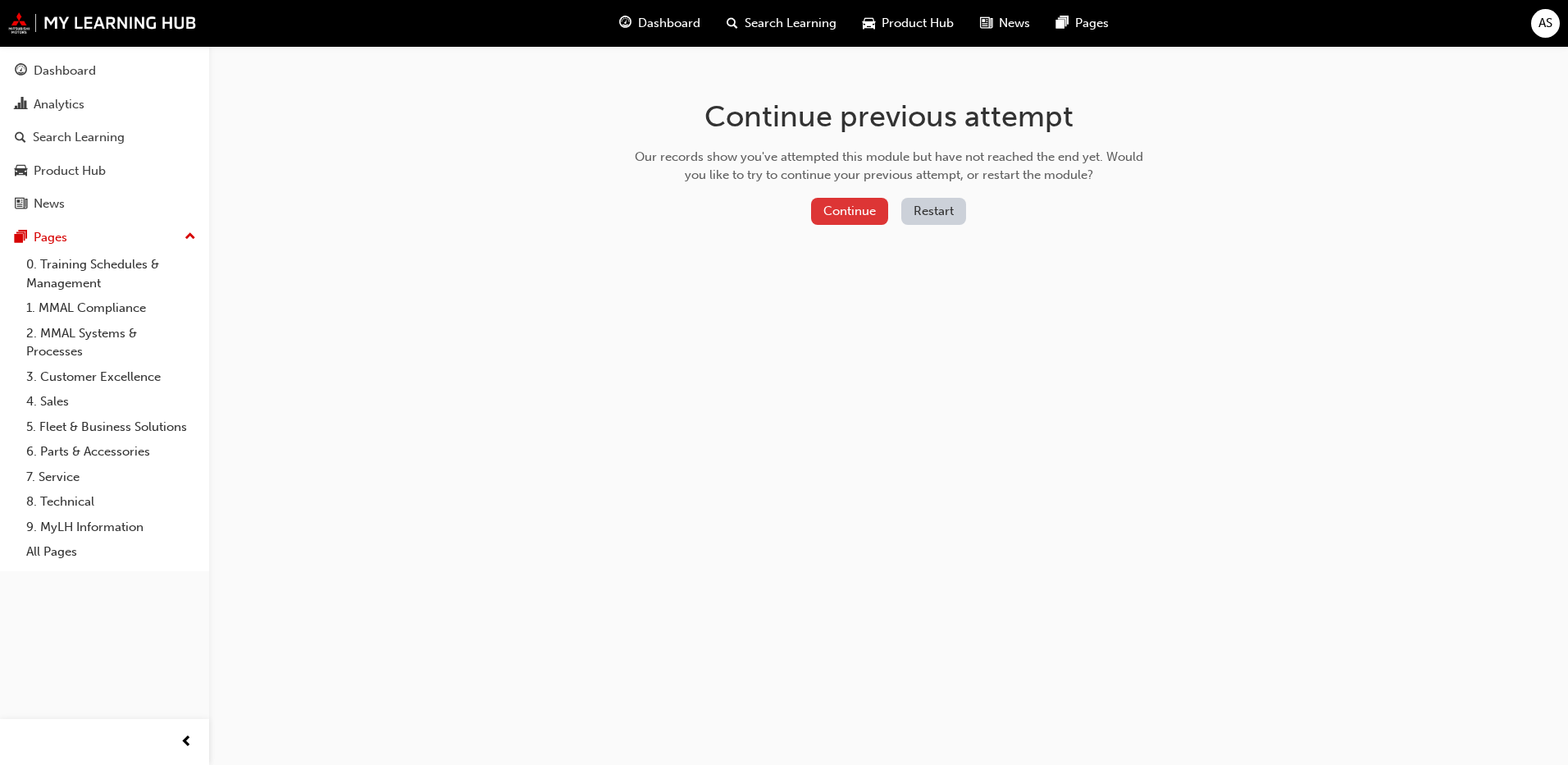
click at [876, 217] on button "Continue" at bounding box center [850, 211] width 77 height 27
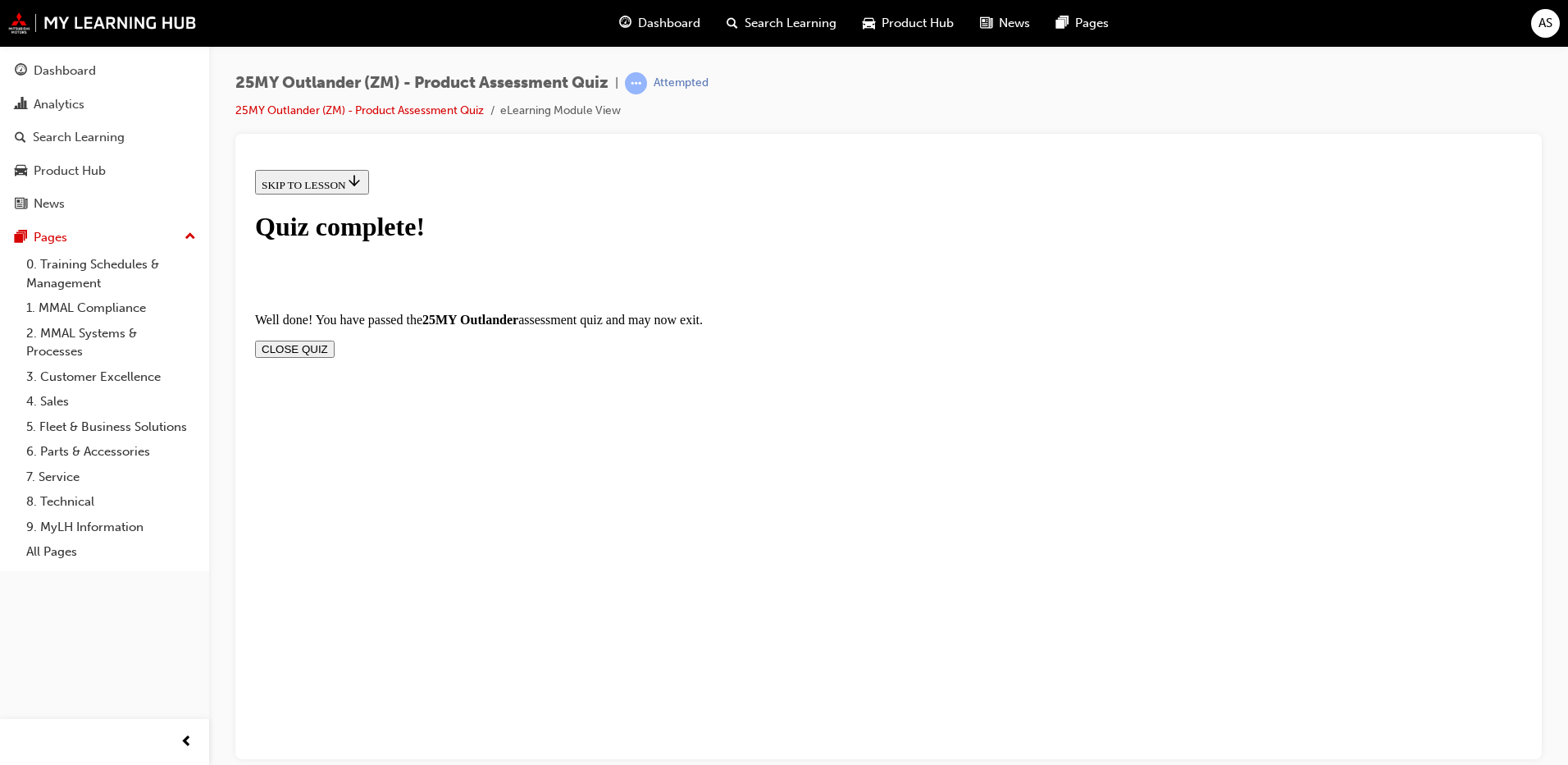
click at [334, 339] on button "CLOSE QUIZ" at bounding box center [295, 348] width 79 height 17
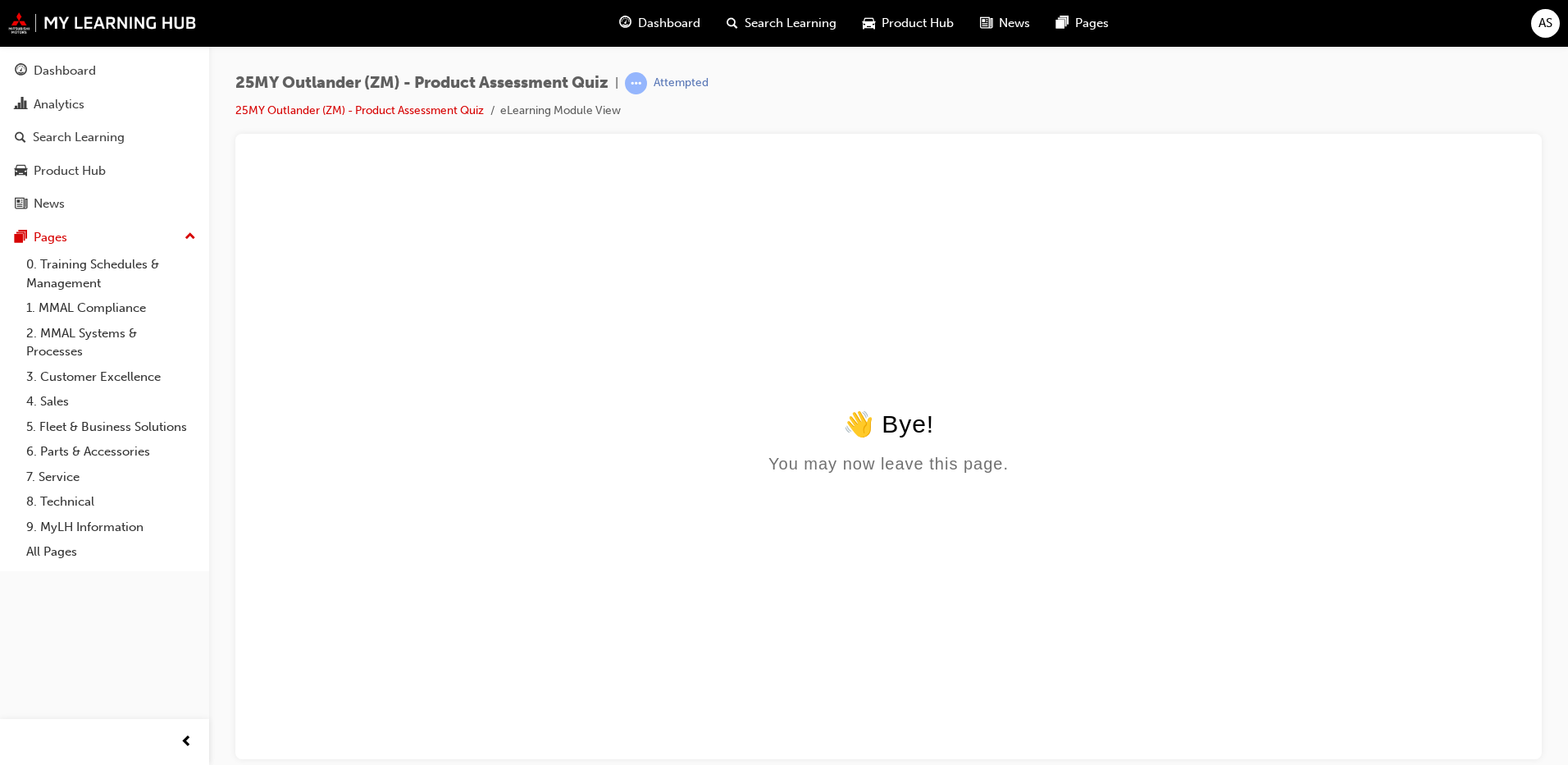
click at [953, 423] on div "👋 Bye!" at bounding box center [888, 424] width 1267 height 29
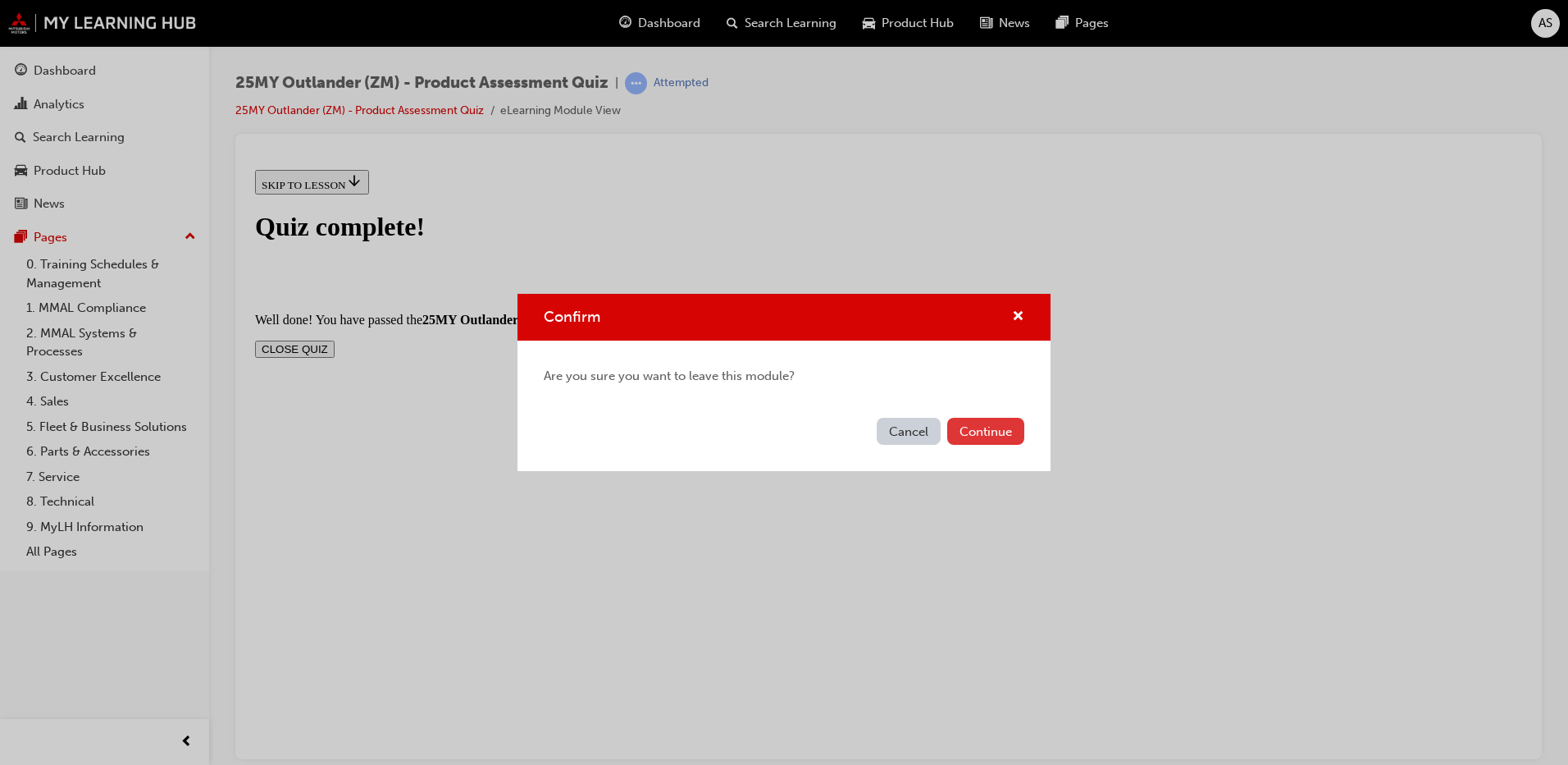
click at [1010, 432] on button "Continue" at bounding box center [986, 431] width 77 height 27
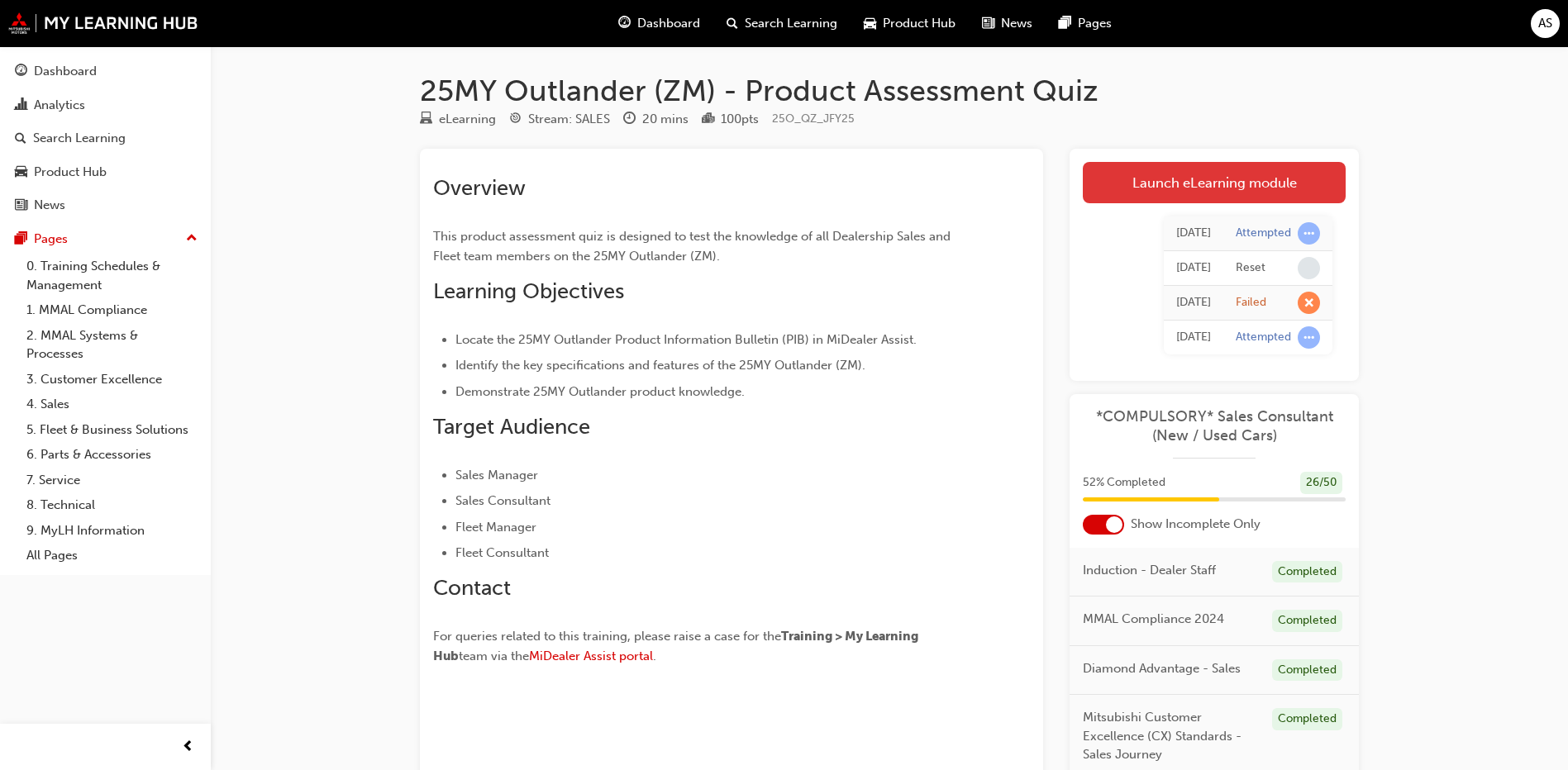
click at [1274, 194] on link "Launch eLearning module" at bounding box center [1213, 182] width 263 height 41
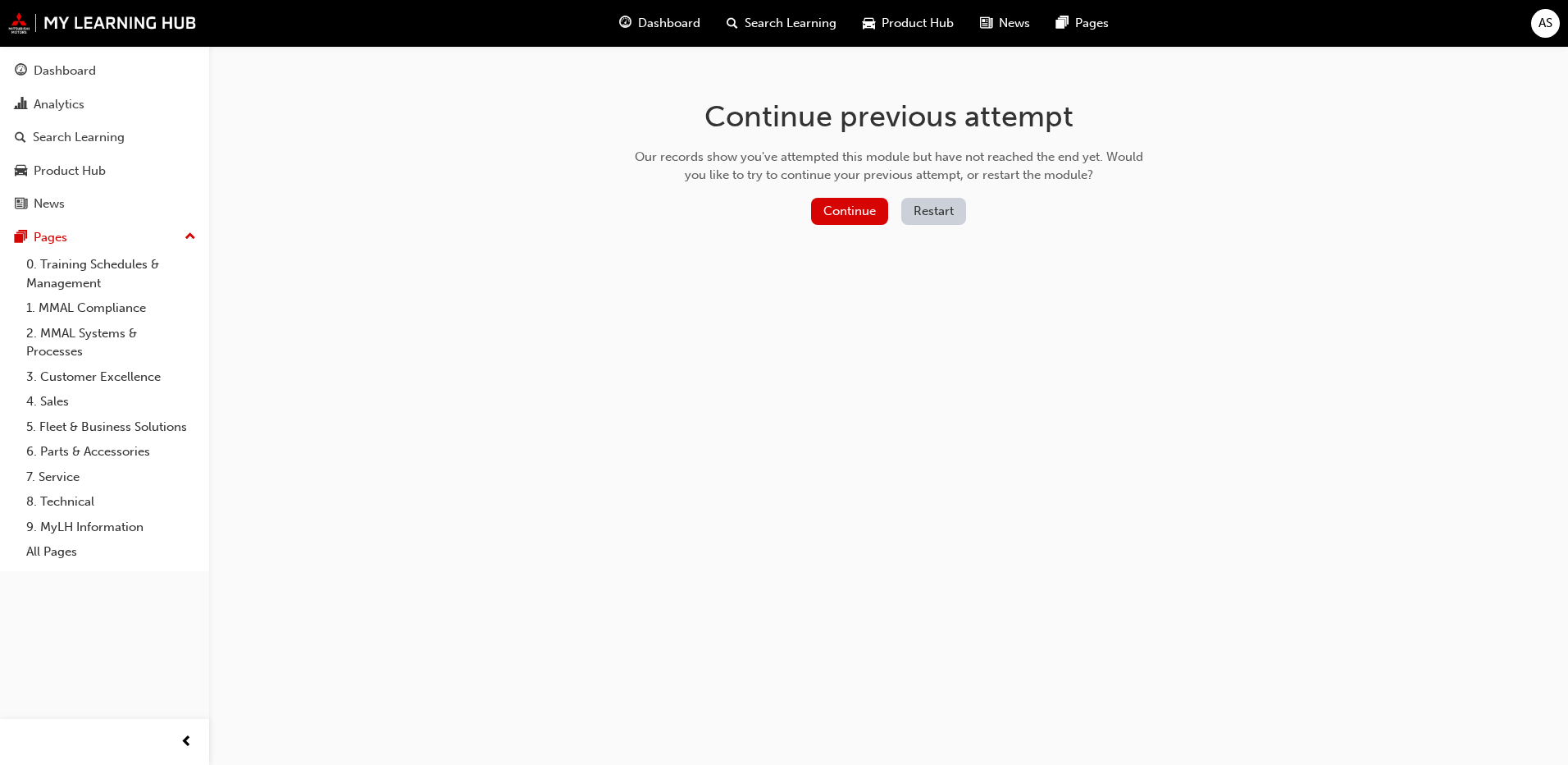
click at [956, 215] on button "Restart" at bounding box center [933, 211] width 65 height 27
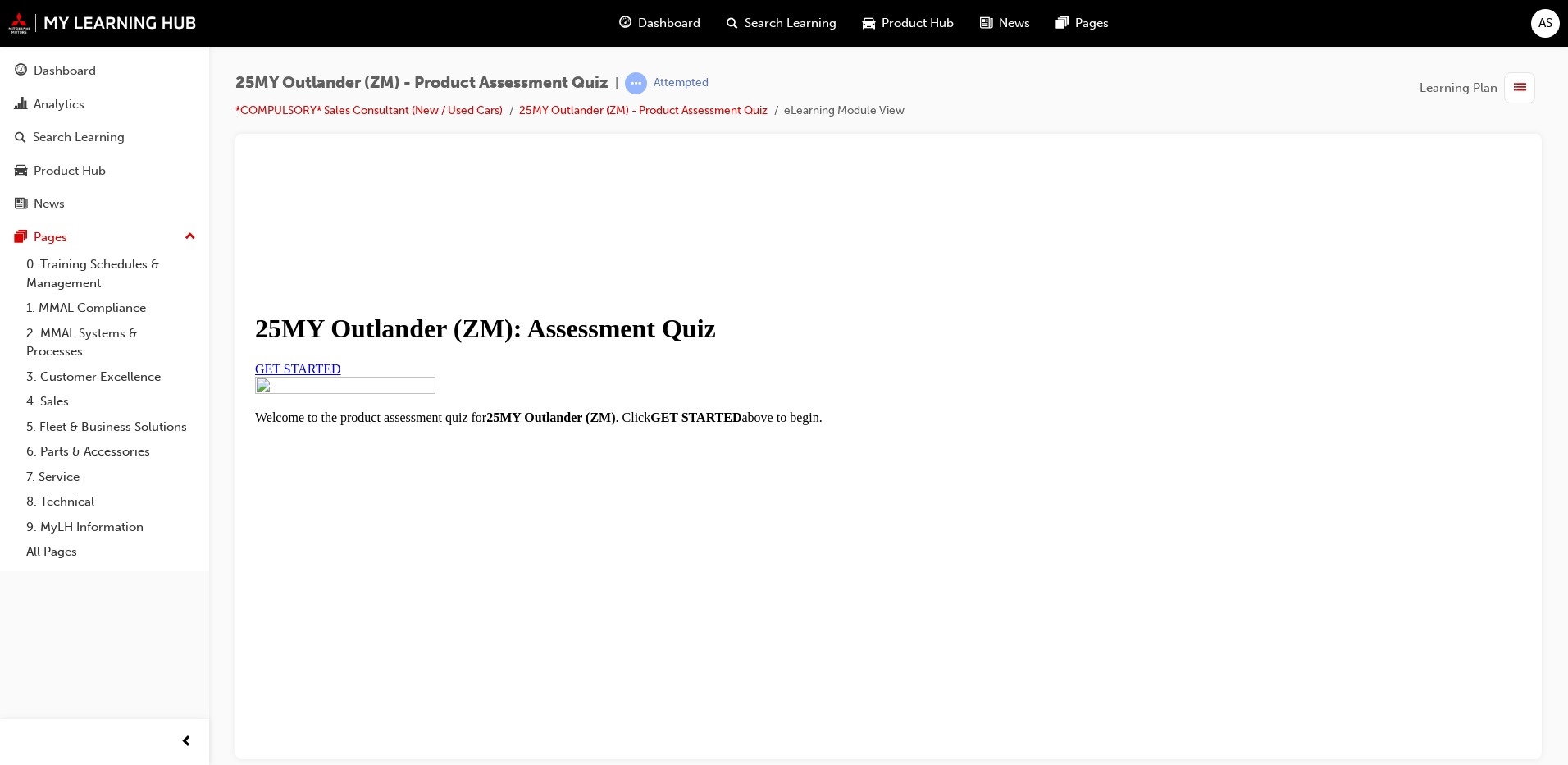
click at [341, 375] on span "GET STARTED" at bounding box center [298, 368] width 86 height 14
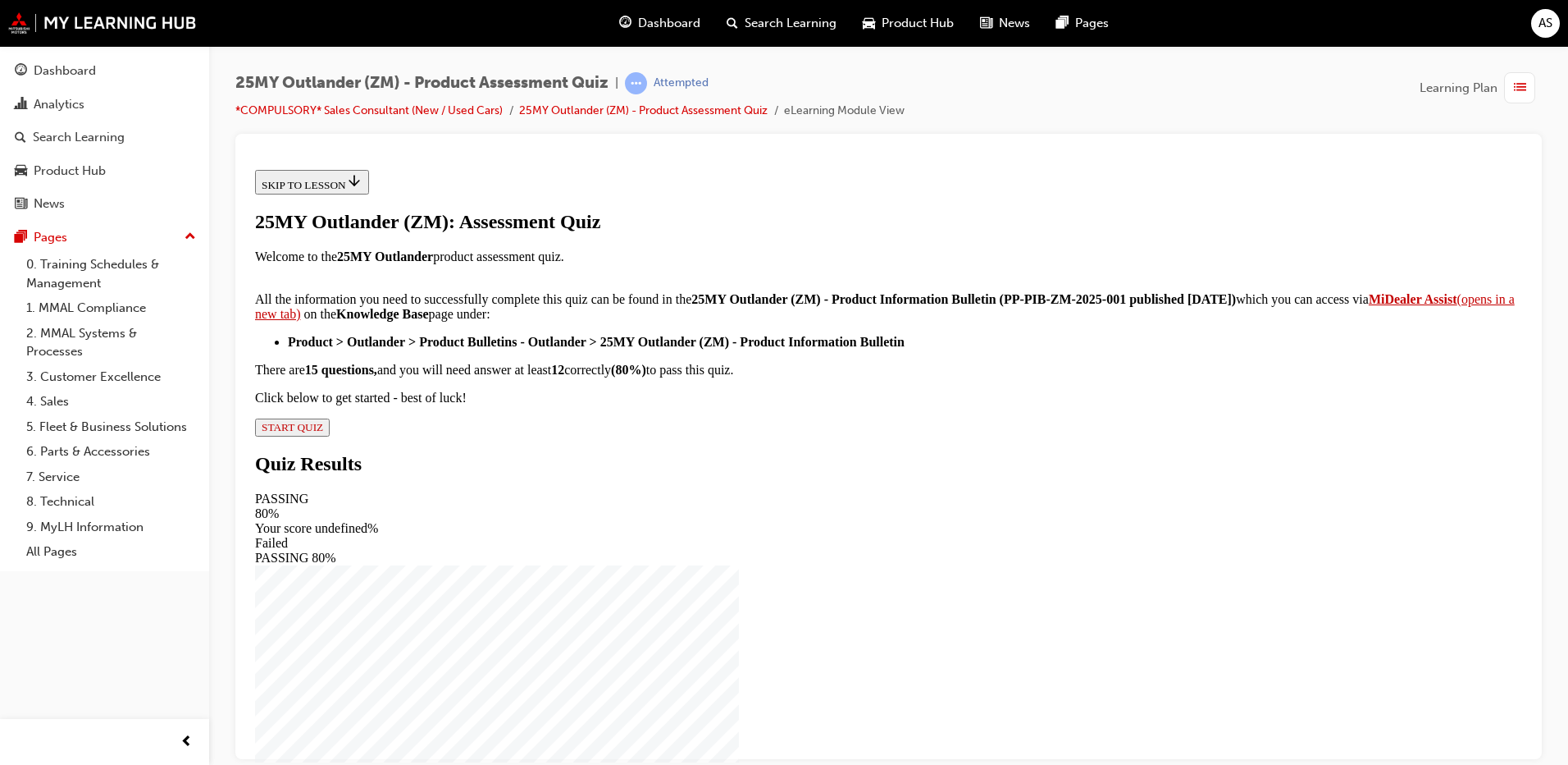
scroll to position [256, 0]
click at [653, 436] on div "25MY Outlander (ZM): Assessment Quiz Welcome to the 25MY Outlander product asse…" at bounding box center [888, 322] width 1267 height 225
click at [323, 432] on span "START QUIZ" at bounding box center [293, 426] width 62 height 13
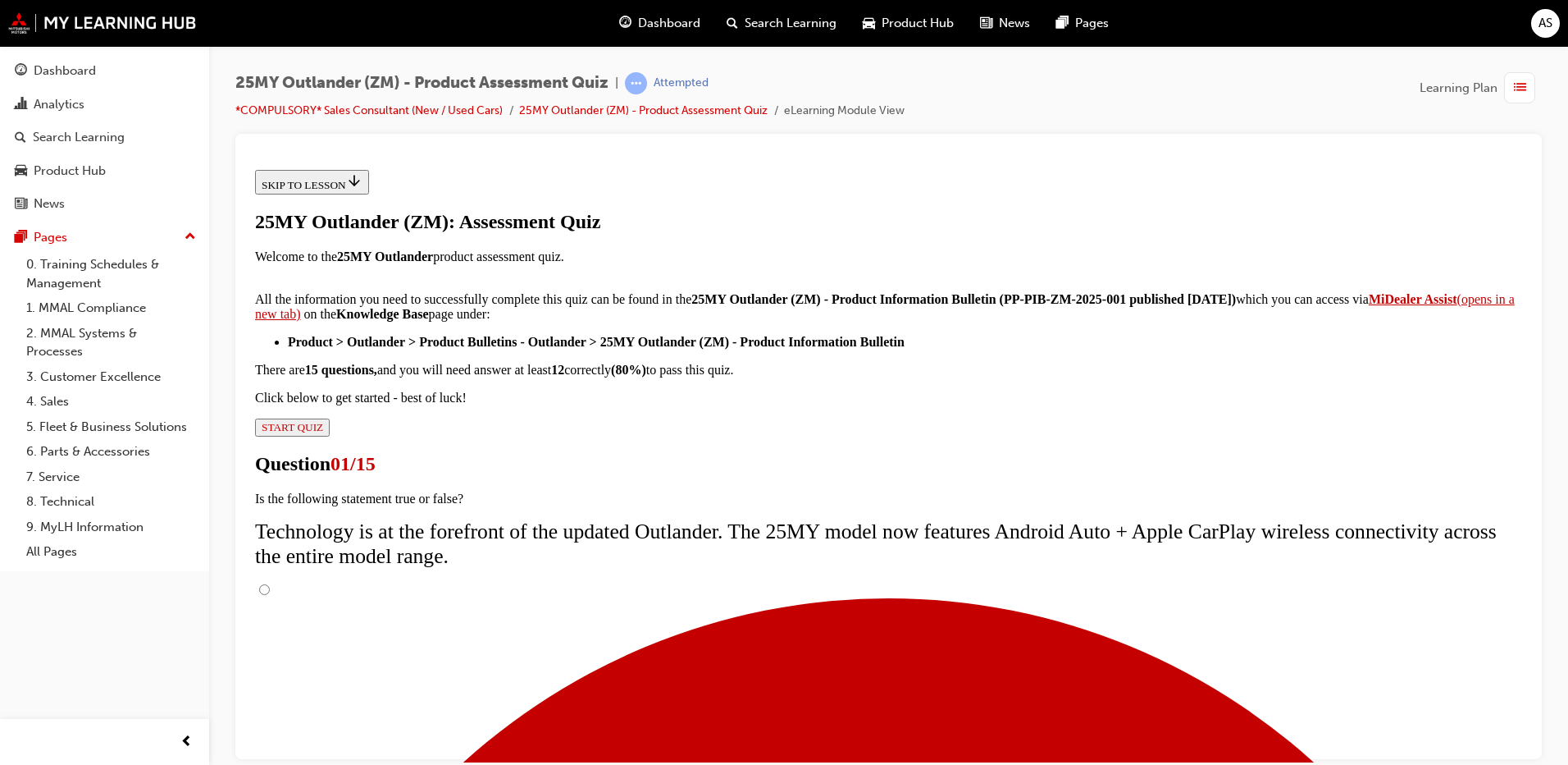
scroll to position [130, 0]
click at [270, 583] on input "True" at bounding box center [264, 588] width 11 height 11
radio input "true"
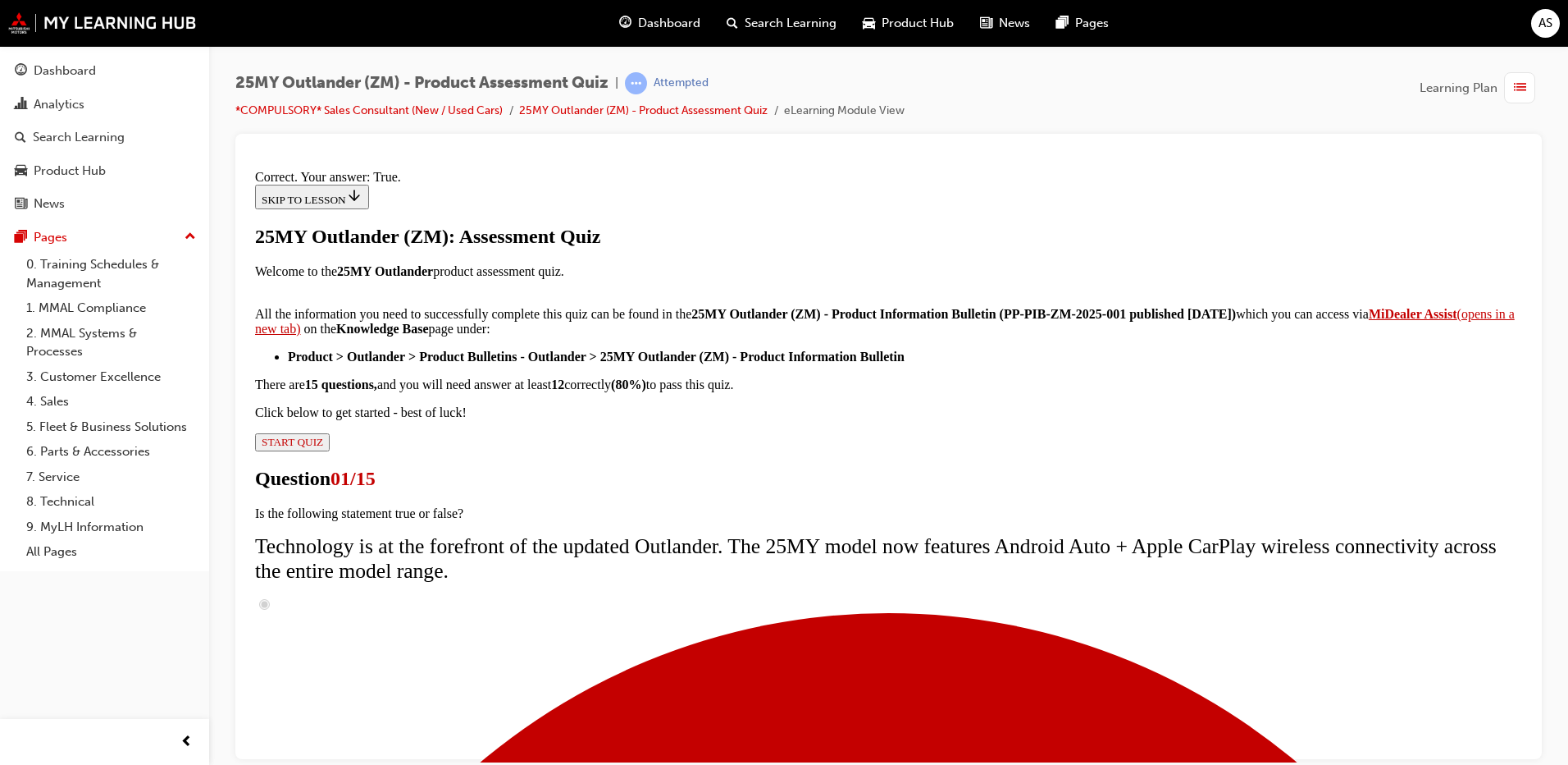
scroll to position [182, 0]
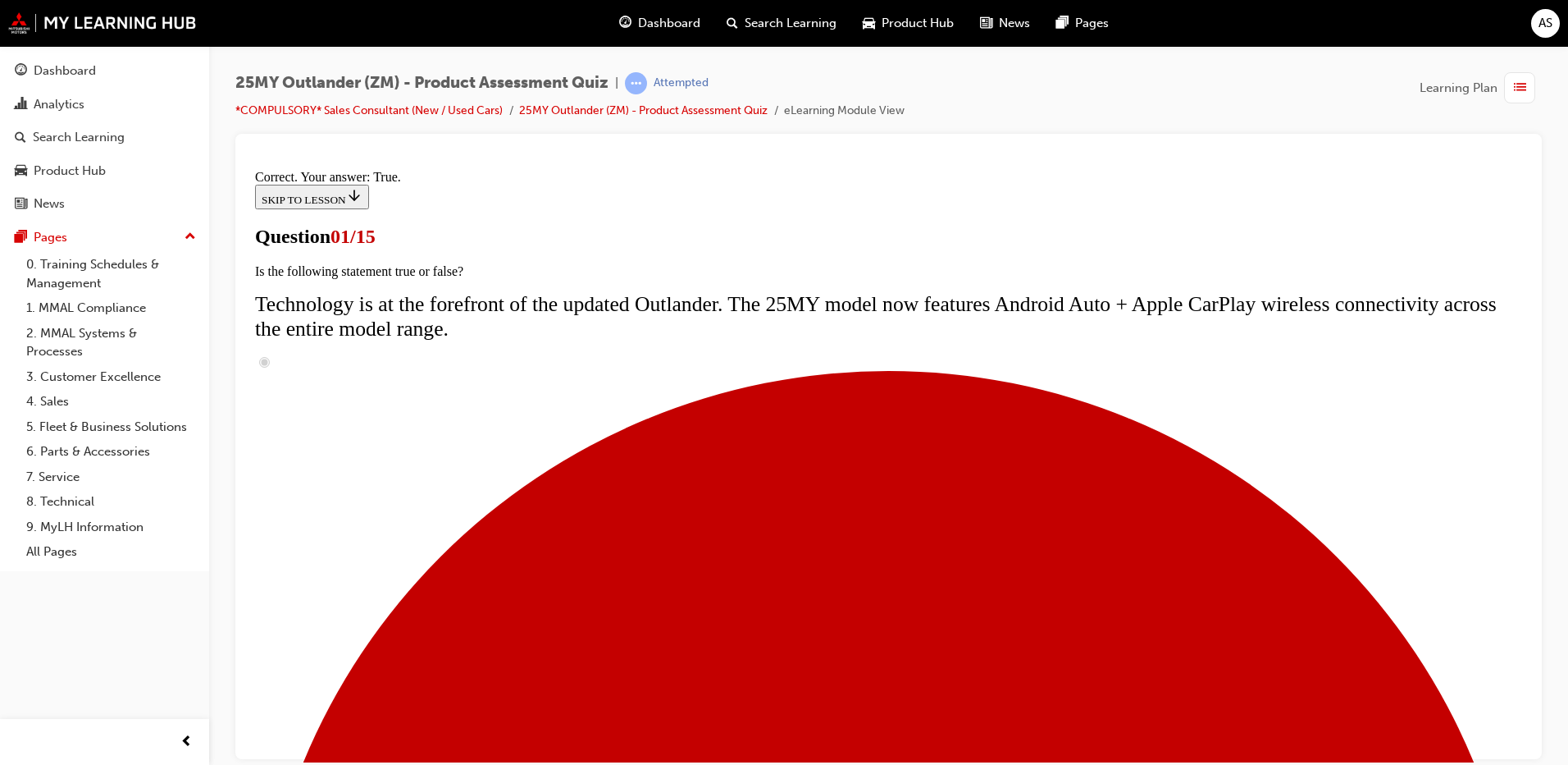
scroll to position [82, 0]
radio input "true"
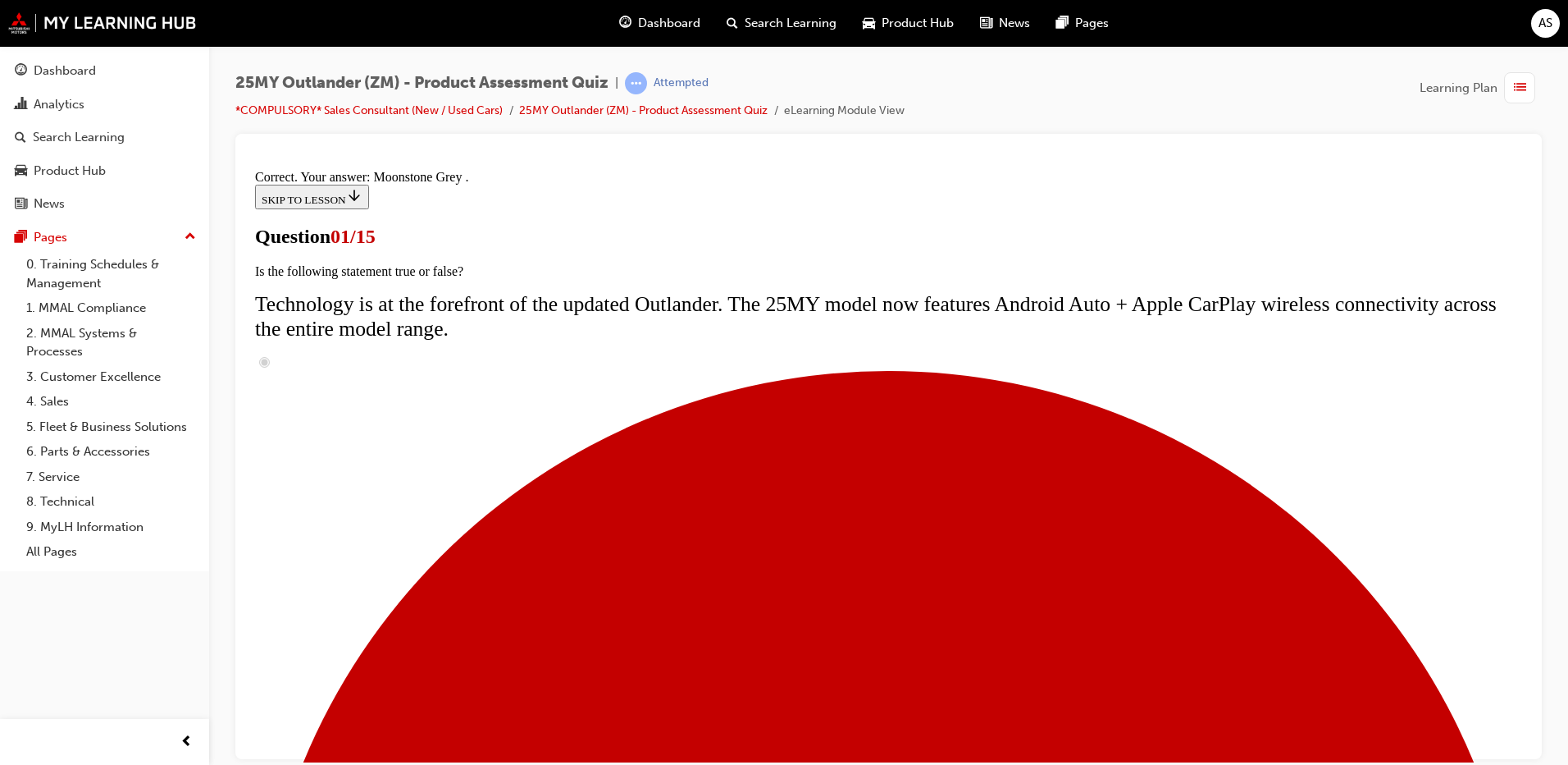
scroll to position [388, 0]
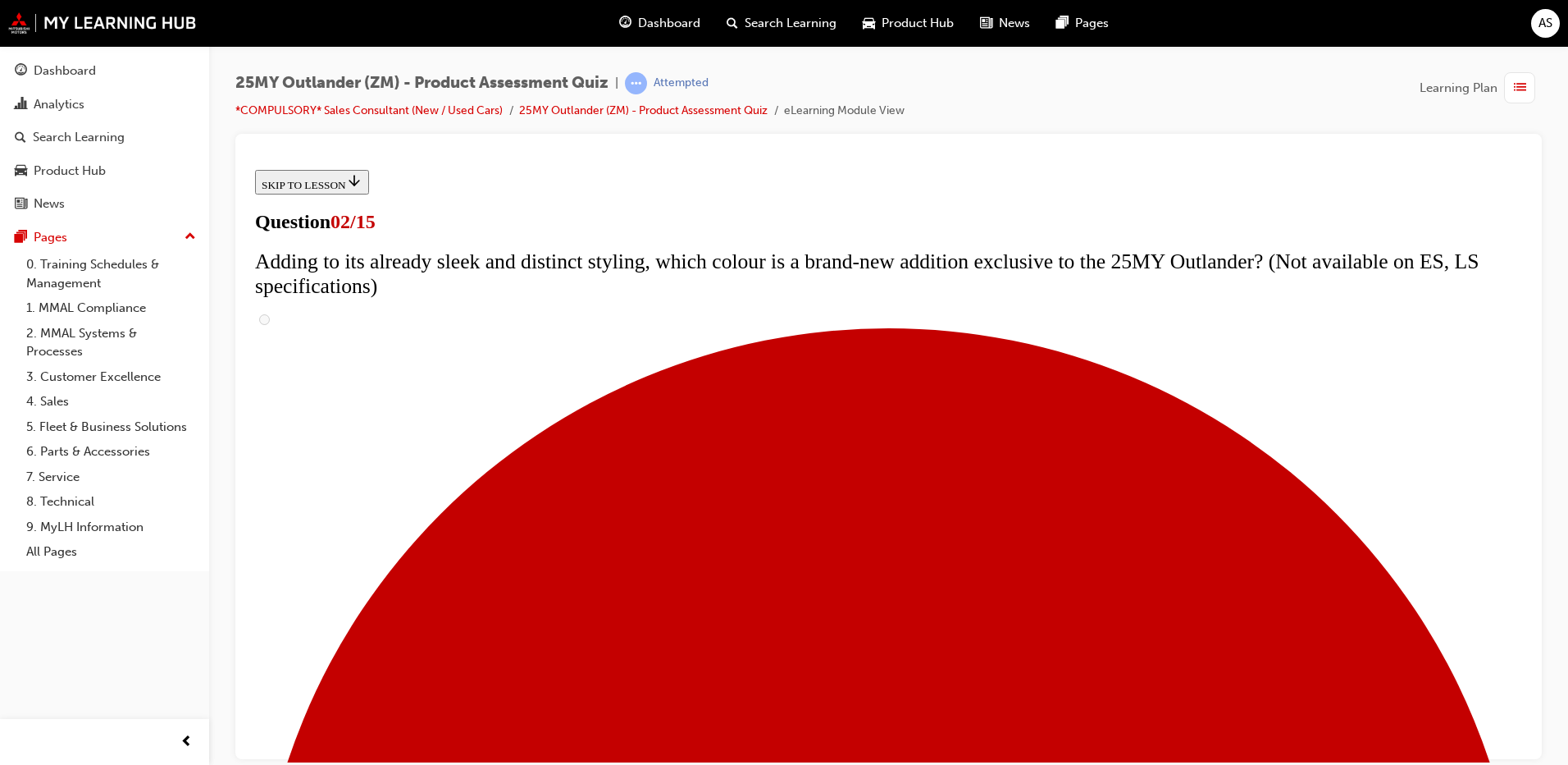
scroll to position [0, 0]
checkbox input "true"
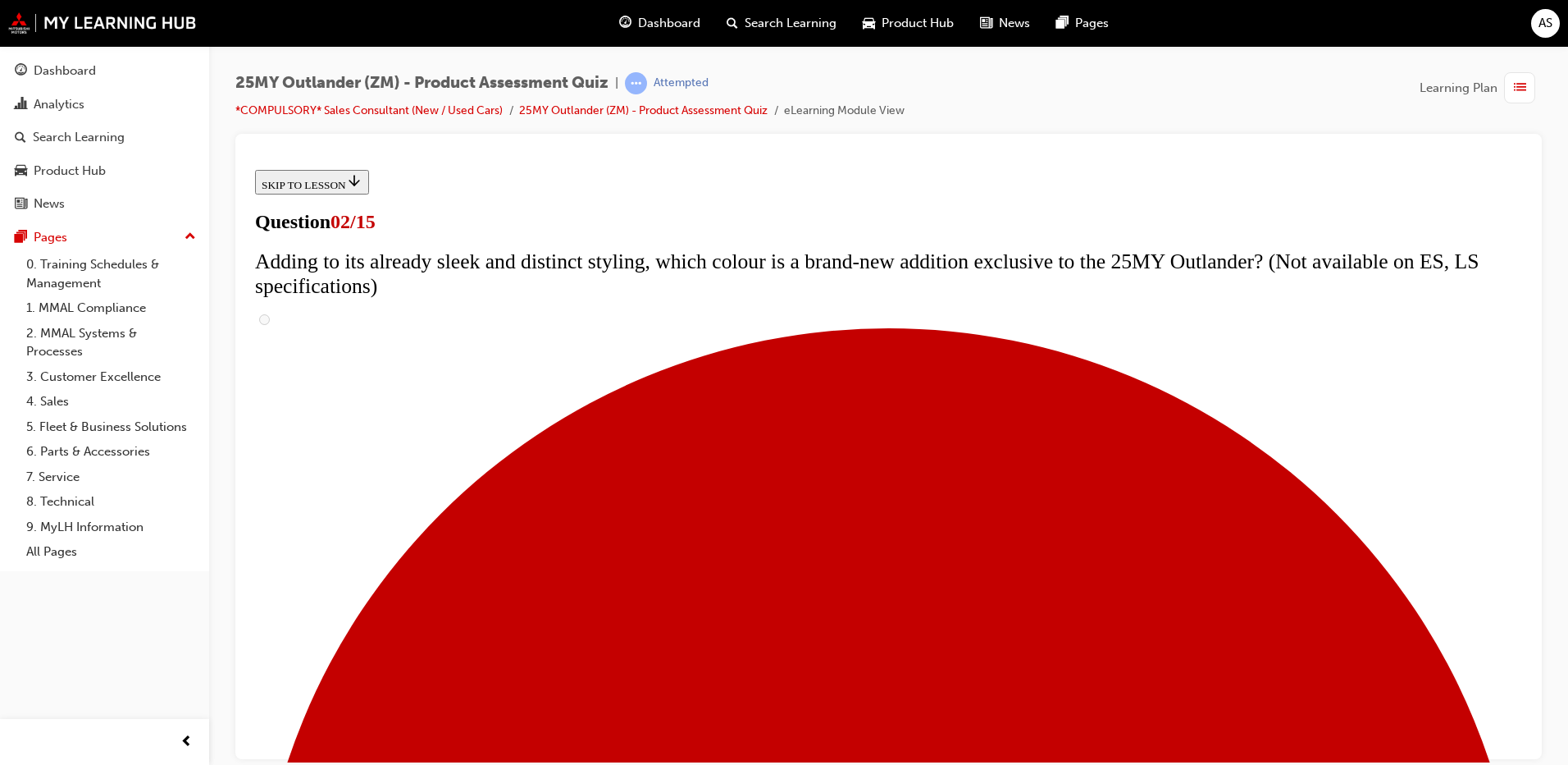
checkbox input "true"
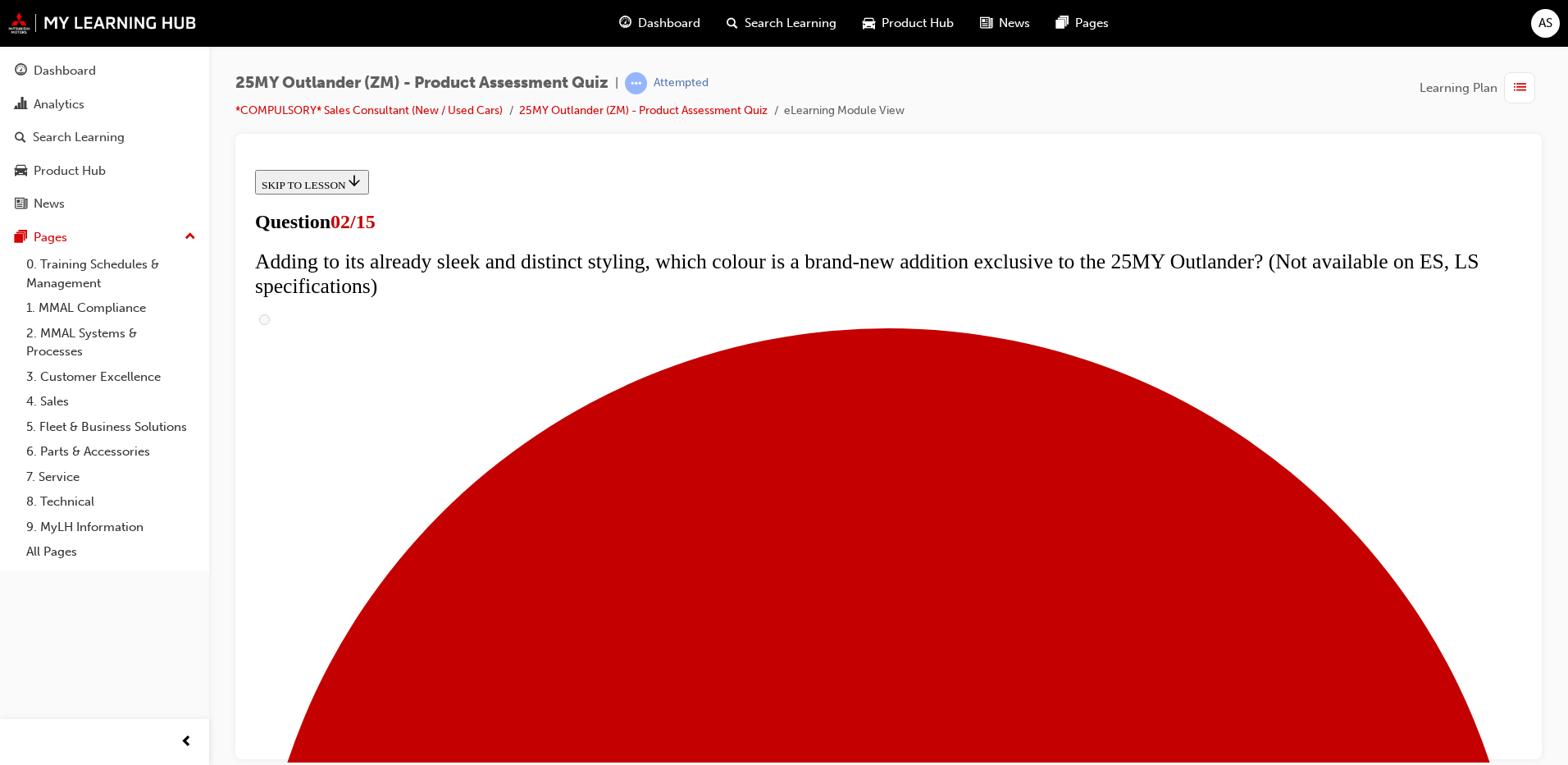
checkbox input "true"
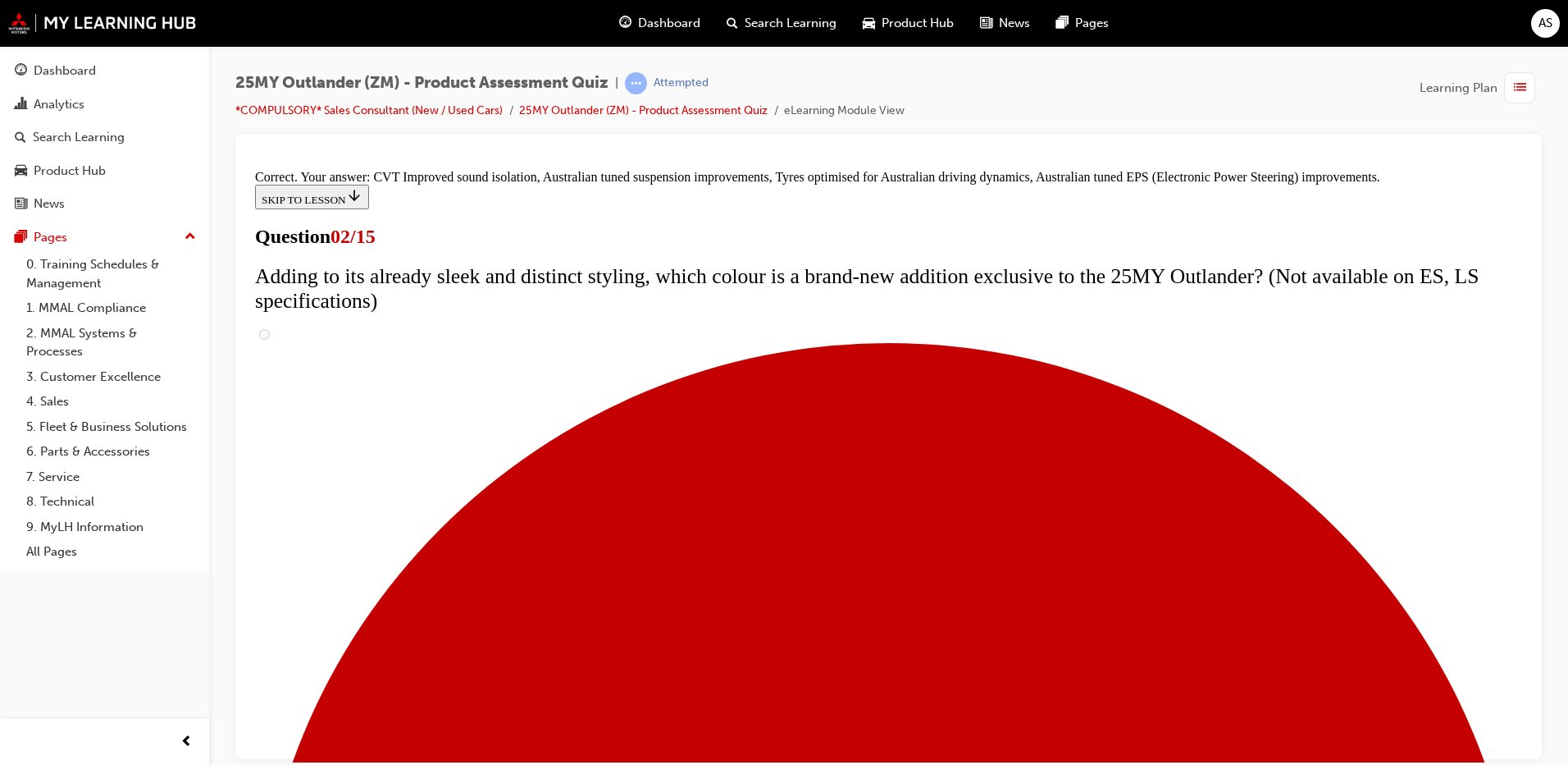
scroll to position [444, 0]
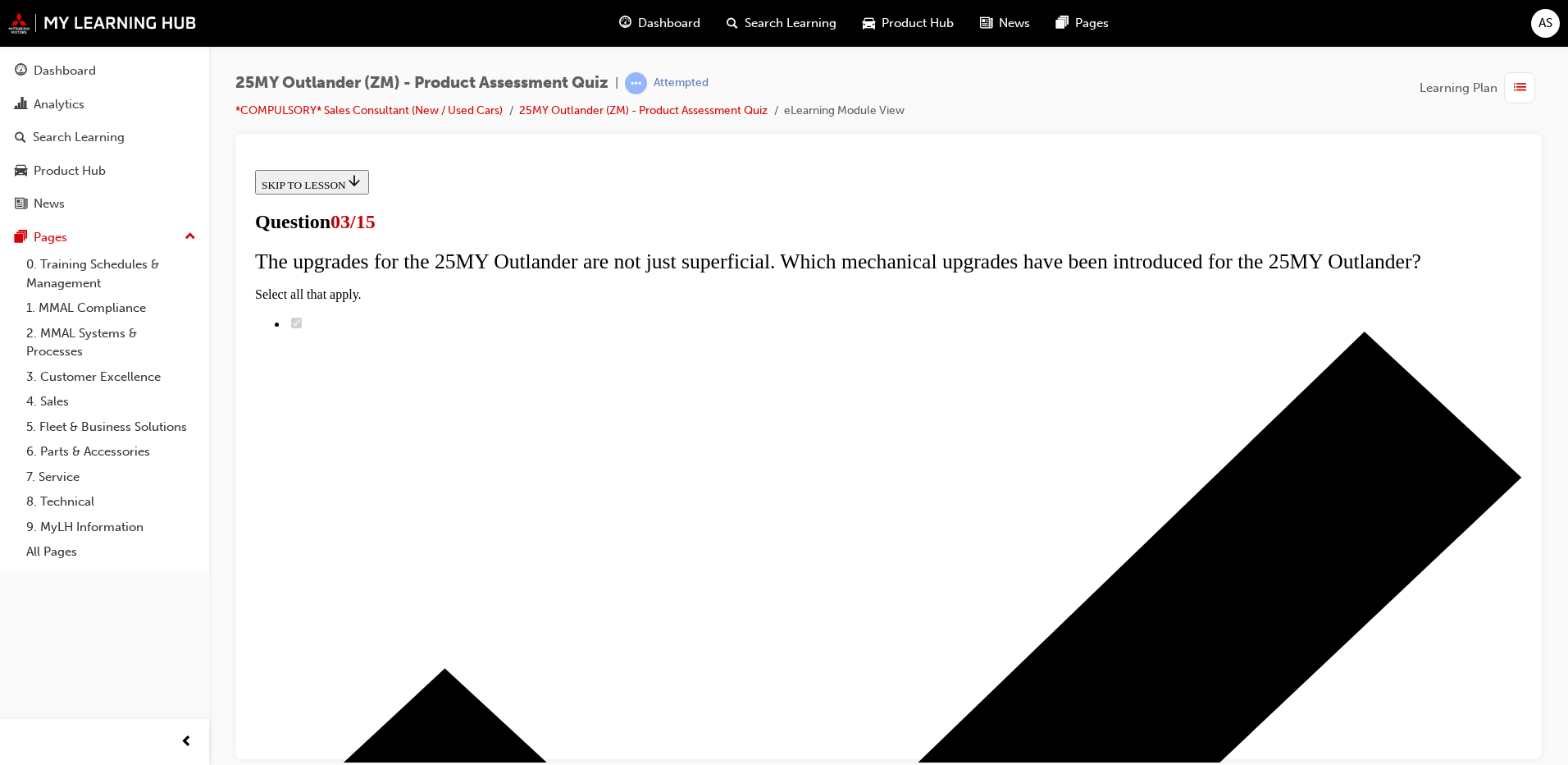
radio input "true"
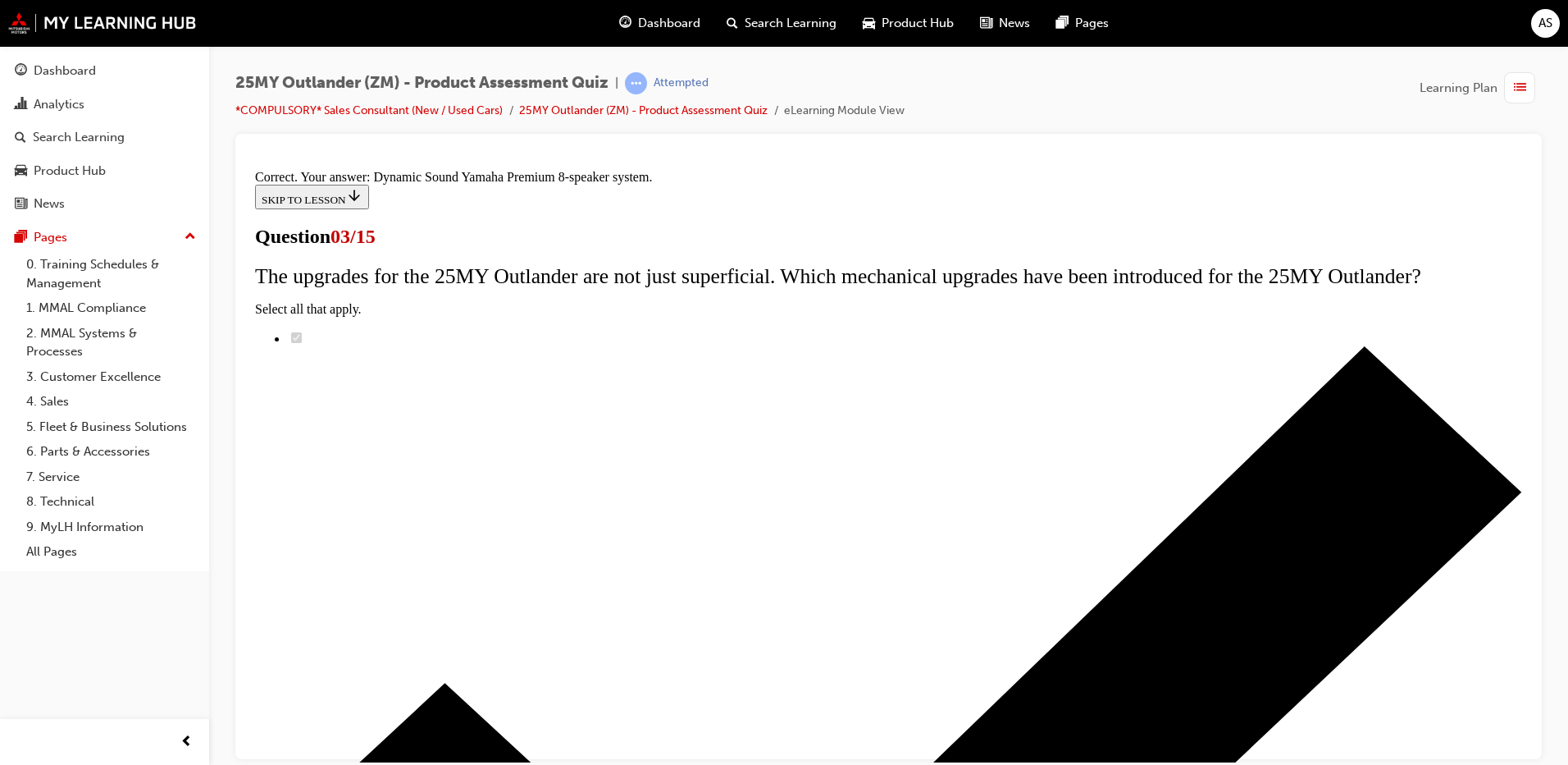
scroll to position [257, 0]
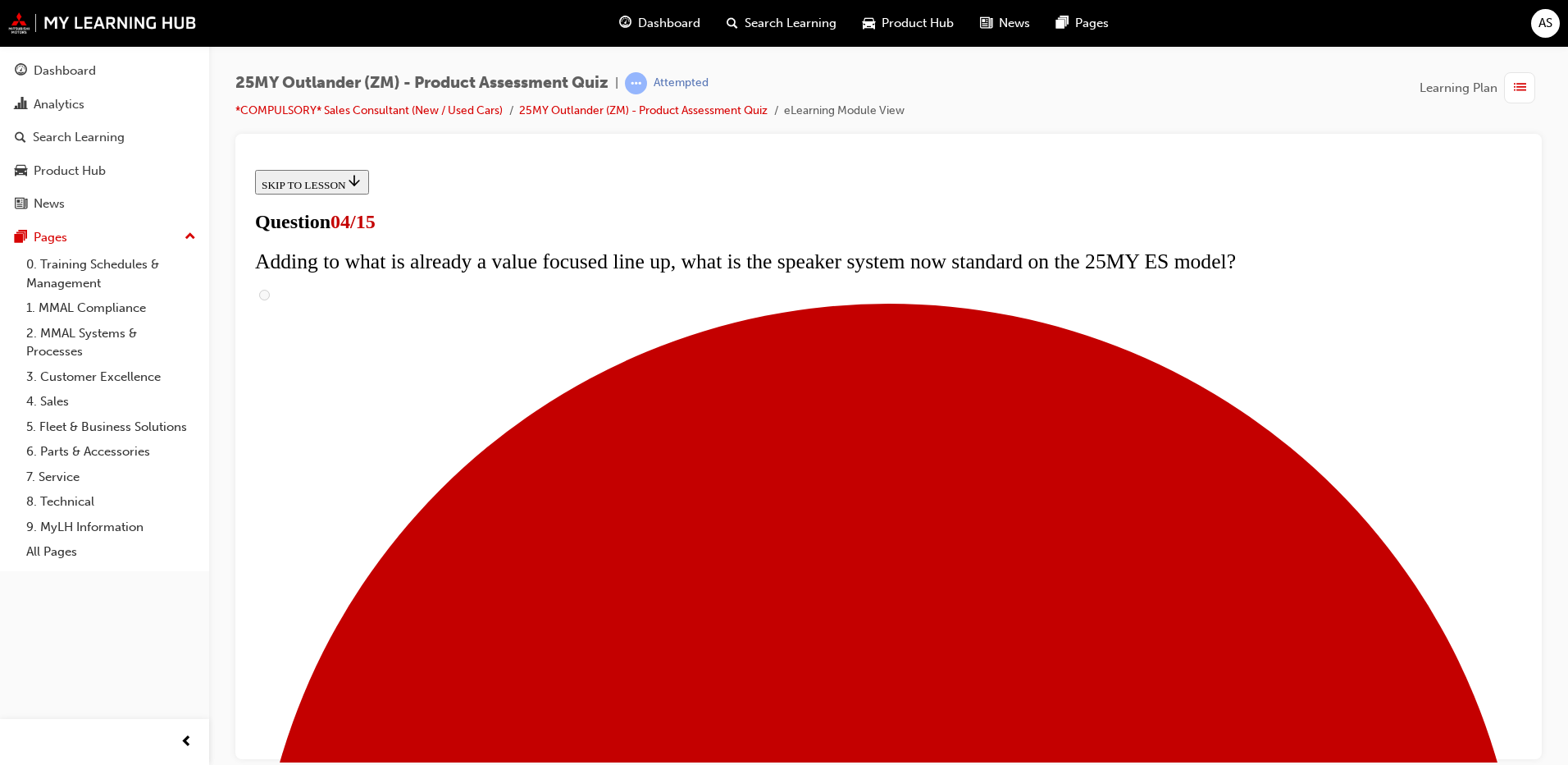
scroll to position [0, 0]
checkbox input "true"
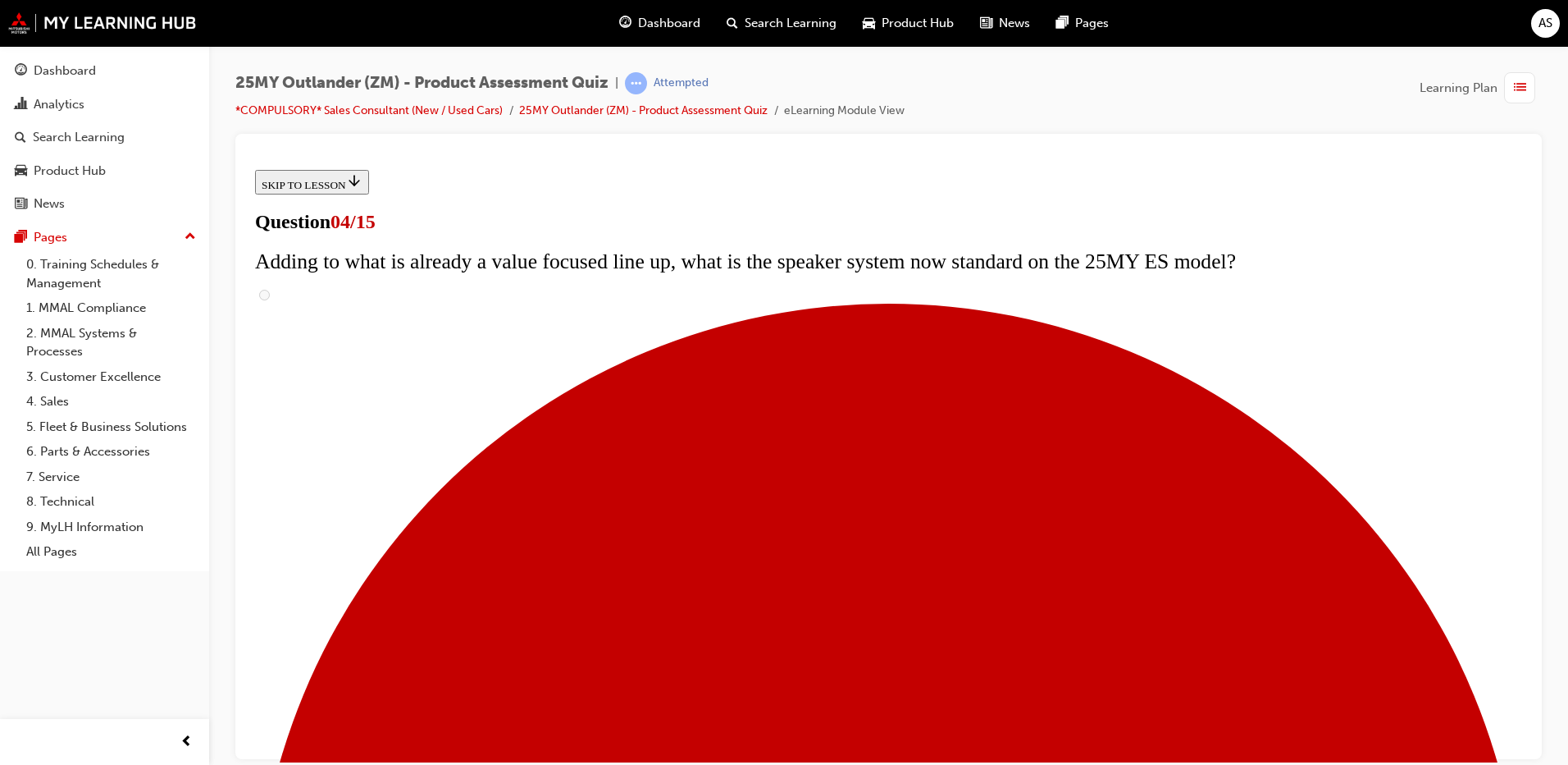
checkbox input "true"
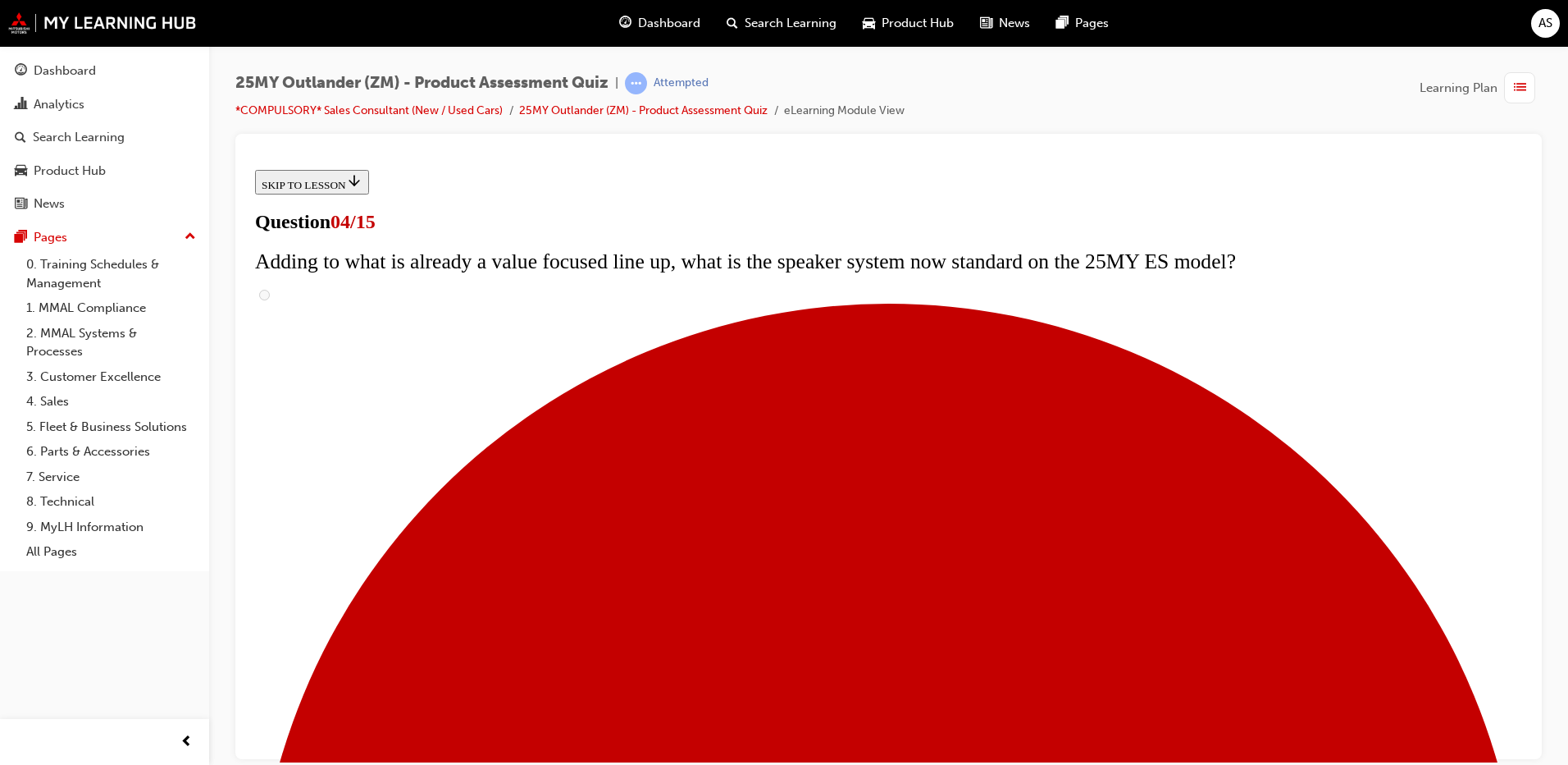
scroll to position [247, 0]
checkbox input "true"
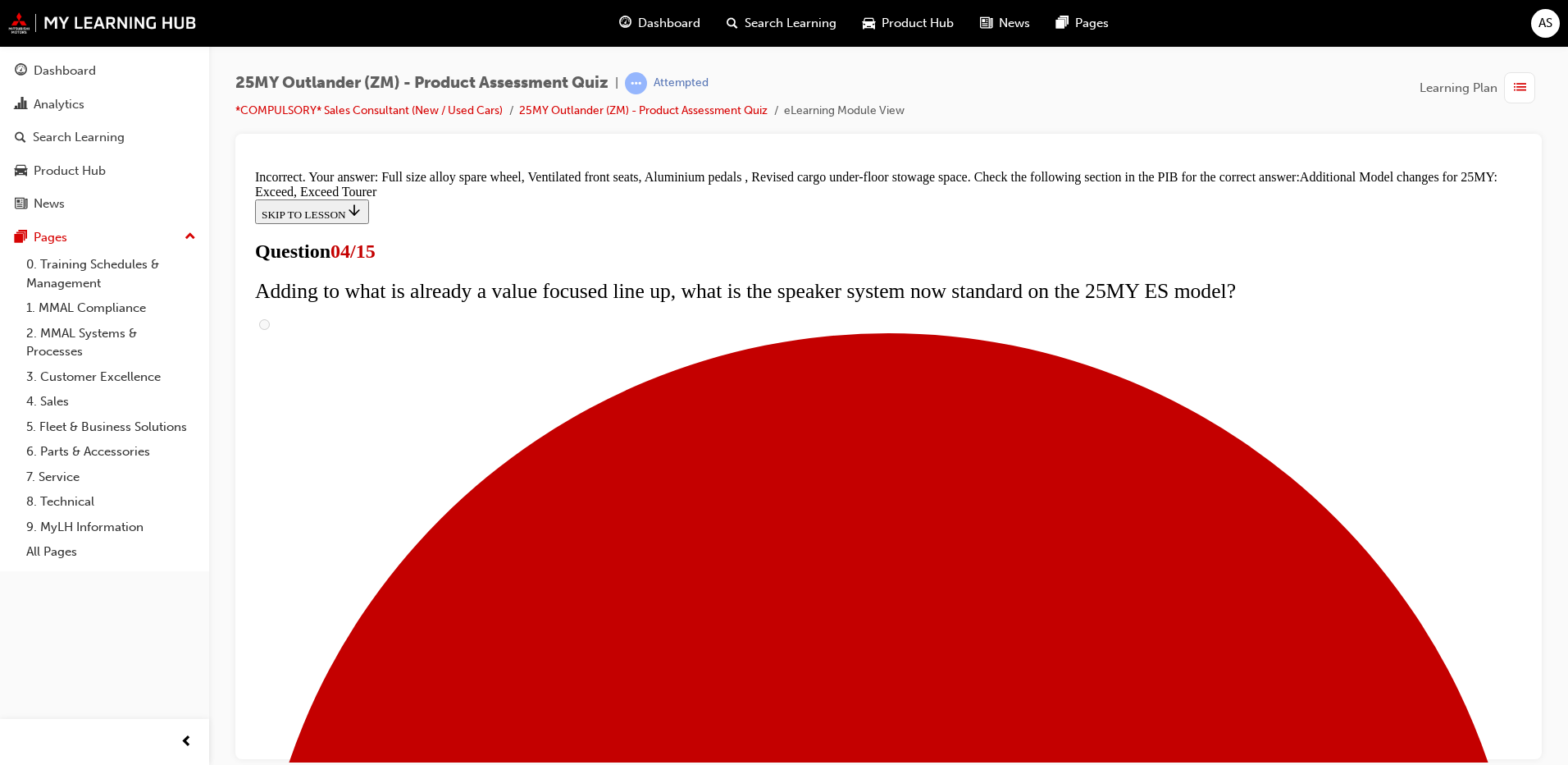
scroll to position [610, 0]
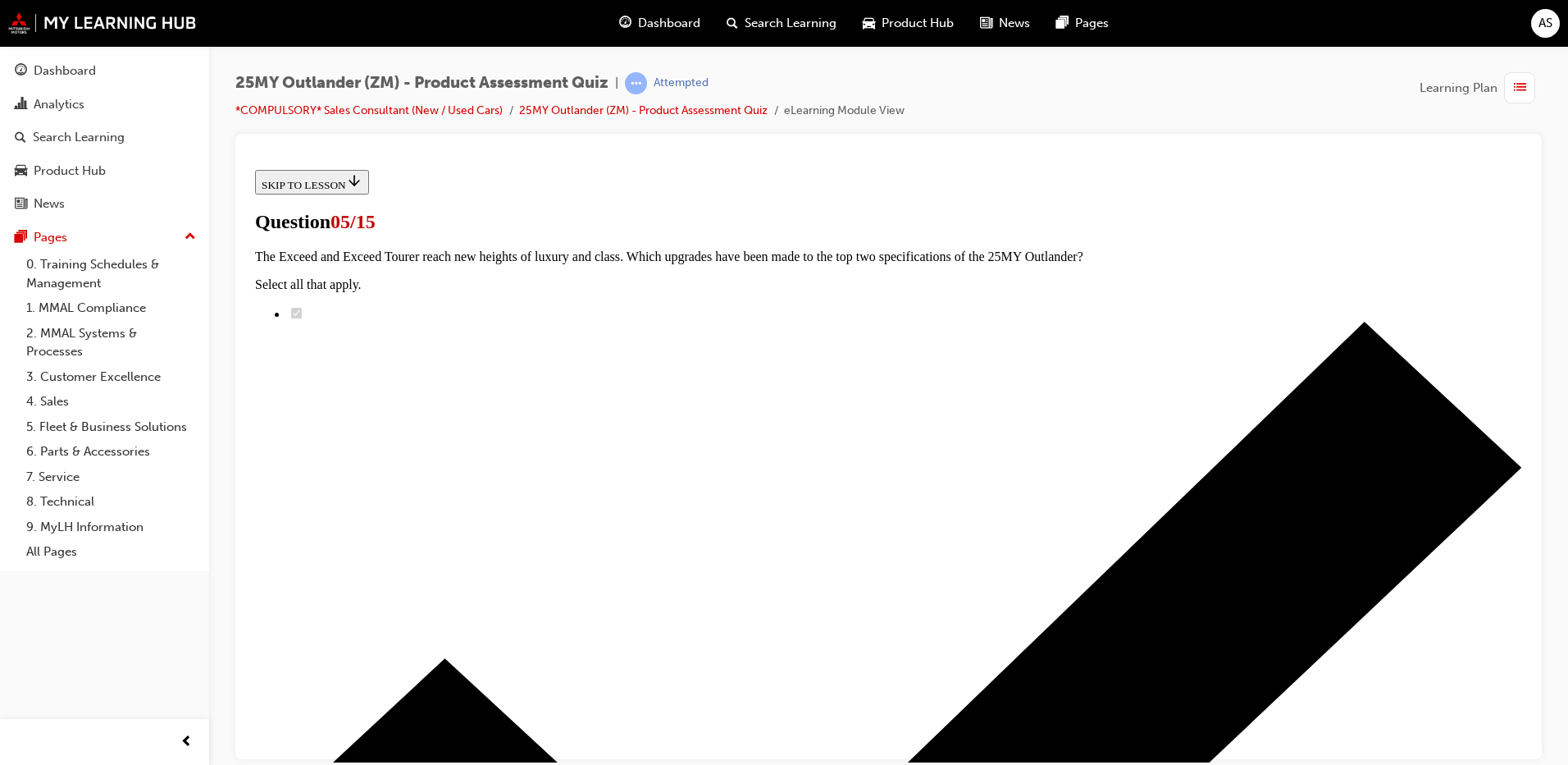
scroll to position [164, 0]
radio input "true"
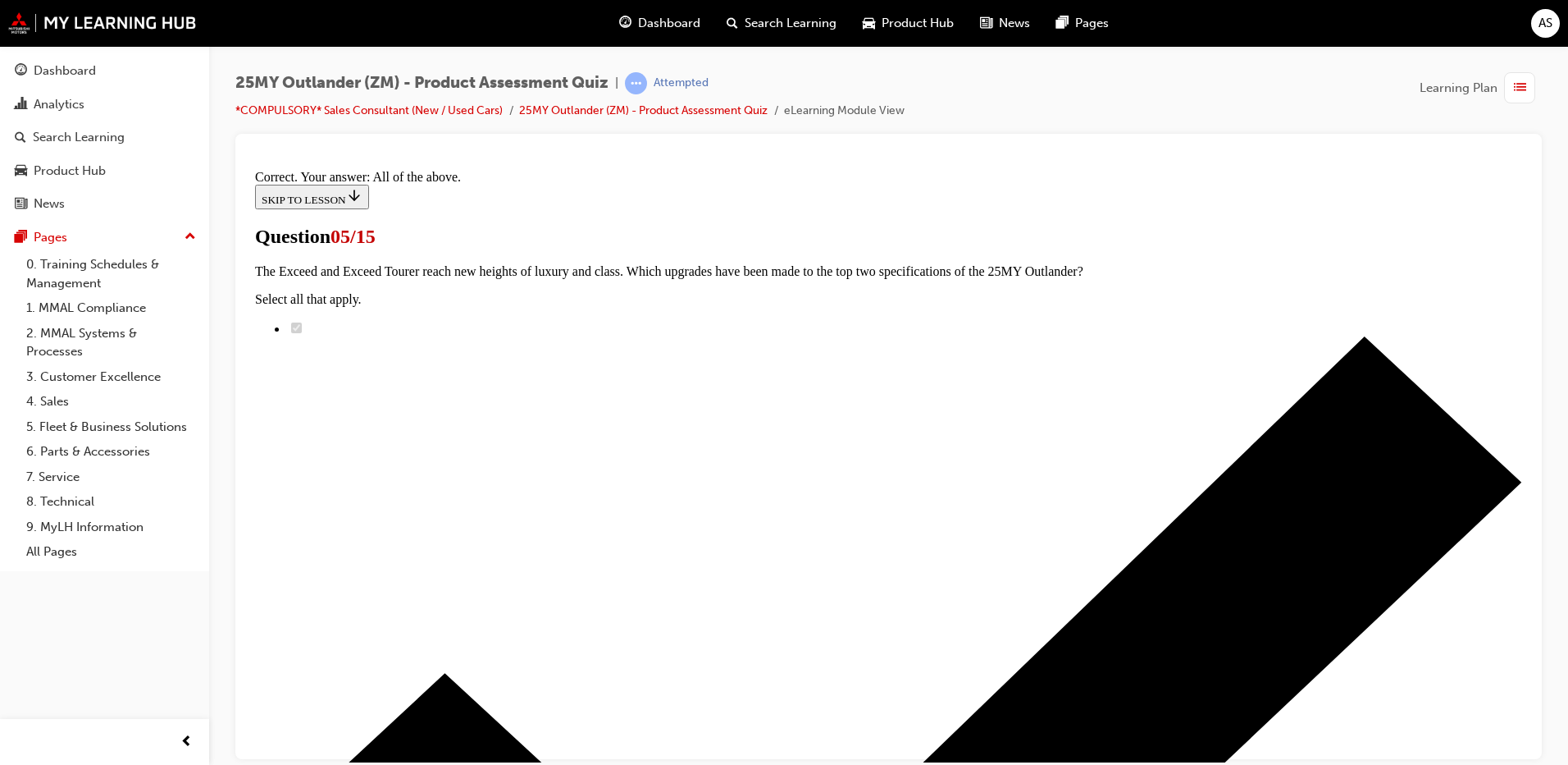
scroll to position [388, 0]
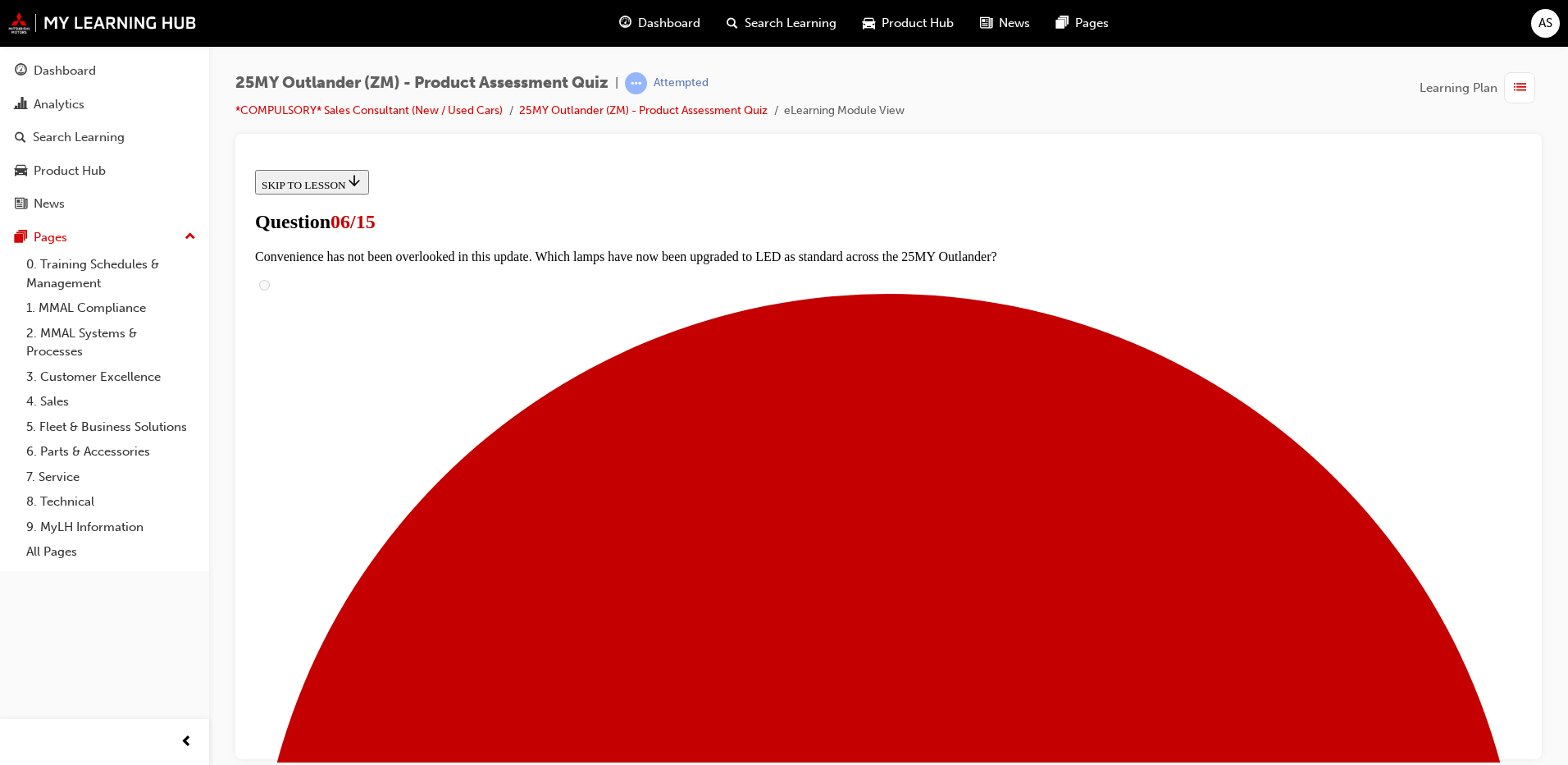
scroll to position [474, 0]
radio input "true"
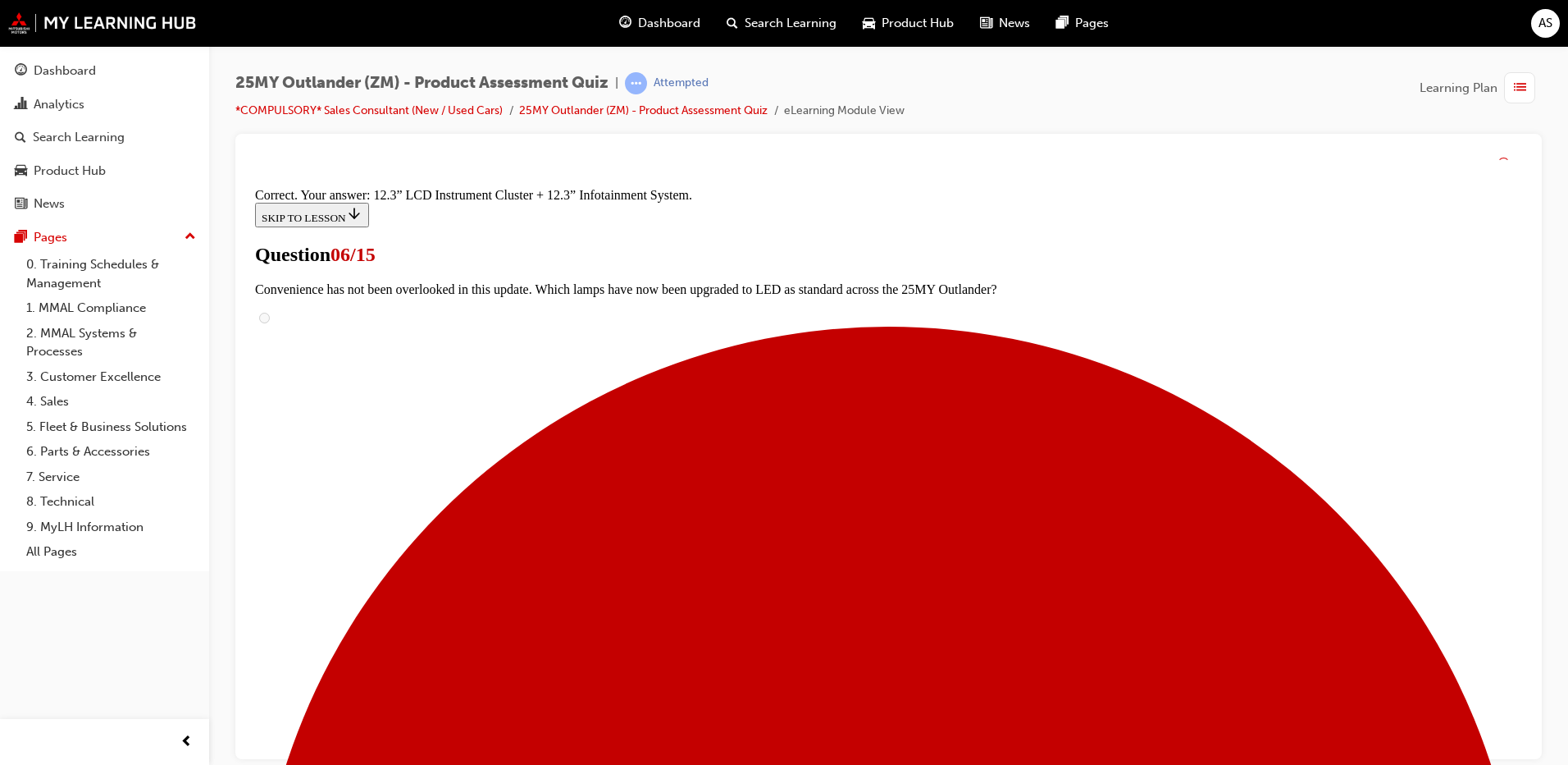
scroll to position [544, 0]
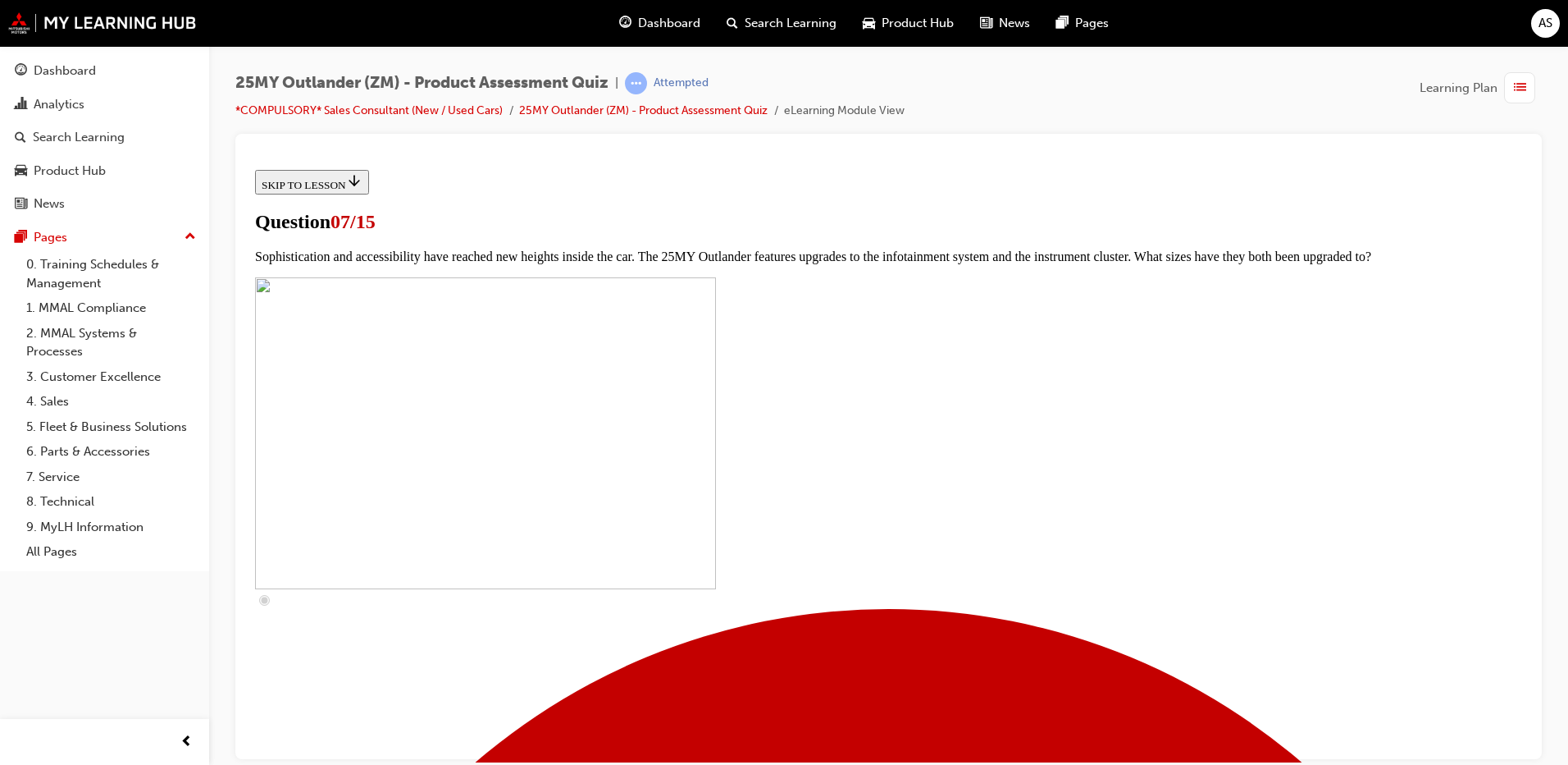
scroll to position [492, 0]
checkbox input "true"
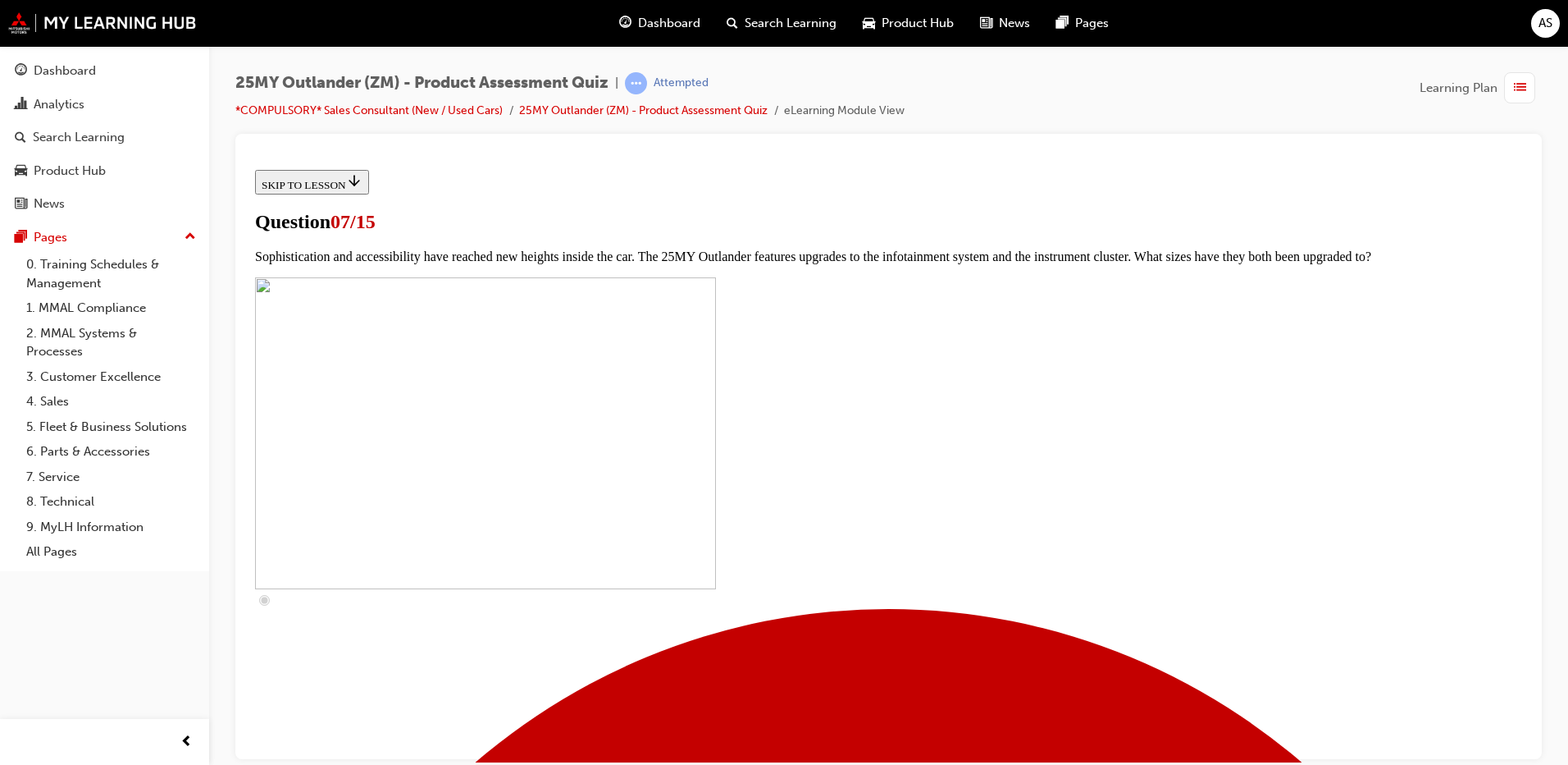
checkbox input "true"
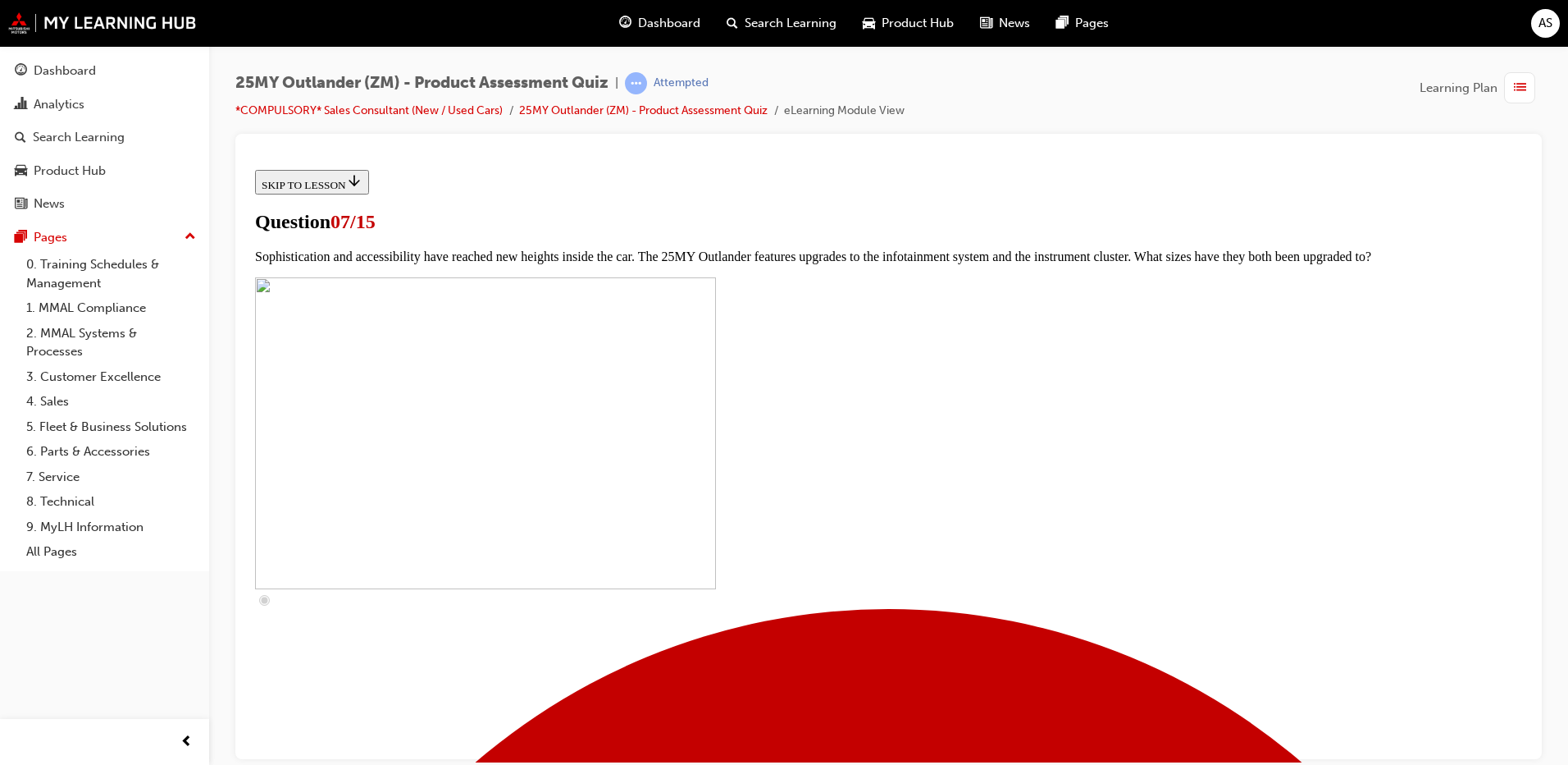
checkbox input "true"
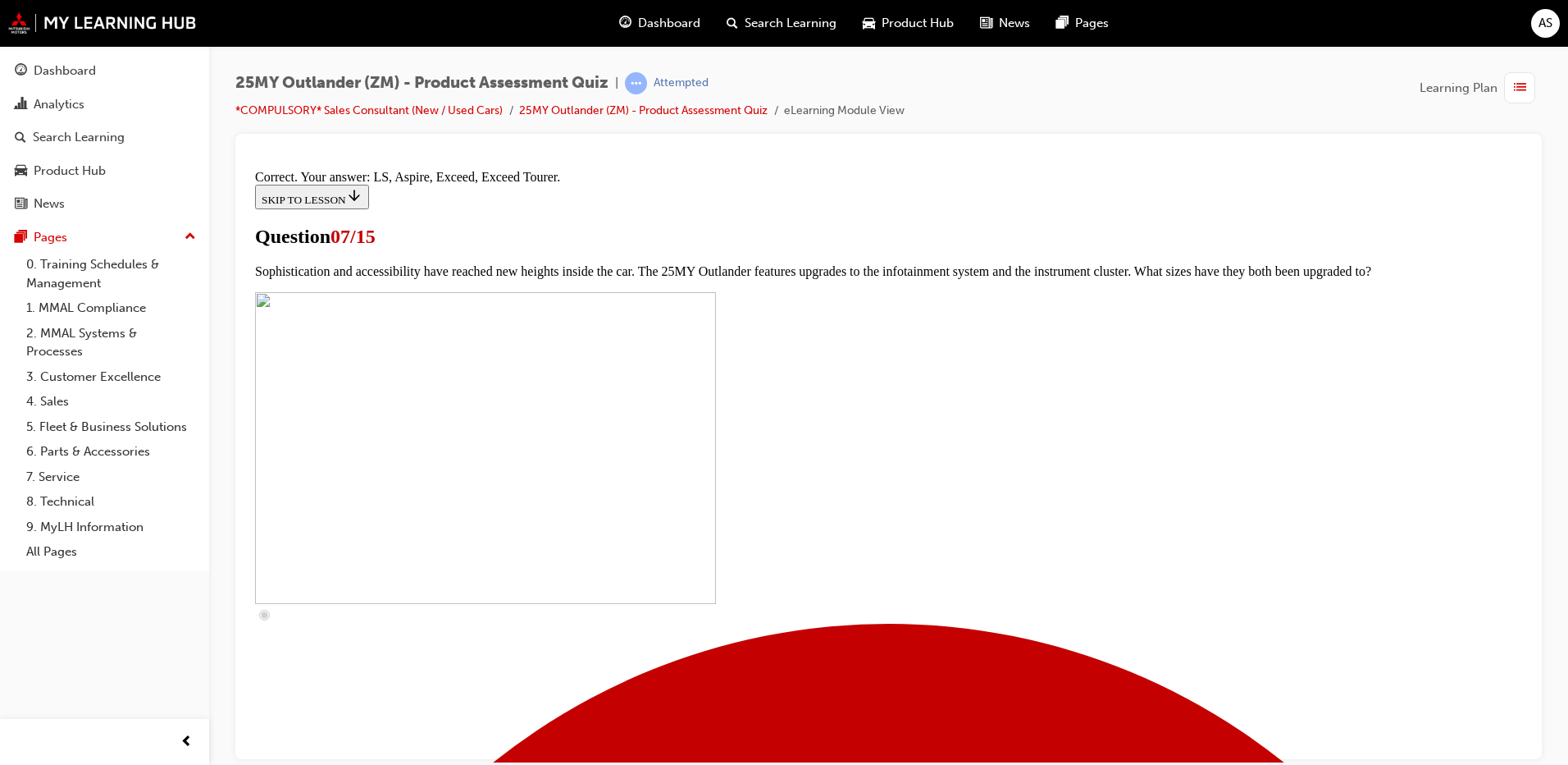
scroll to position [730, 0]
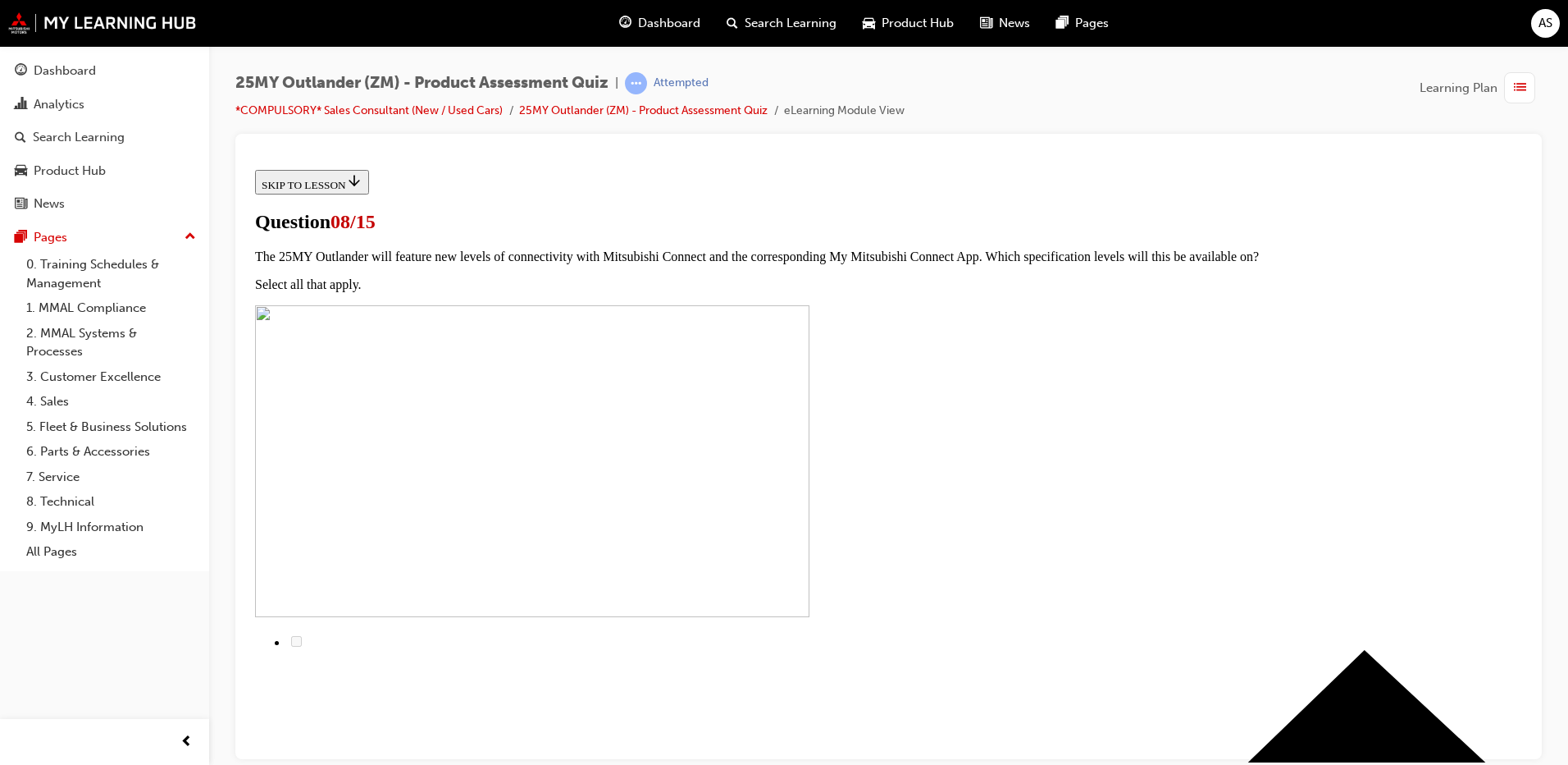
scroll to position [0, 0]
radio input "true"
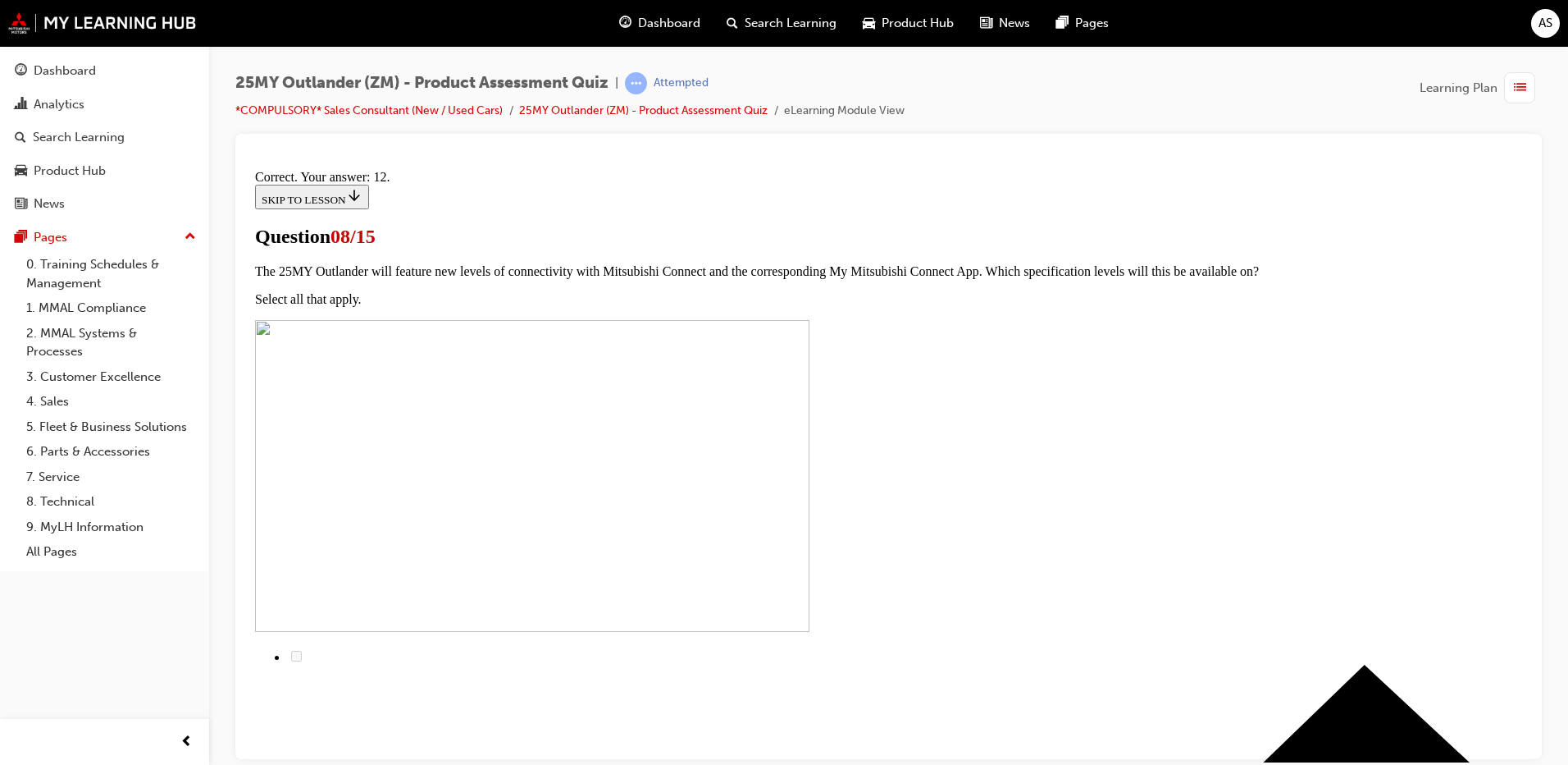
scroll to position [257, 0]
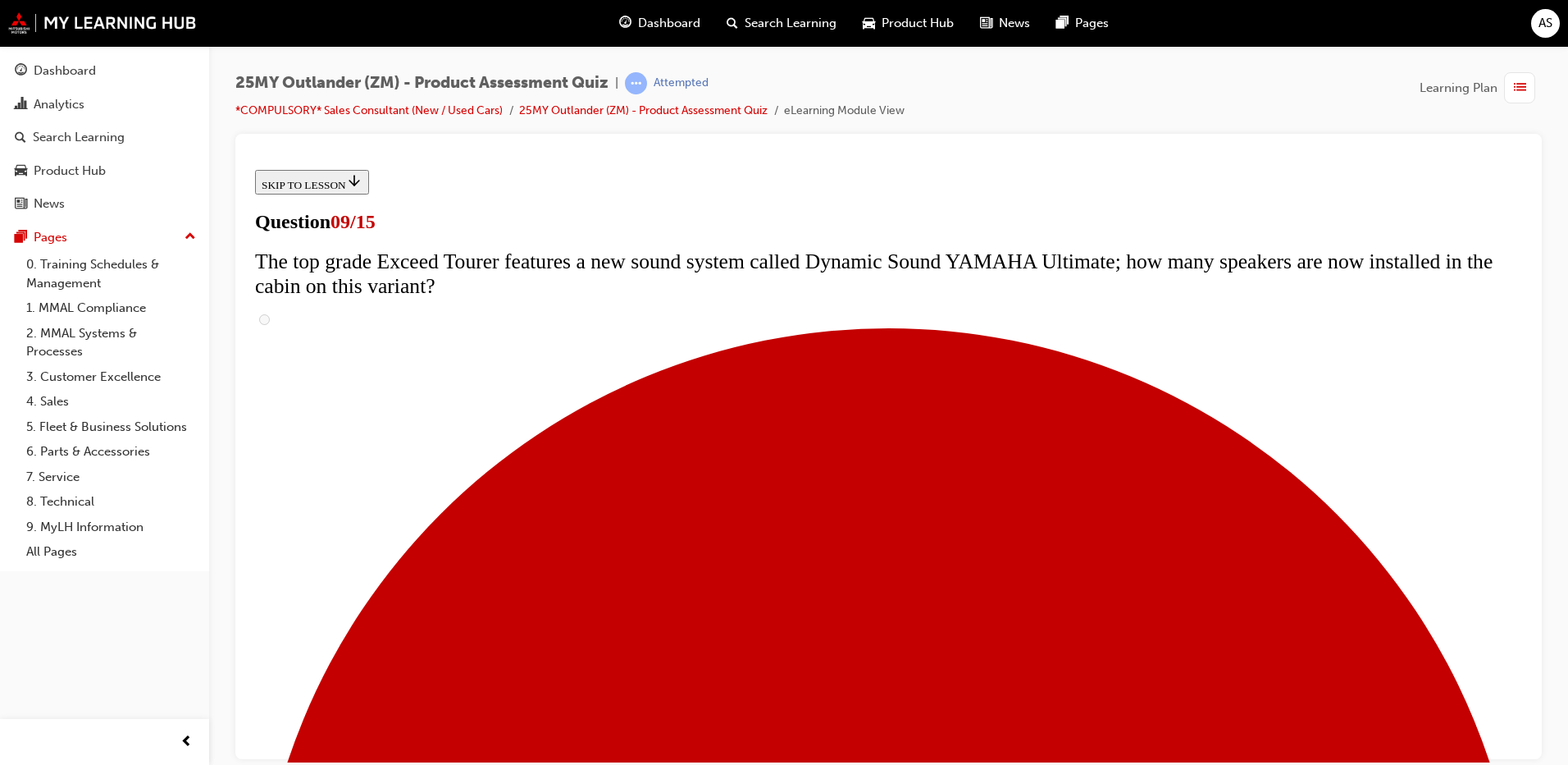
scroll to position [721, 0]
radio input "true"
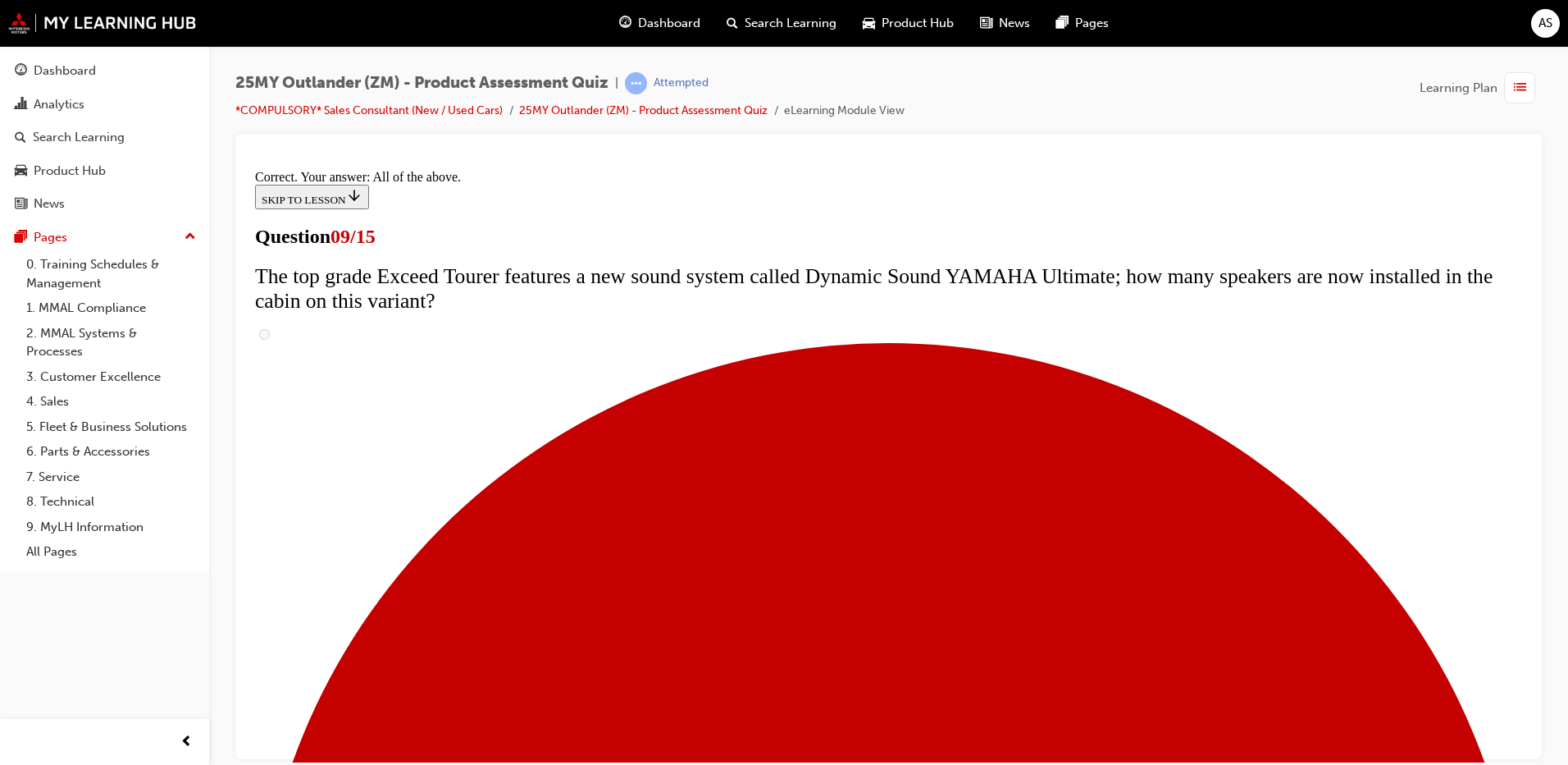
scroll to position [843, 0]
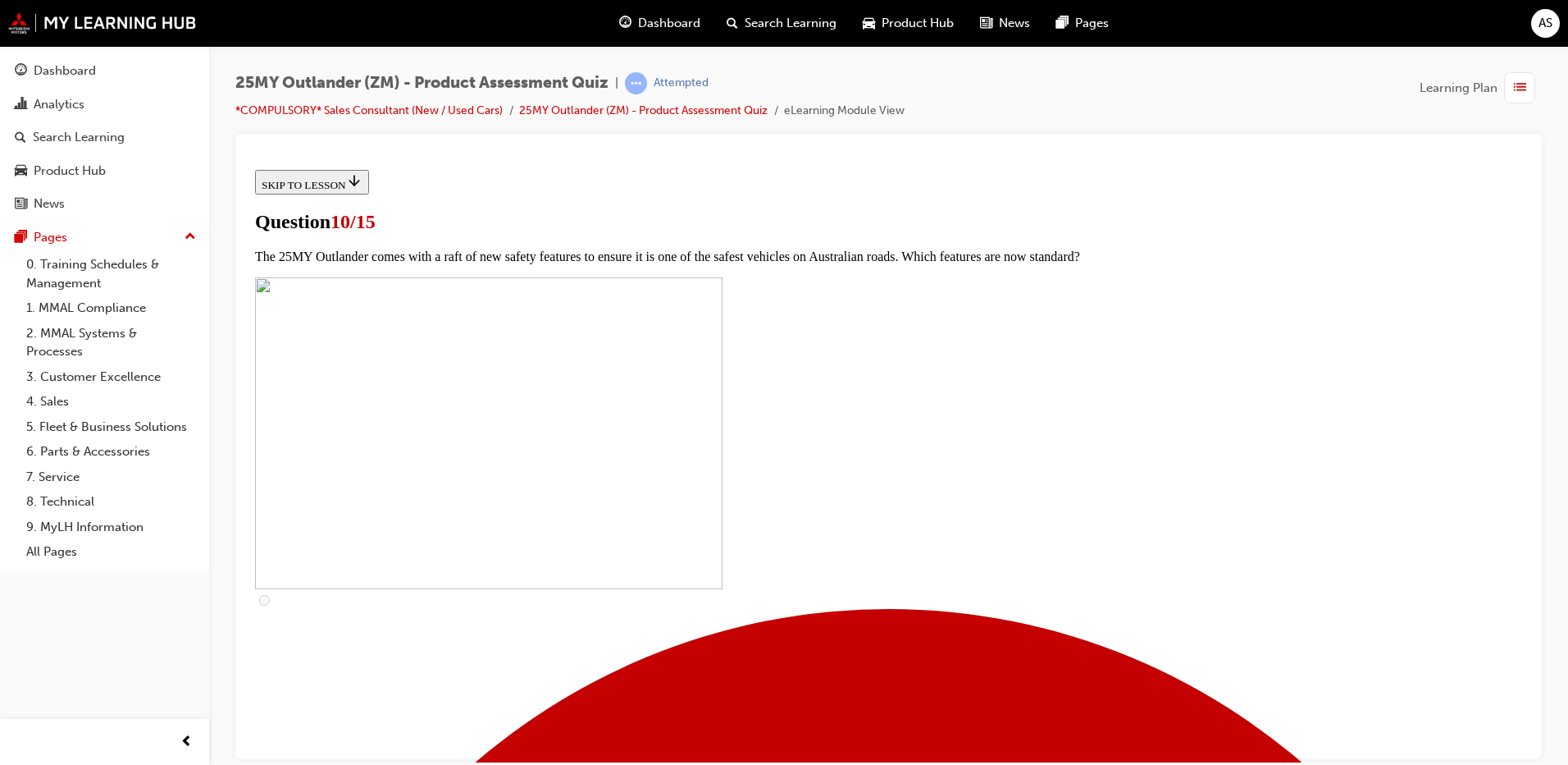
scroll to position [492, 0]
checkbox input "true"
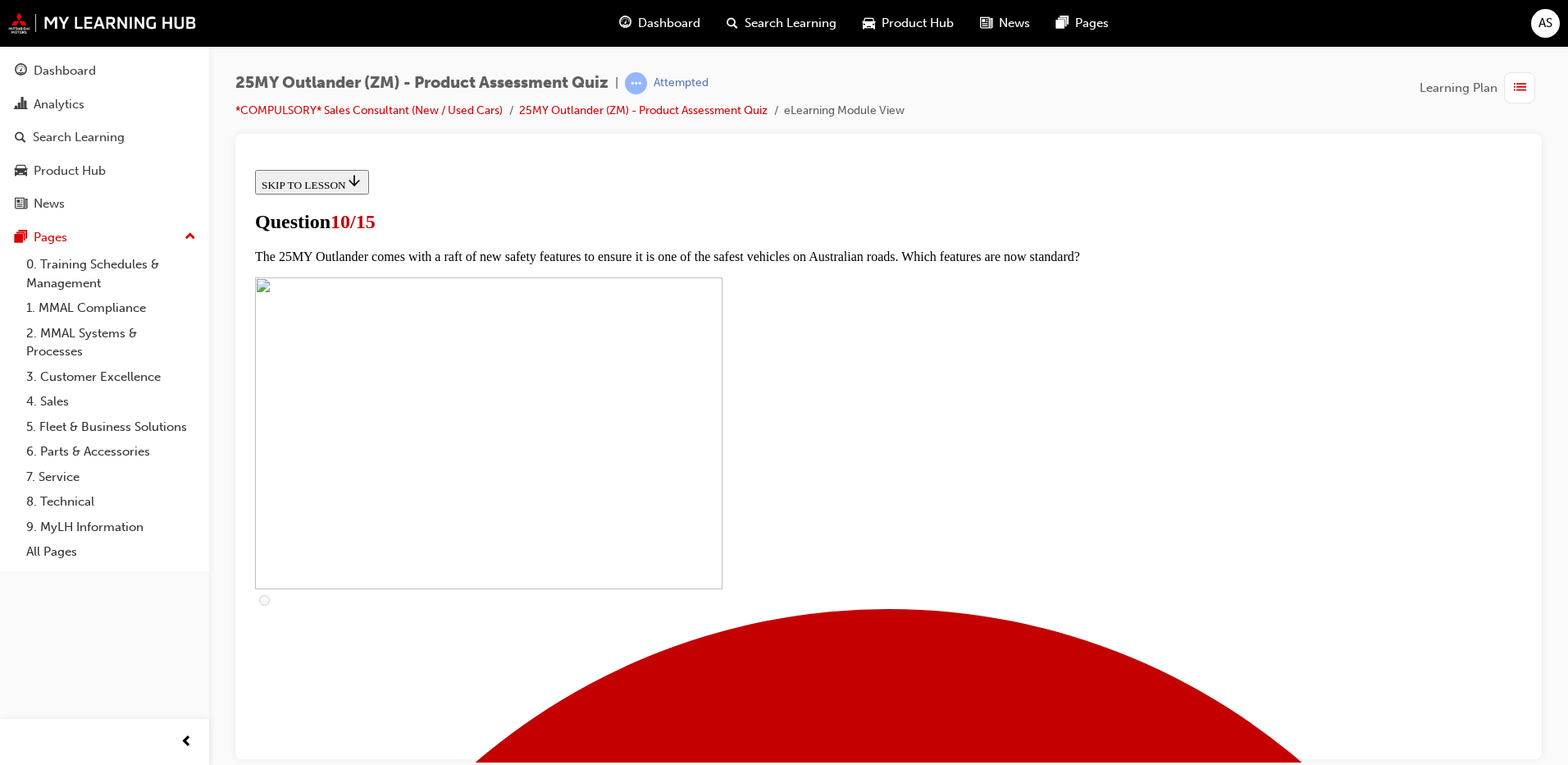
checkbox input "true"
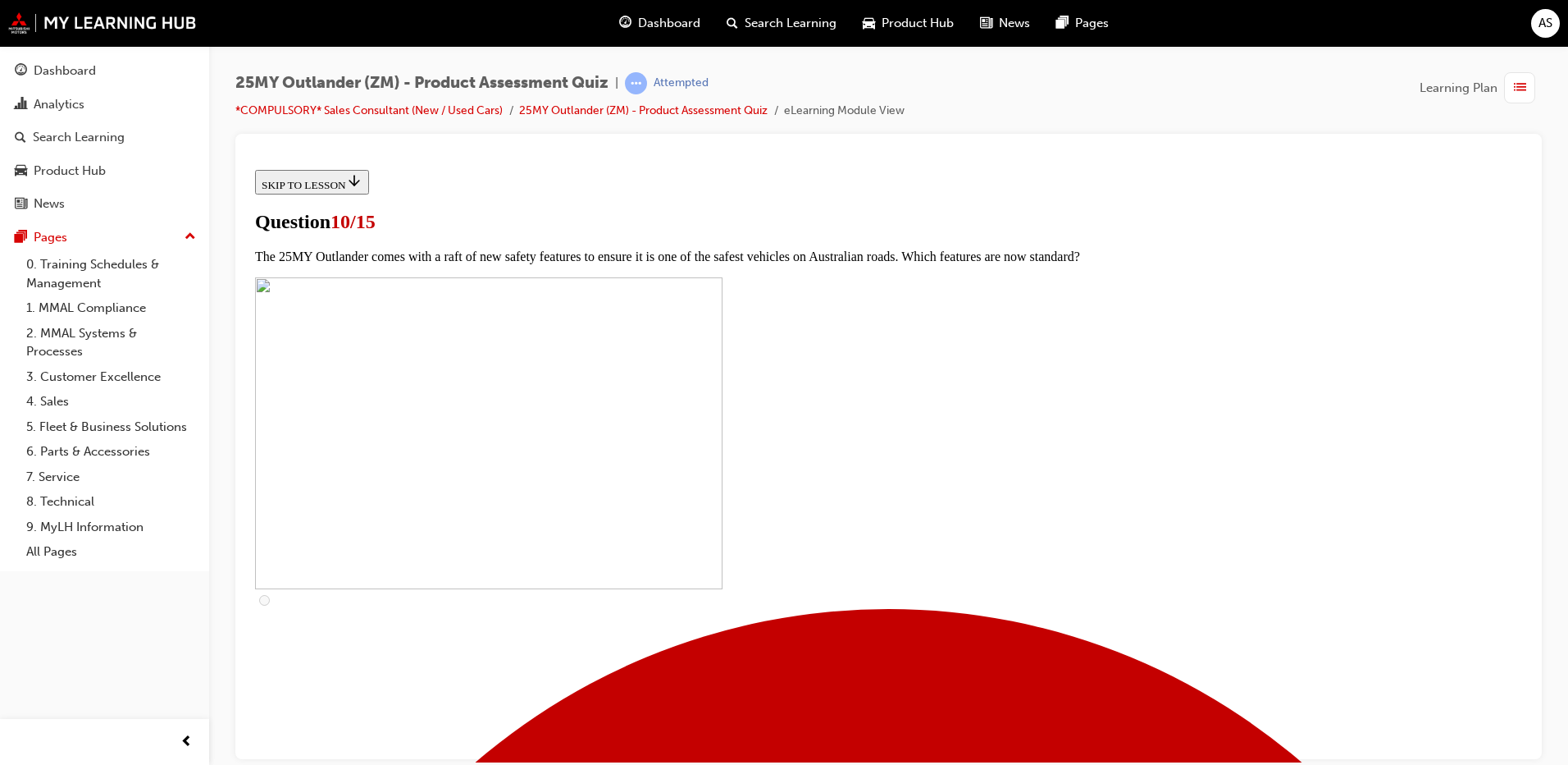
checkbox input "true"
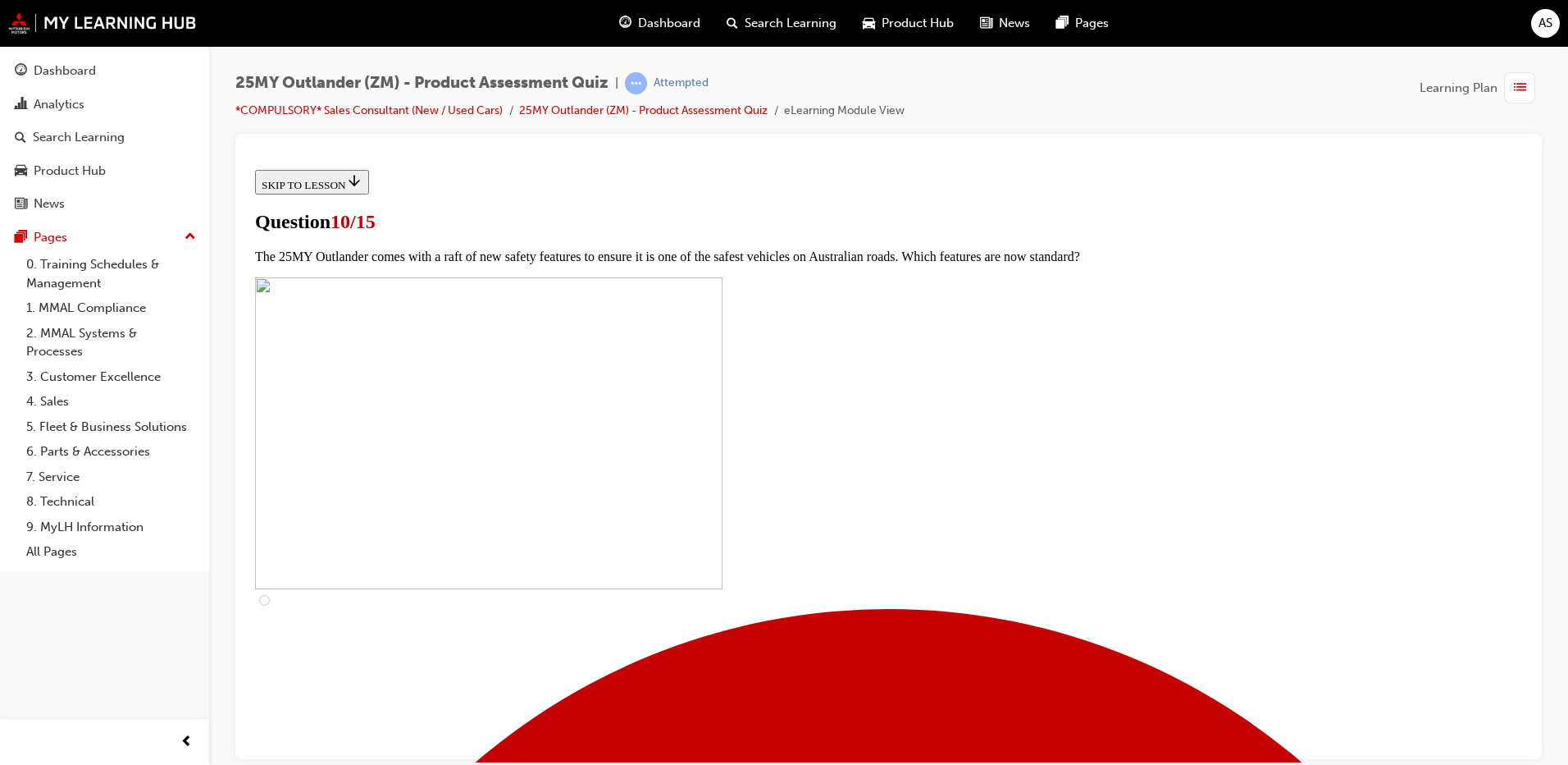
checkbox input "true"
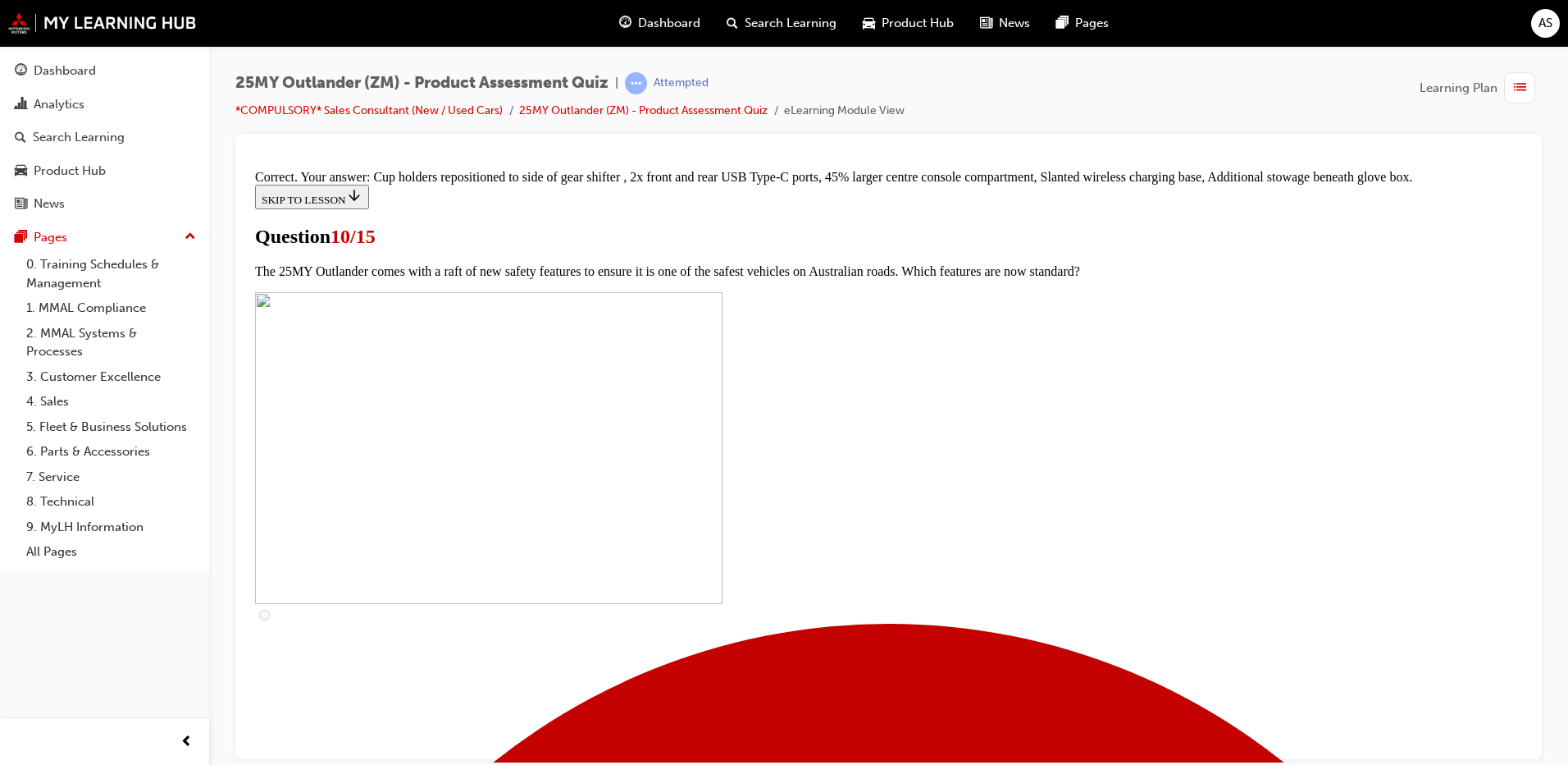
scroll to position [691, 0]
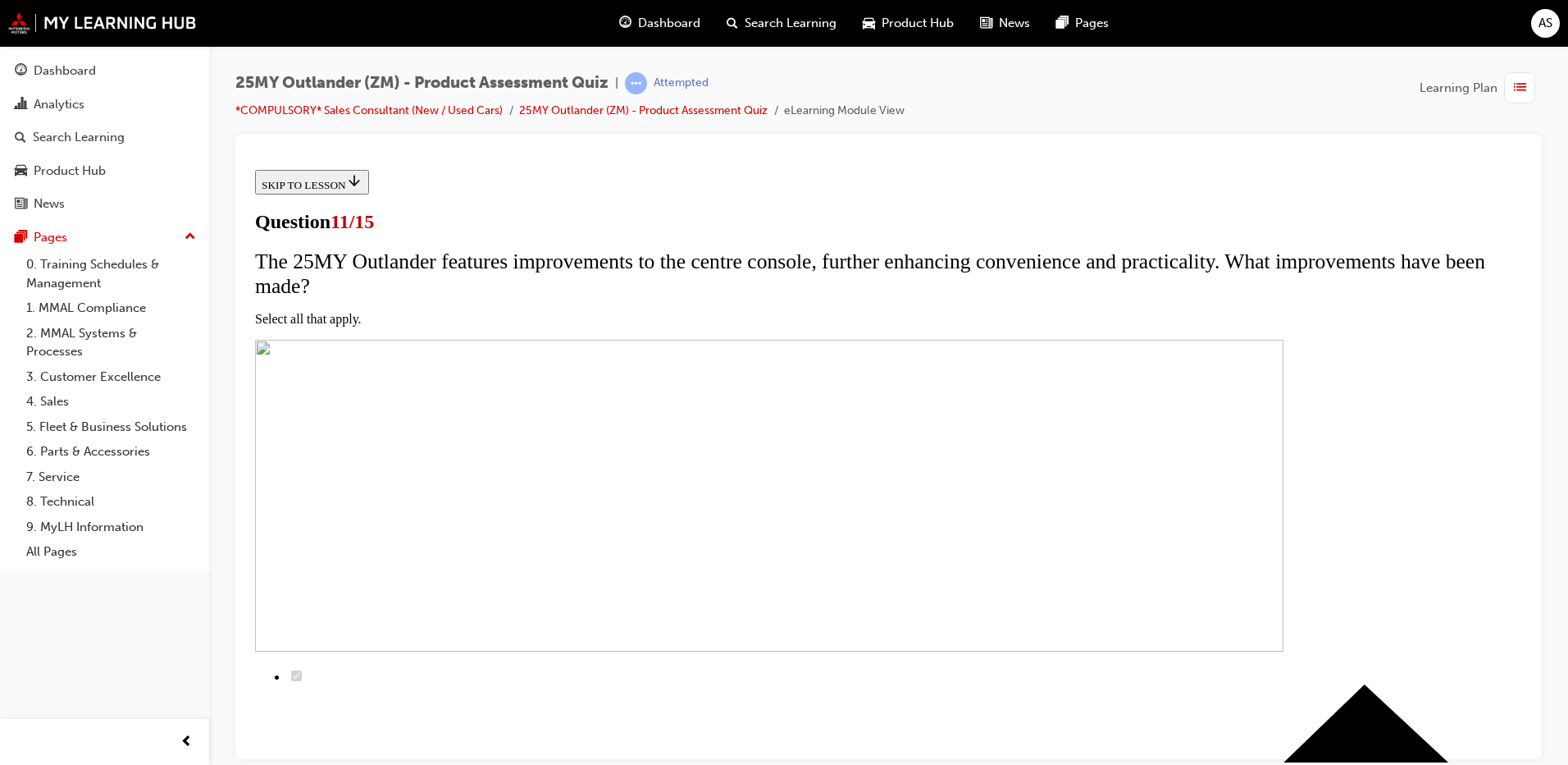
scroll to position [80, 0]
checkbox input "true"
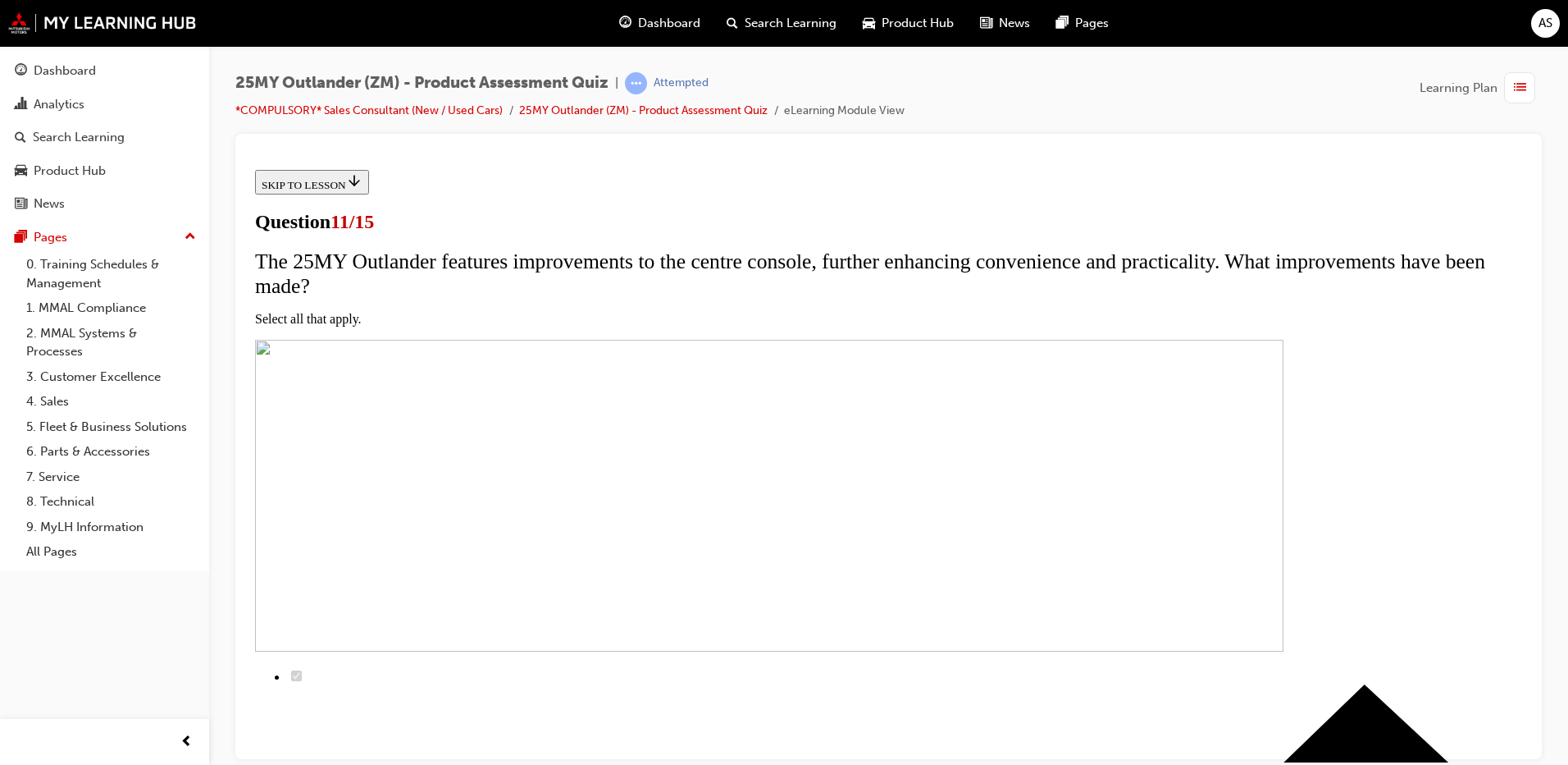
checkbox input "true"
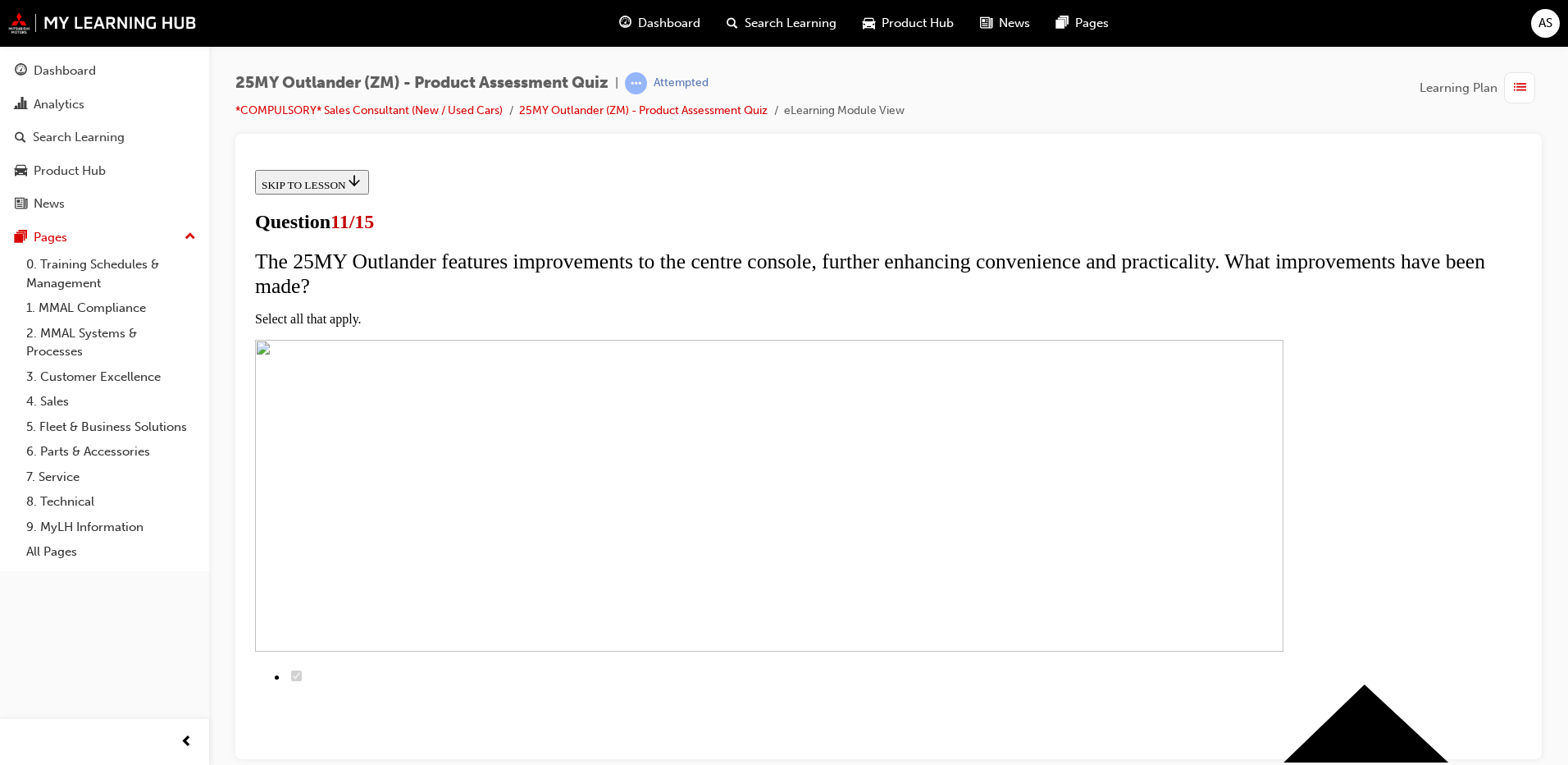
checkbox input "true"
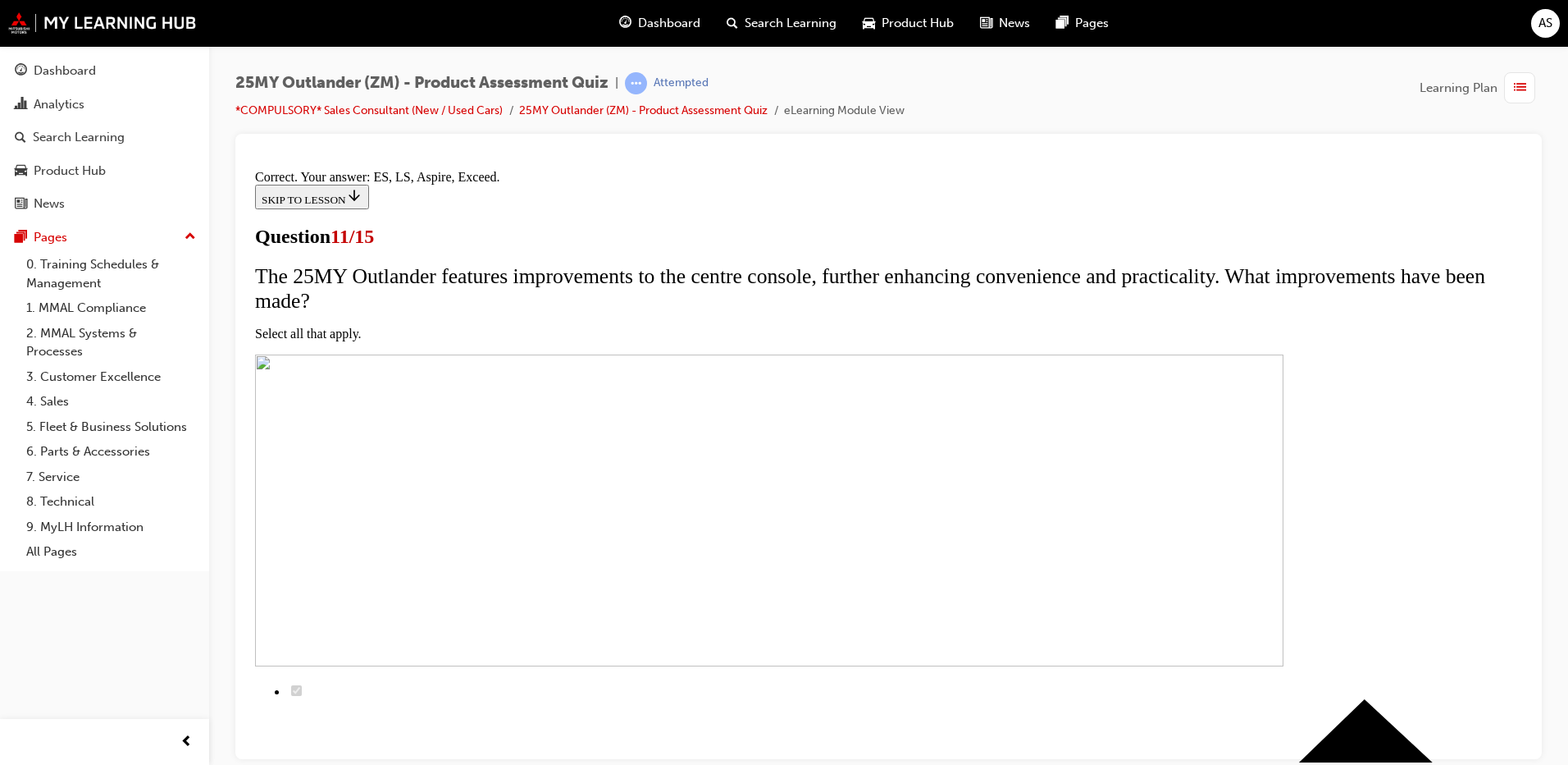
scroll to position [378, 0]
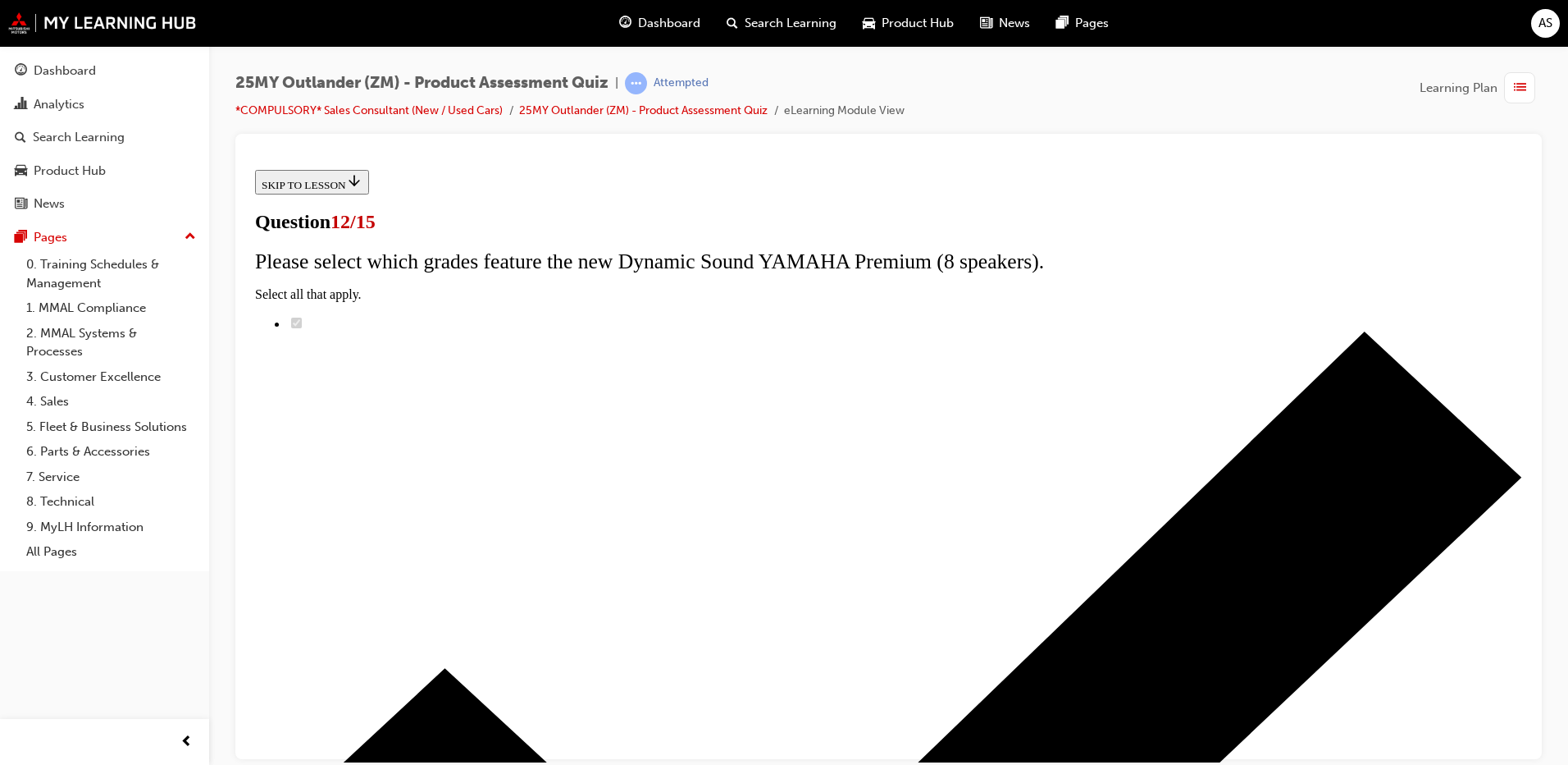
radio input "true"
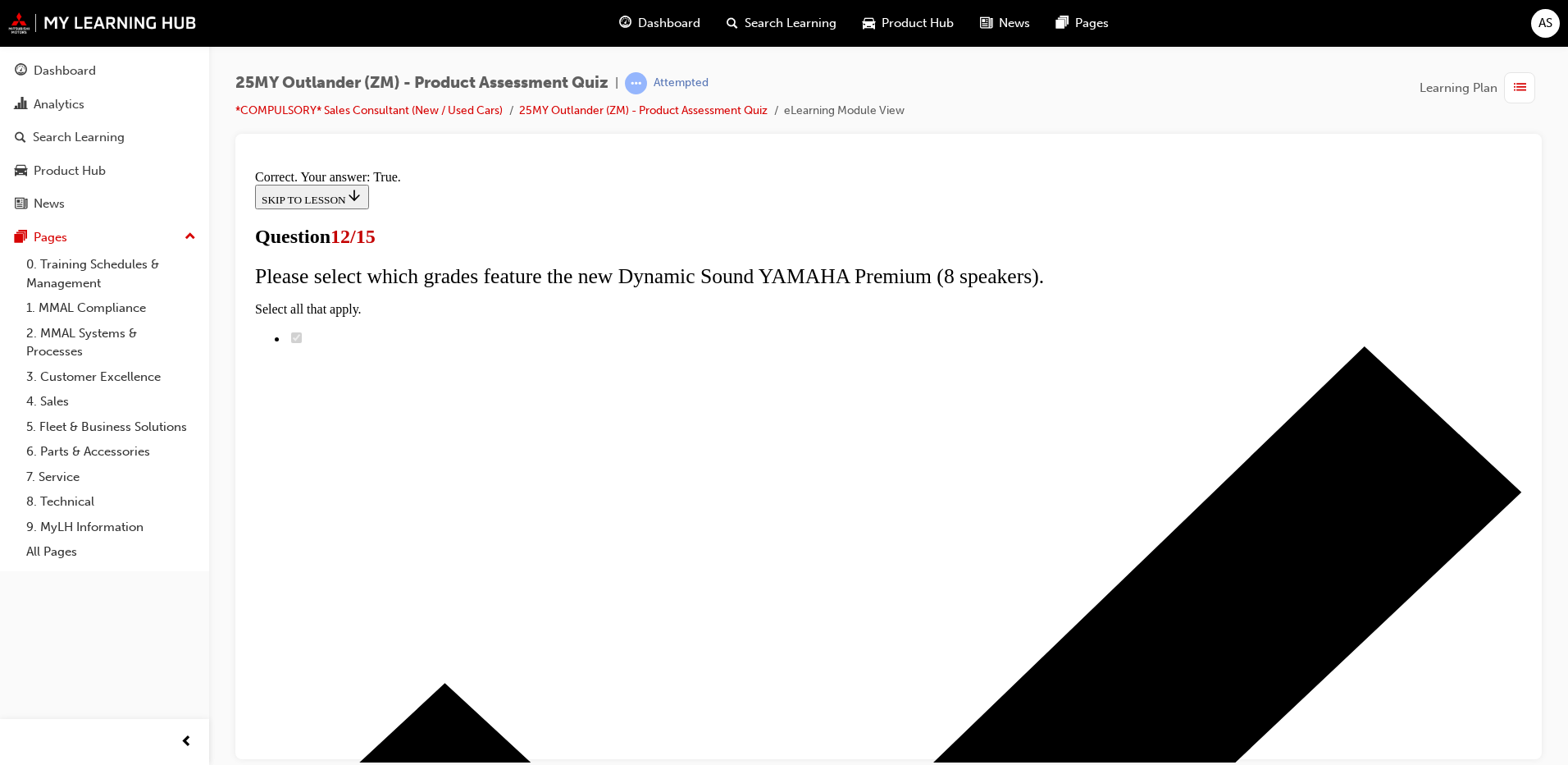
scroll to position [182, 0]
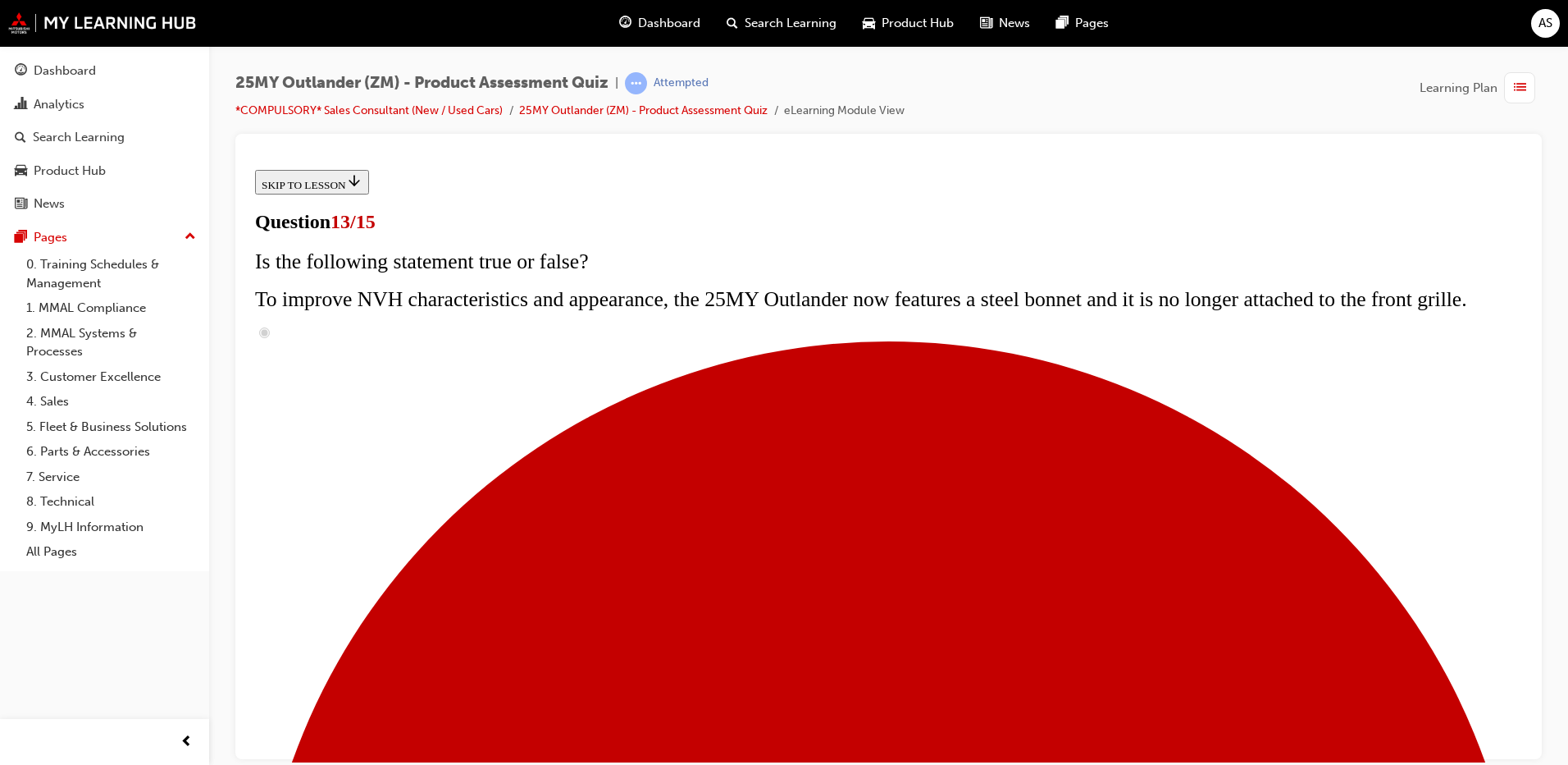
scroll to position [365, 0]
radio input "true"
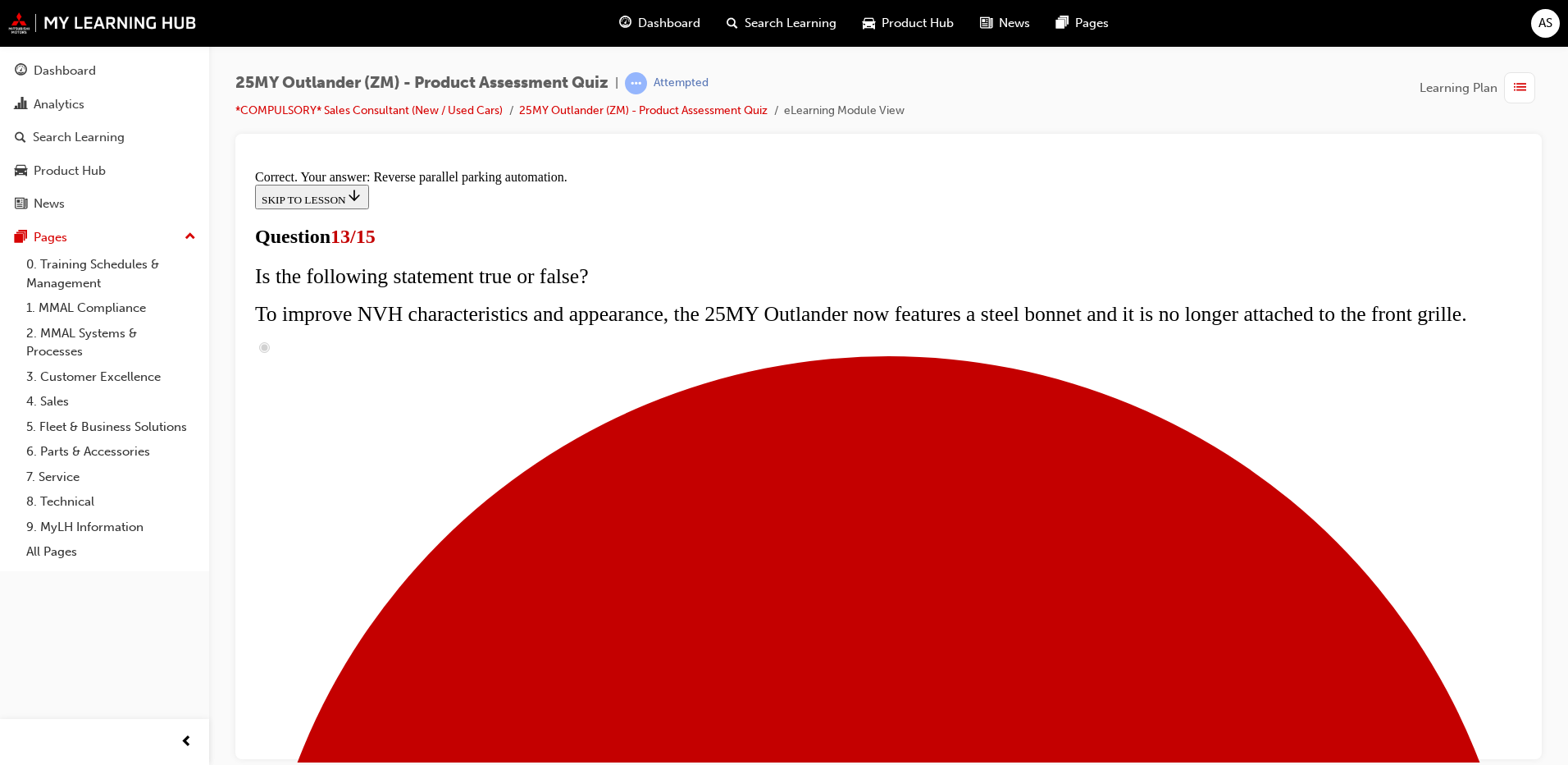
scroll to position [416, 0]
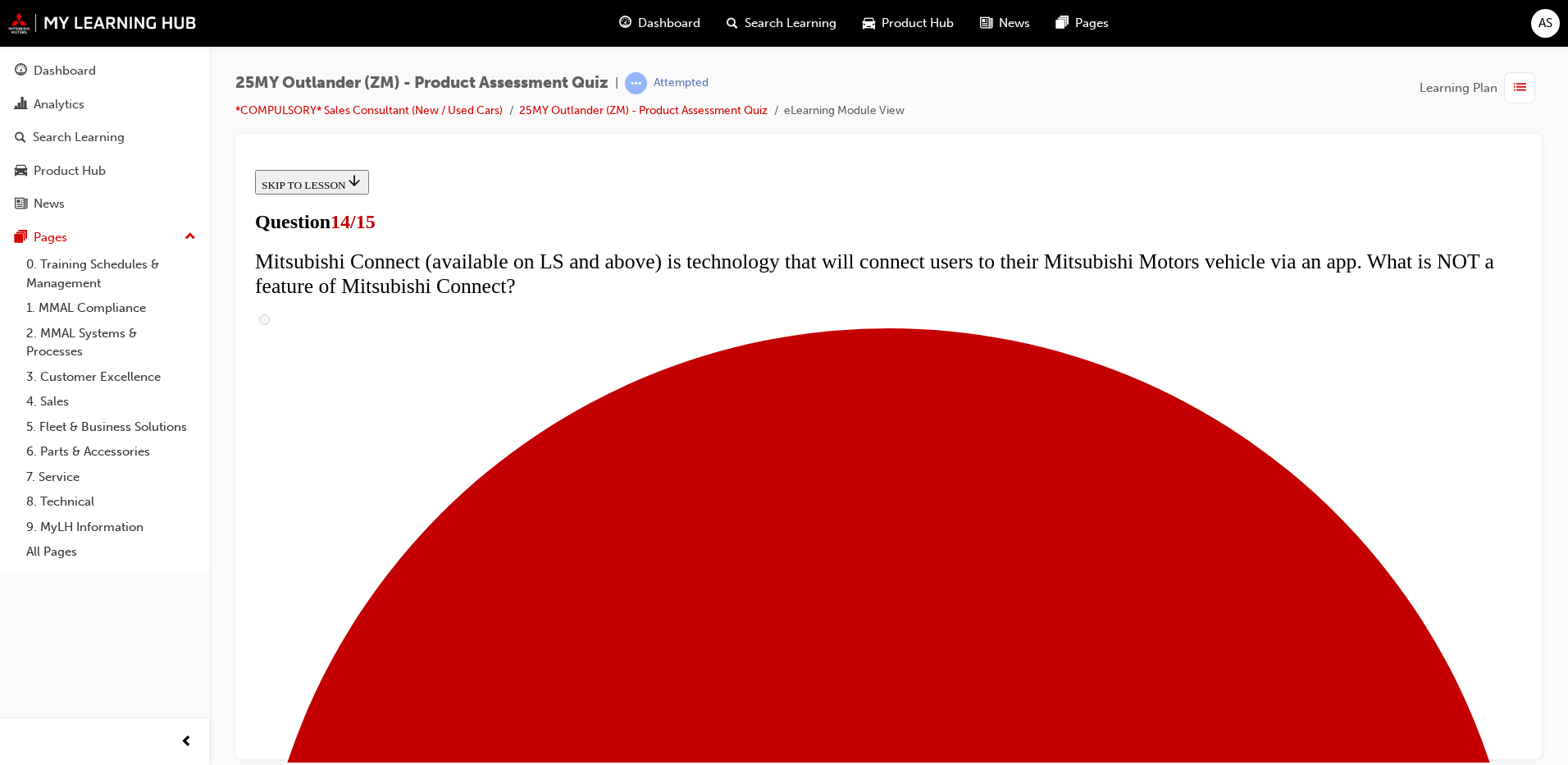
scroll to position [557, 0]
radio input "true"
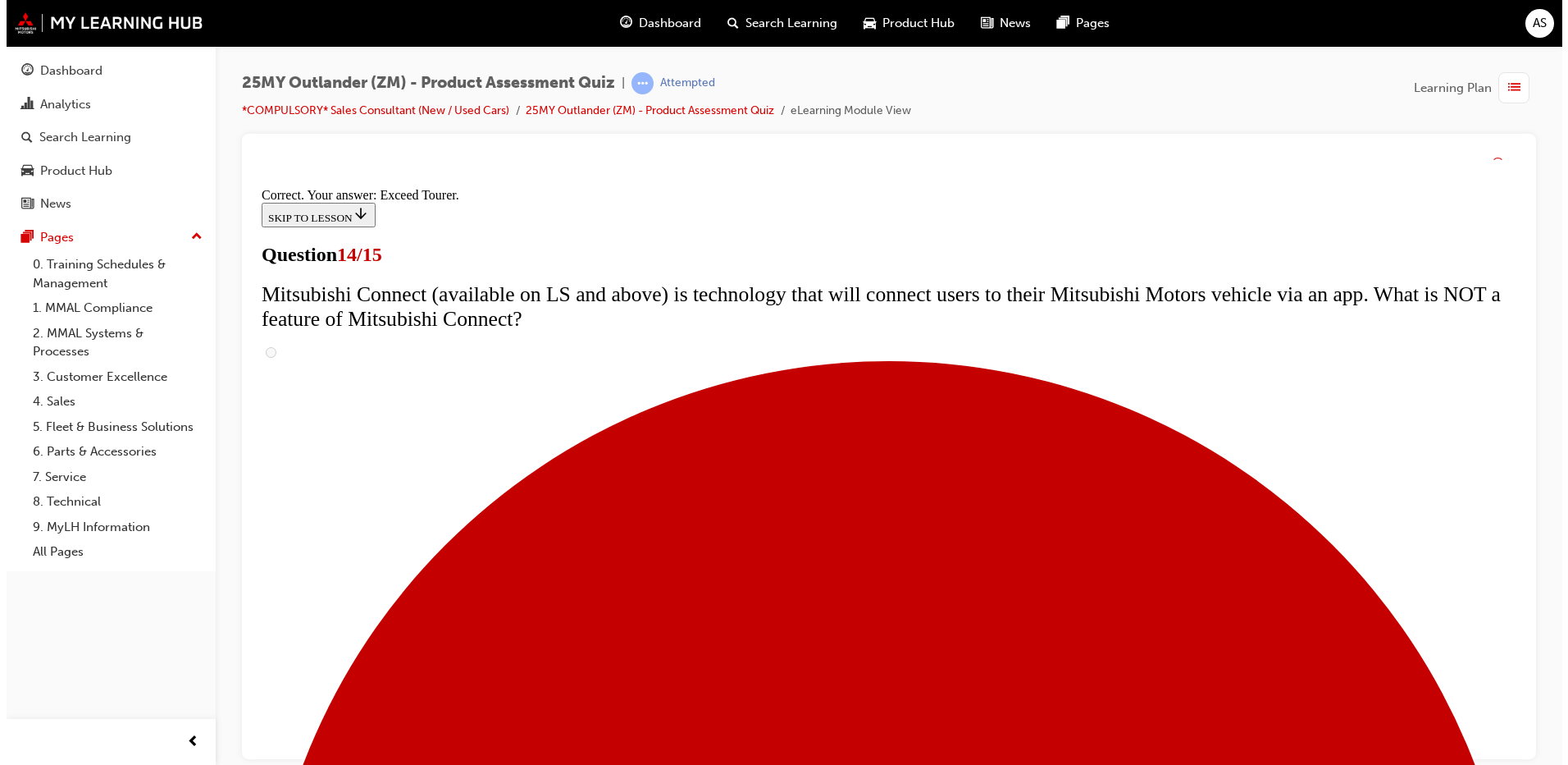
scroll to position [674, 0]
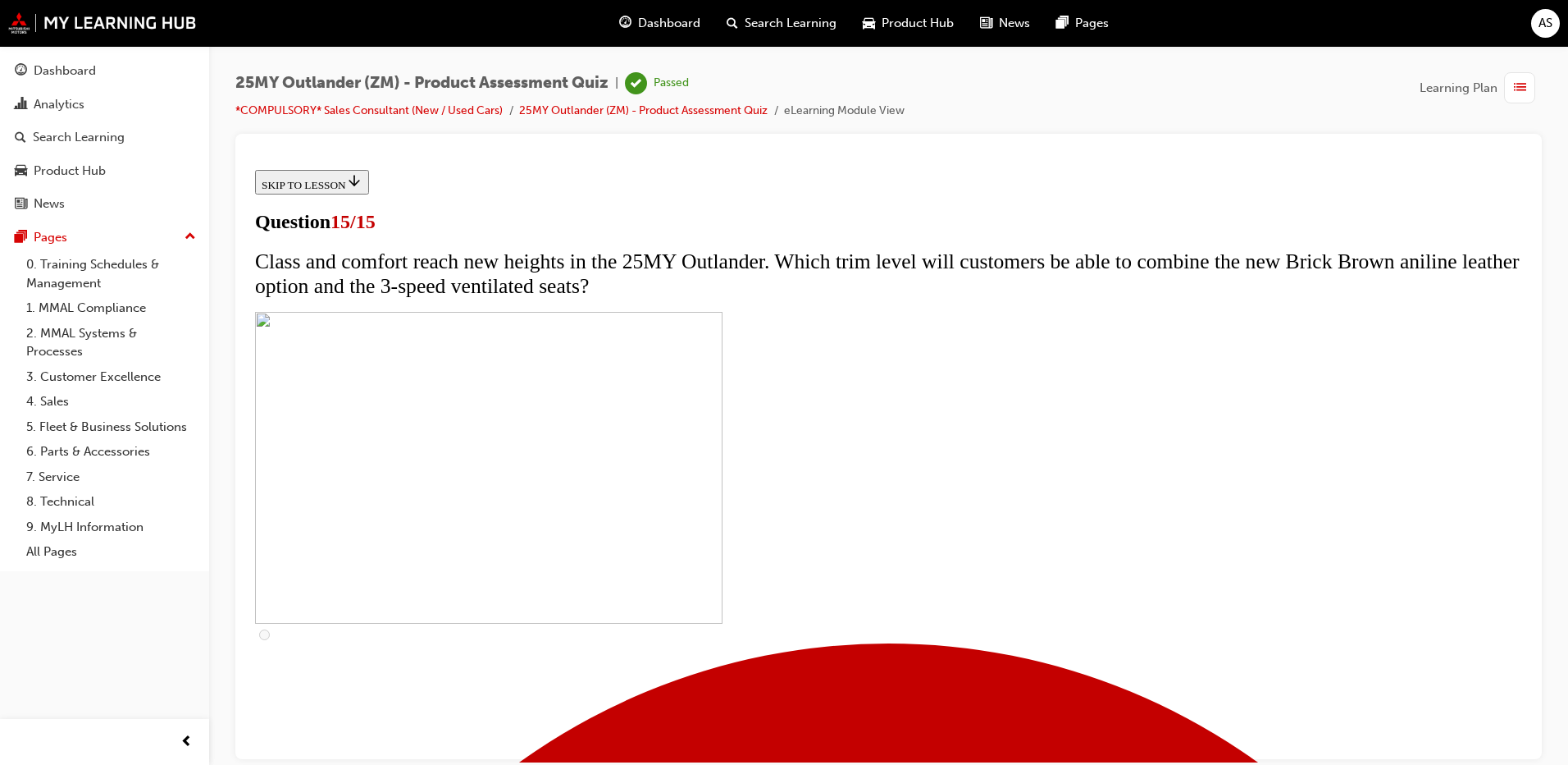
scroll to position [237, 0]
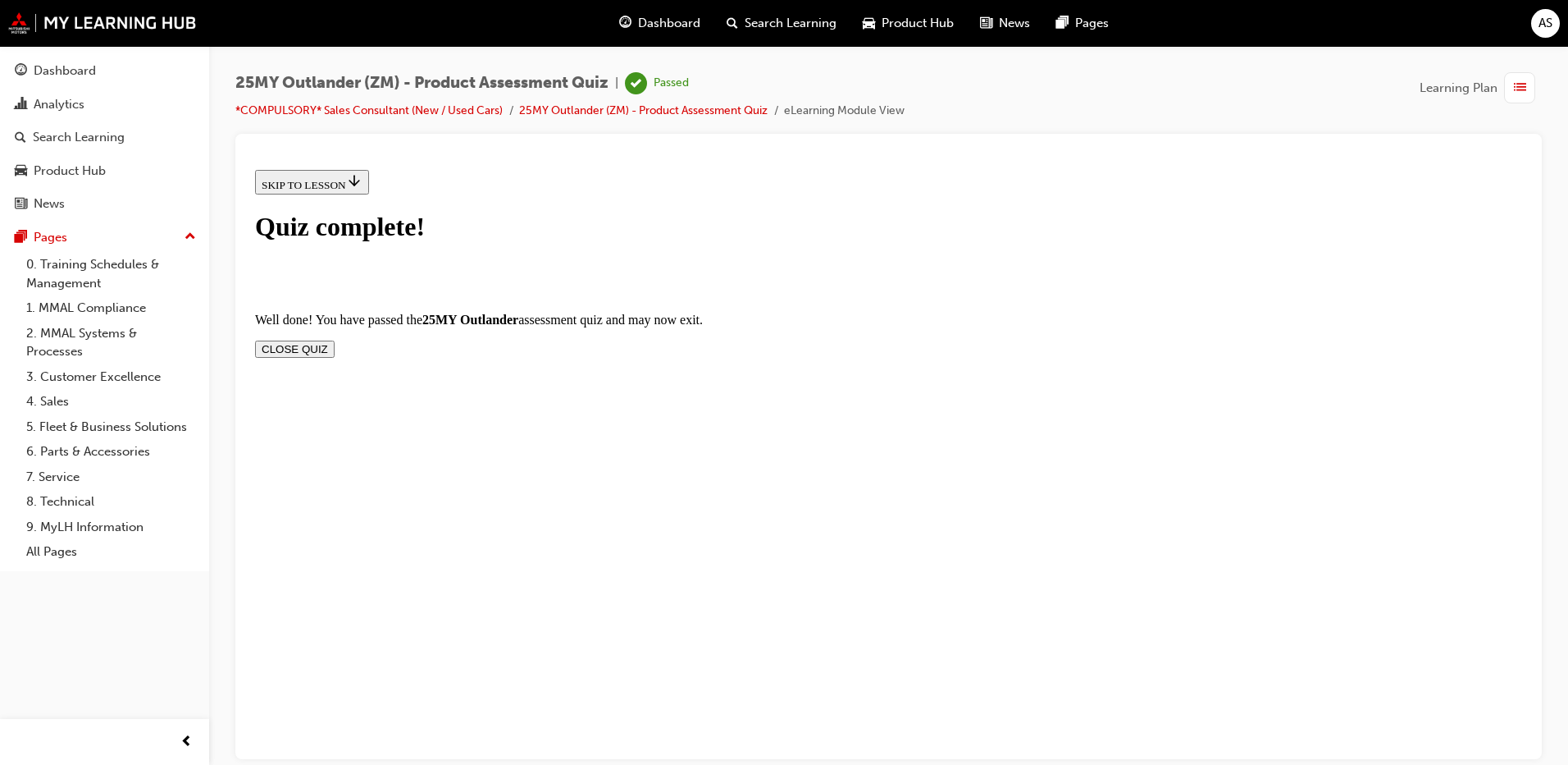
click at [334, 339] on button "CLOSE QUIZ" at bounding box center [295, 348] width 79 height 17
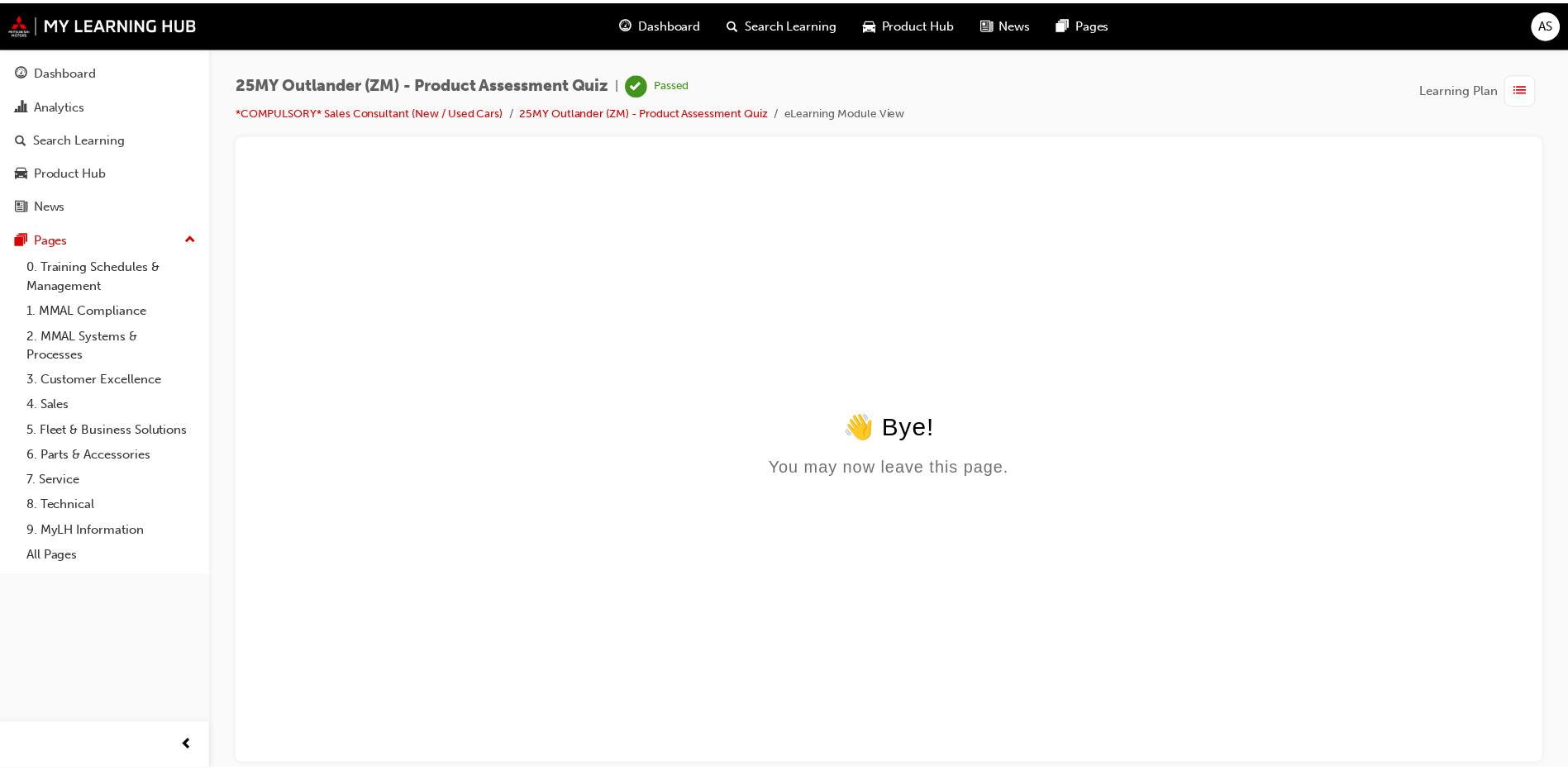
scroll to position [0, 0]
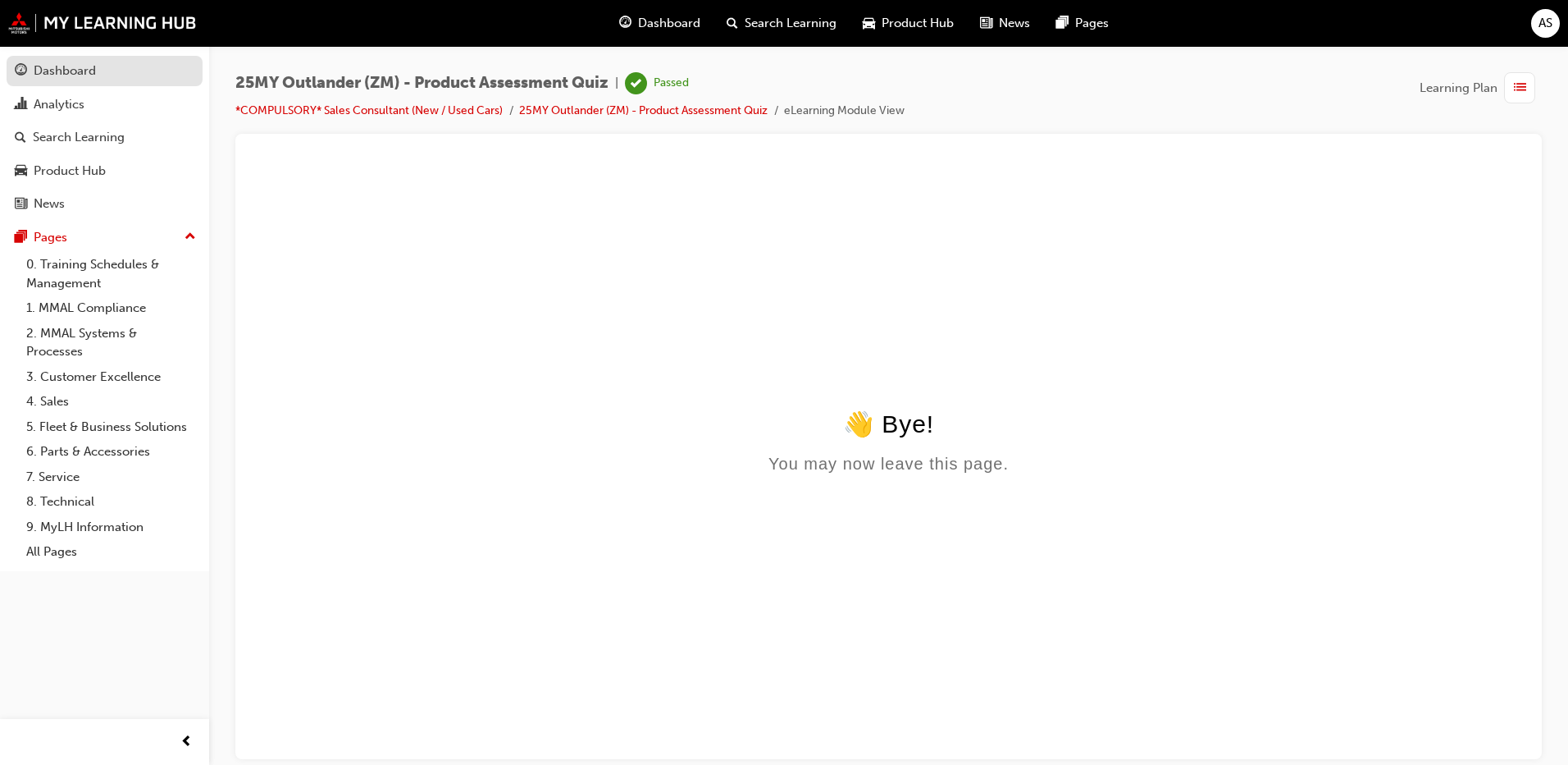
click at [53, 59] on link "Dashboard" at bounding box center [104, 71] width 196 height 30
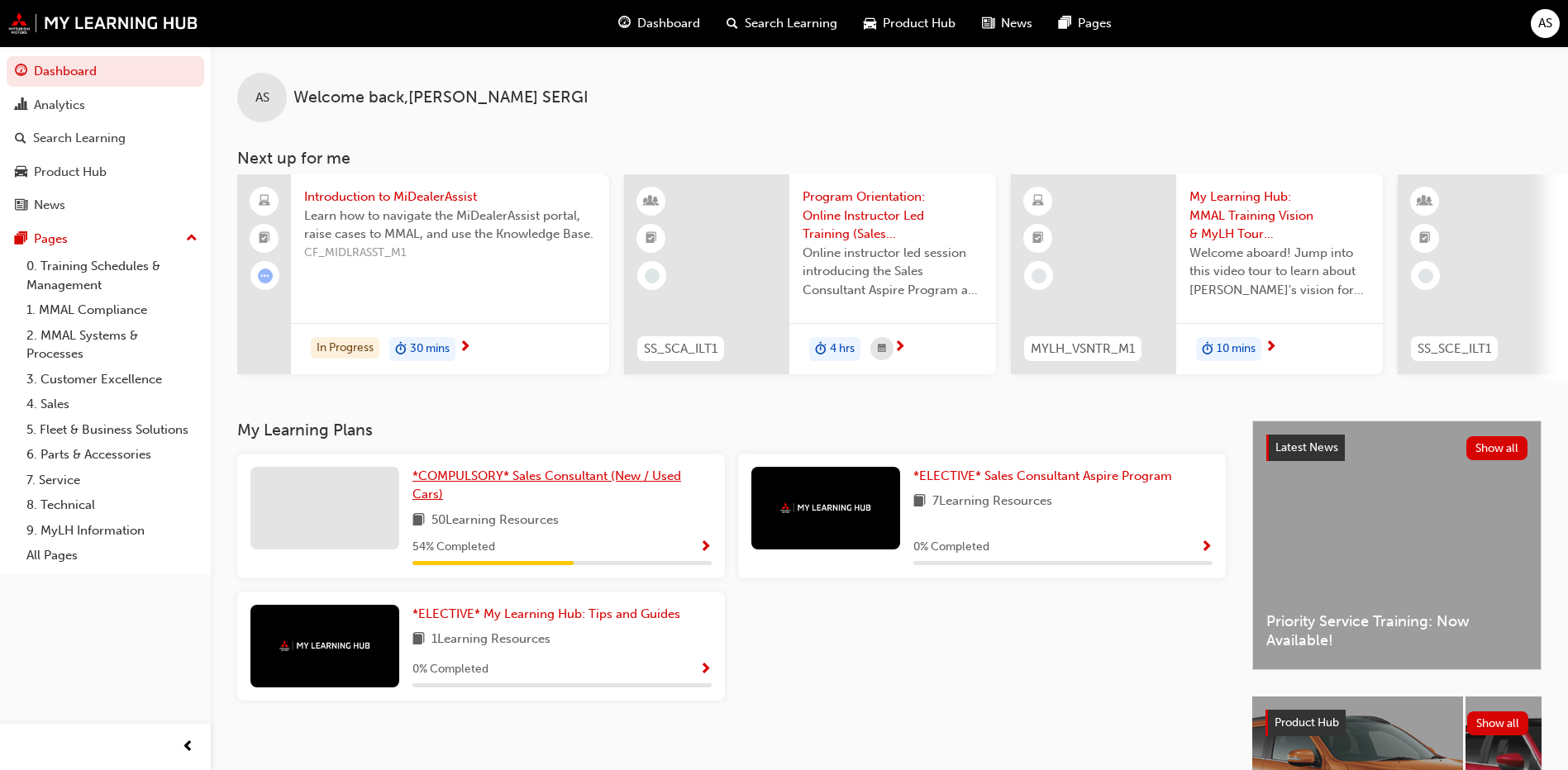
click at [501, 483] on span "*COMPULSORY* Sales Consultant (New / Used Cars)" at bounding box center [546, 485] width 269 height 34
